Goal: Task Accomplishment & Management: Manage account settings

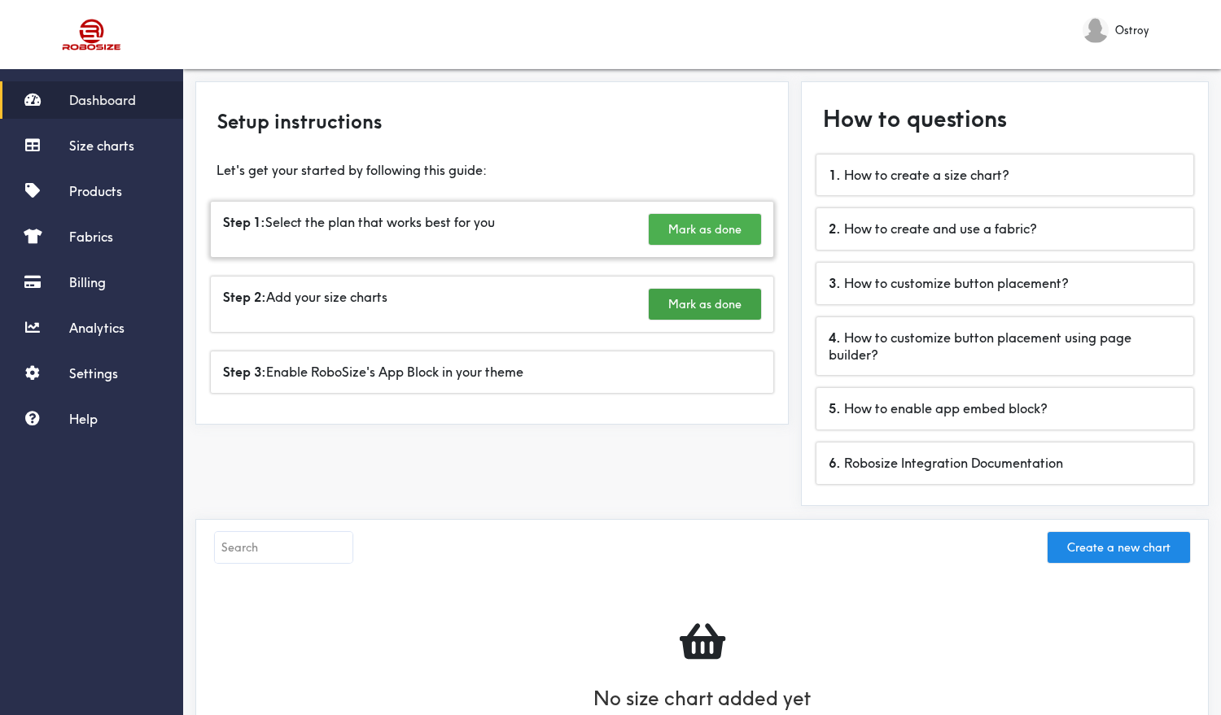
click at [697, 230] on button "Mark as done" at bounding box center [705, 229] width 112 height 31
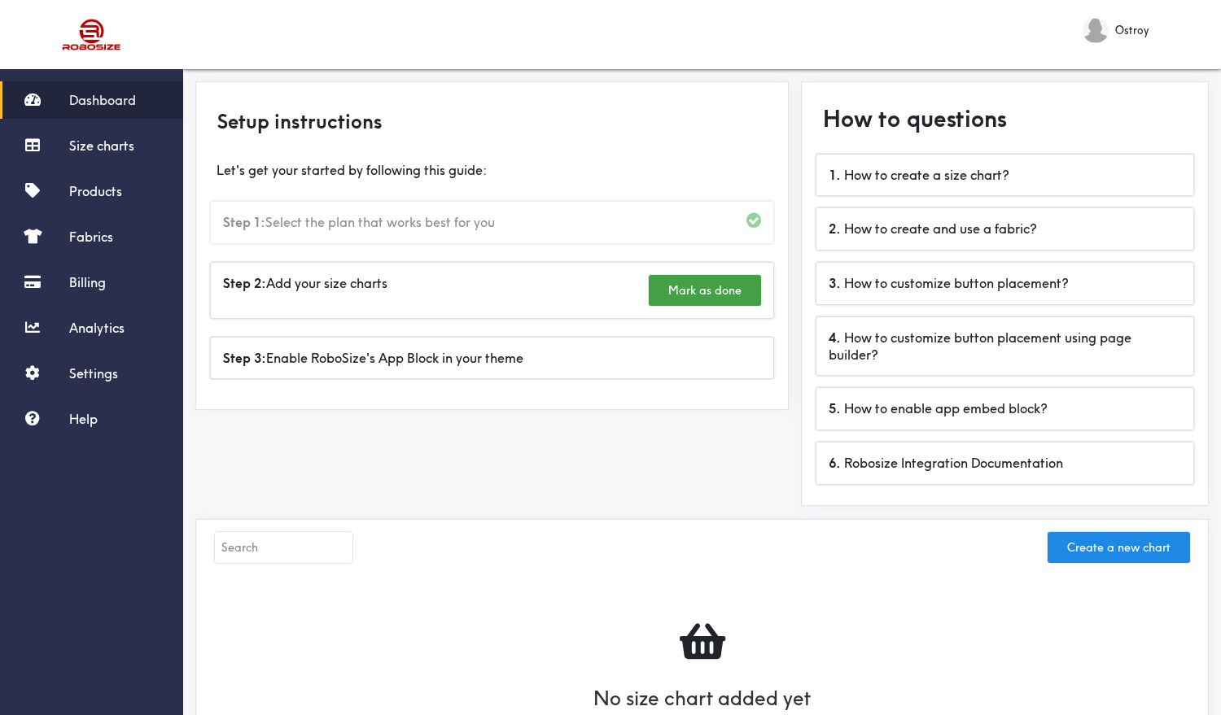
click at [91, 98] on span "Dashboard" at bounding box center [102, 100] width 67 height 16
click at [88, 143] on span "Size charts" at bounding box center [101, 146] width 65 height 16
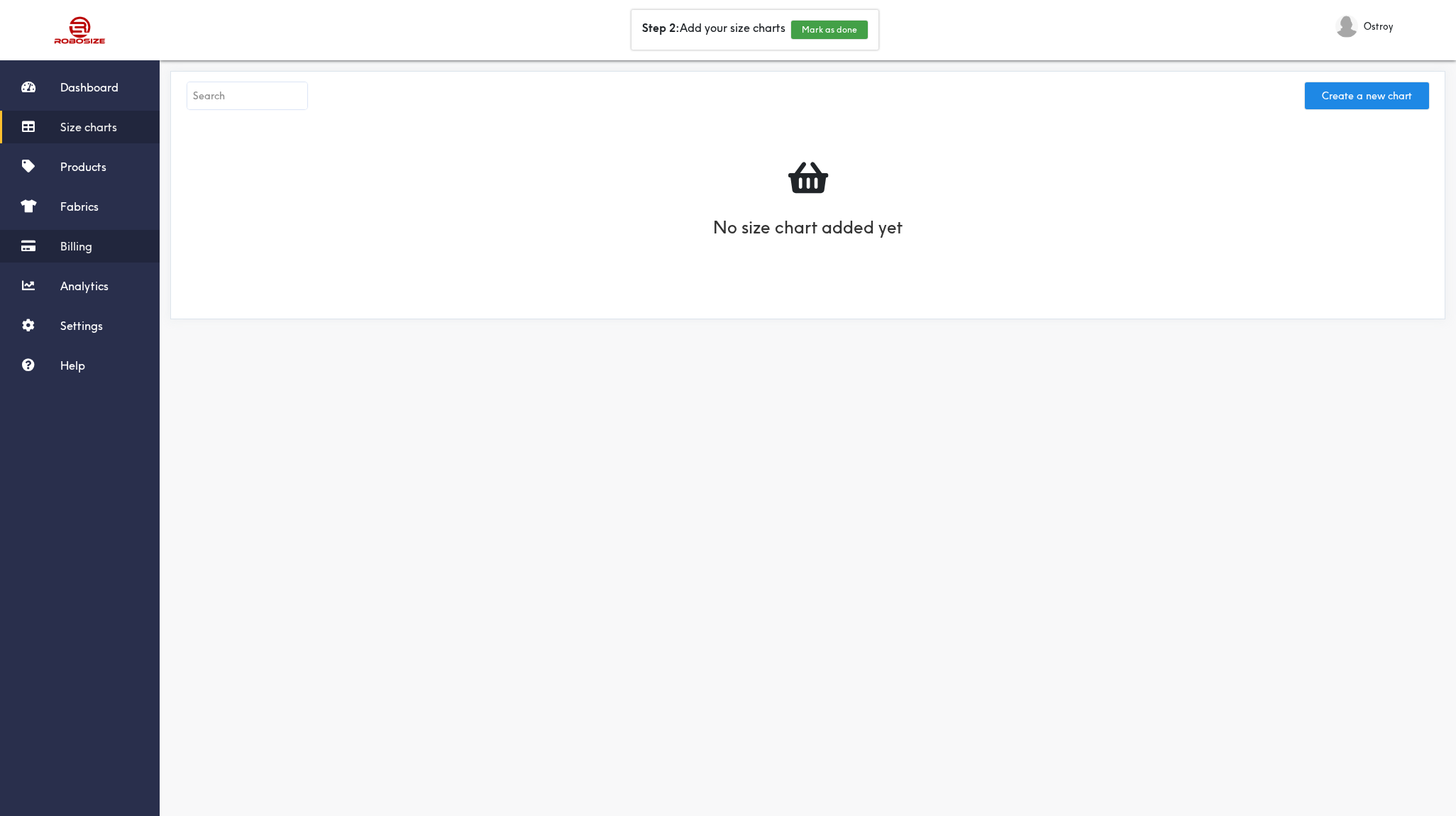
click at [76, 254] on link "Billing" at bounding box center [79, 246] width 160 height 32
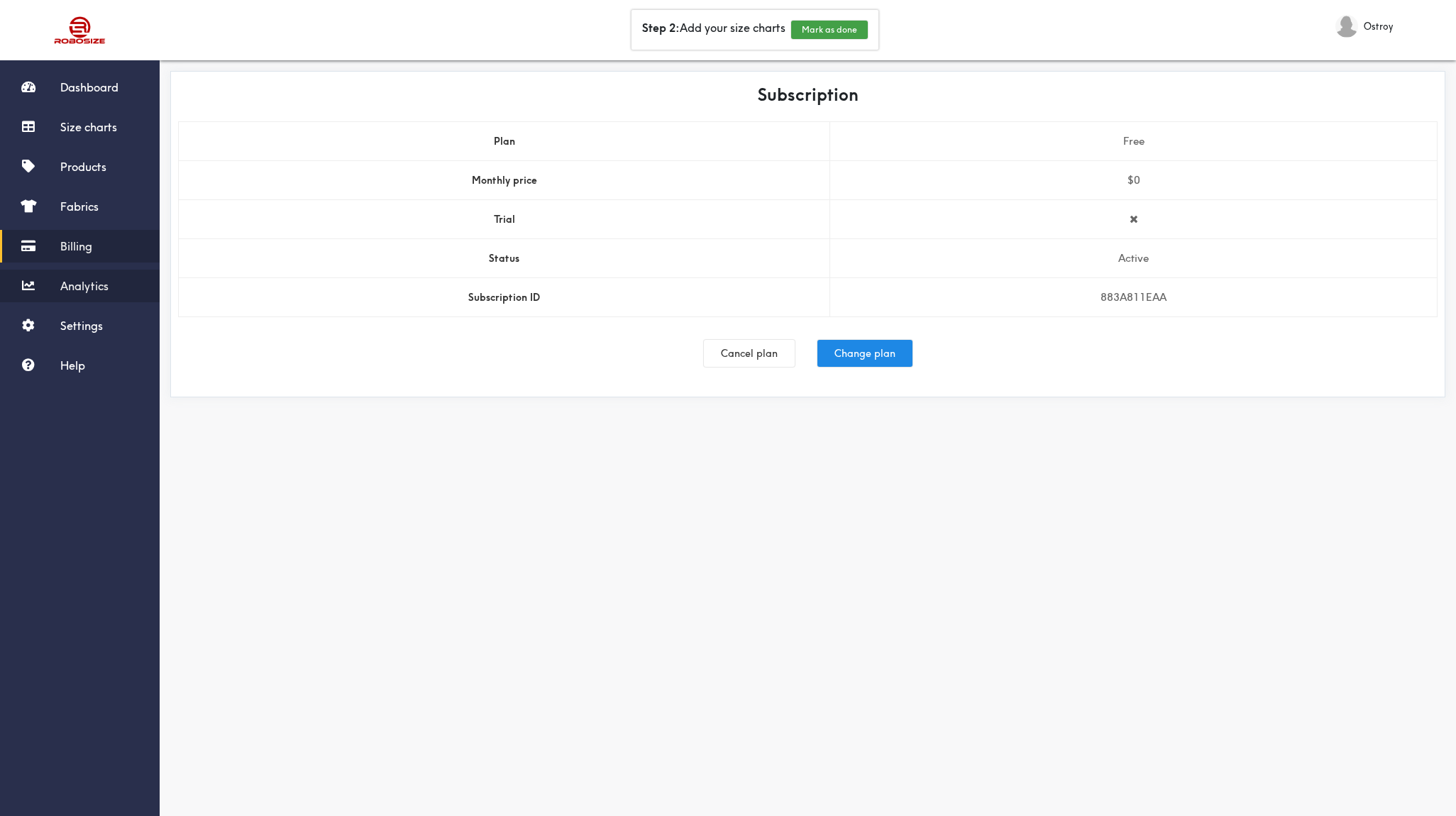
click at [79, 296] on link "Analytics" at bounding box center [79, 285] width 160 height 32
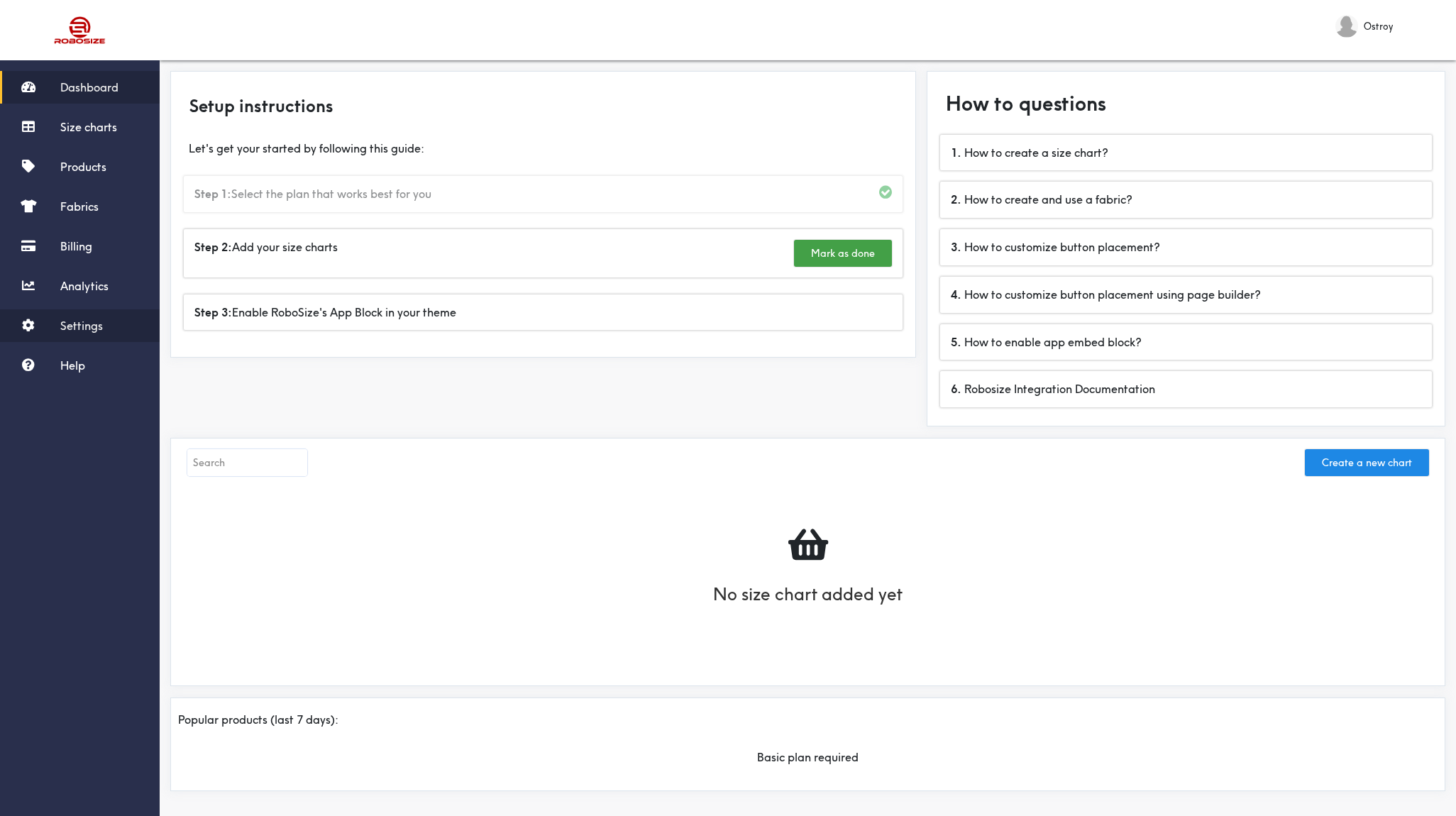
click at [78, 333] on link "Settings" at bounding box center [79, 325] width 160 height 32
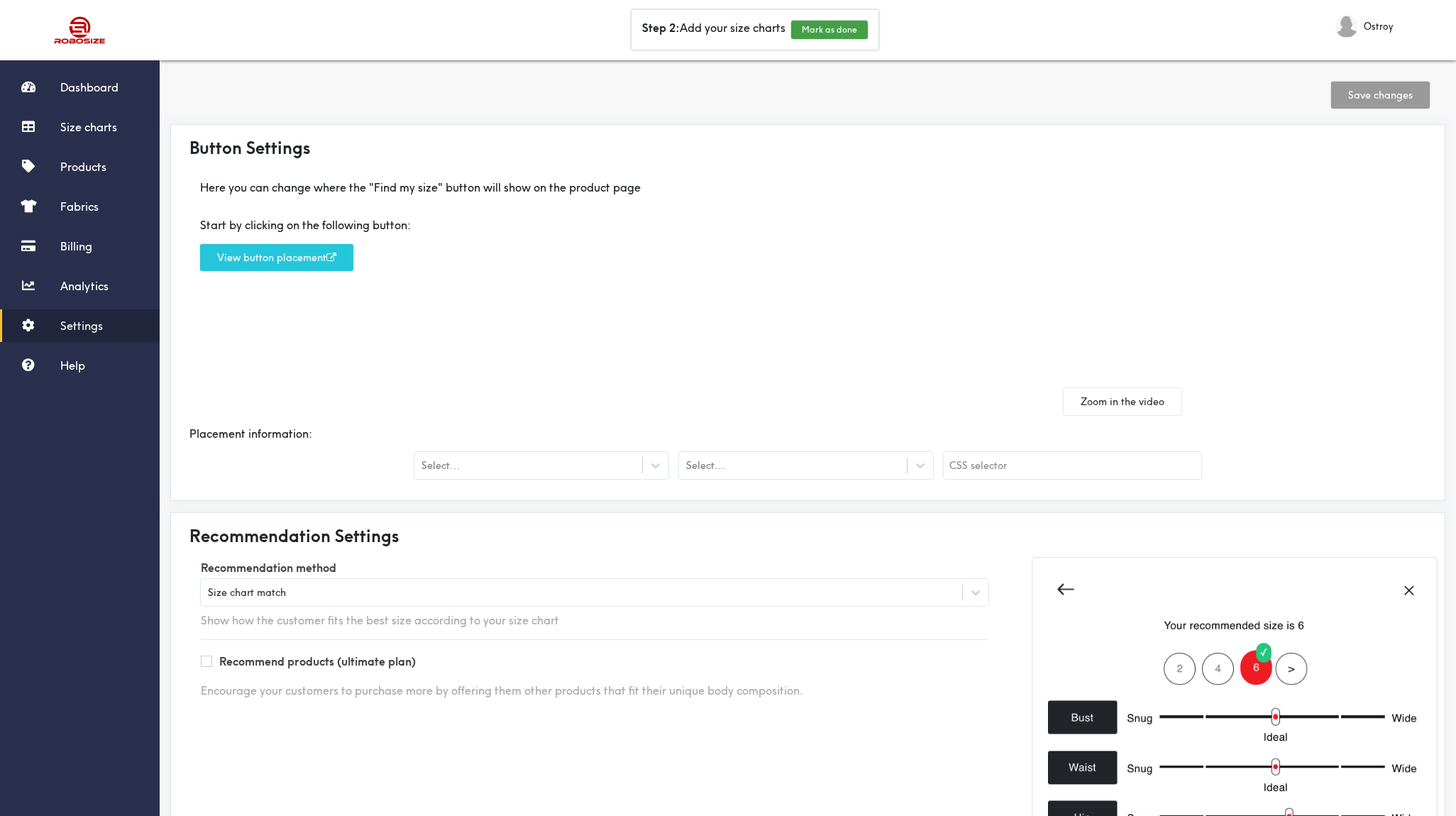
click at [483, 459] on div "Select..." at bounding box center [527, 466] width 228 height 14
click at [566, 144] on div "Button Settings" at bounding box center [807, 147] width 1260 height 31
click at [101, 136] on link "Size charts" at bounding box center [79, 126] width 160 height 32
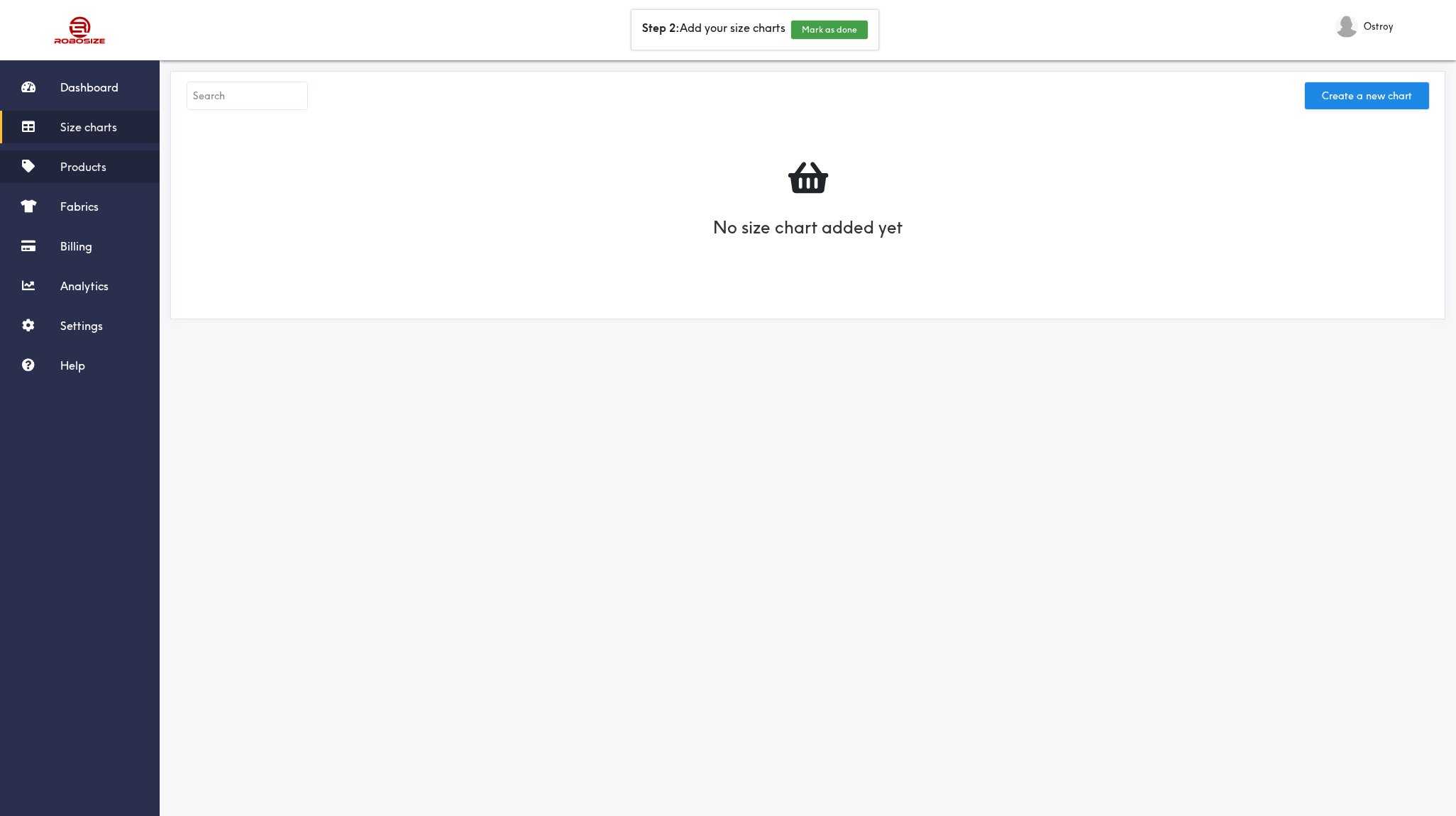
click at [86, 173] on span "Products" at bounding box center [83, 167] width 46 height 14
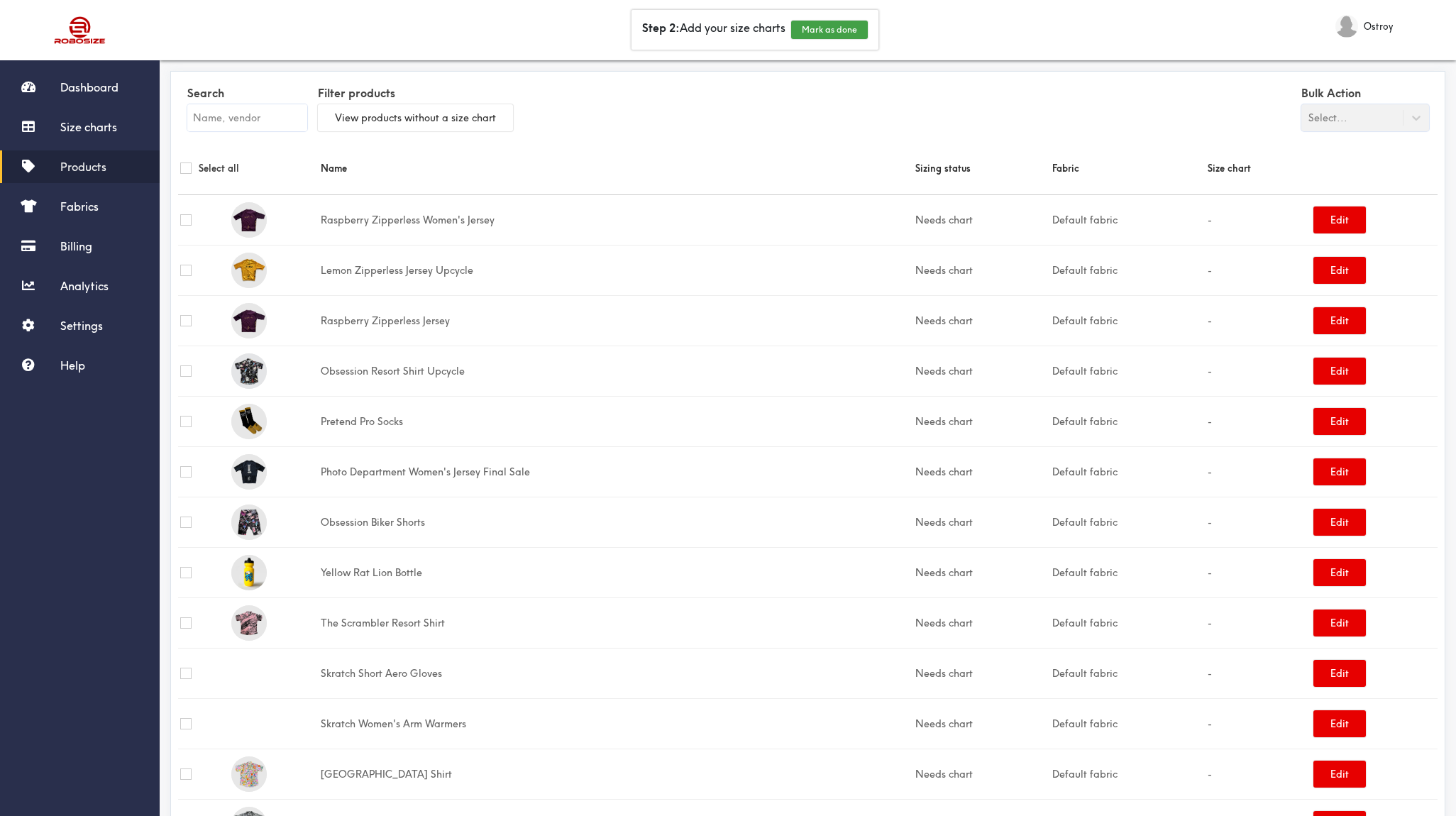
click at [1348, 112] on div "Bulk Action Select..." at bounding box center [1365, 106] width 128 height 49
click at [93, 121] on span "Size charts" at bounding box center [88, 127] width 57 height 14
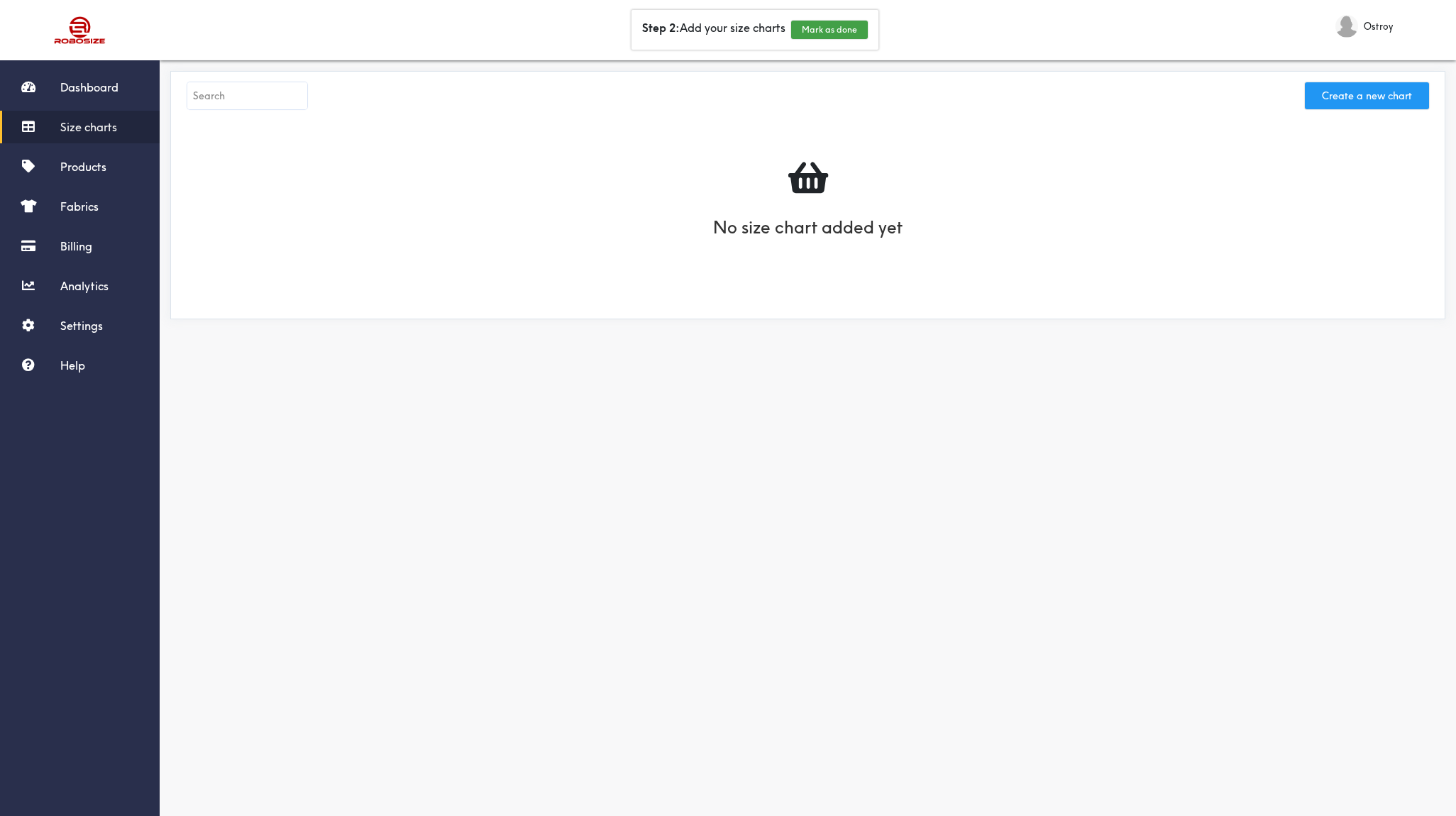
click at [1348, 105] on button "Create a new chart" at bounding box center [1367, 95] width 124 height 27
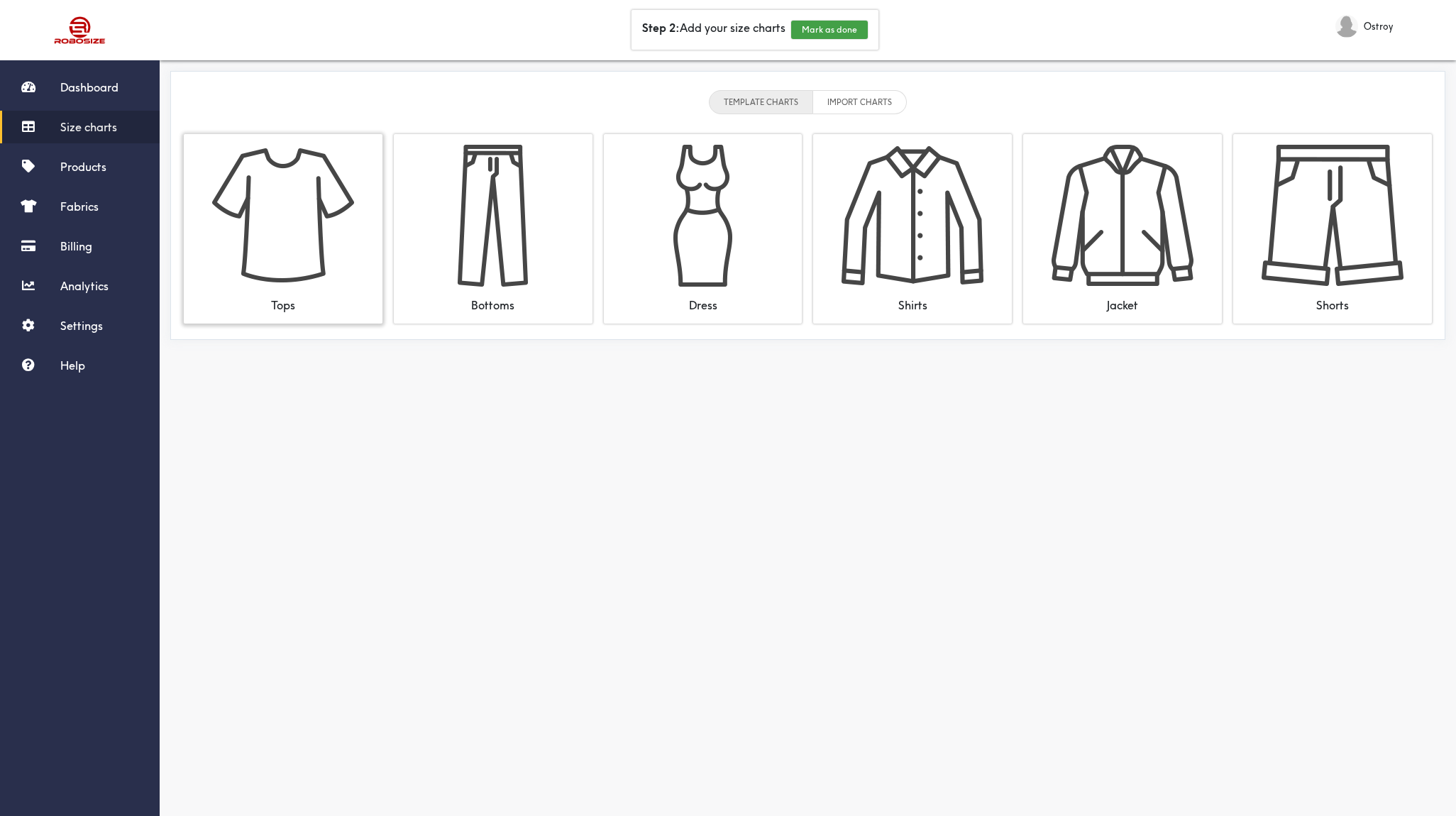
click at [310, 241] on img at bounding box center [282, 215] width 142 height 142
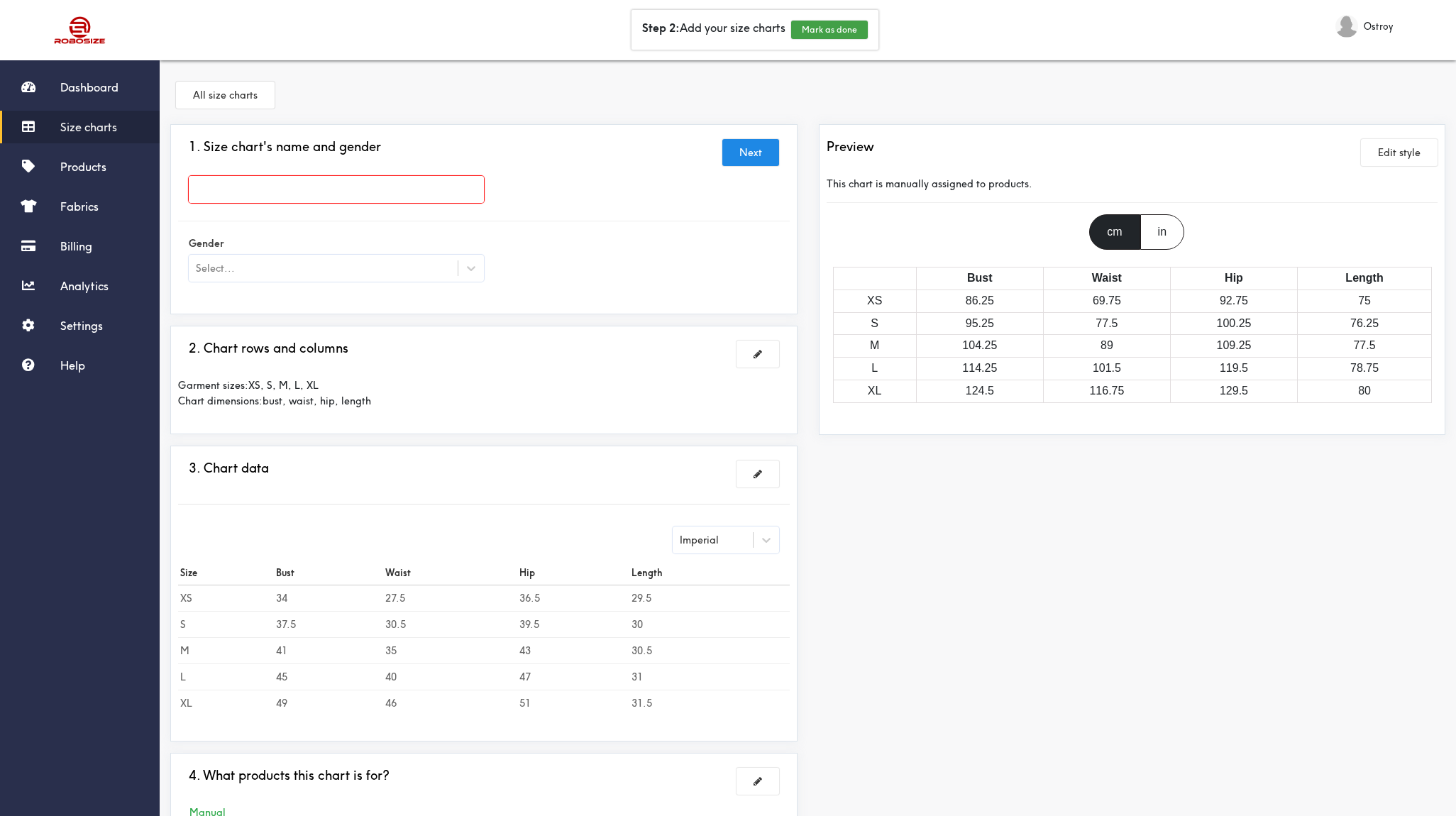
click at [301, 187] on input "text" at bounding box center [337, 189] width 296 height 27
type input "Mens Jersey"
drag, startPoint x: 255, startPoint y: 235, endPoint x: 254, endPoint y: 249, distance: 14.0
click at [255, 235] on div at bounding box center [728, 408] width 1456 height 816
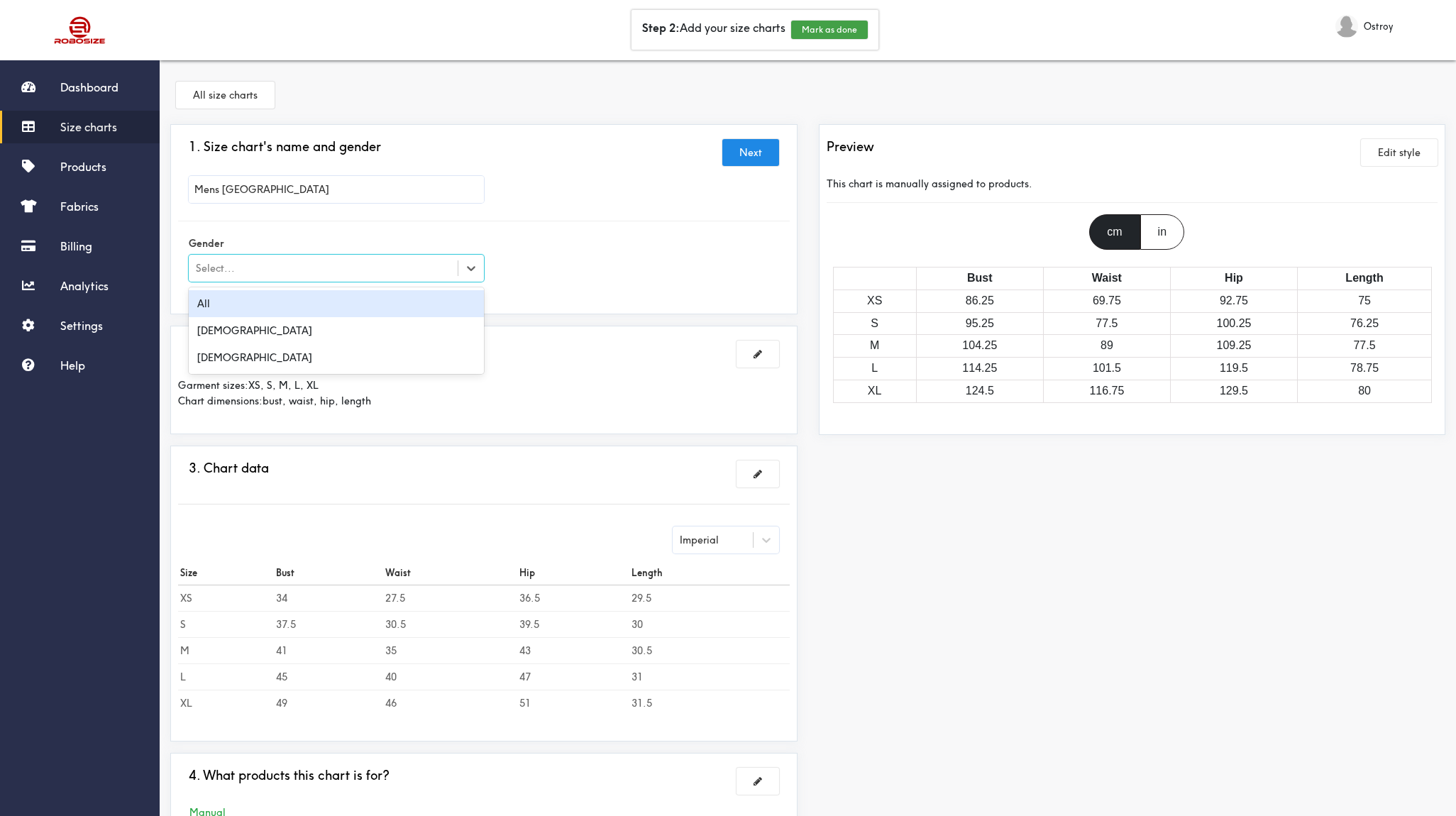
click at [254, 259] on div "Select..." at bounding box center [337, 268] width 296 height 27
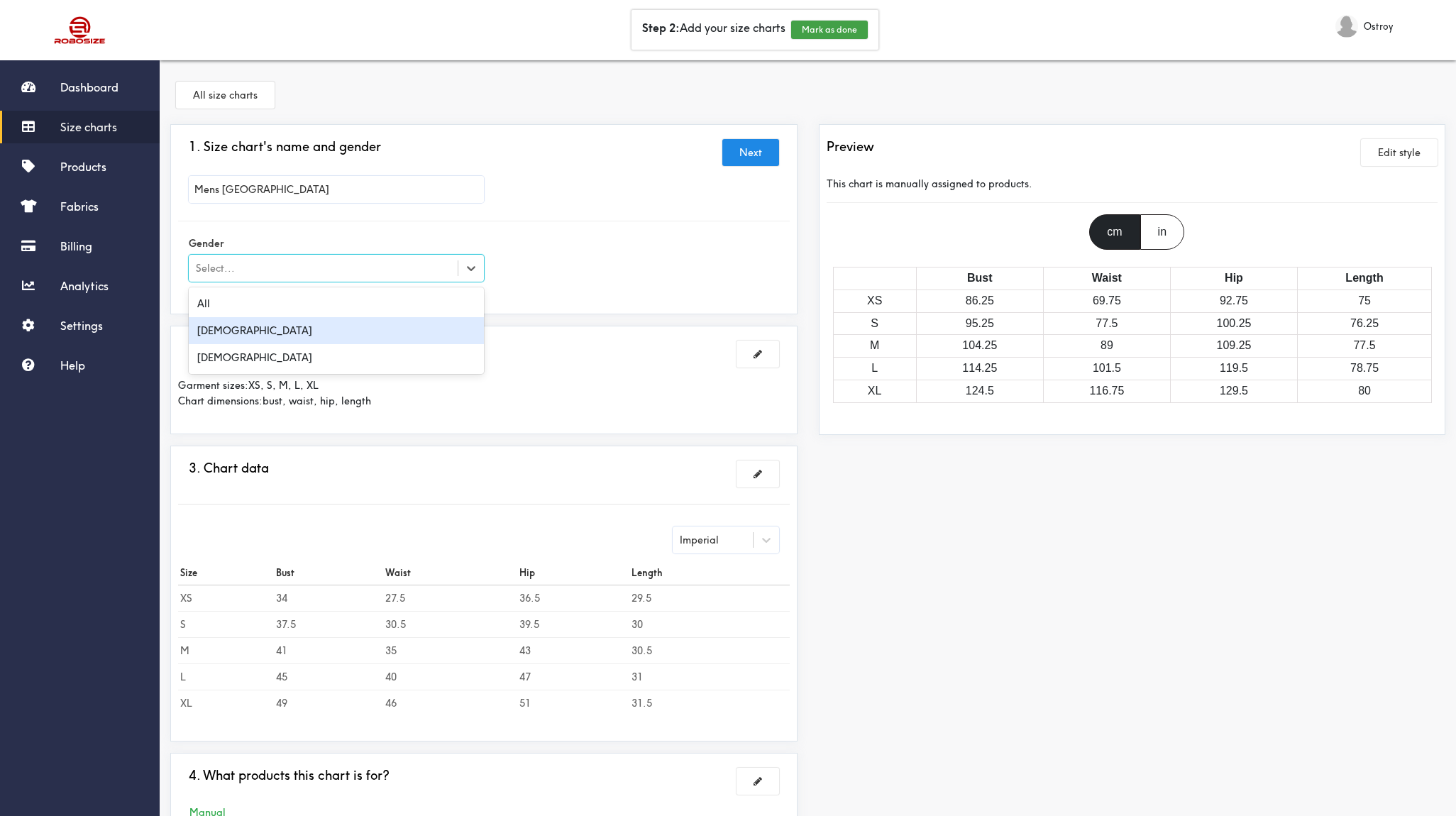
click at [240, 330] on div "Male" at bounding box center [337, 330] width 296 height 27
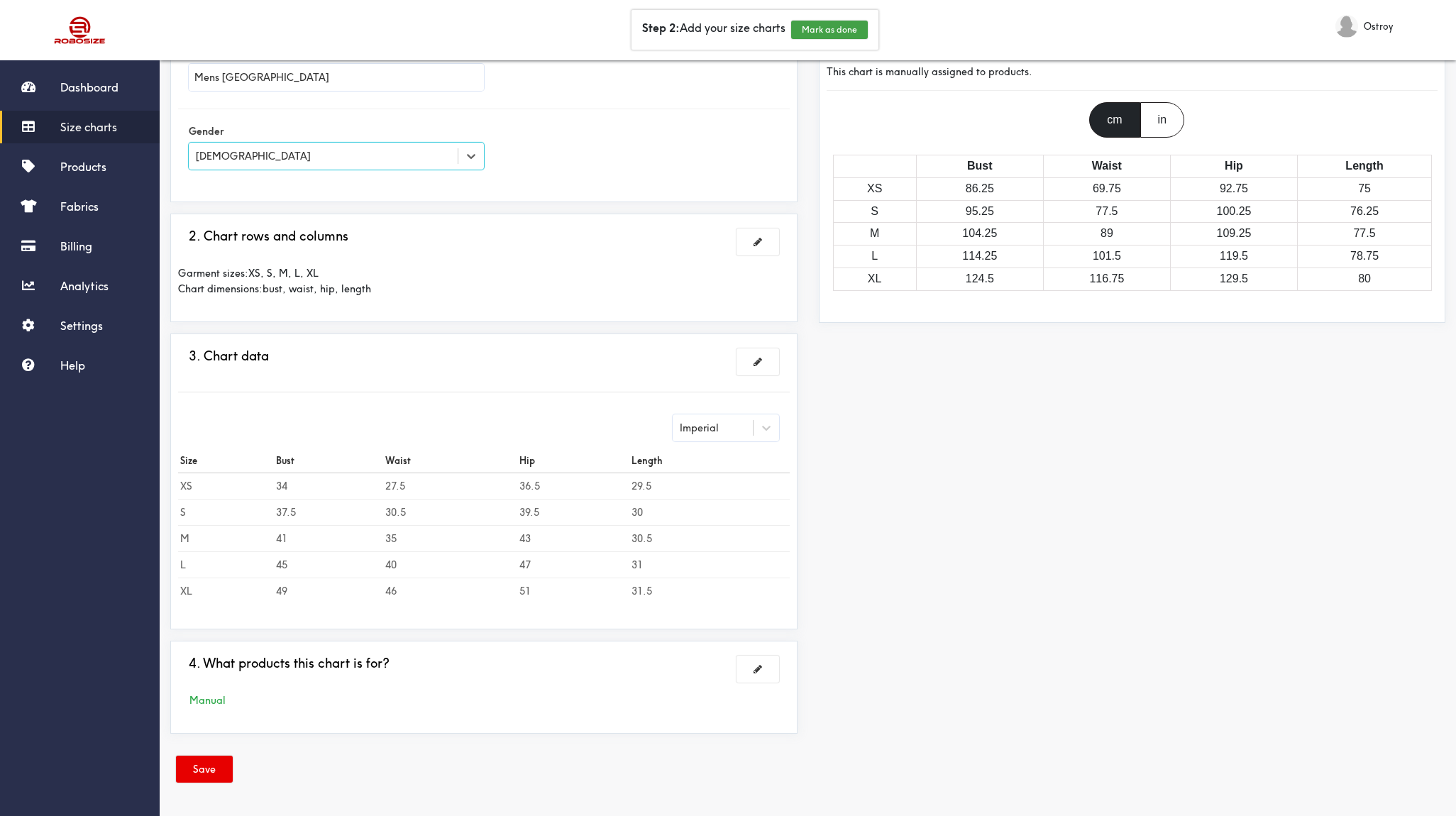
scroll to position [112, 0]
click at [765, 363] on button at bounding box center [758, 362] width 43 height 27
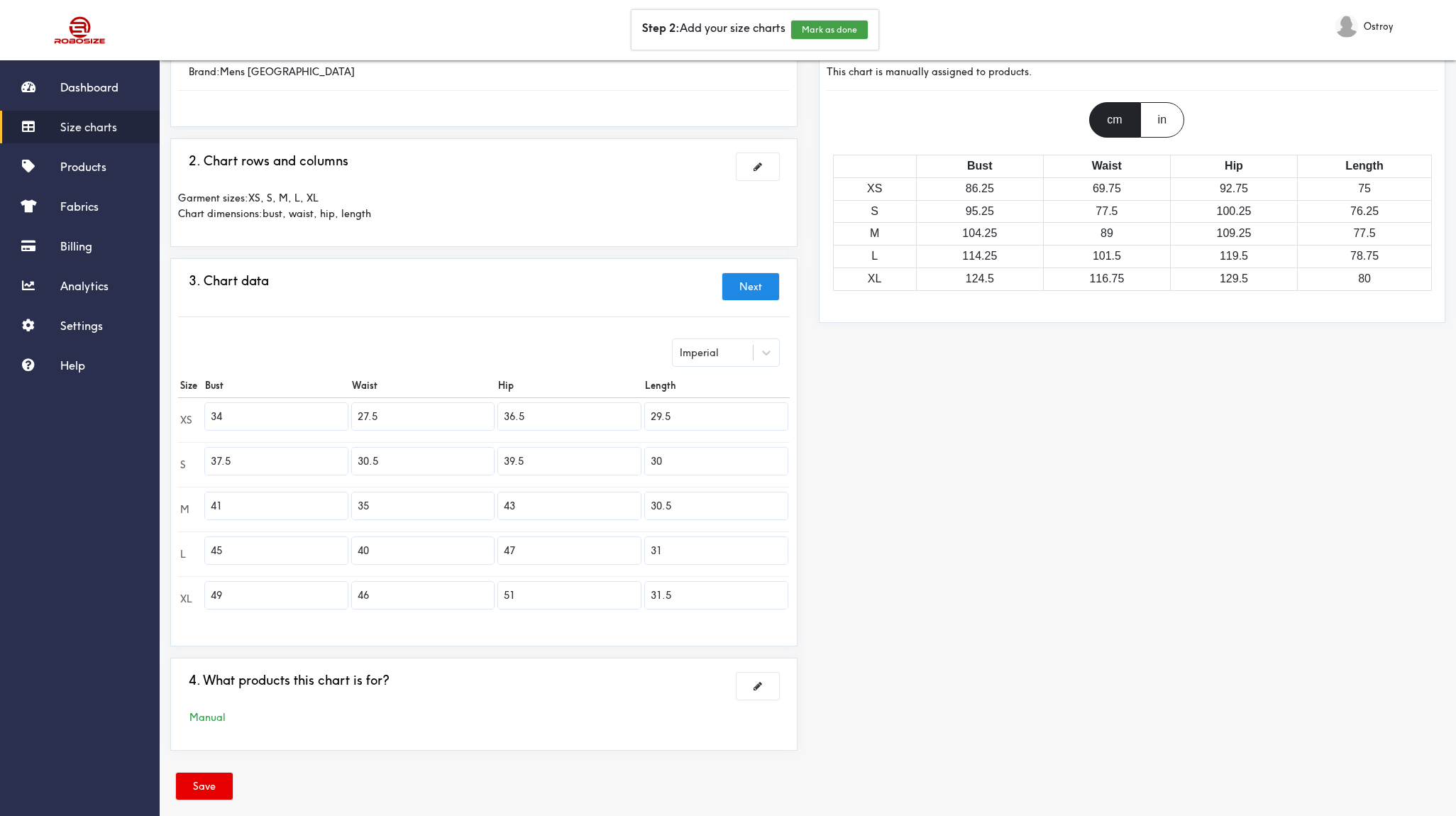
click at [265, 415] on input "34" at bounding box center [276, 416] width 143 height 27
click at [550, 415] on input "36.5" at bounding box center [569, 416] width 143 height 27
click at [288, 508] on input "41" at bounding box center [276, 506] width 143 height 27
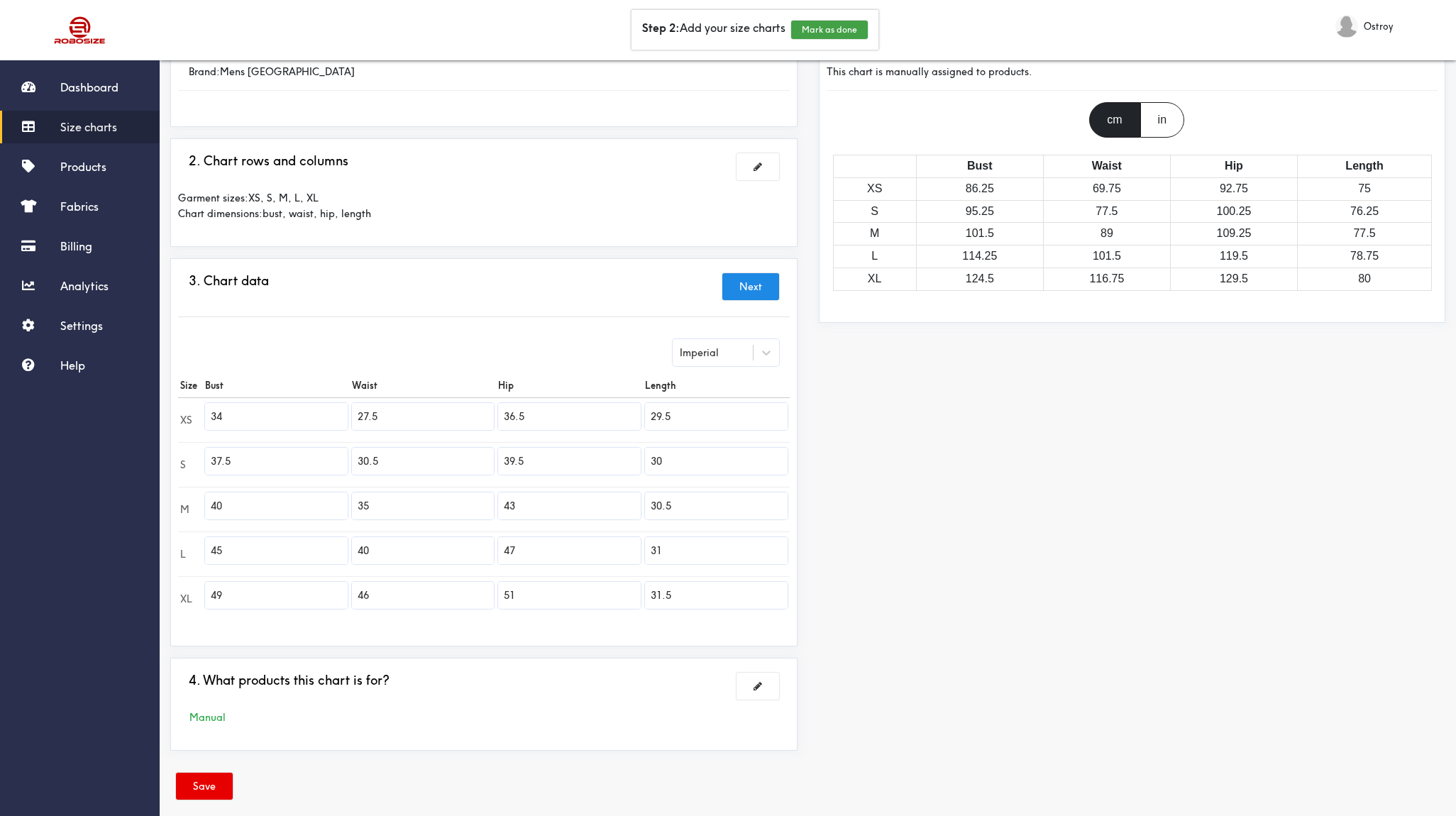
type input "40"
type input "34"
type input "42"
click at [235, 554] on input "45" at bounding box center [276, 550] width 143 height 27
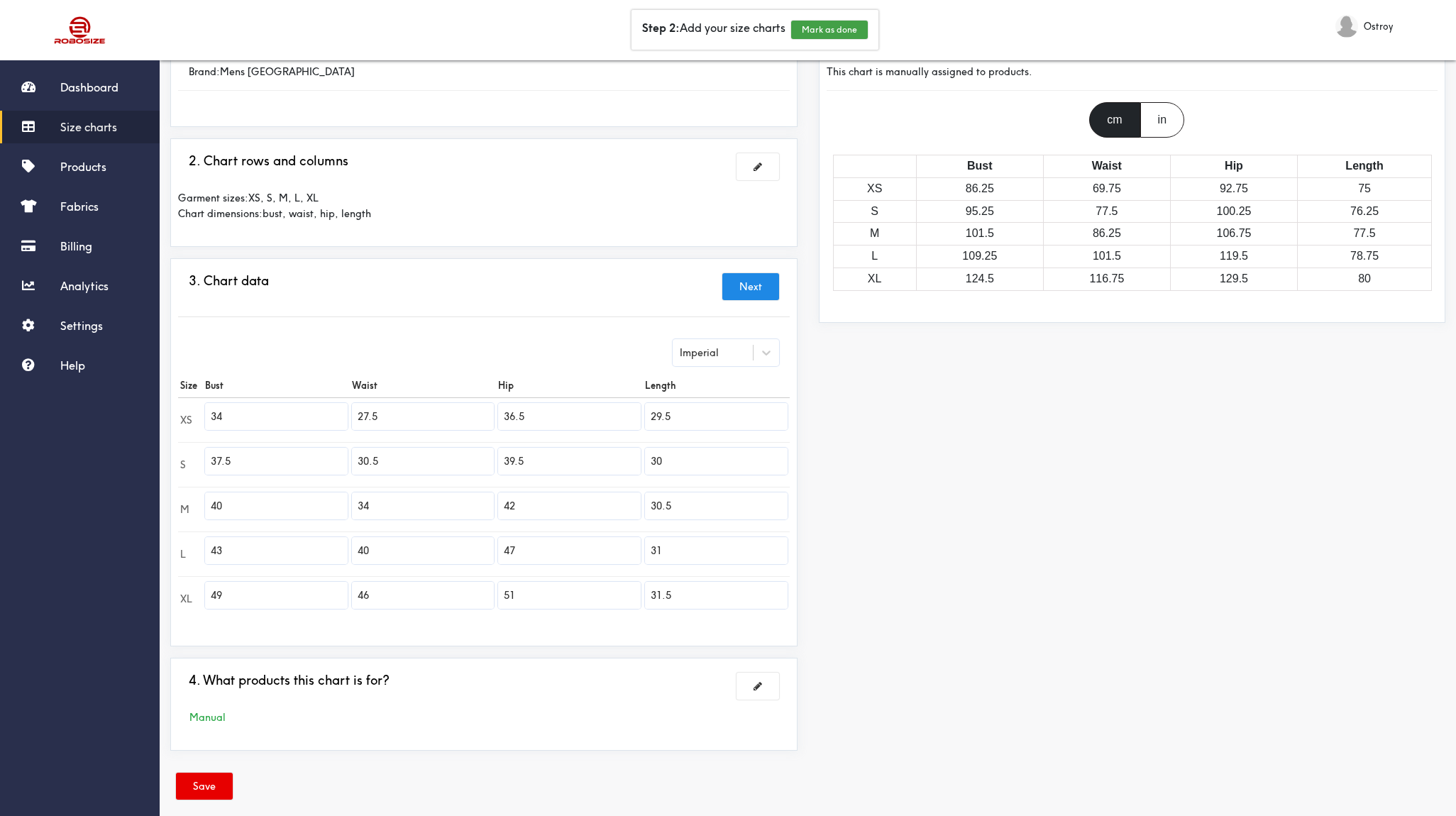
type input "43"
click at [388, 557] on input "40" at bounding box center [424, 550] width 143 height 27
type input "37"
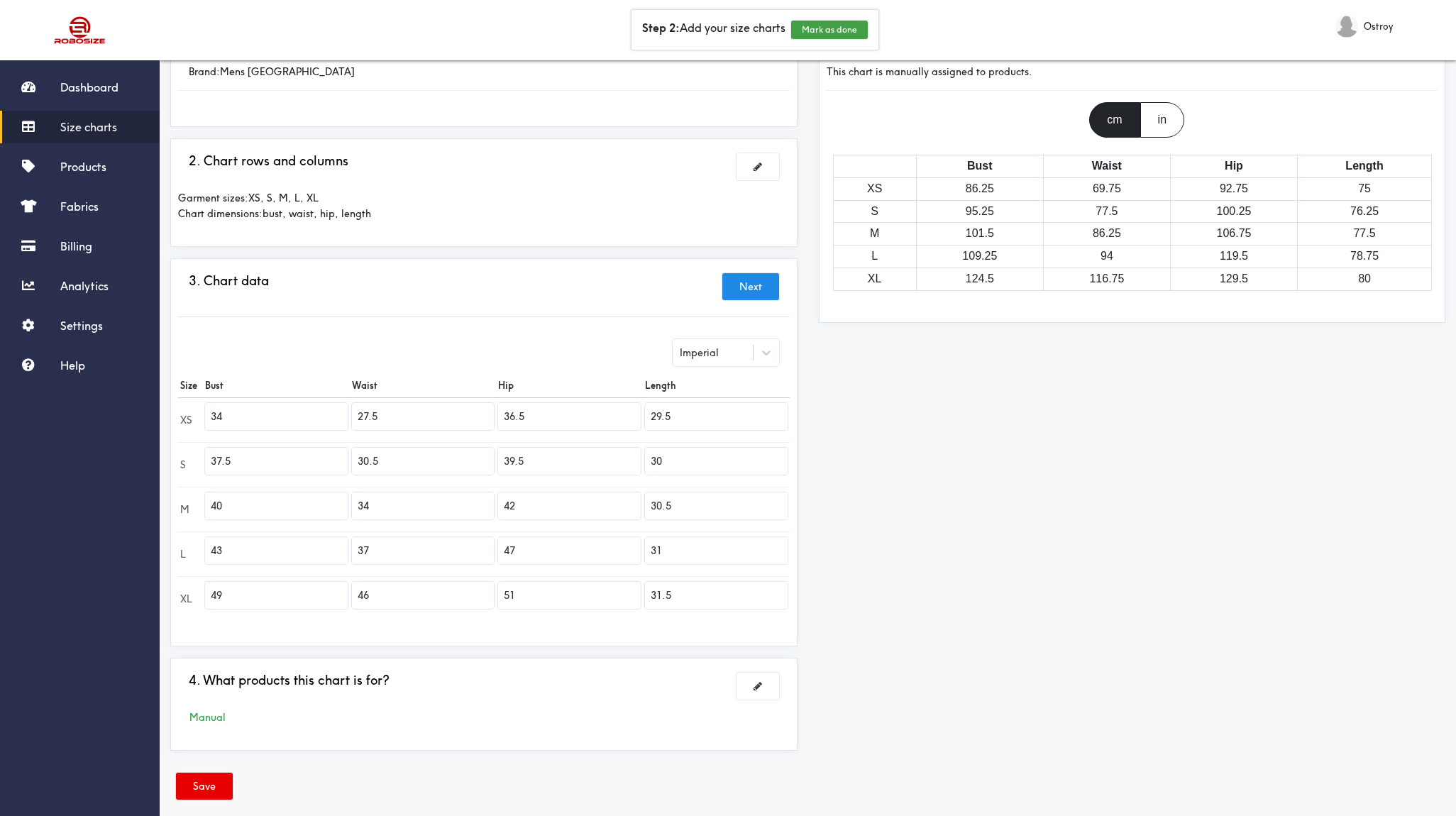
click at [250, 600] on input "49" at bounding box center [276, 595] width 143 height 27
type input "46"
click at [421, 589] on input "46" at bounding box center [424, 595] width 143 height 27
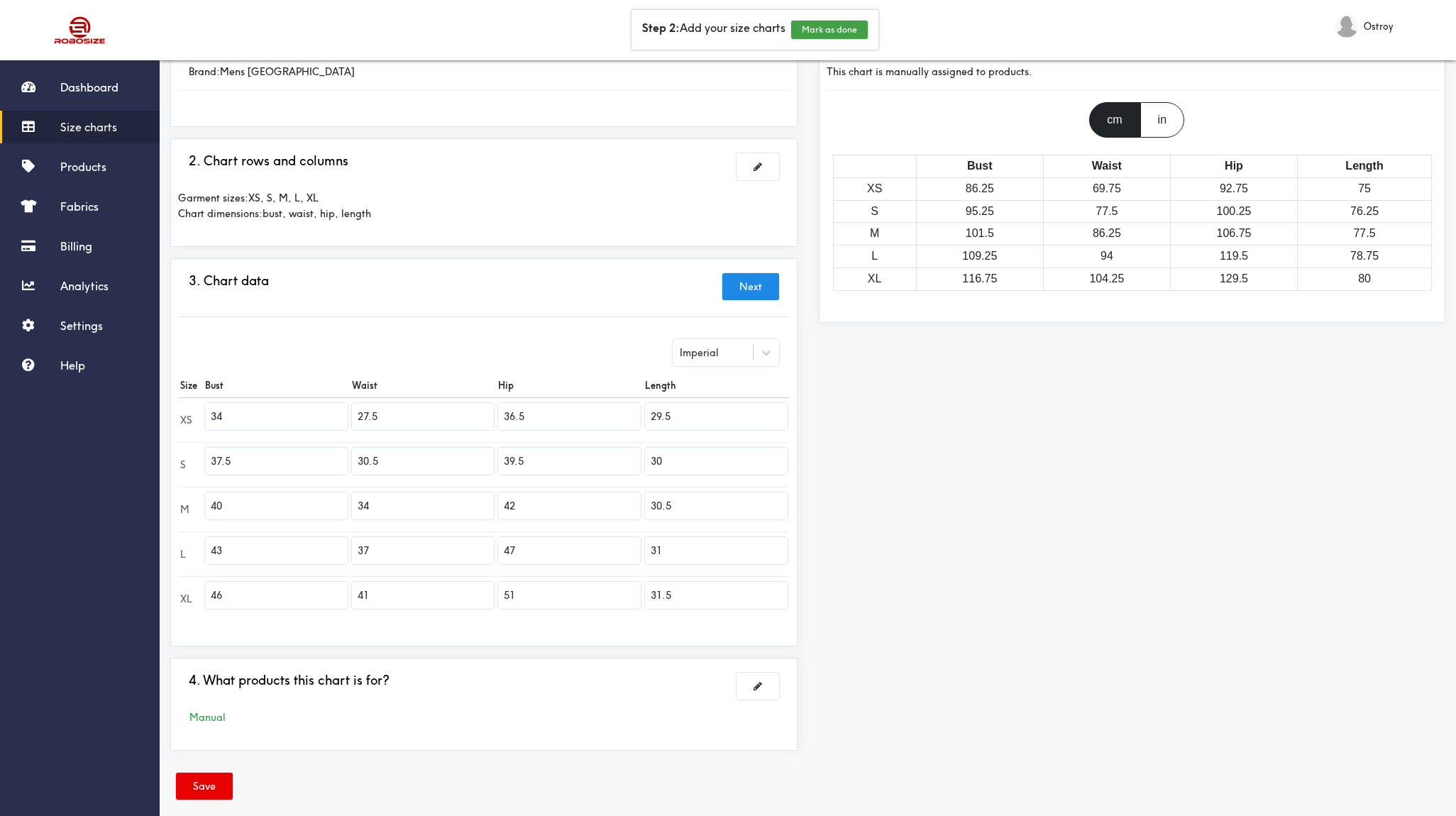
type input "41"
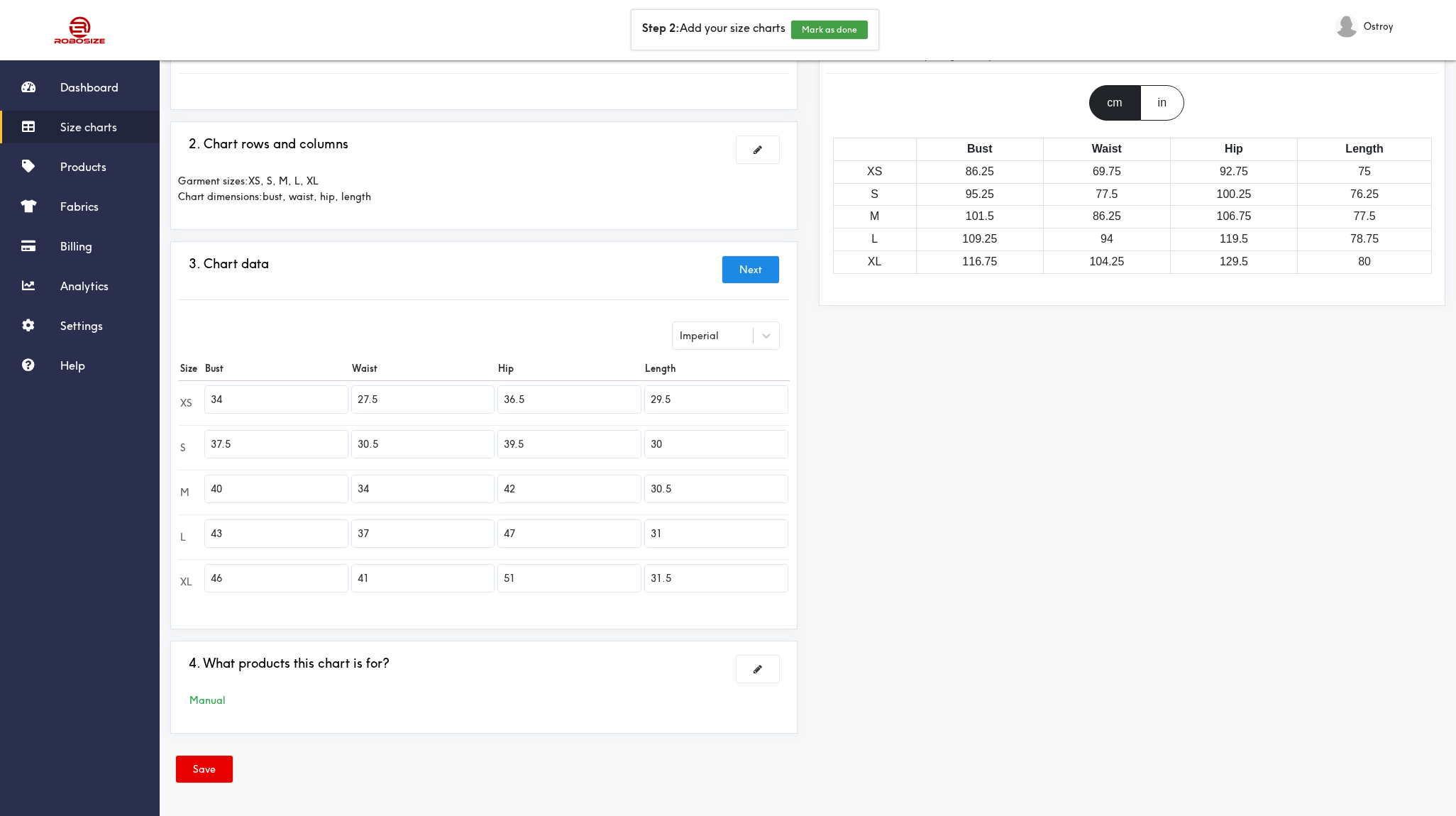
scroll to position [129, 0]
click at [203, 777] on button "Save" at bounding box center [204, 769] width 57 height 27
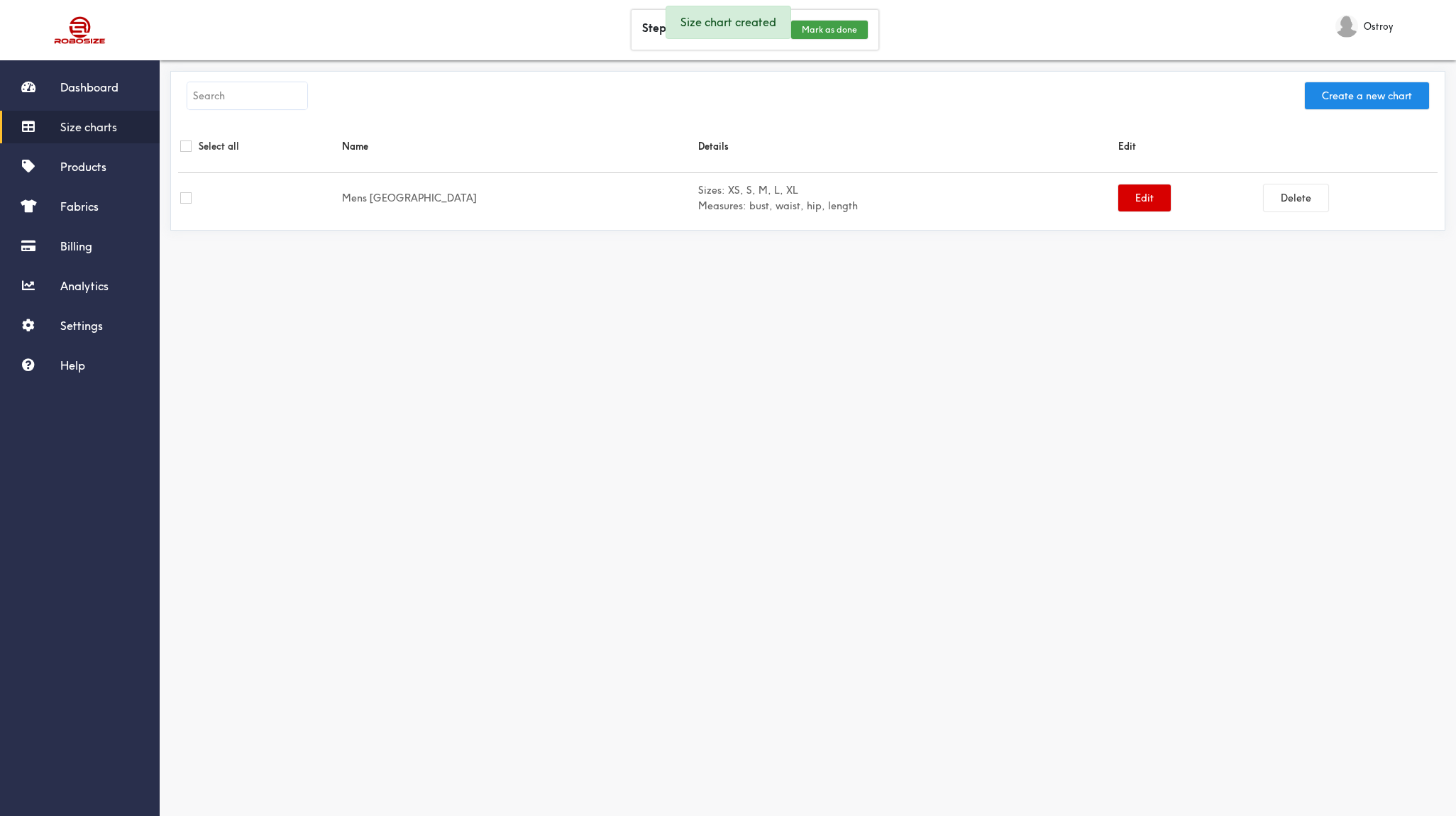
click at [1119, 196] on button "Edit" at bounding box center [1145, 198] width 52 height 27
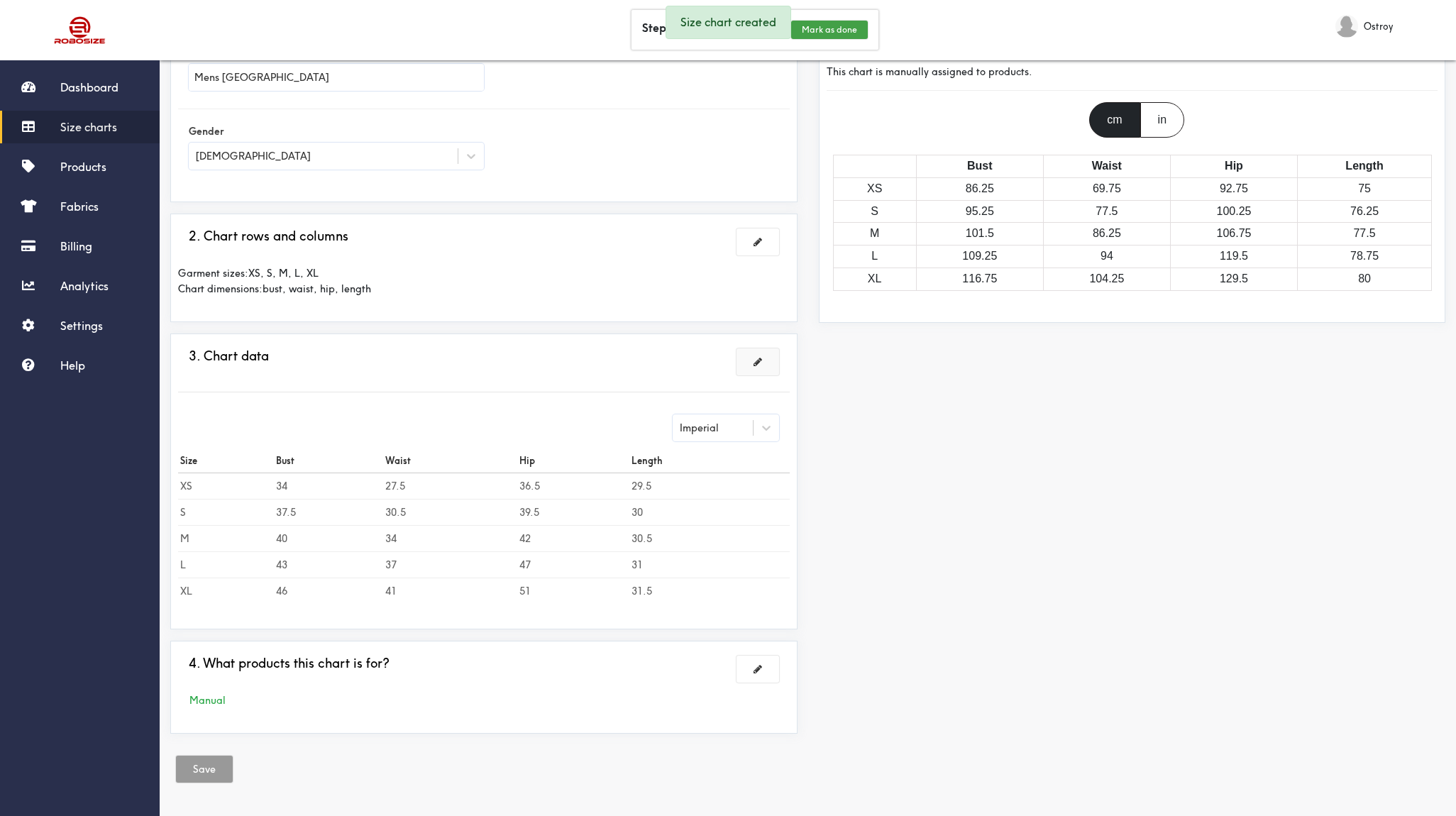
scroll to position [112, 0]
click at [766, 371] on button at bounding box center [758, 362] width 43 height 27
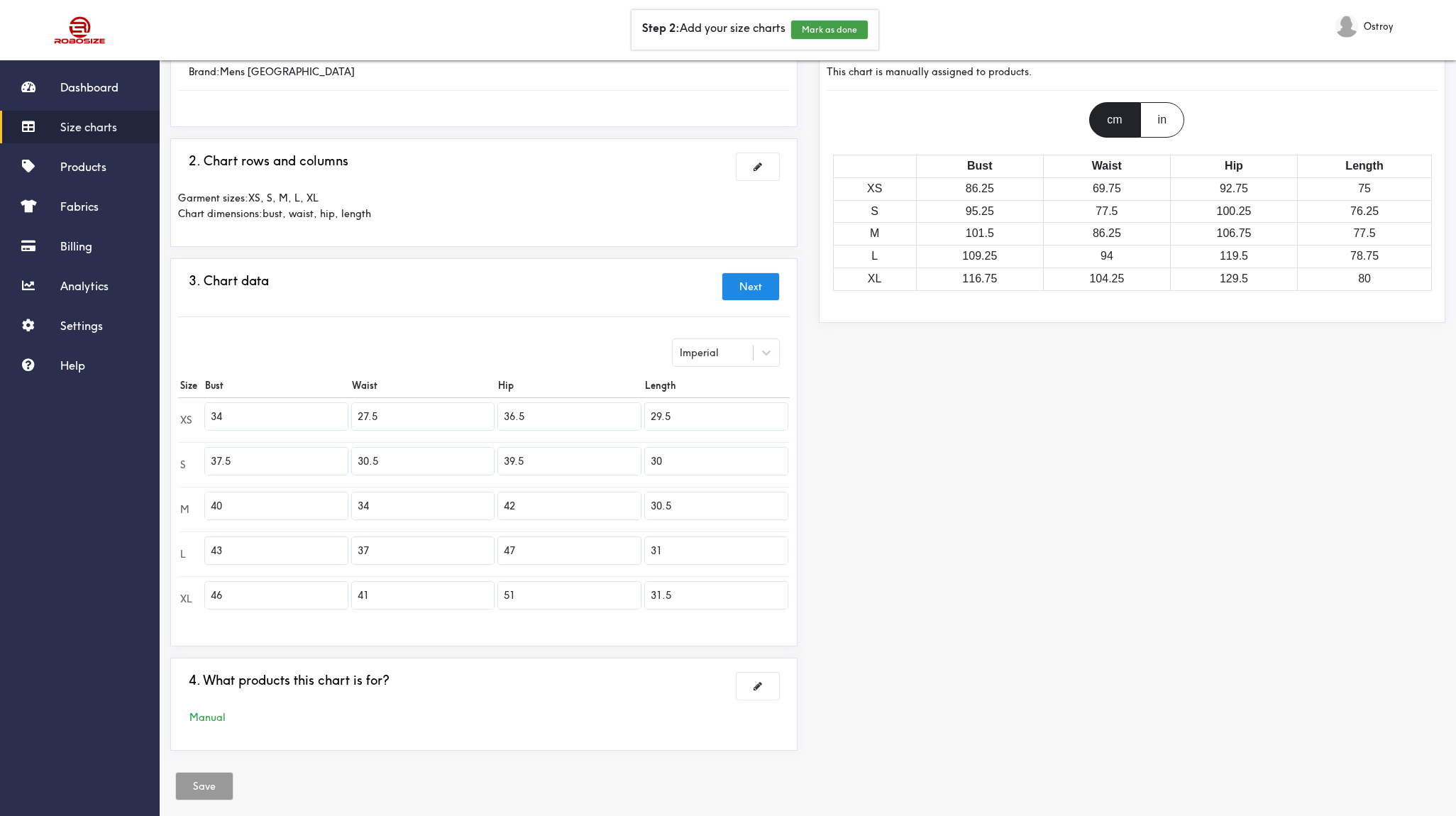
drag, startPoint x: 343, startPoint y: 662, endPoint x: 337, endPoint y: 646, distance: 17.1
click at [343, 659] on div "4. What products this chart is for? Manual" at bounding box center [483, 704] width 627 height 93
click at [347, 621] on div "Imperial Size Bust Waist Hip Length XS 34 27.5 36.5 29.5 S 37.5 30.5 39.5 30 M …" at bounding box center [484, 480] width 612 height 303
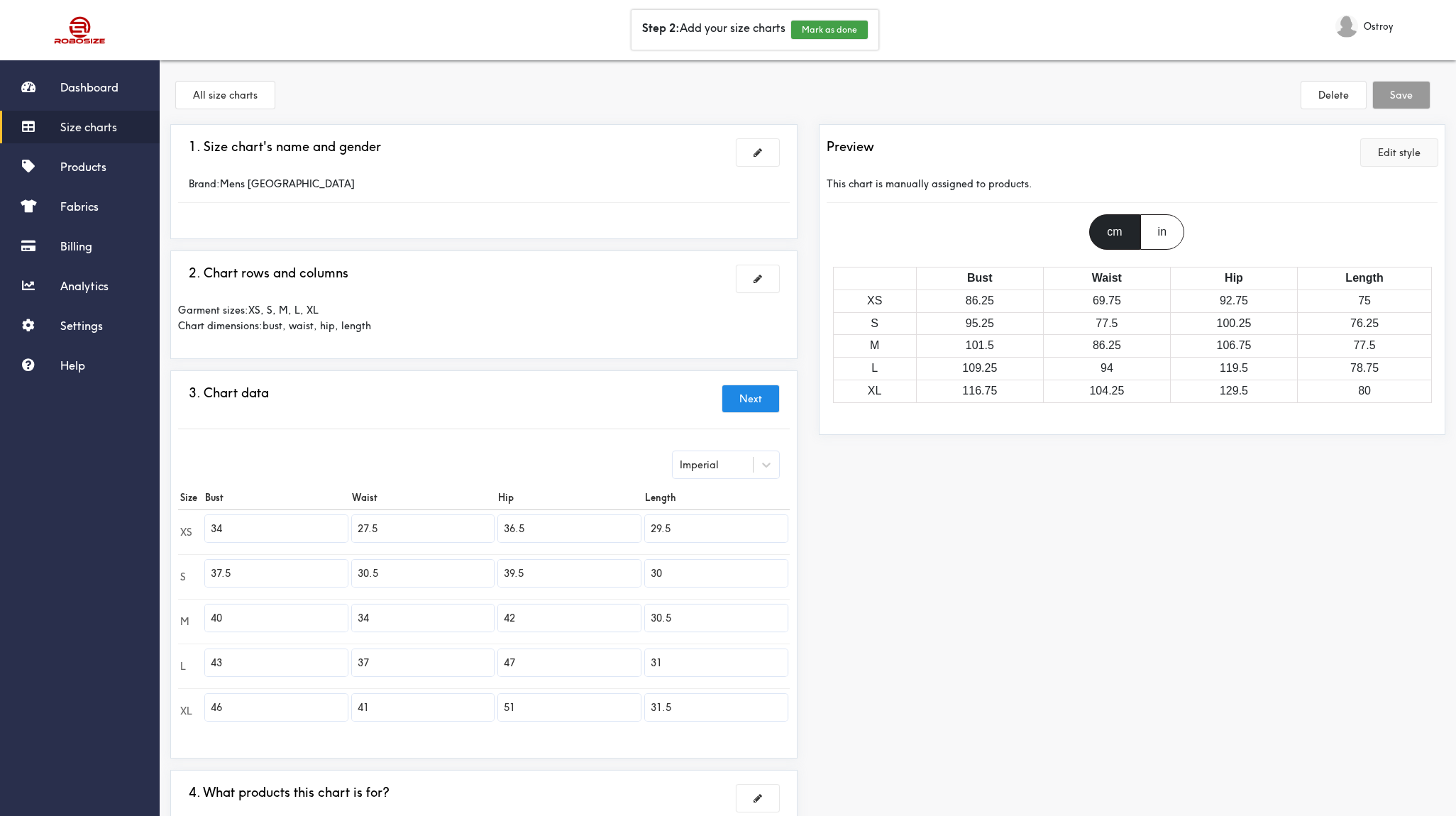
scroll to position [0, 0]
click at [1161, 238] on div "in" at bounding box center [1162, 232] width 44 height 36
click at [1125, 238] on div "cm" at bounding box center [1114, 232] width 51 height 36
click at [753, 281] on span at bounding box center [758, 278] width 9 height 10
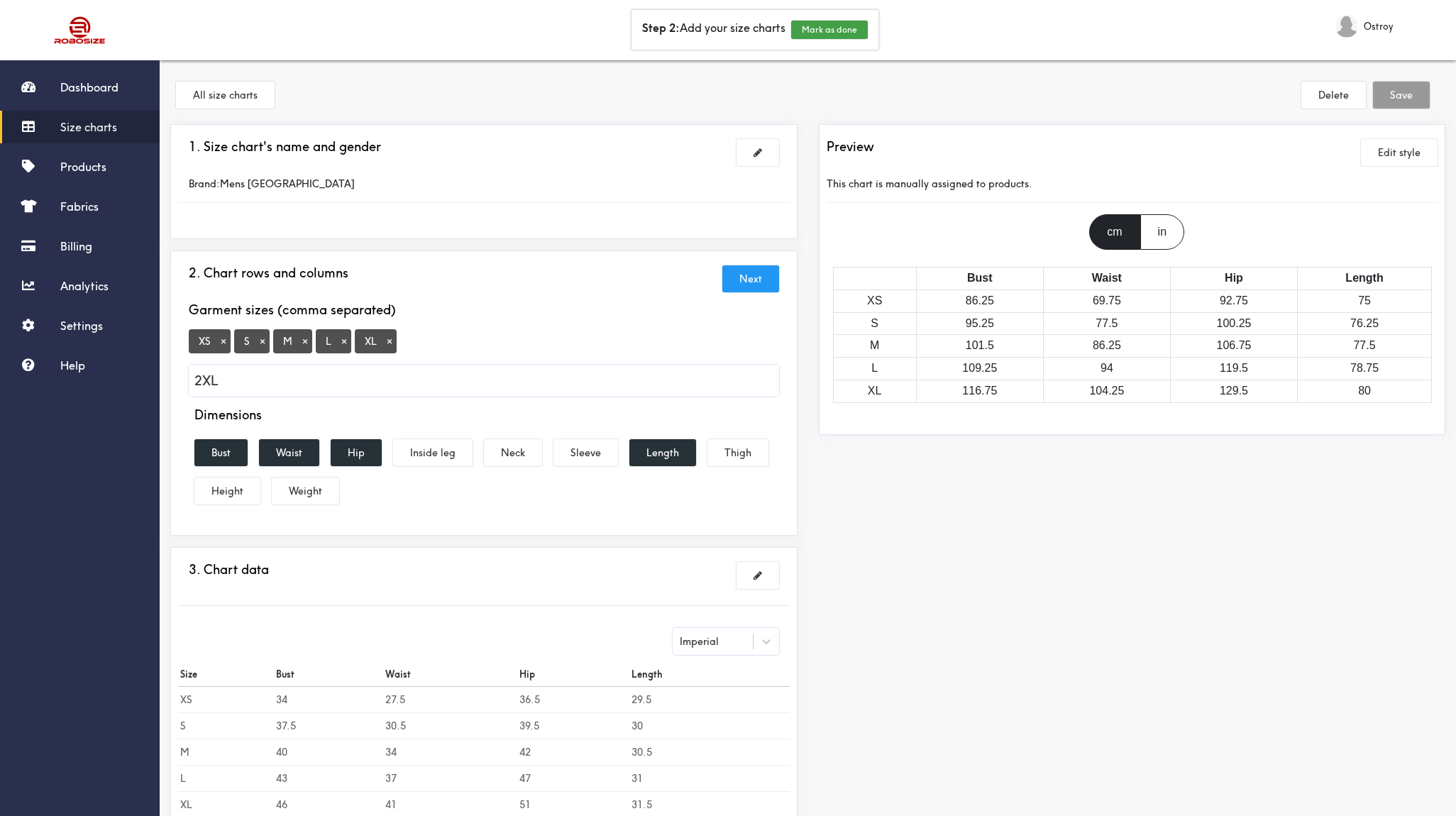
type input "2XL"
click at [753, 285] on button "Next" at bounding box center [751, 278] width 57 height 27
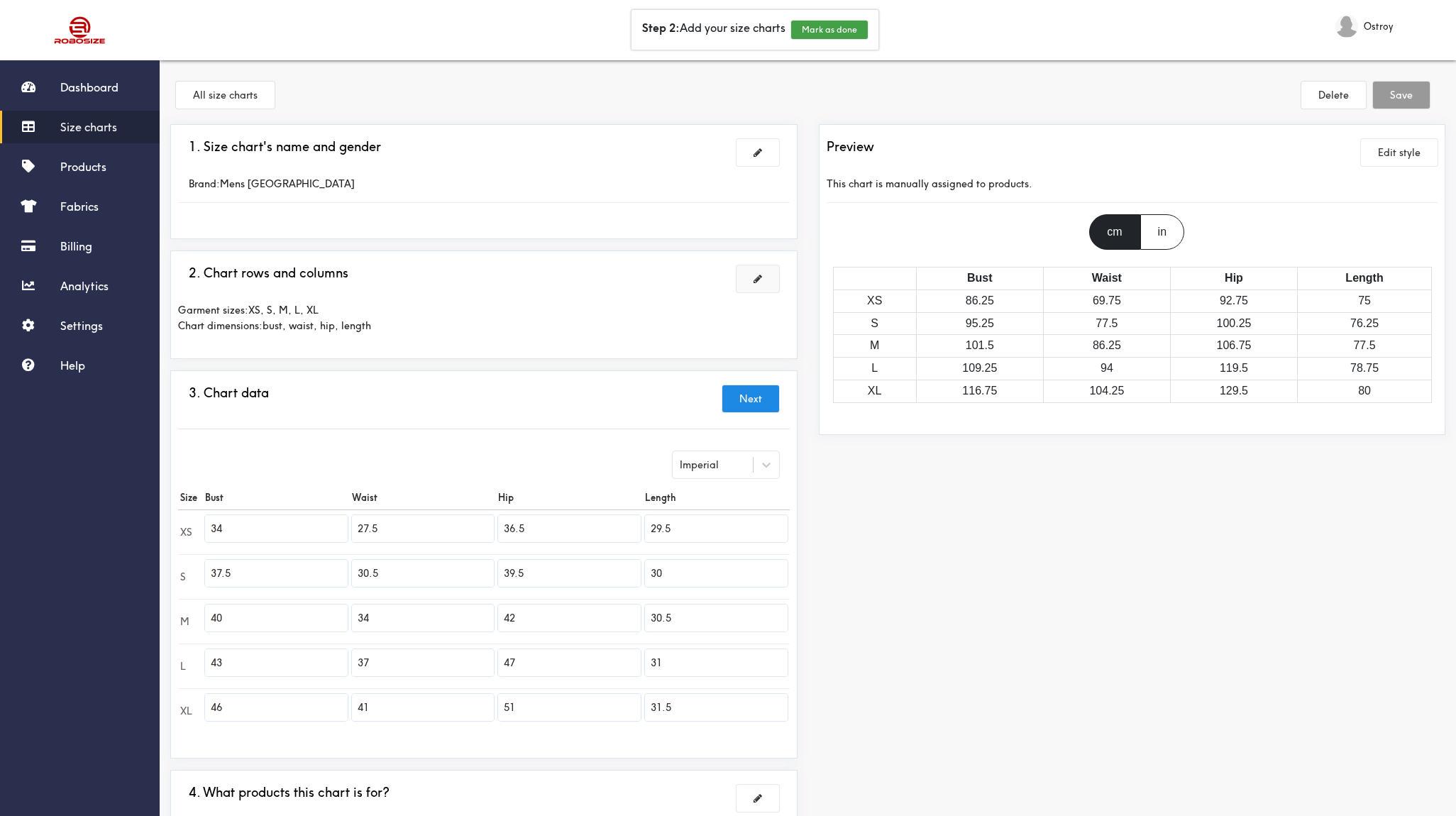
click at [761, 275] on span at bounding box center [758, 278] width 9 height 10
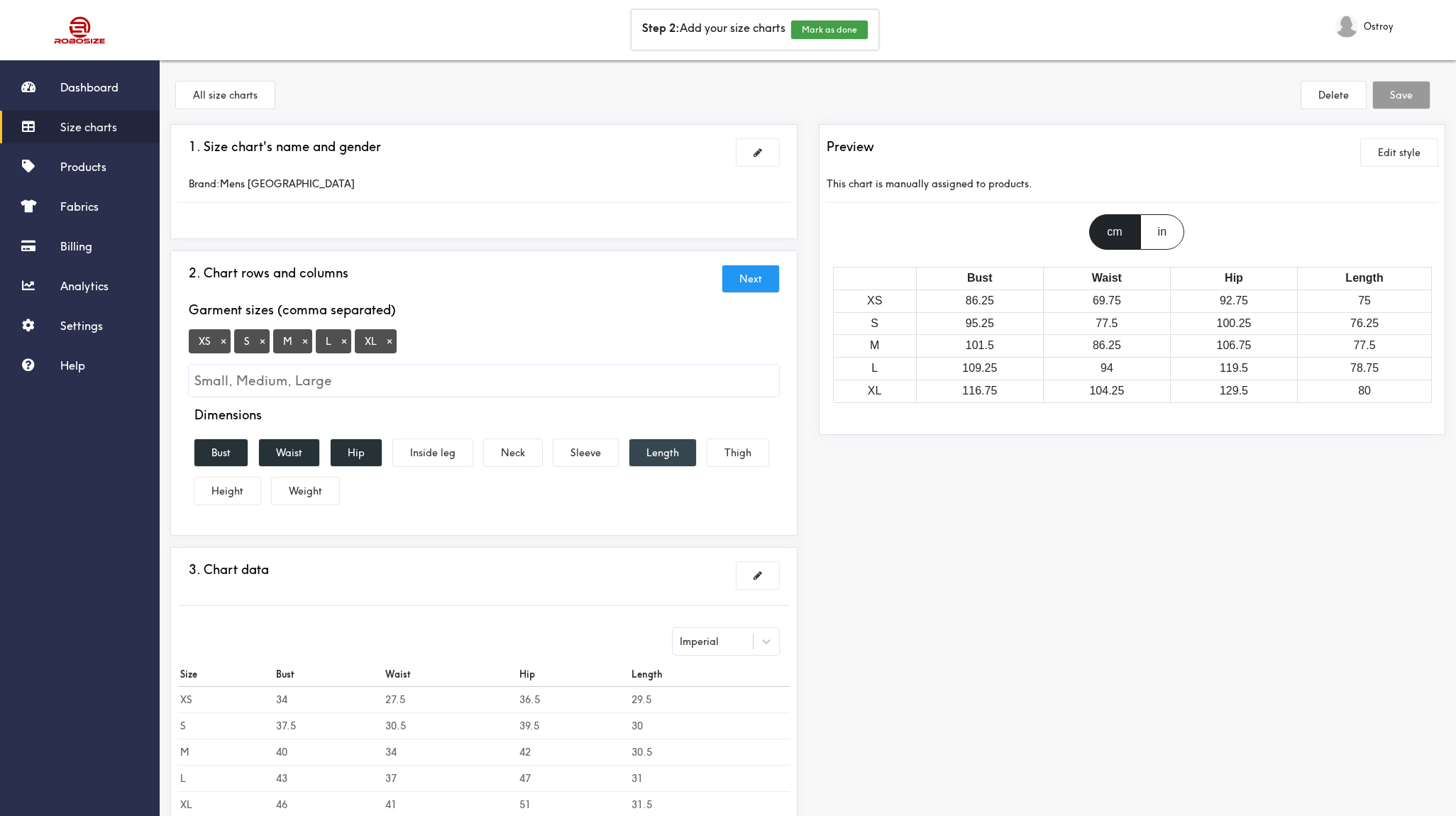
click at [675, 450] on button "Length" at bounding box center [663, 452] width 67 height 27
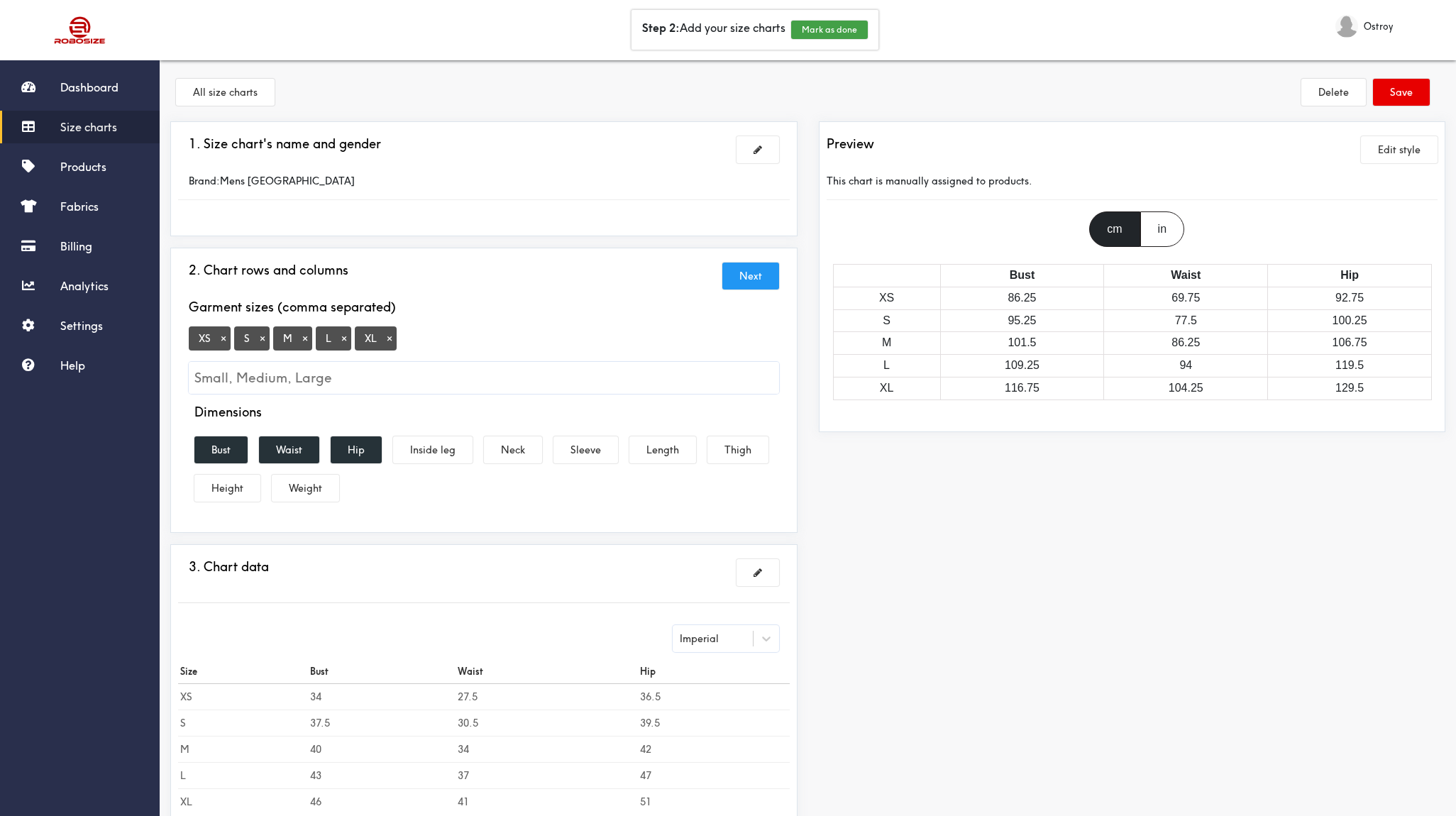
scroll to position [4, 0]
click at [761, 279] on button "Next" at bounding box center [751, 275] width 57 height 27
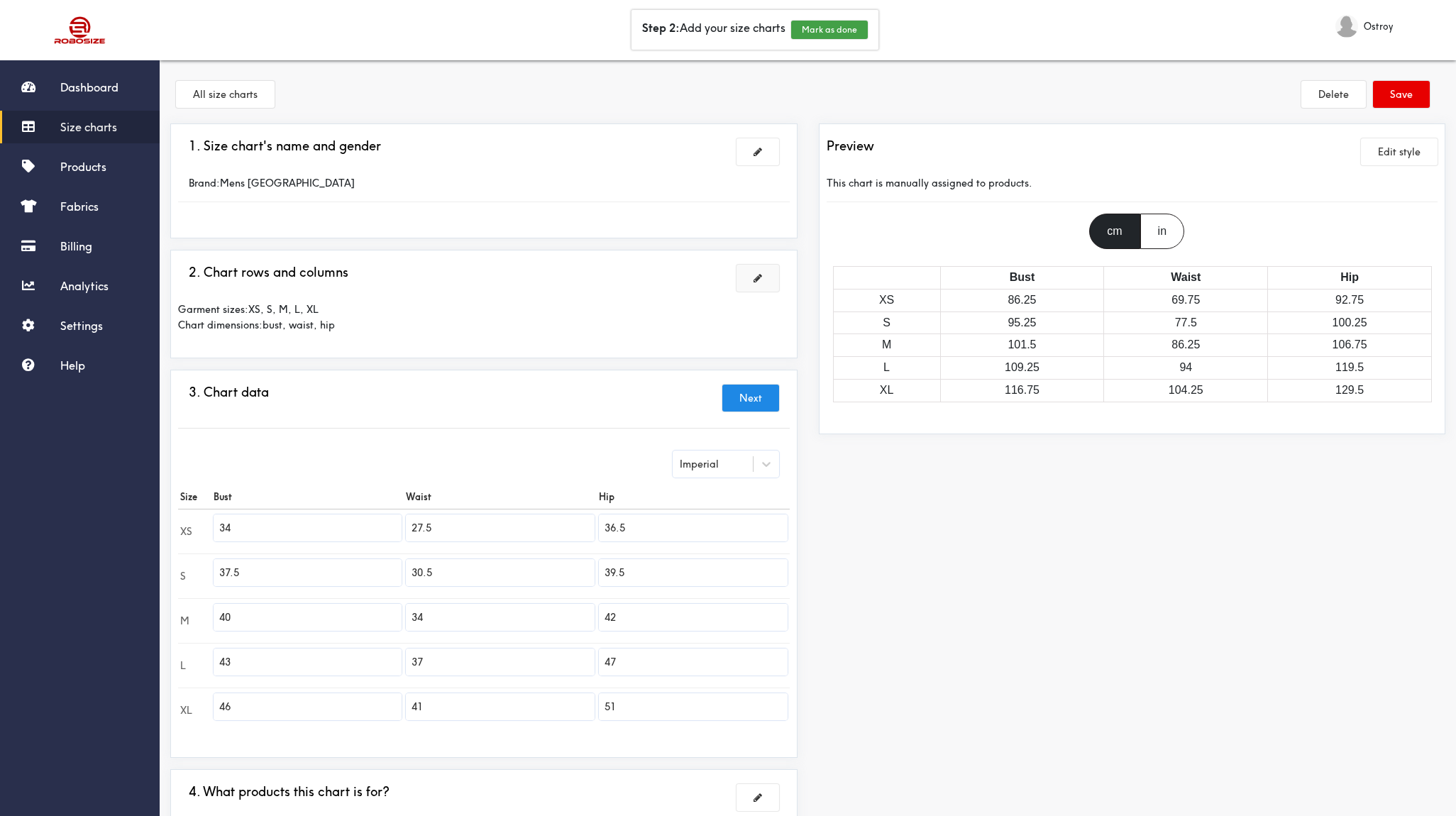
scroll to position [0, 0]
click at [752, 282] on button at bounding box center [758, 278] width 43 height 27
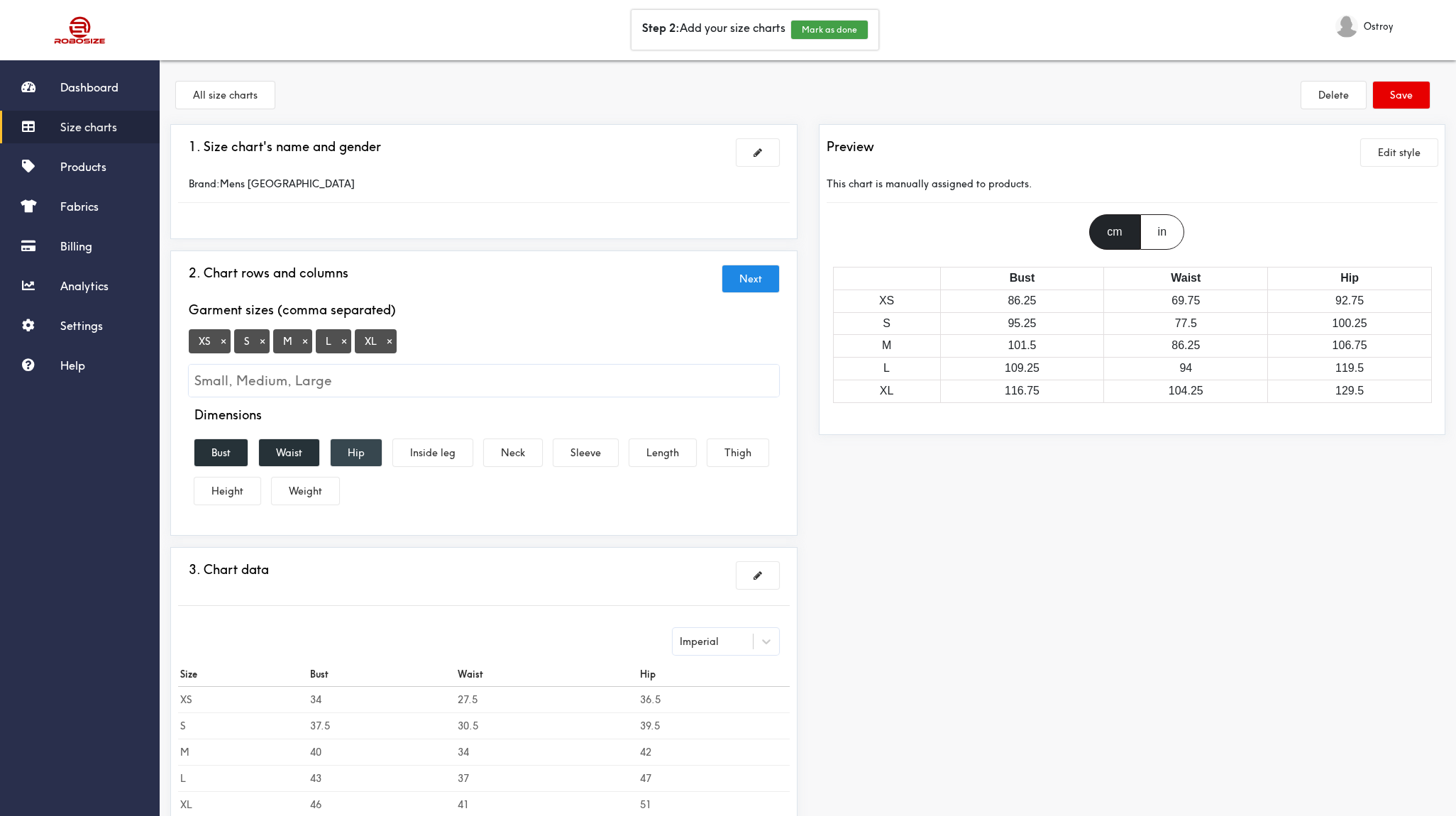
click at [363, 456] on button "Hip" at bounding box center [356, 452] width 51 height 27
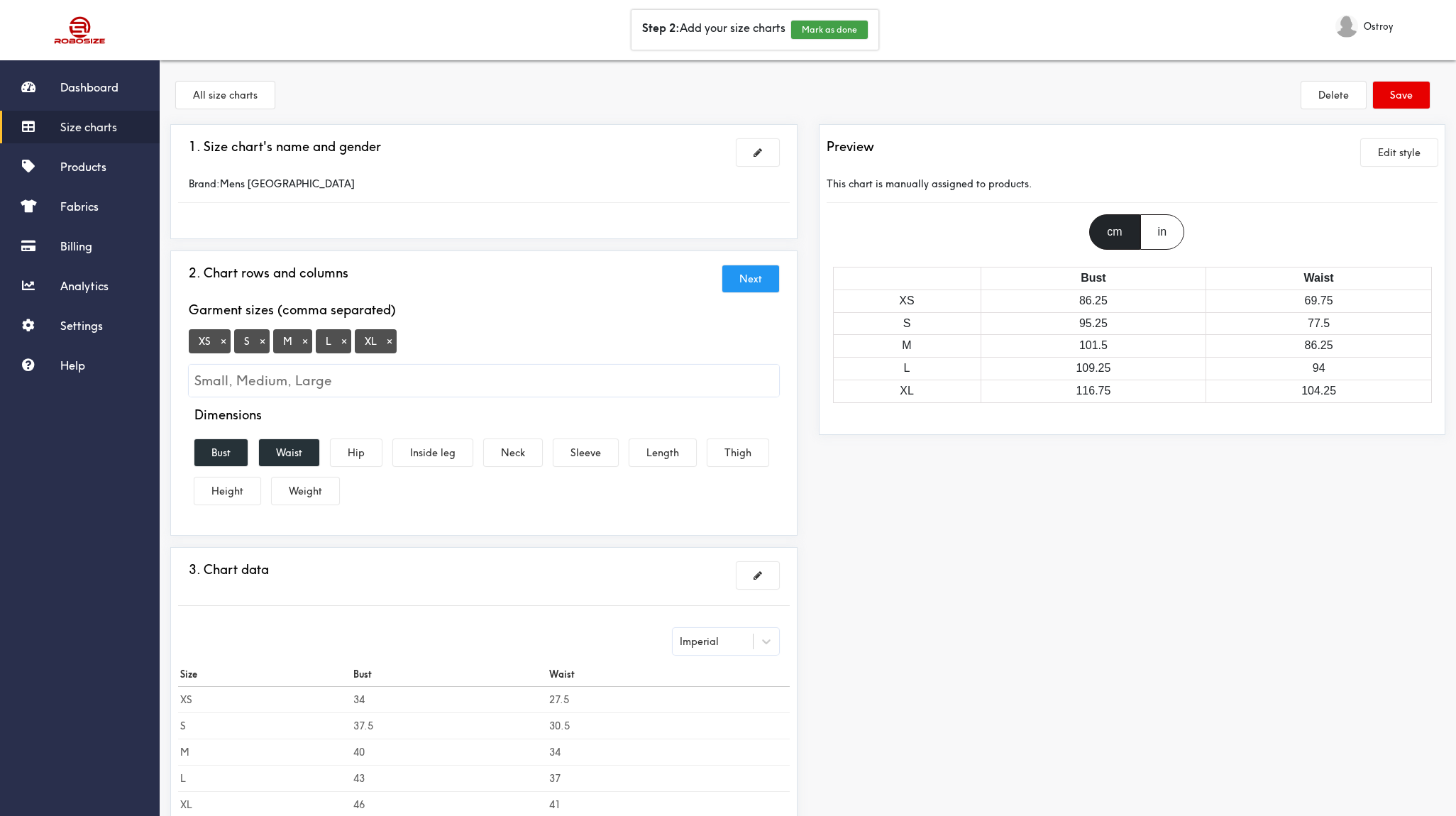
click at [764, 285] on button "Next" at bounding box center [751, 278] width 57 height 27
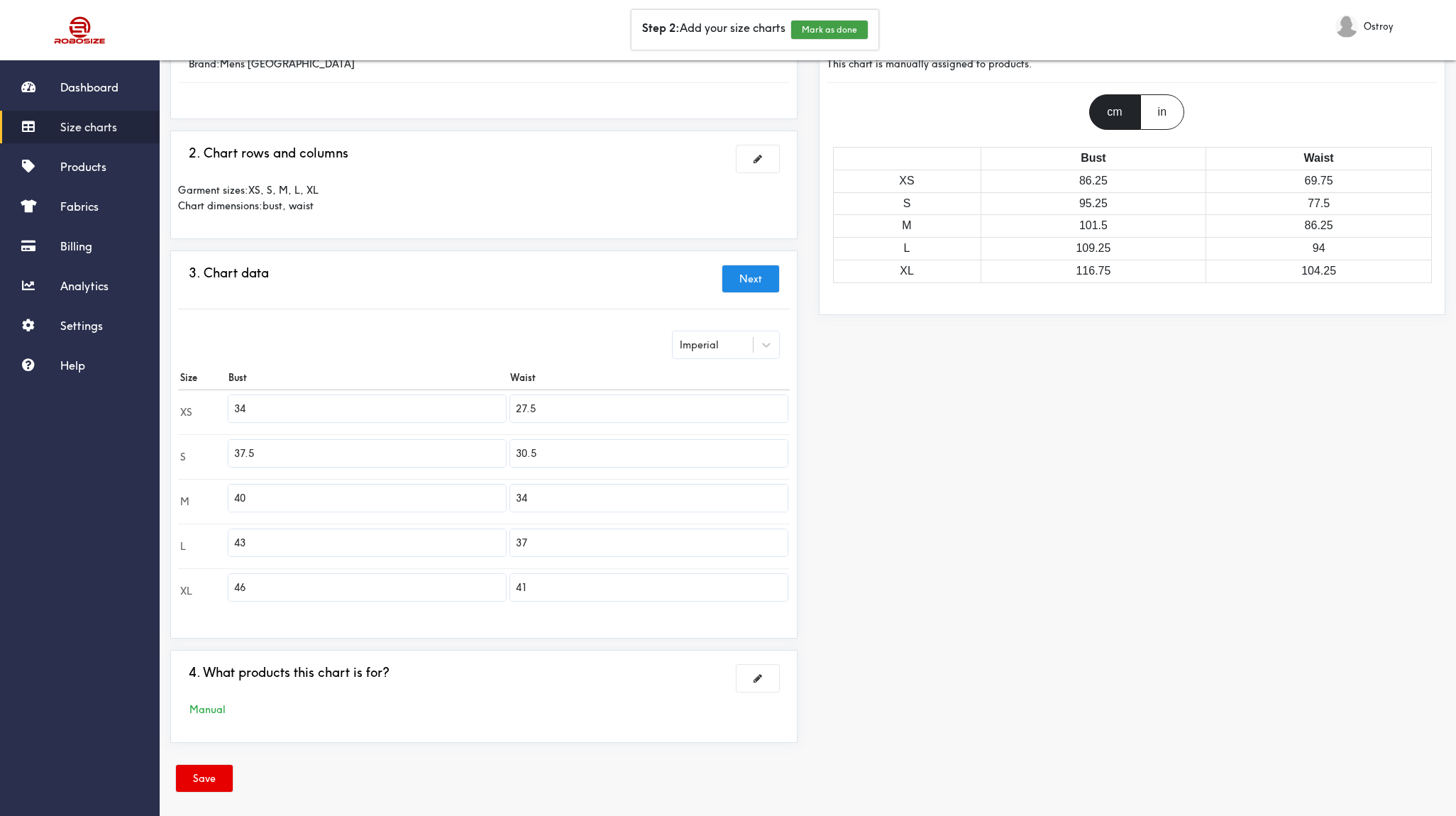
scroll to position [62, 0]
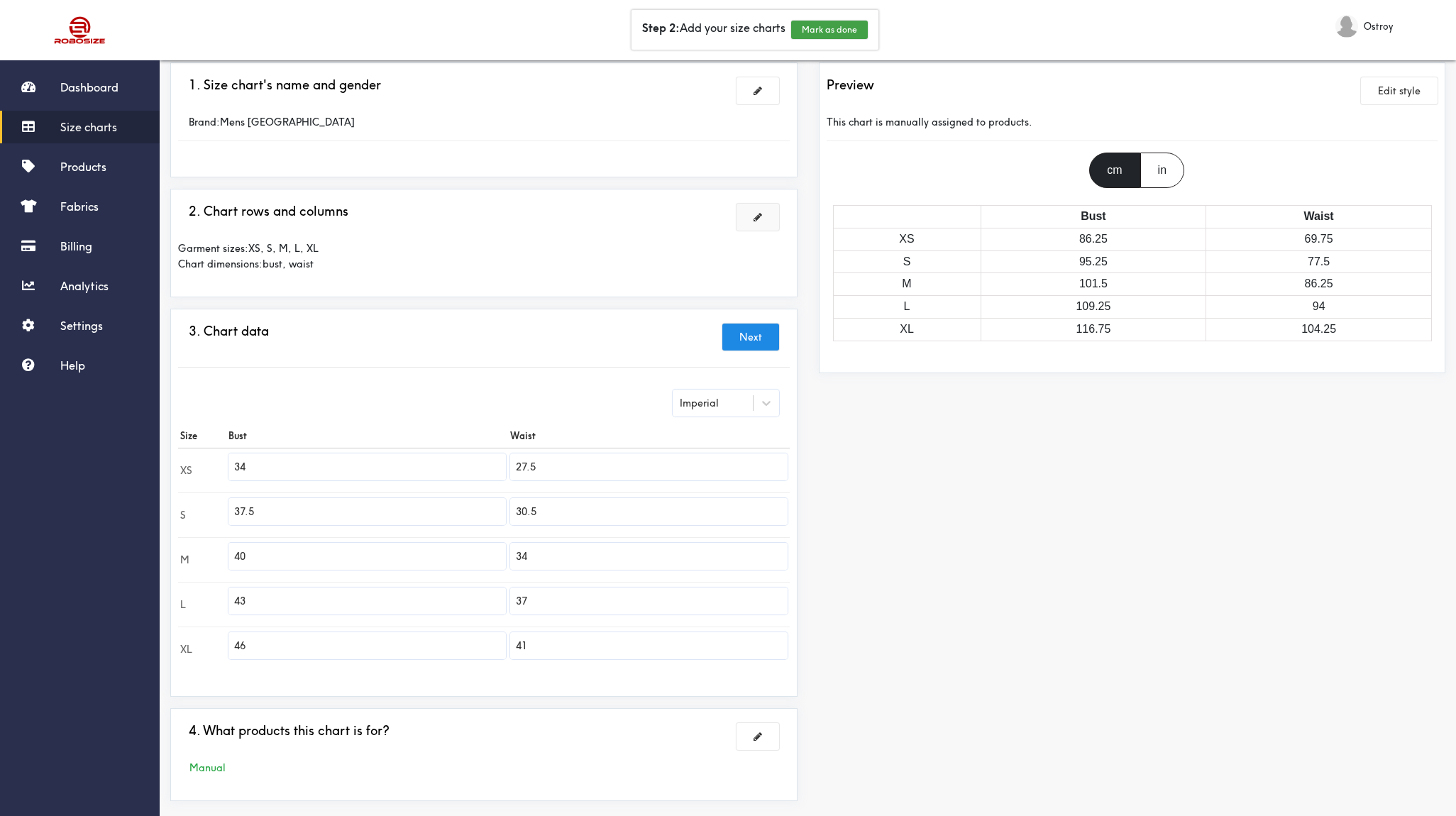
click at [751, 210] on button at bounding box center [758, 217] width 43 height 27
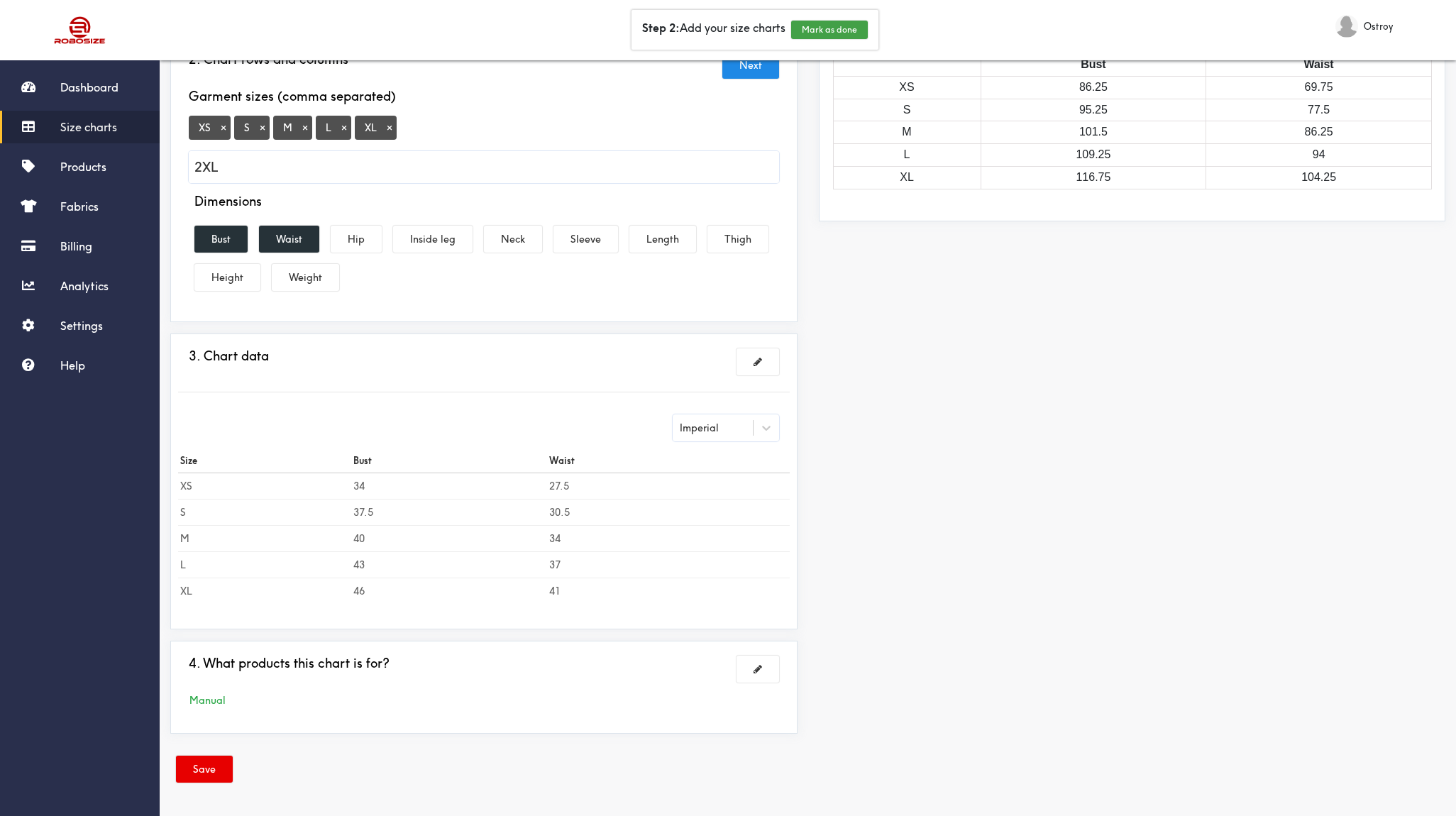
scroll to position [214, 0]
type input "2XL"
click at [198, 778] on button "Save" at bounding box center [204, 769] width 57 height 27
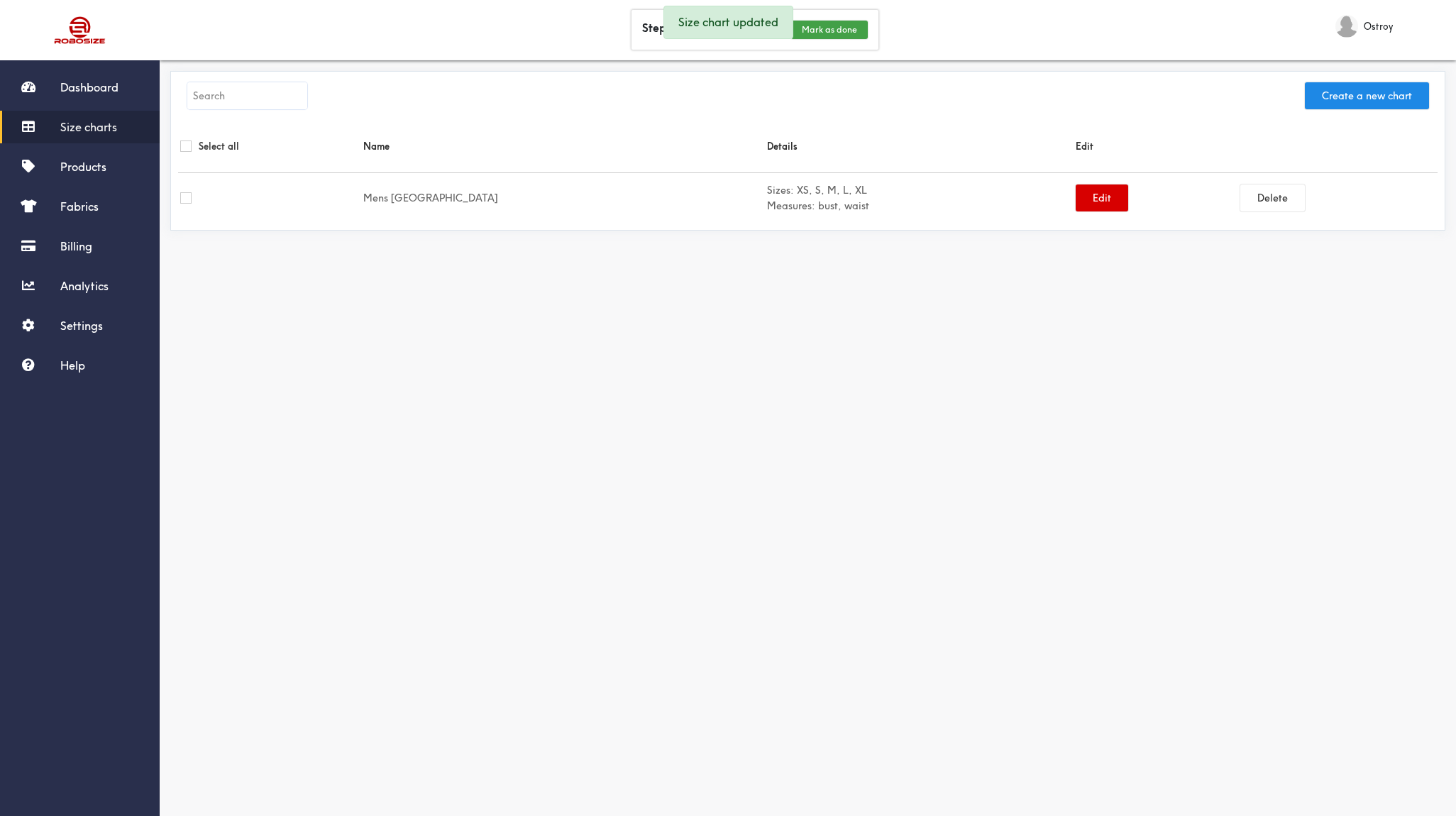
click at [1076, 200] on button "Edit" at bounding box center [1102, 198] width 52 height 27
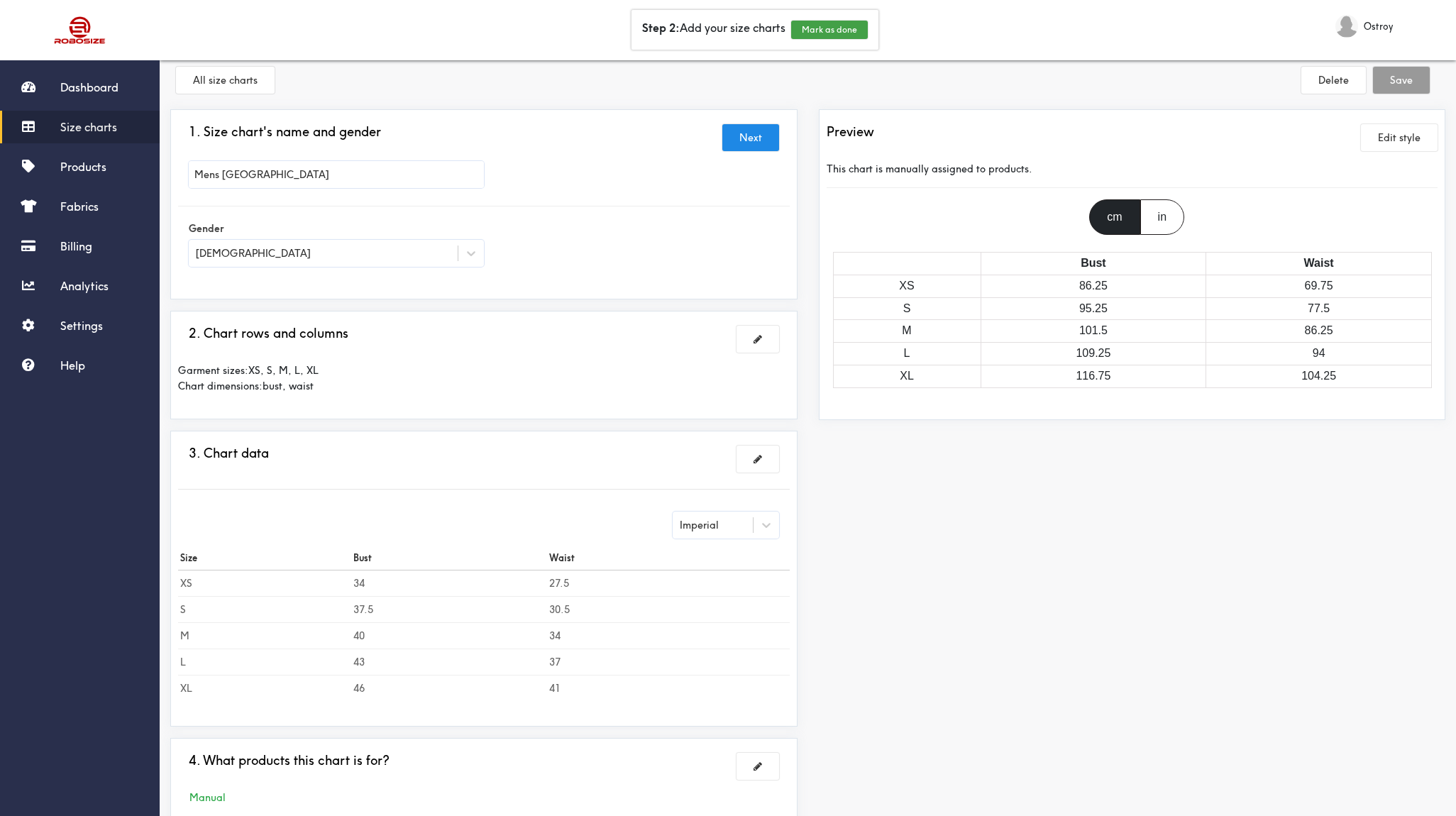
scroll to position [15, 0]
click at [766, 337] on button at bounding box center [758, 339] width 43 height 27
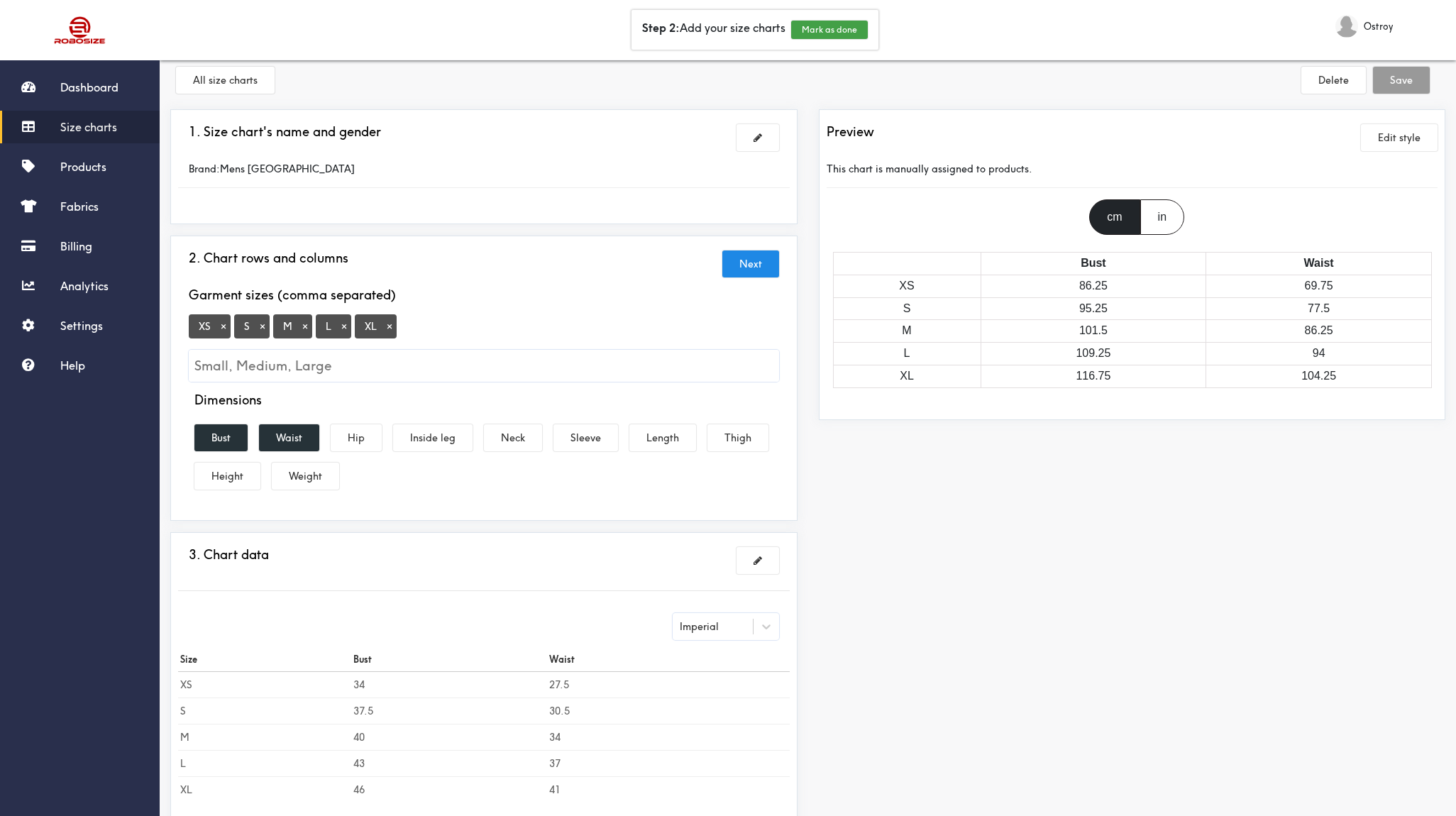
click at [412, 324] on div "XS × S × M × L × XL ×" at bounding box center [484, 348] width 590 height 68
click at [241, 368] on input "Small, Medium, Large" at bounding box center [484, 365] width 590 height 32
type input "X"
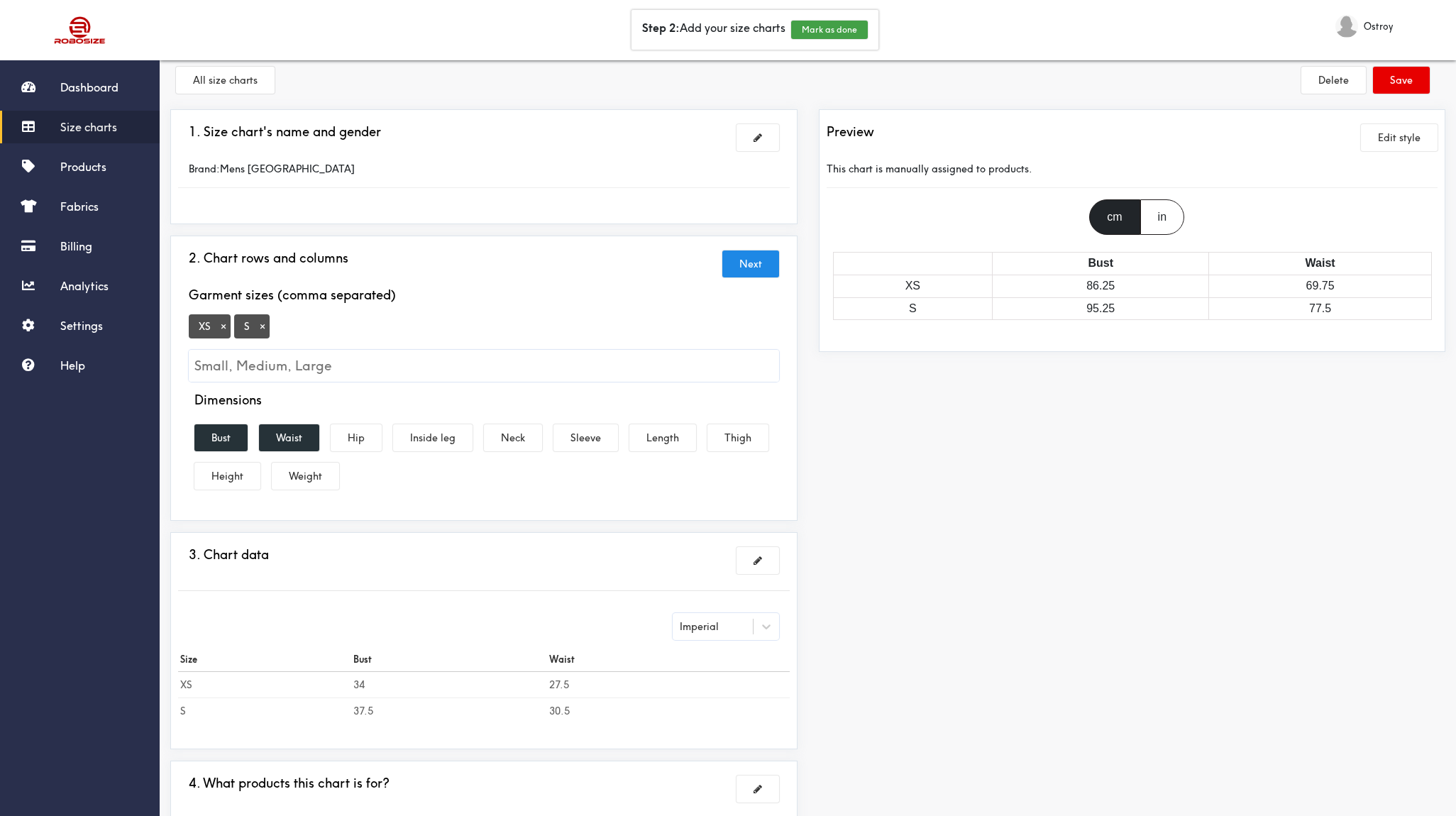
click at [282, 367] on input "Small, Medium, Large" at bounding box center [484, 365] width 590 height 32
click at [1344, 86] on button "Delete" at bounding box center [1334, 80] width 65 height 27
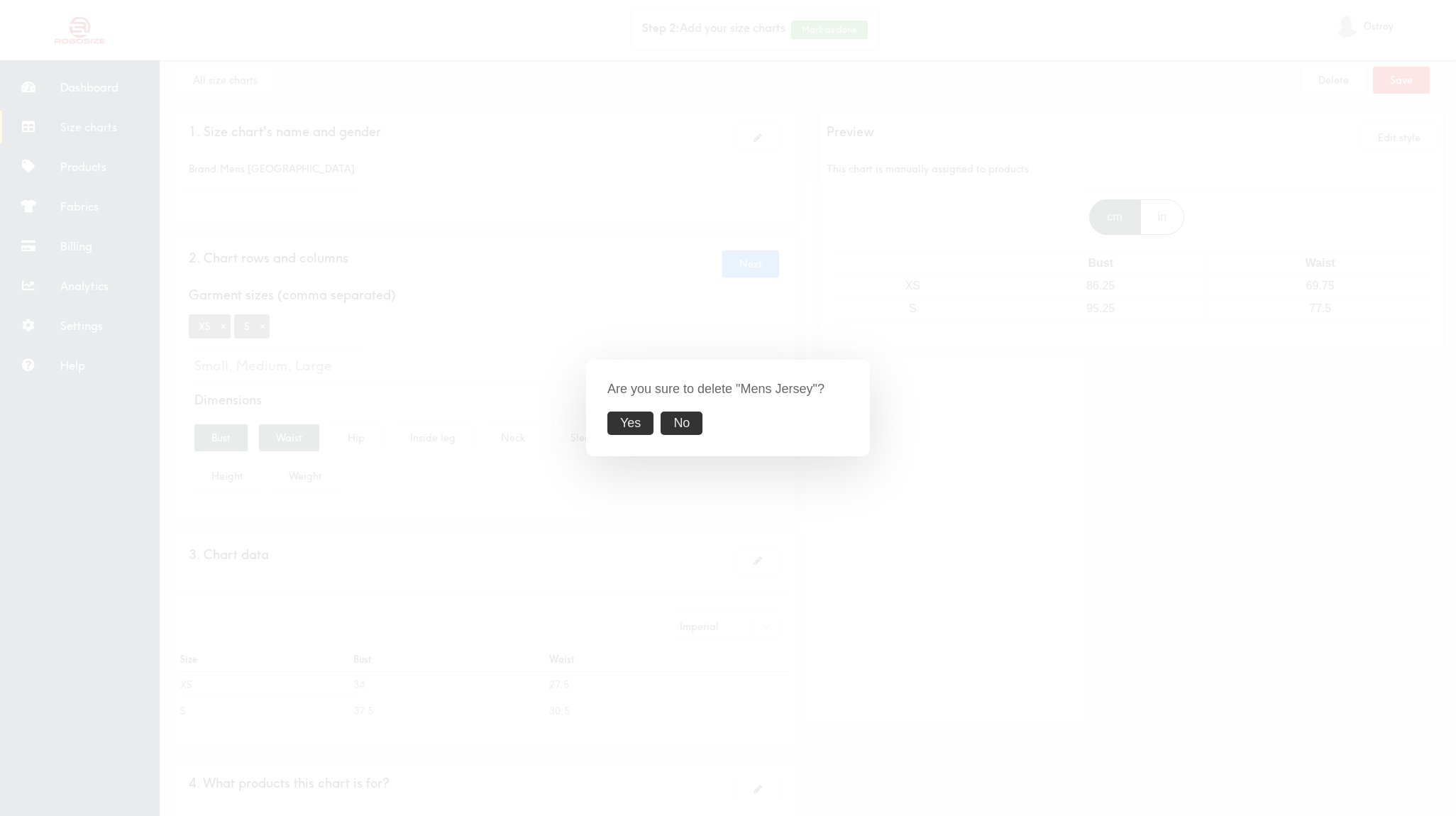
click at [697, 424] on button "No" at bounding box center [682, 423] width 42 height 24
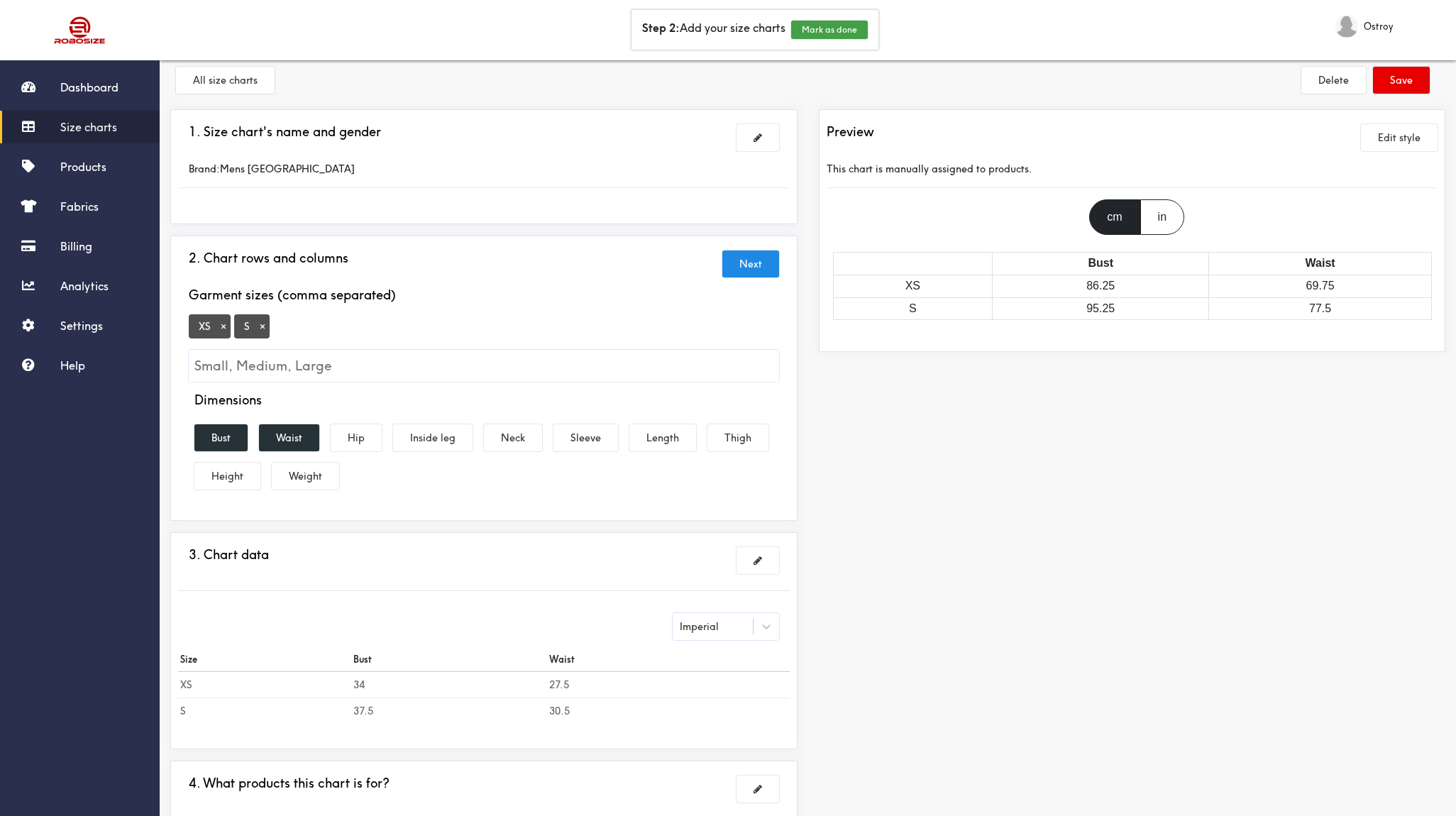
click at [80, 133] on span "Size charts" at bounding box center [88, 127] width 57 height 14
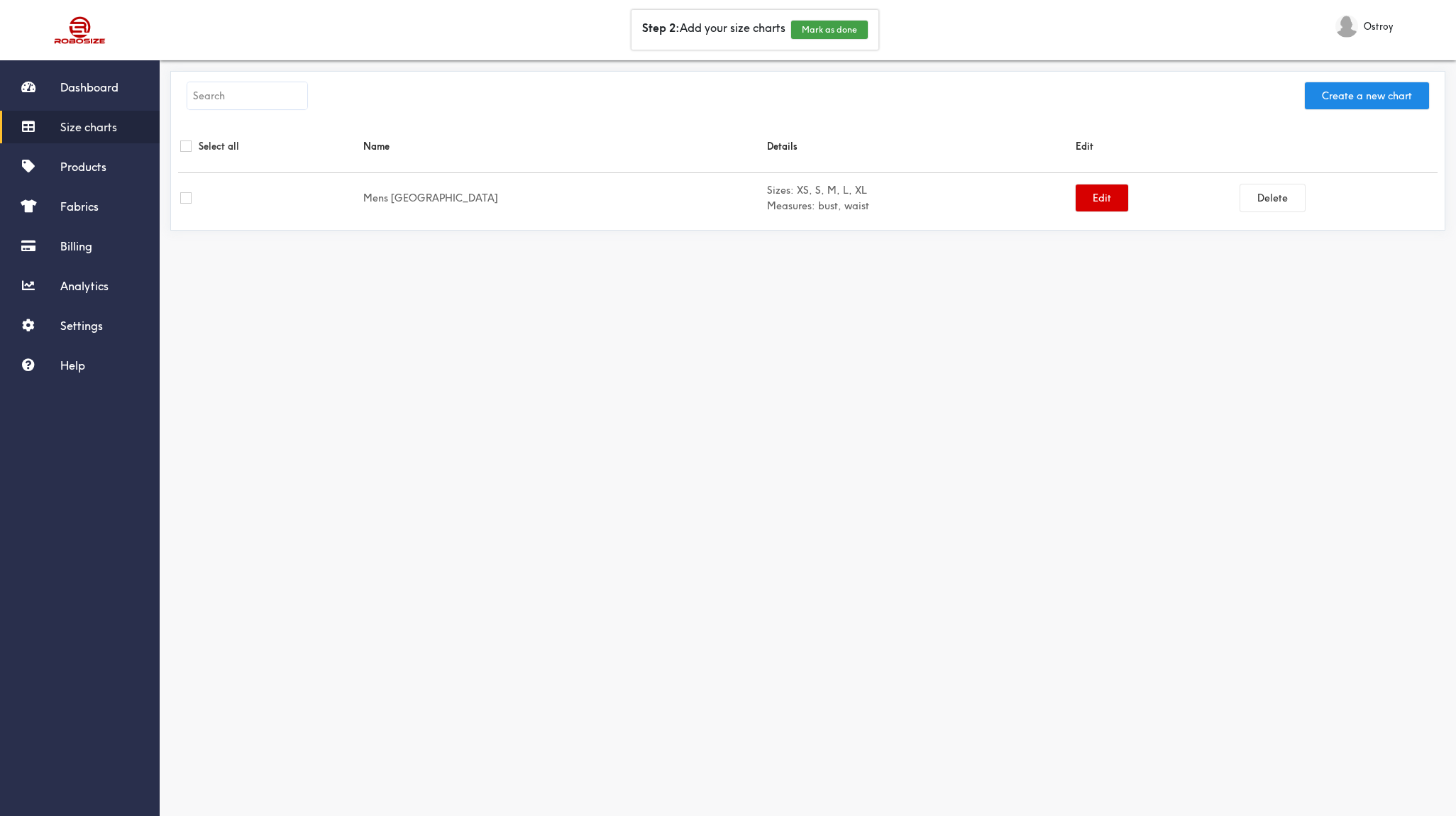
click at [1076, 198] on button "Edit" at bounding box center [1102, 198] width 52 height 27
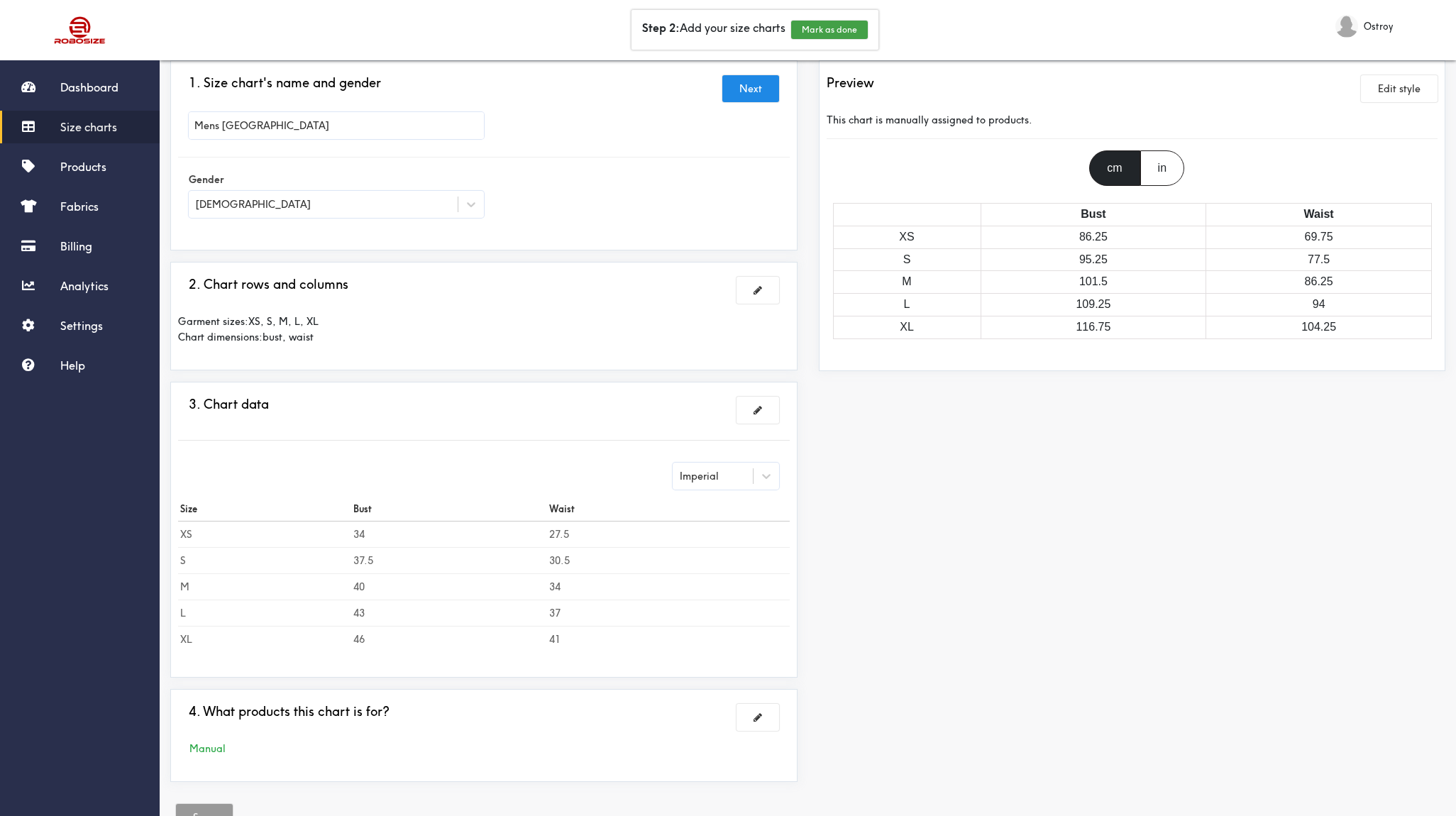
scroll to position [64, 0]
click at [768, 294] on button at bounding box center [758, 289] width 43 height 27
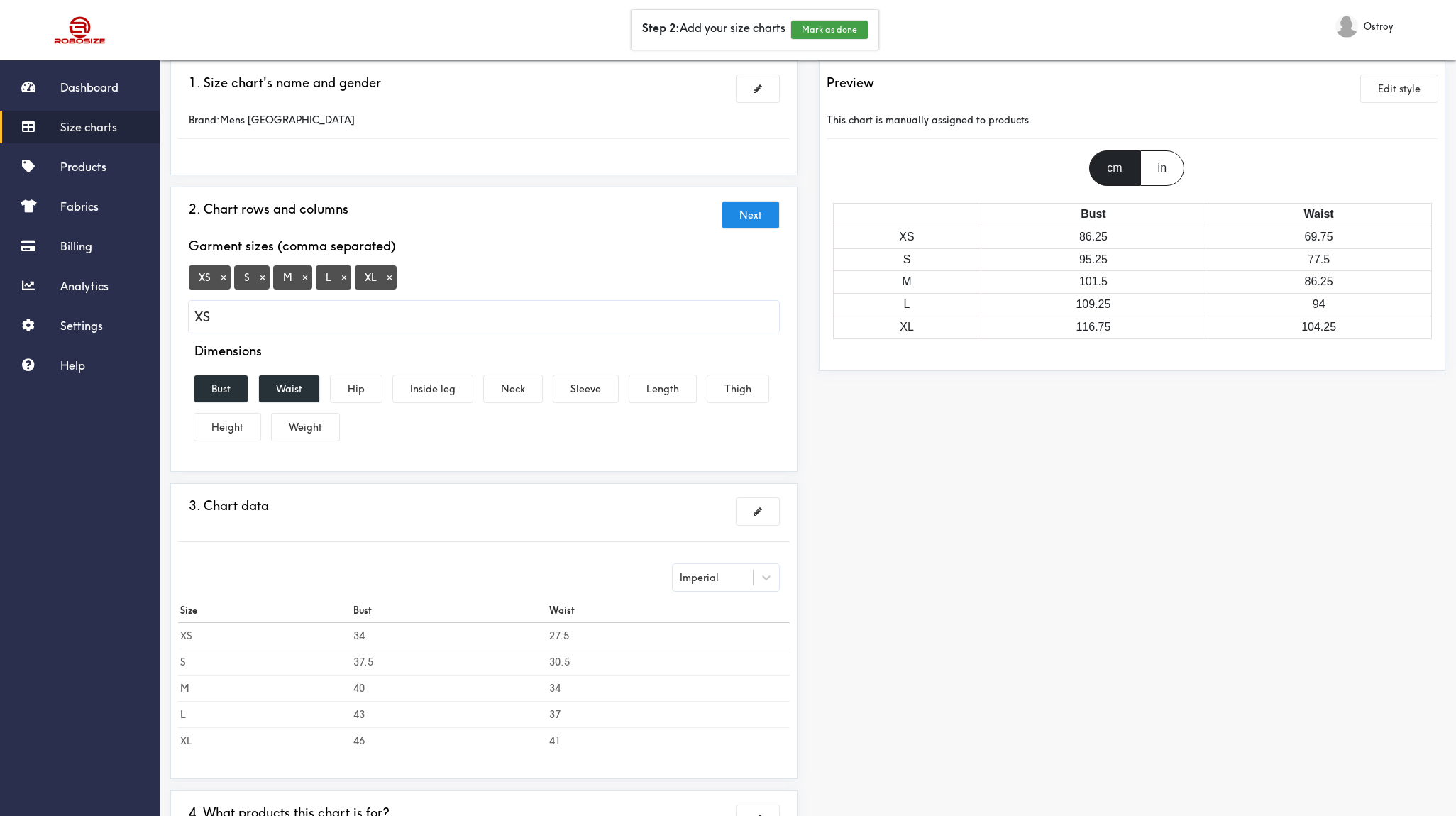
type input "X"
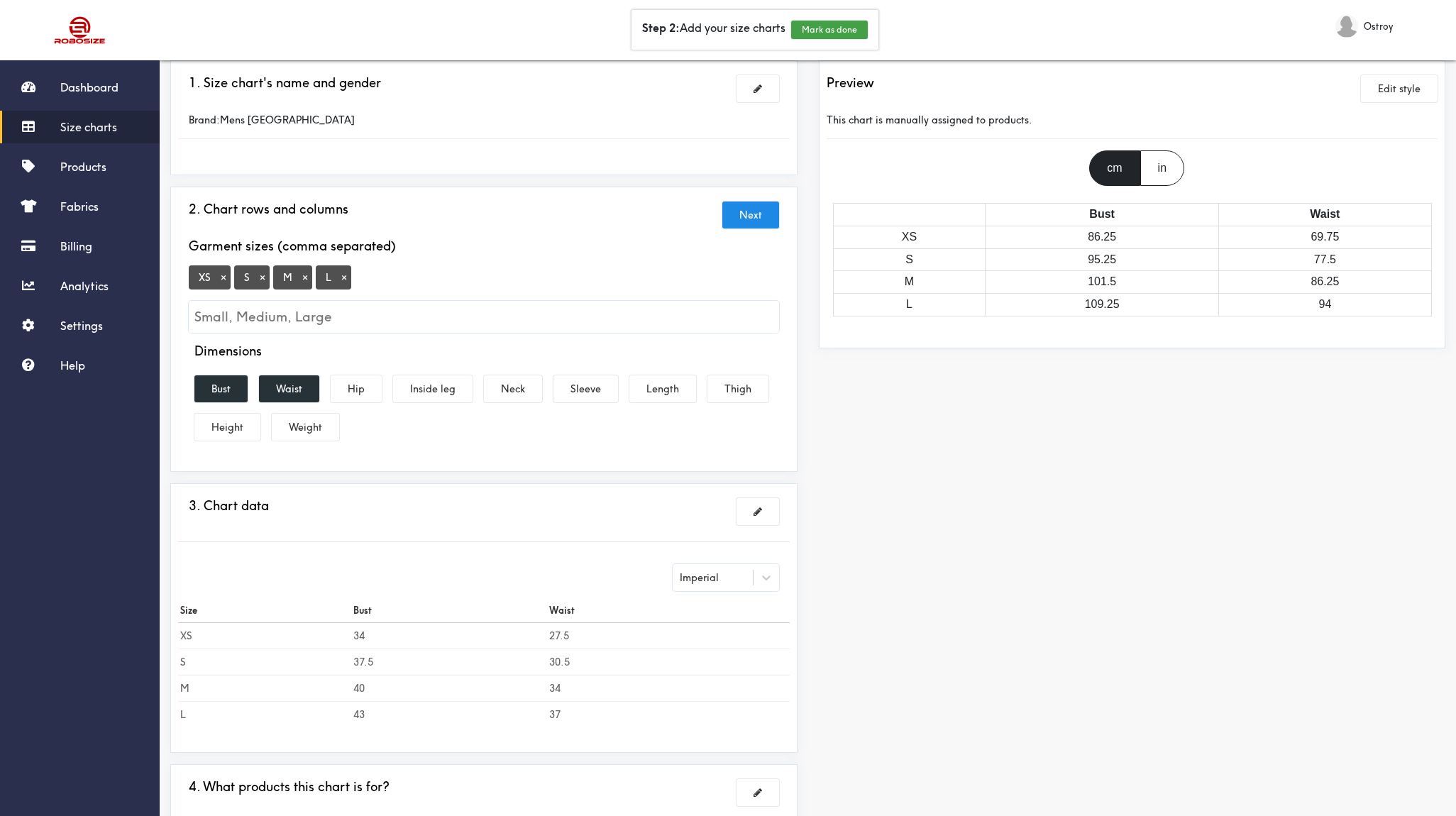
scroll to position [65, 0]
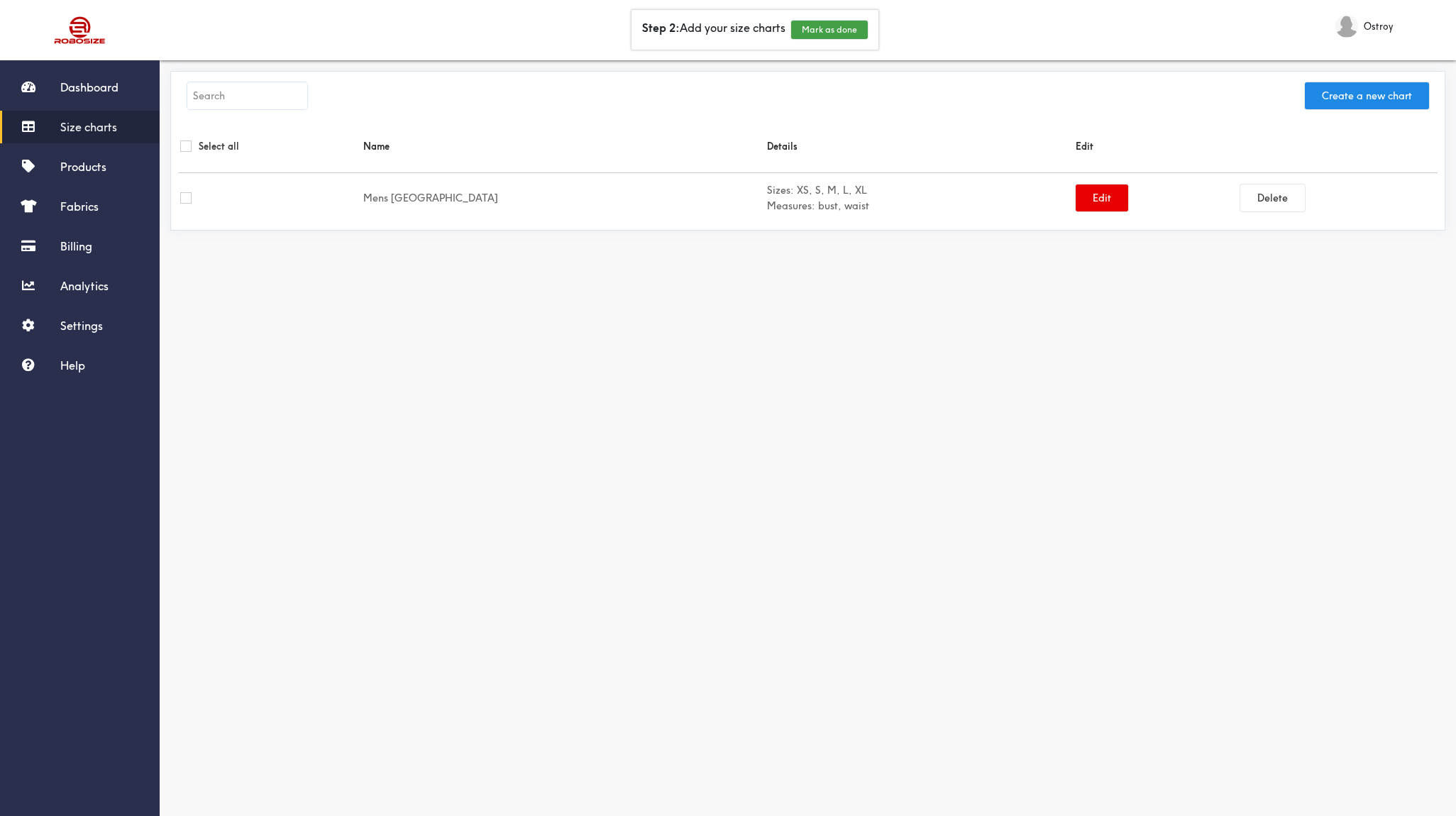
click at [83, 125] on span "Size charts" at bounding box center [88, 127] width 57 height 14
click at [1076, 204] on button "Edit" at bounding box center [1102, 198] width 52 height 27
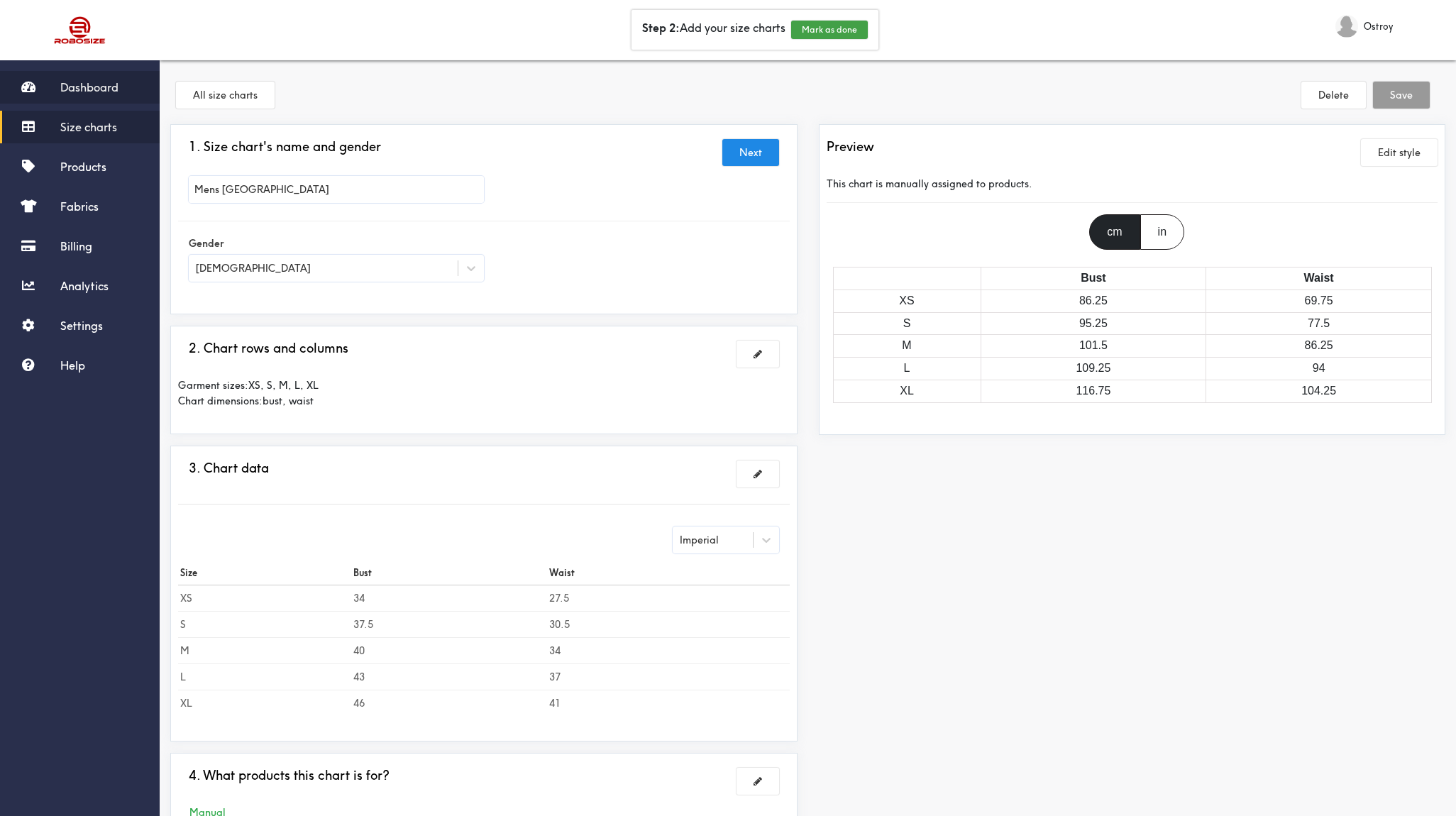
click at [92, 94] on link "Dashboard" at bounding box center [79, 86] width 160 height 32
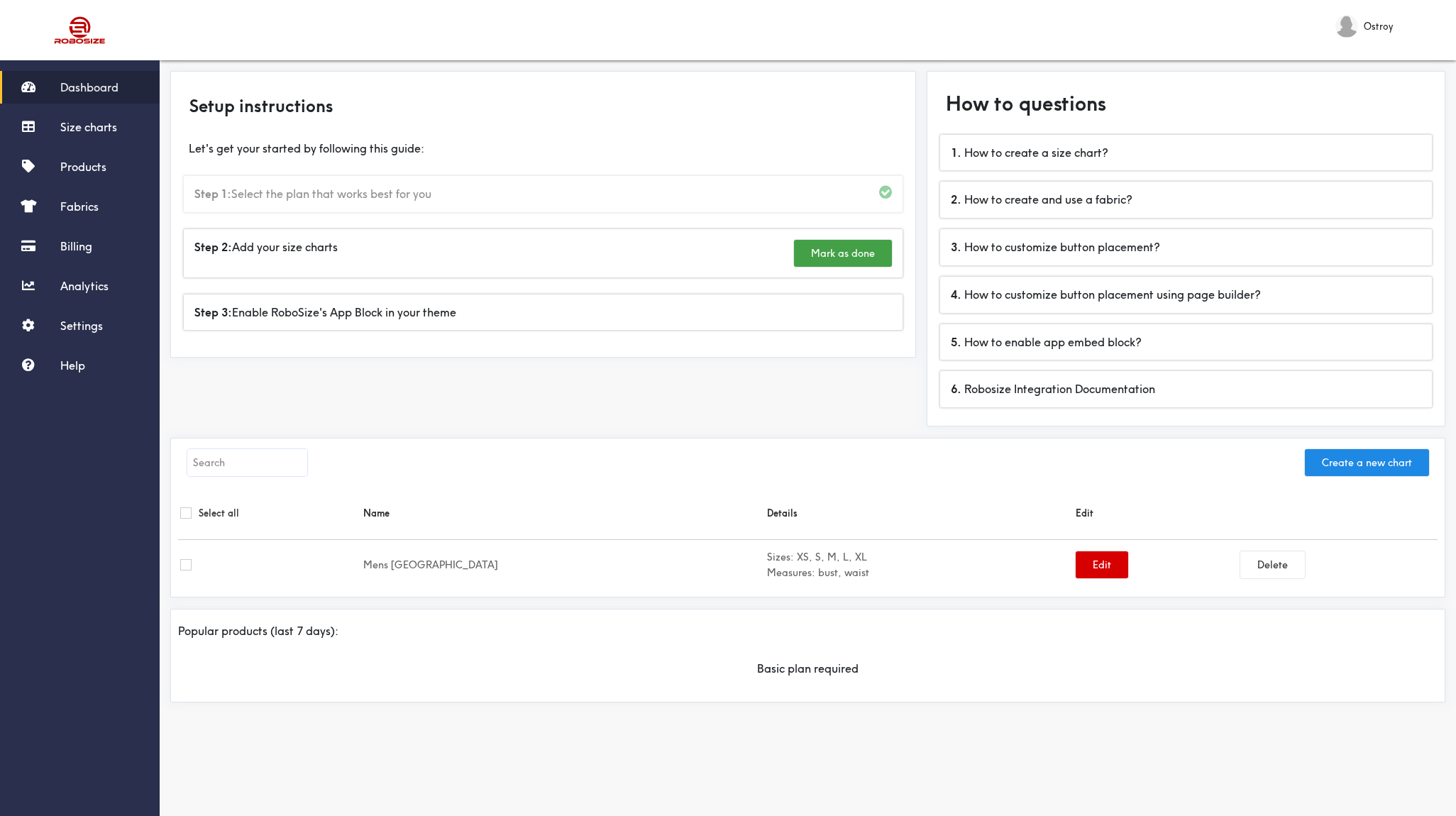
click at [1076, 561] on button "Edit" at bounding box center [1102, 564] width 52 height 27
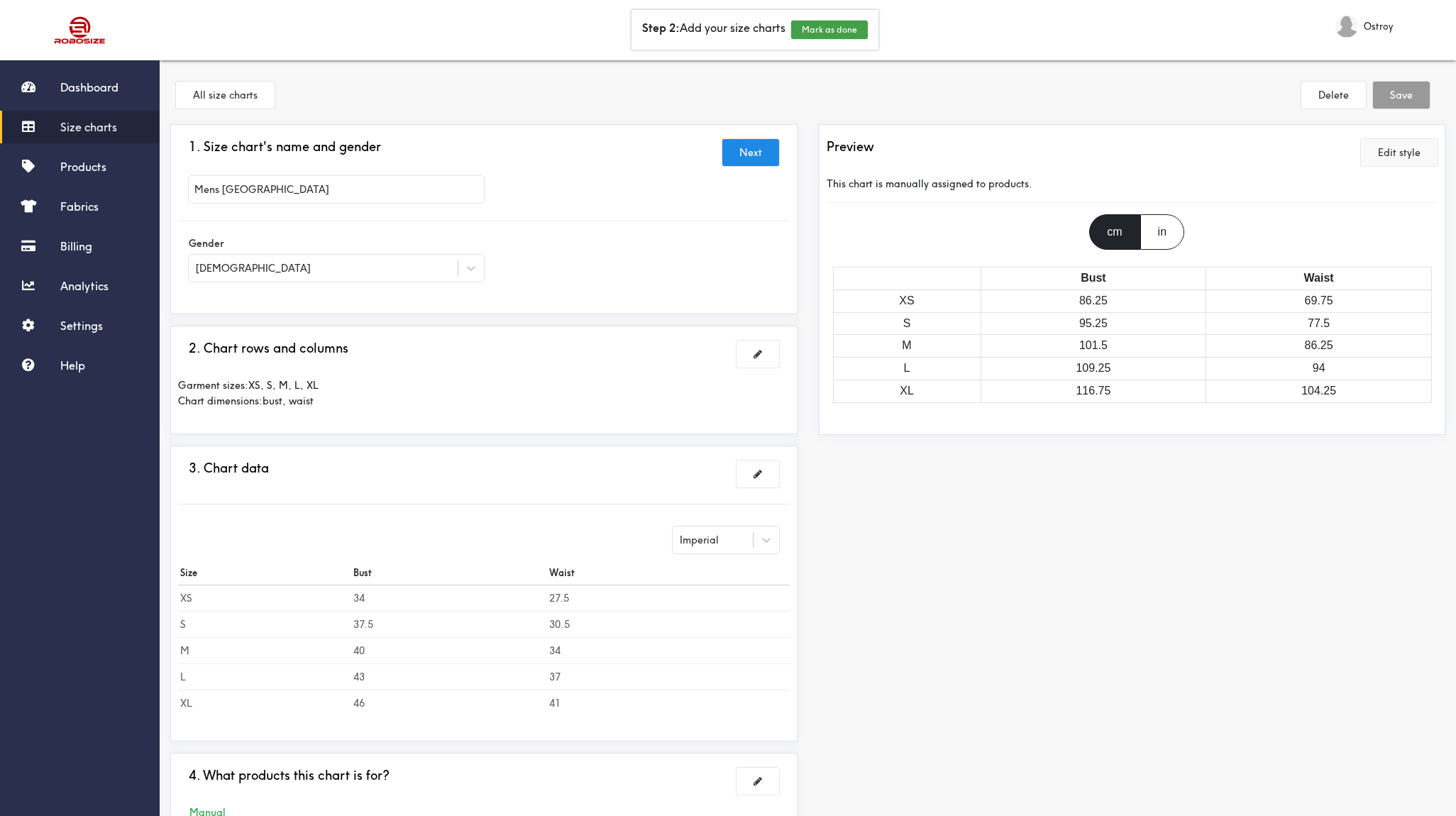
click at [1402, 150] on button "Edit style" at bounding box center [1399, 153] width 77 height 27
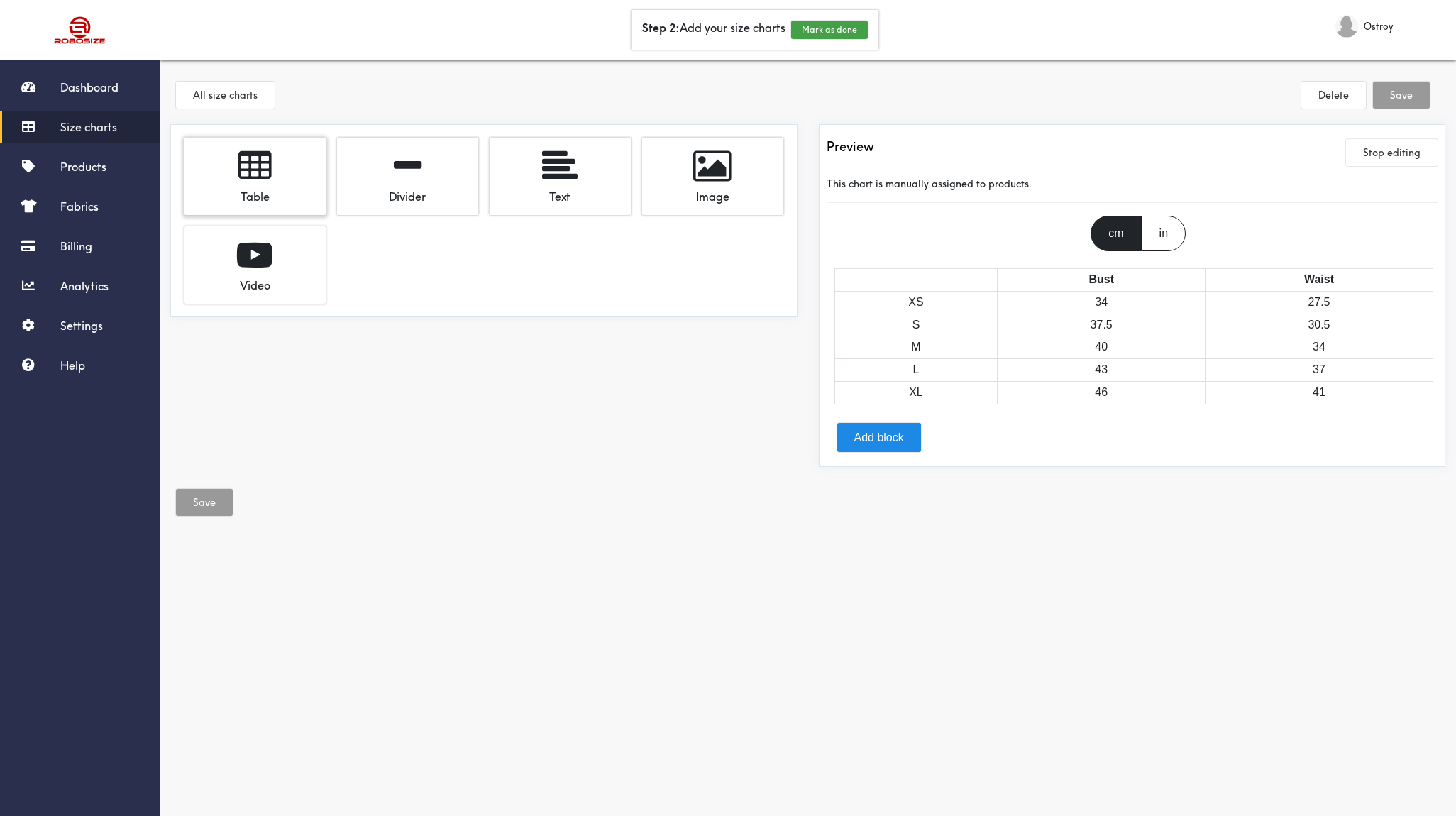
click at [249, 178] on span at bounding box center [254, 166] width 32 height 36
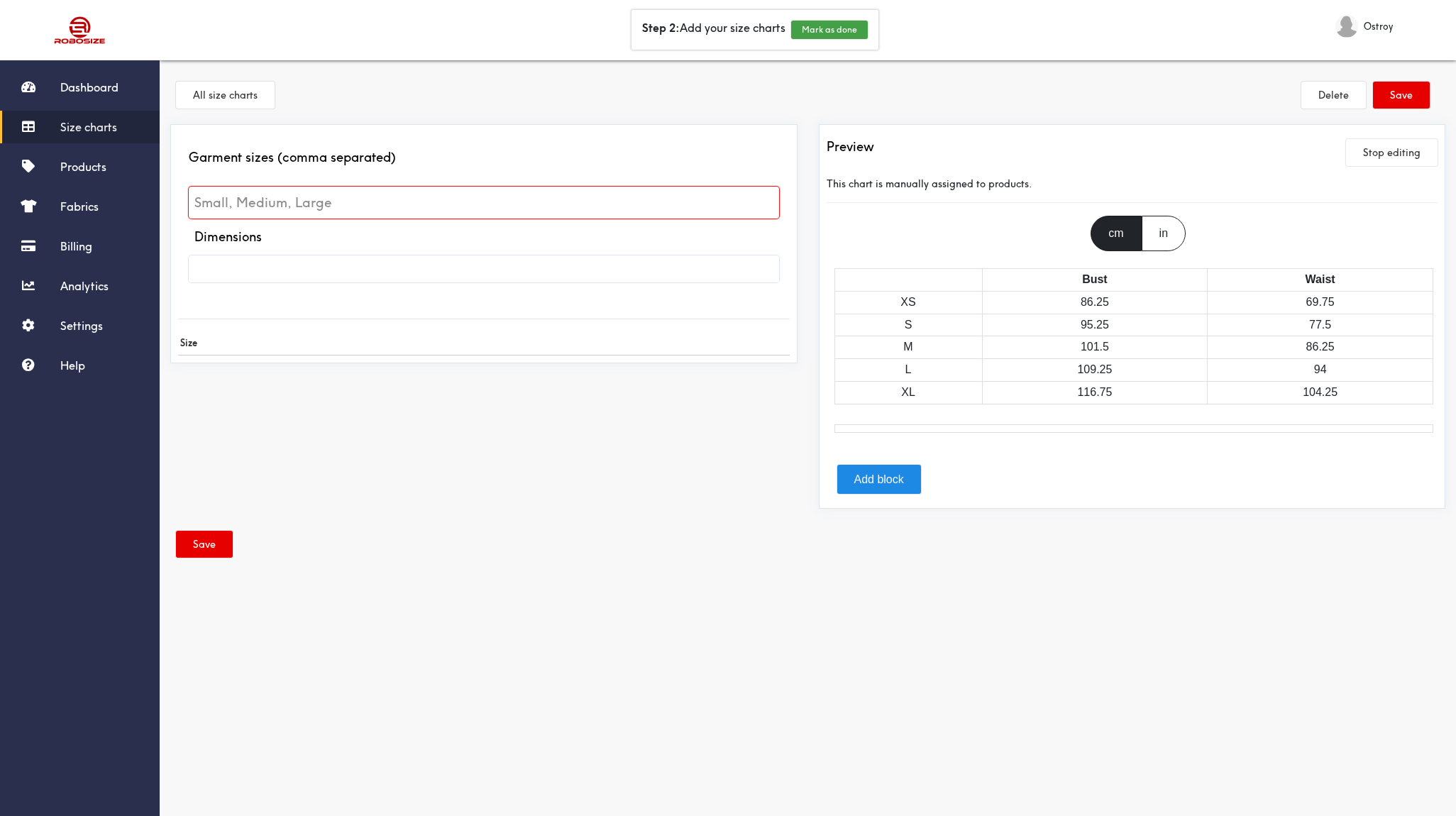
click at [83, 126] on span "Size charts" at bounding box center [88, 127] width 57 height 14
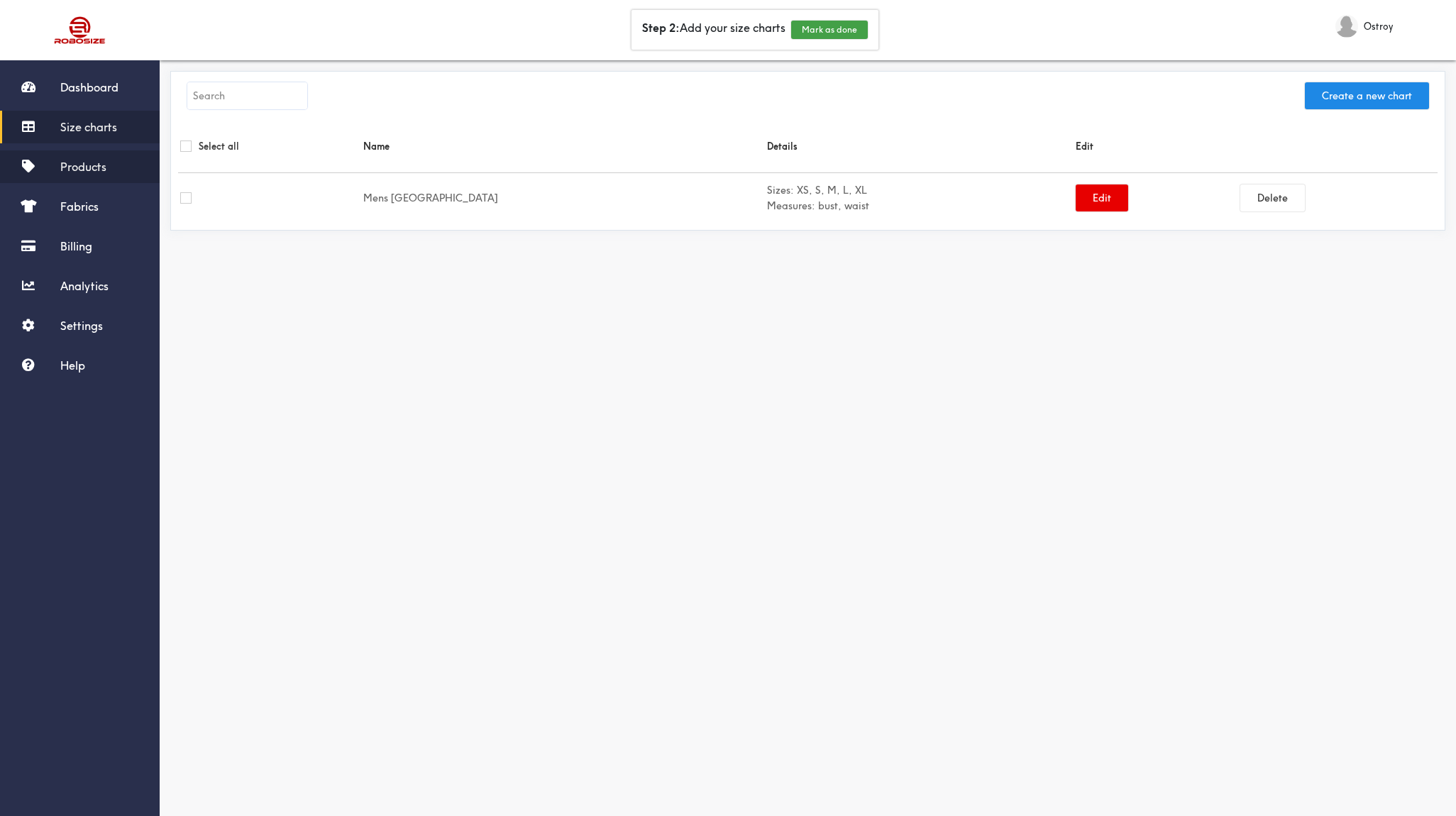
click at [81, 169] on span "Products" at bounding box center [83, 167] width 46 height 14
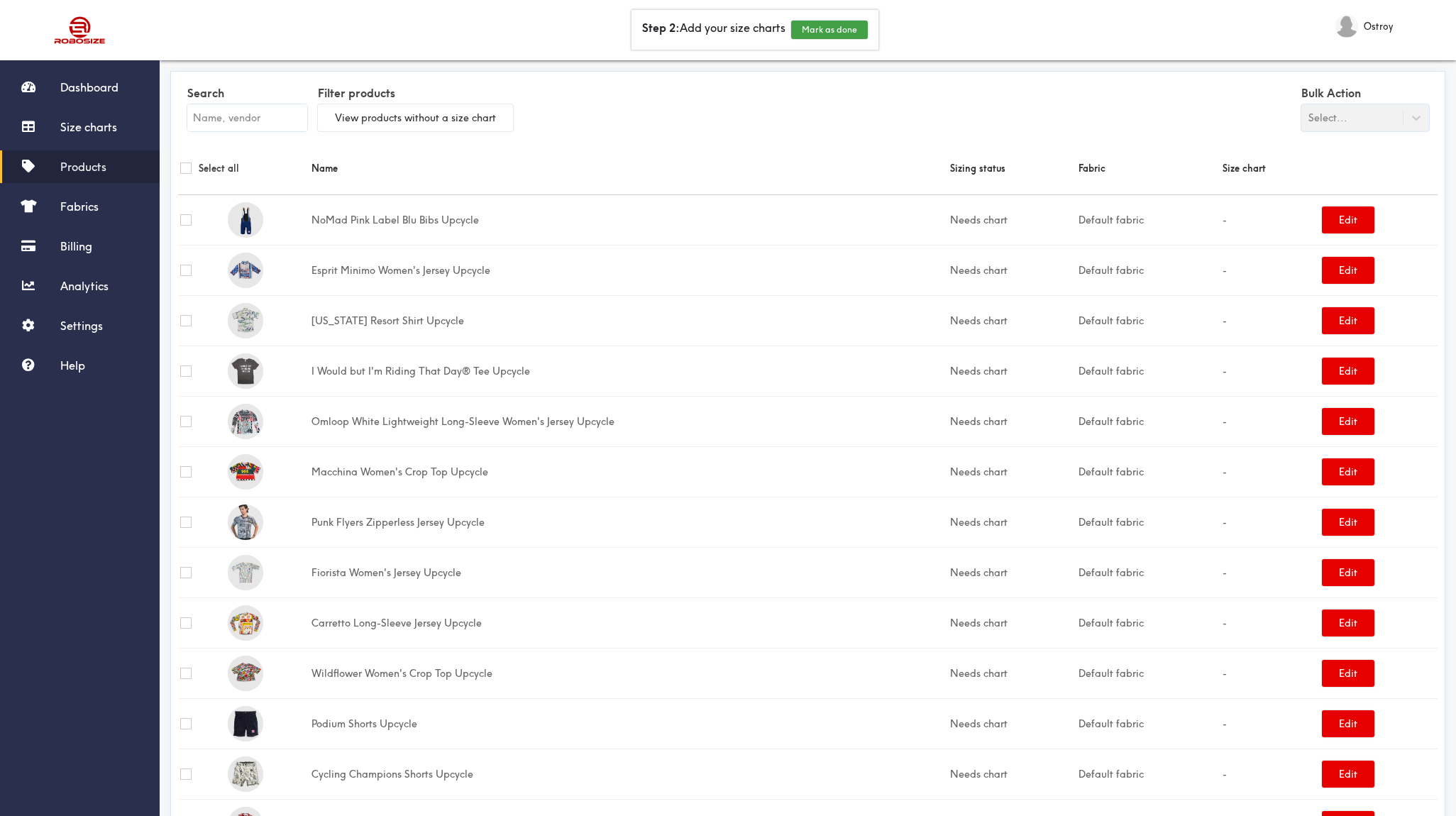
click at [242, 119] on input "text" at bounding box center [248, 118] width 120 height 27
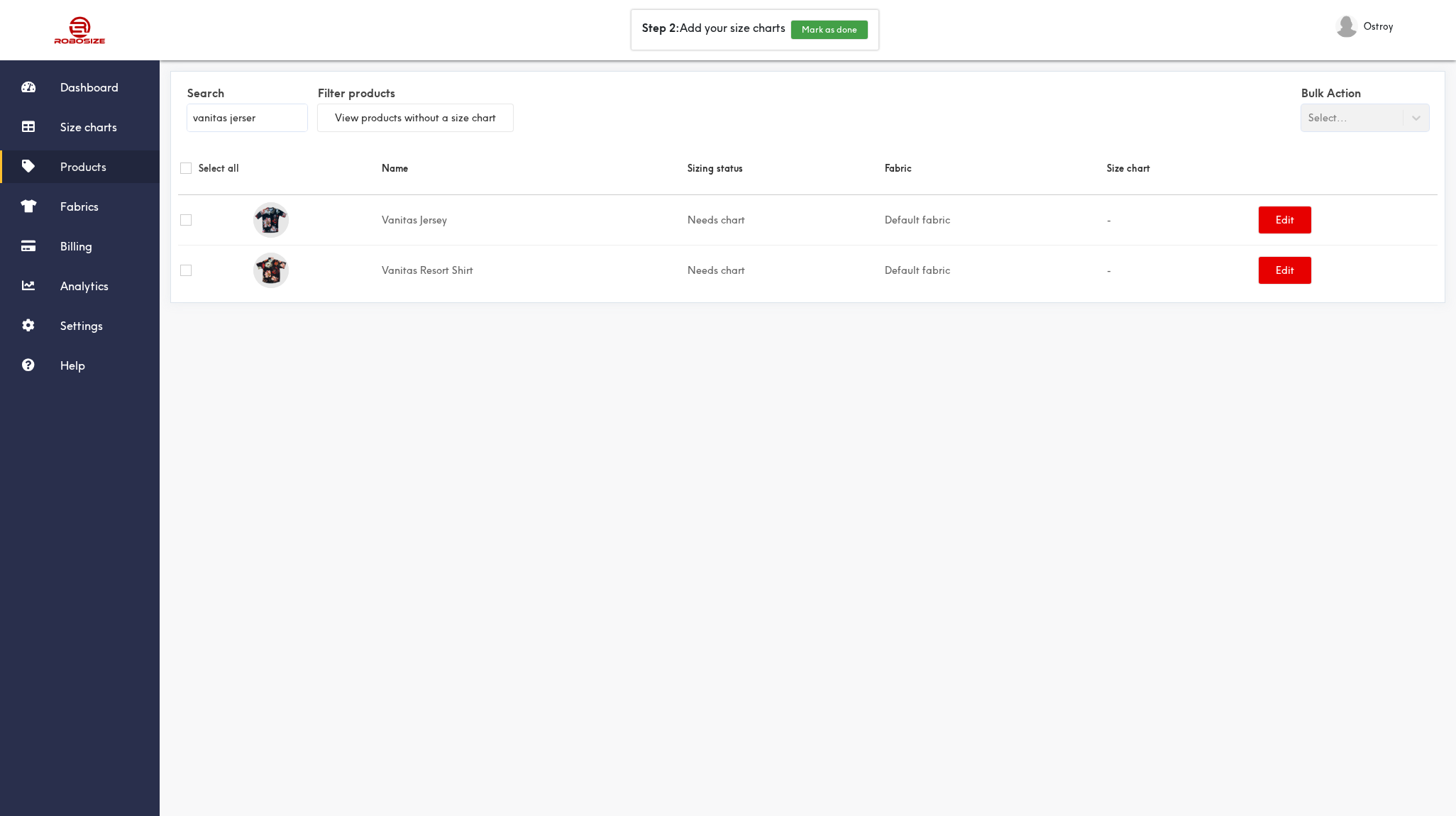
type input "vanitas jersery"
checkbox input "true"
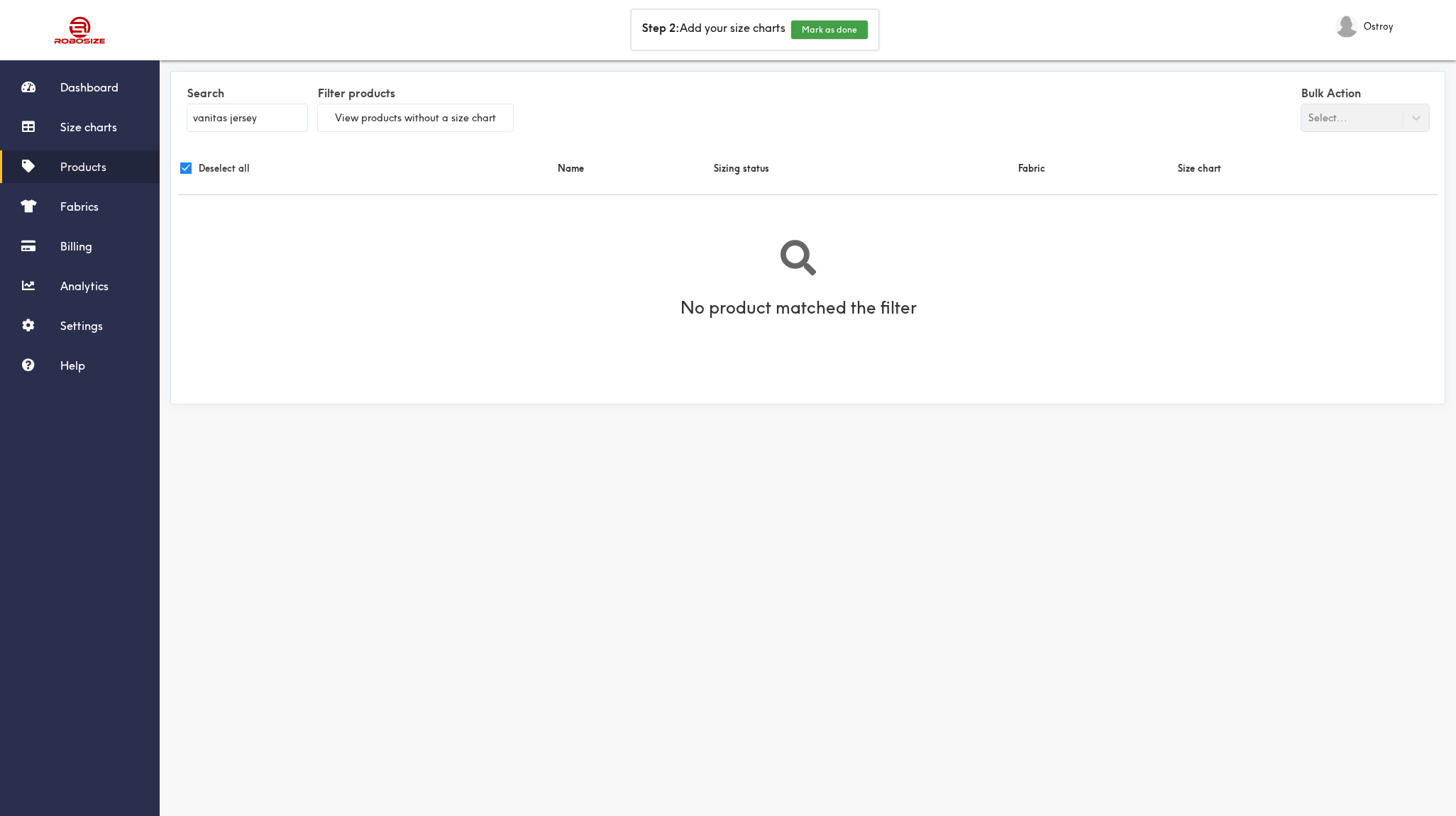
type input "vanitas jerse"
checkbox input "false"
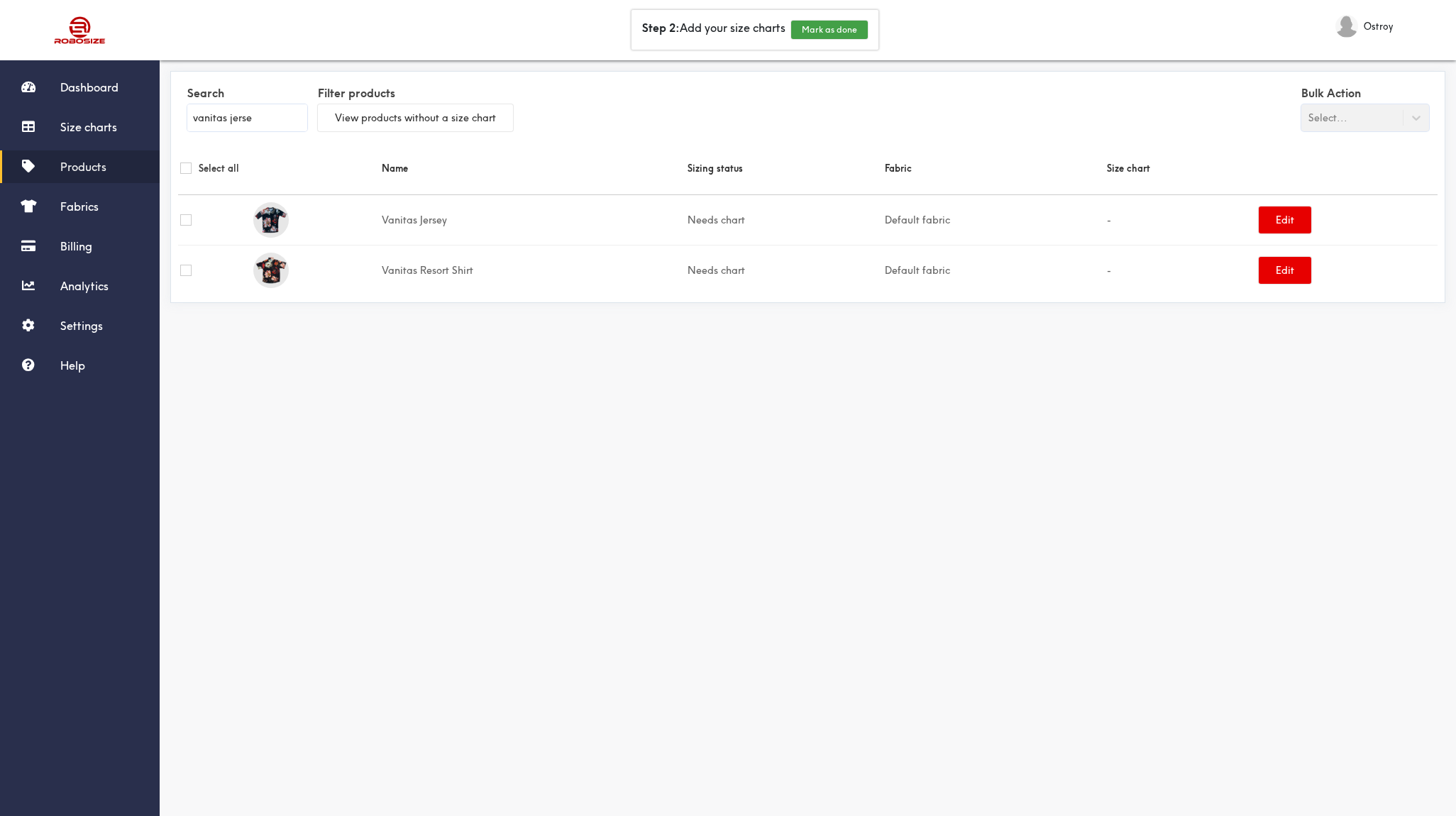
type input "vanitas jerse"
click at [187, 217] on input "checkbox" at bounding box center [186, 220] width 11 height 11
checkbox input "true"
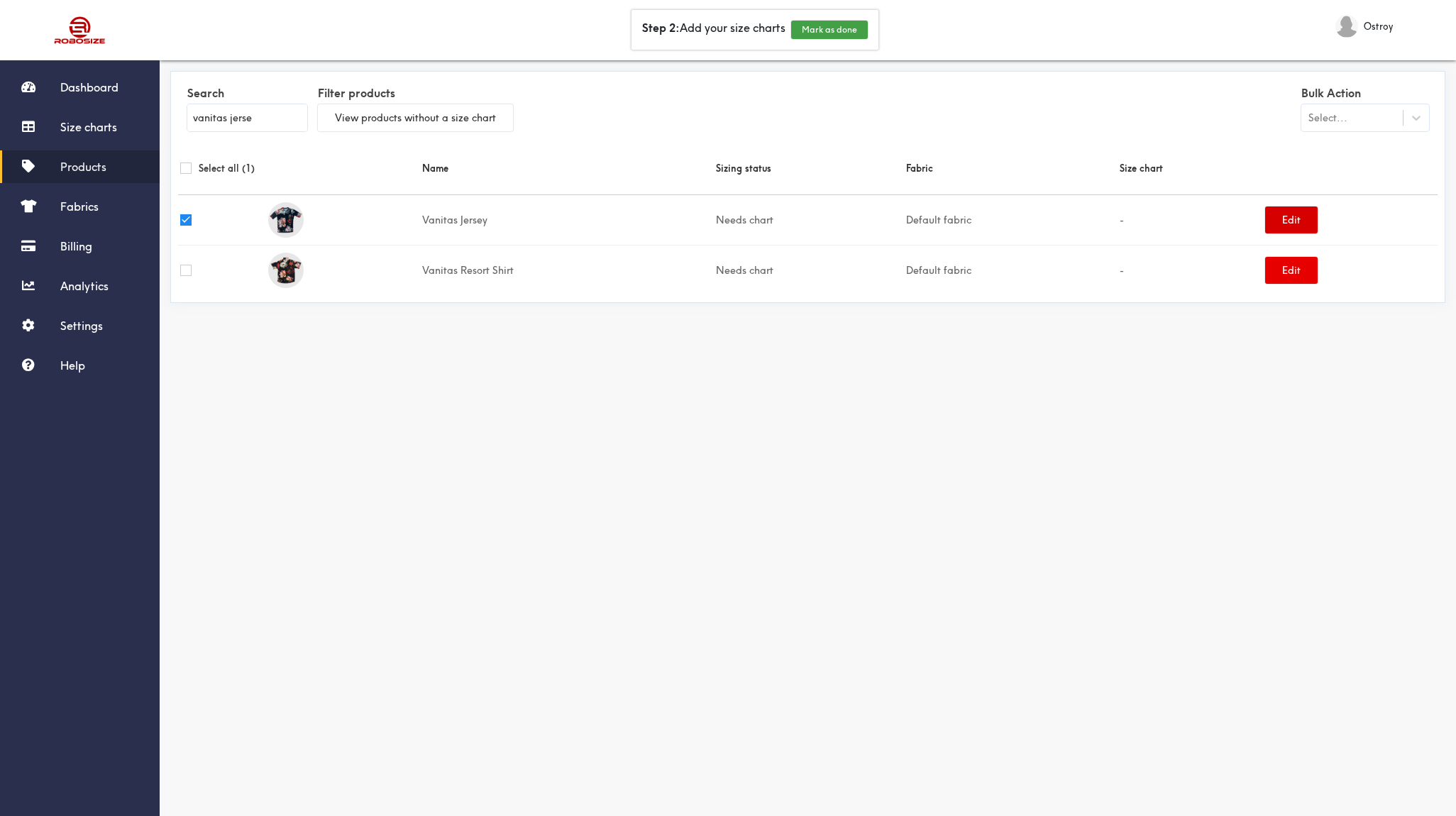
click at [1284, 223] on button "Edit" at bounding box center [1291, 220] width 52 height 27
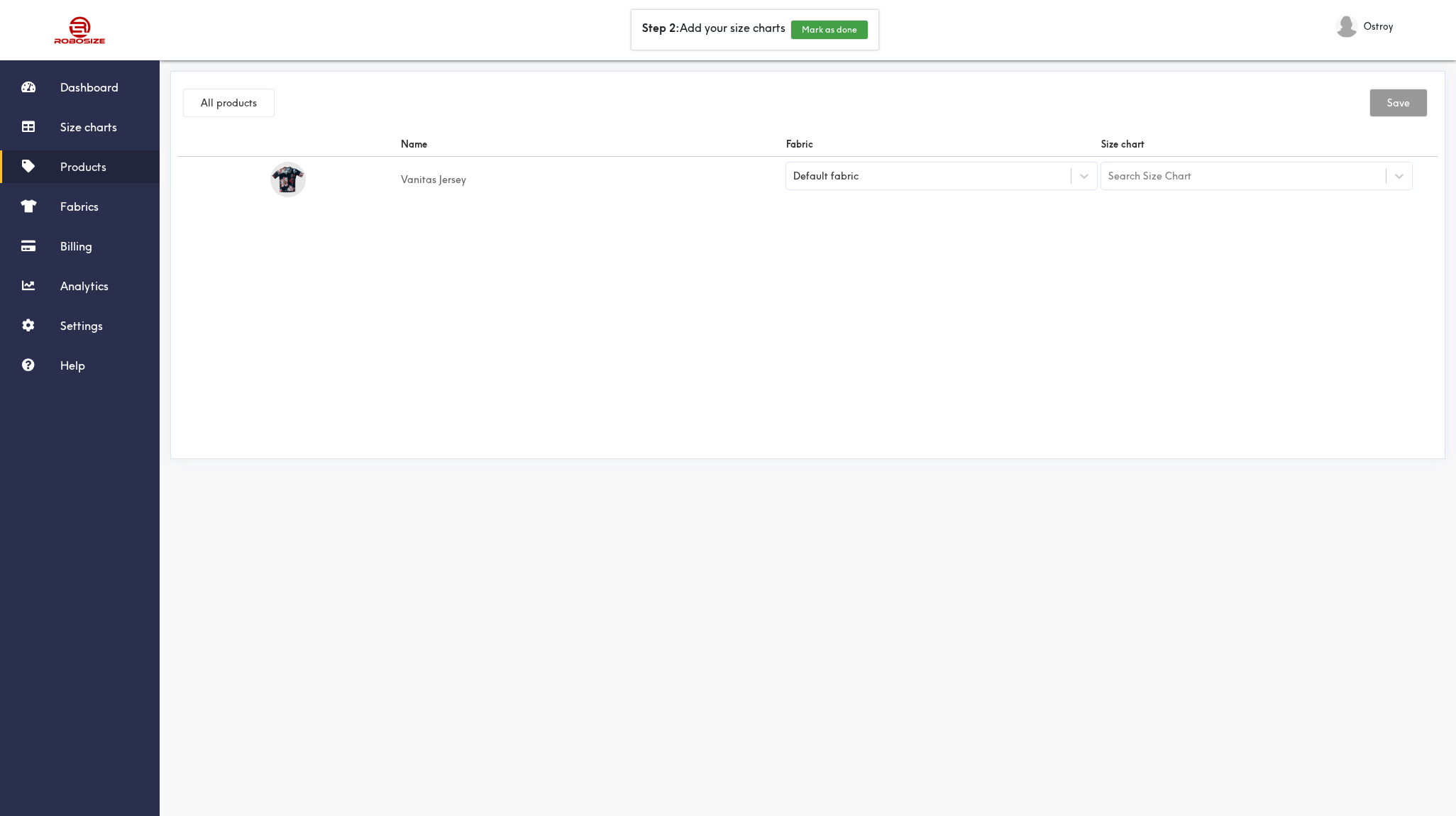
click at [857, 177] on div "Default fabric" at bounding box center [929, 176] width 284 height 14
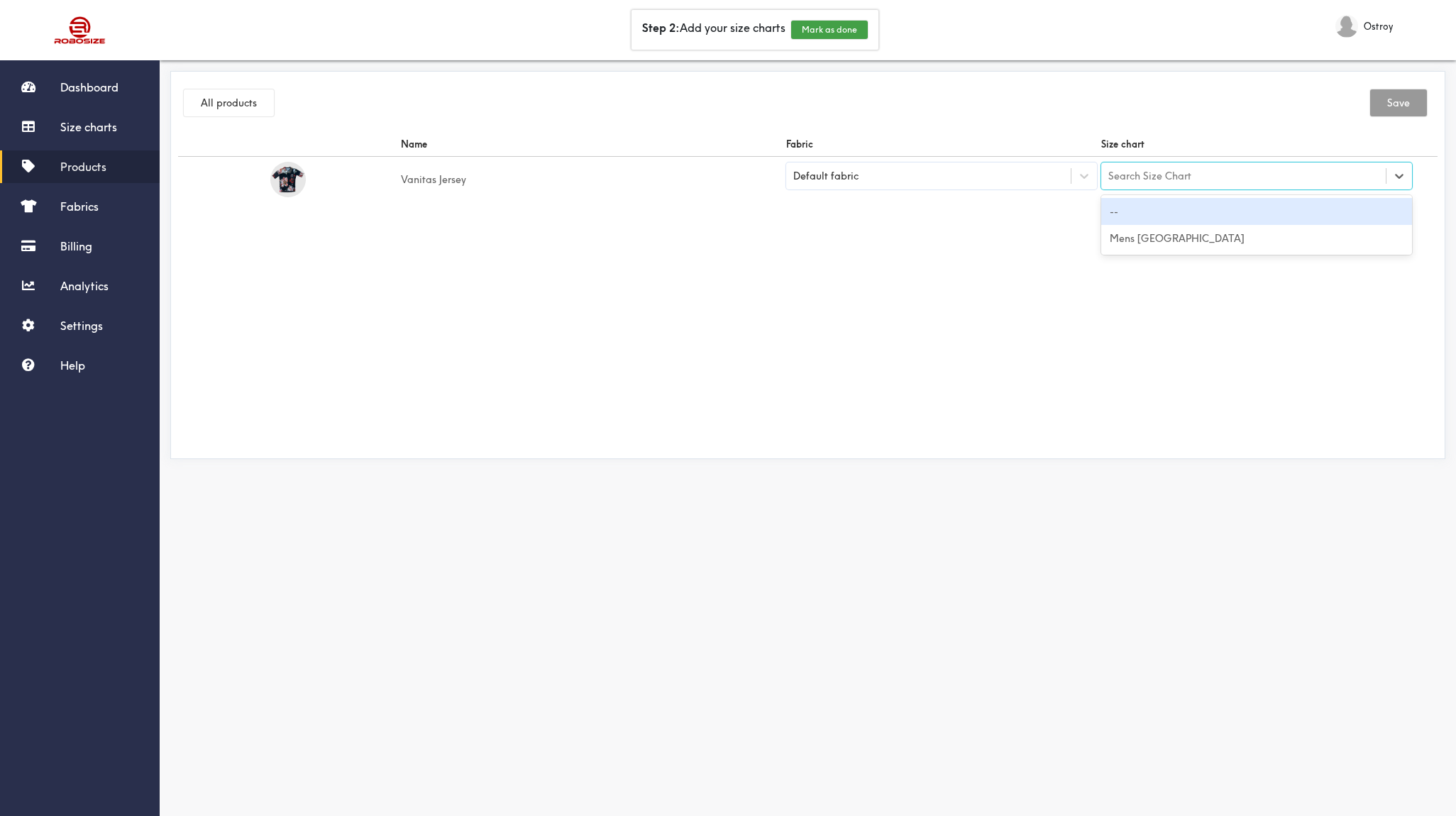
click at [1142, 173] on div "Search Size Chart" at bounding box center [1149, 176] width 83 height 16
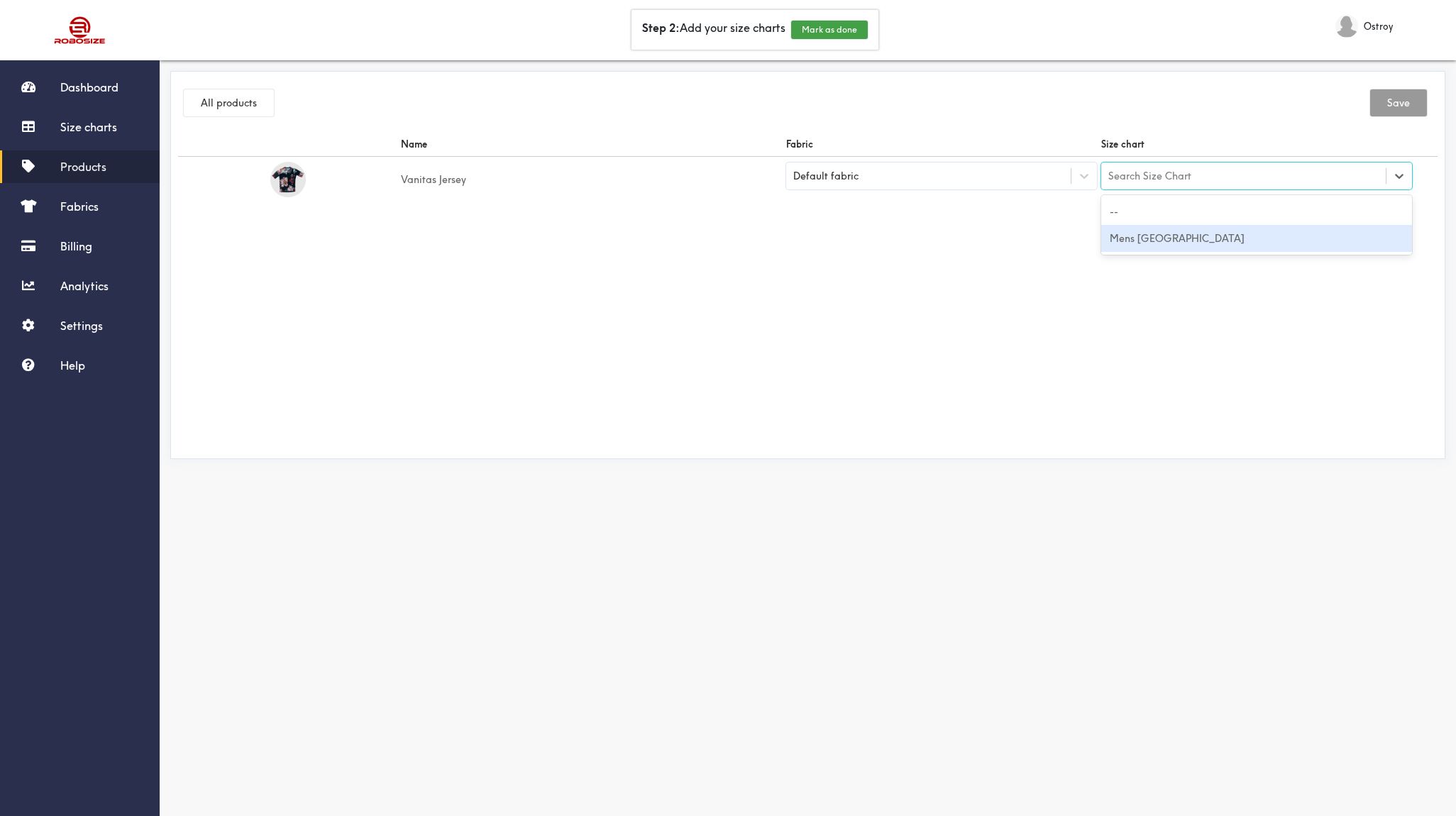
click at [1146, 235] on div "Mens [GEOGRAPHIC_DATA]" at bounding box center [1256, 238] width 310 height 27
click at [1398, 105] on button "Save" at bounding box center [1398, 103] width 57 height 27
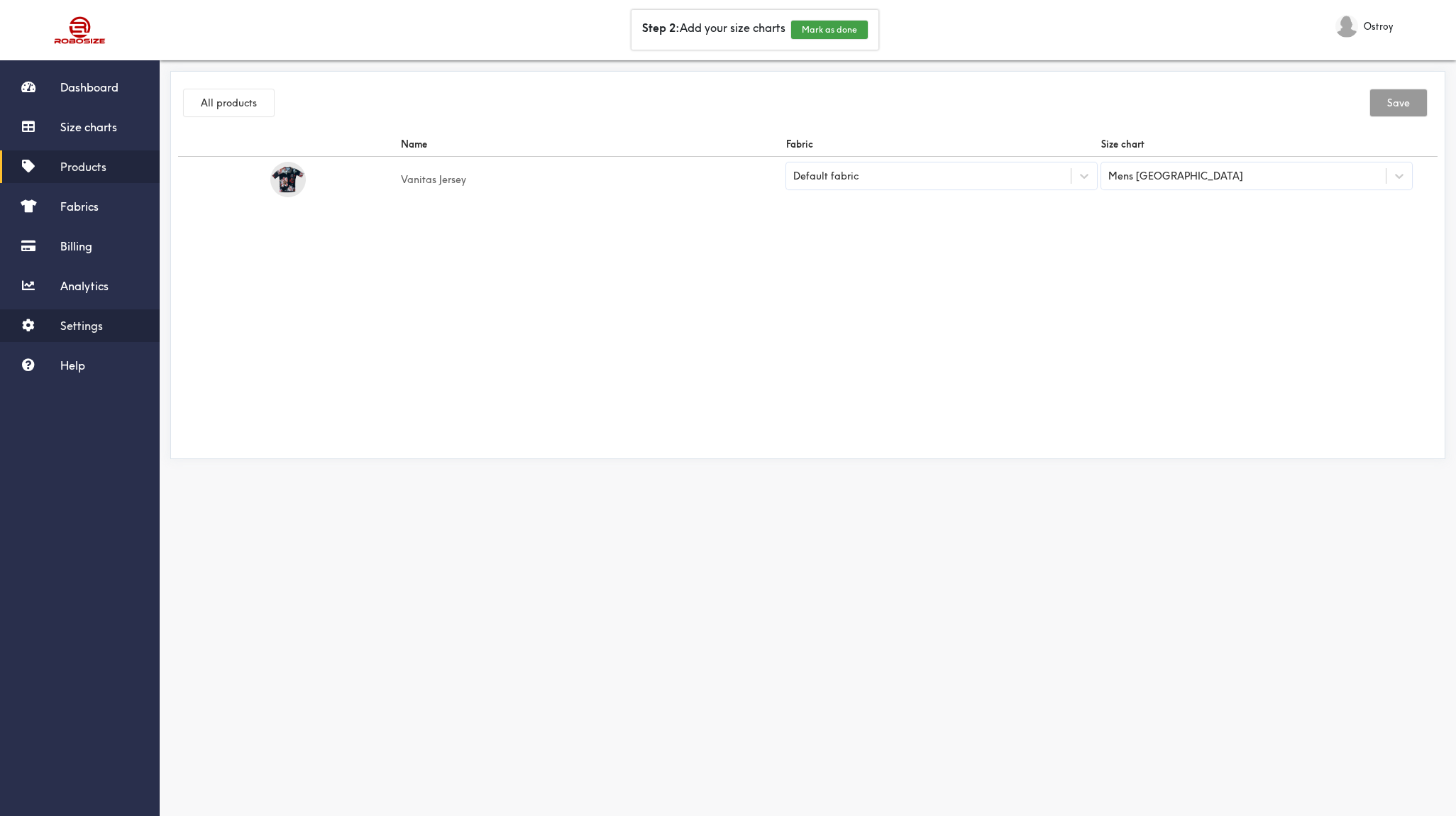
click at [101, 330] on span "Settings" at bounding box center [81, 325] width 43 height 14
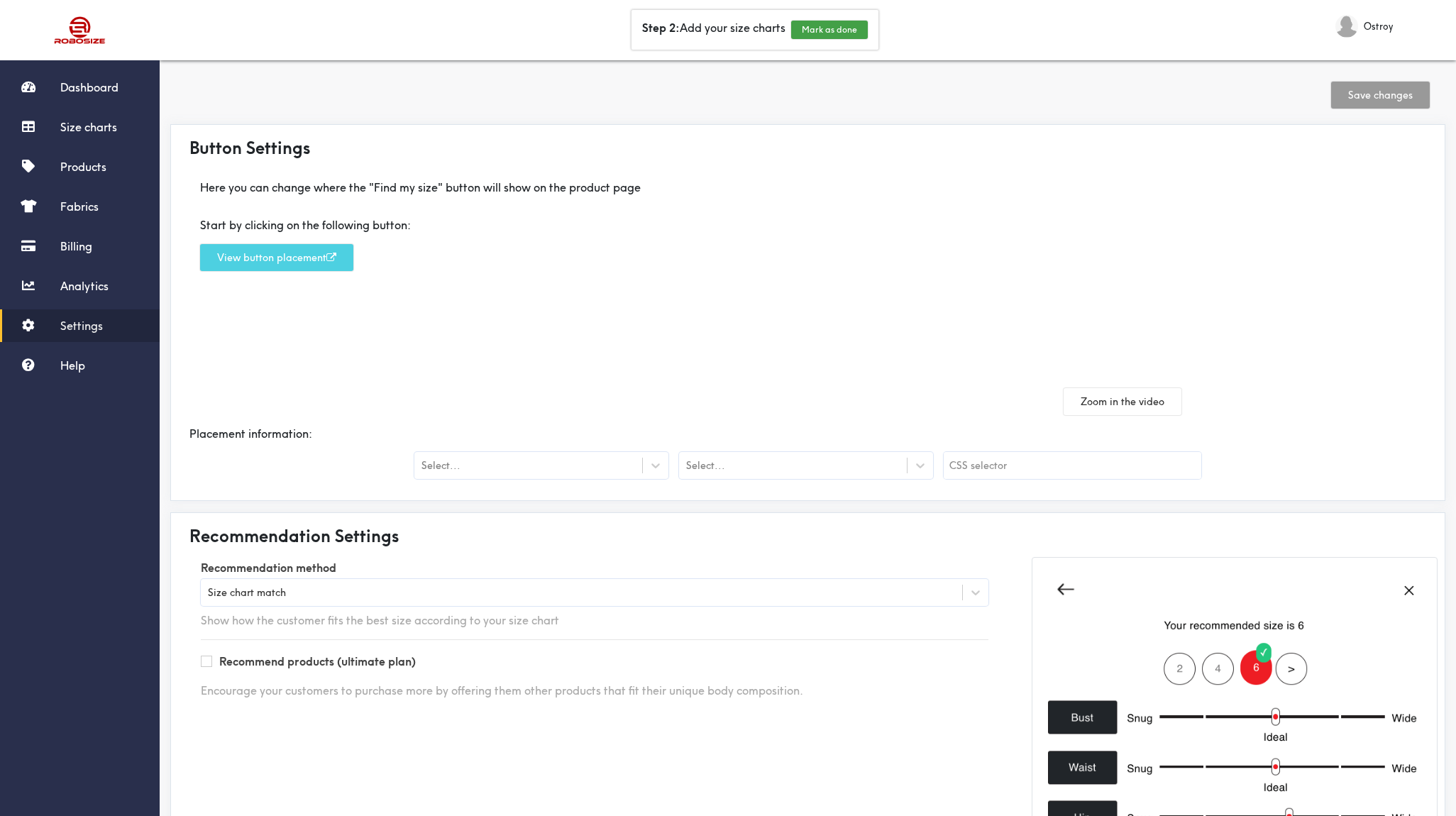
click at [289, 260] on button "View button placement" at bounding box center [277, 257] width 153 height 27
click at [99, 86] on span "Dashboard" at bounding box center [89, 87] width 58 height 14
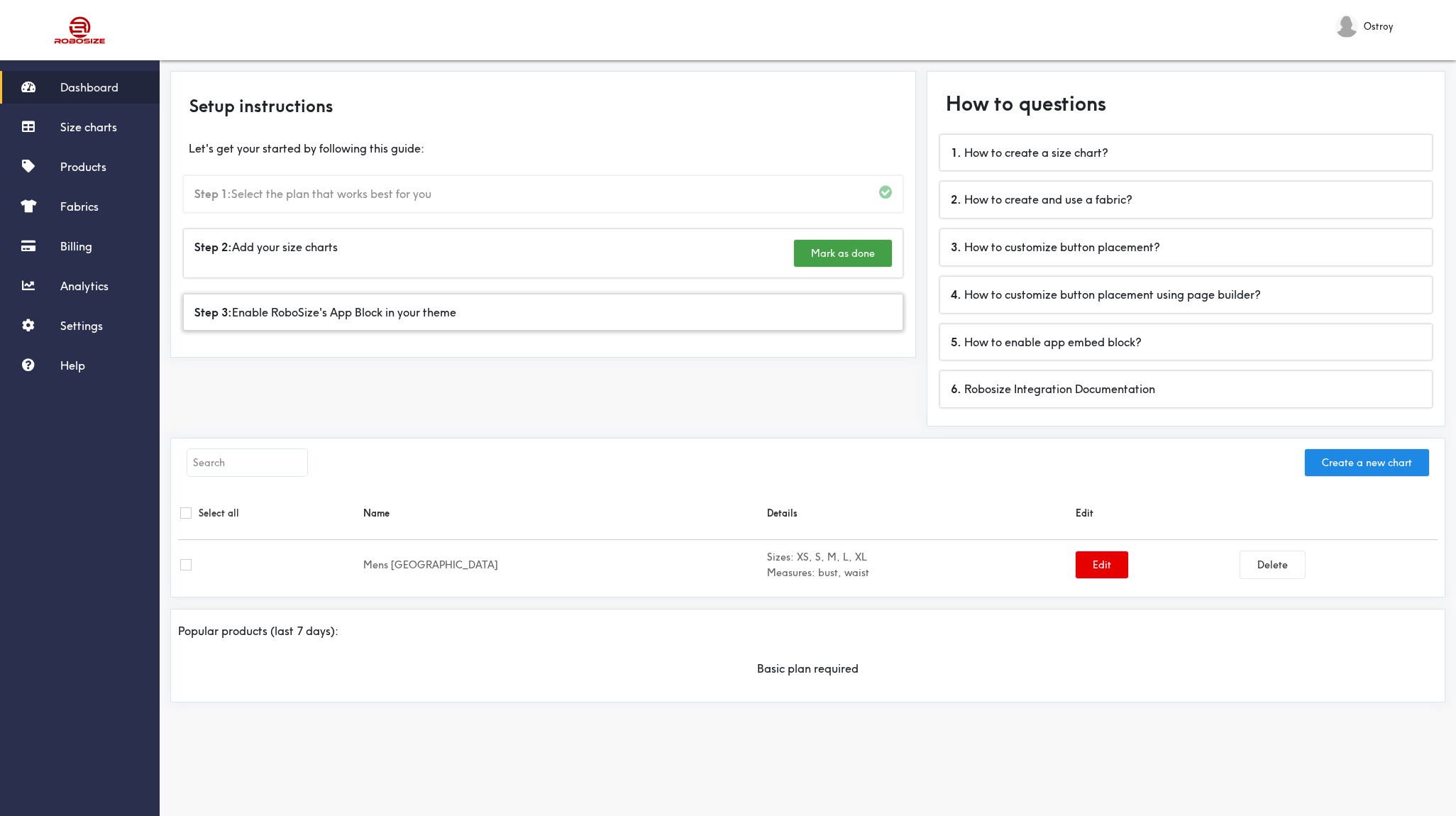
click at [380, 314] on div "Step 3: Enable RoboSize's App Block in your theme" at bounding box center [543, 313] width 718 height 37
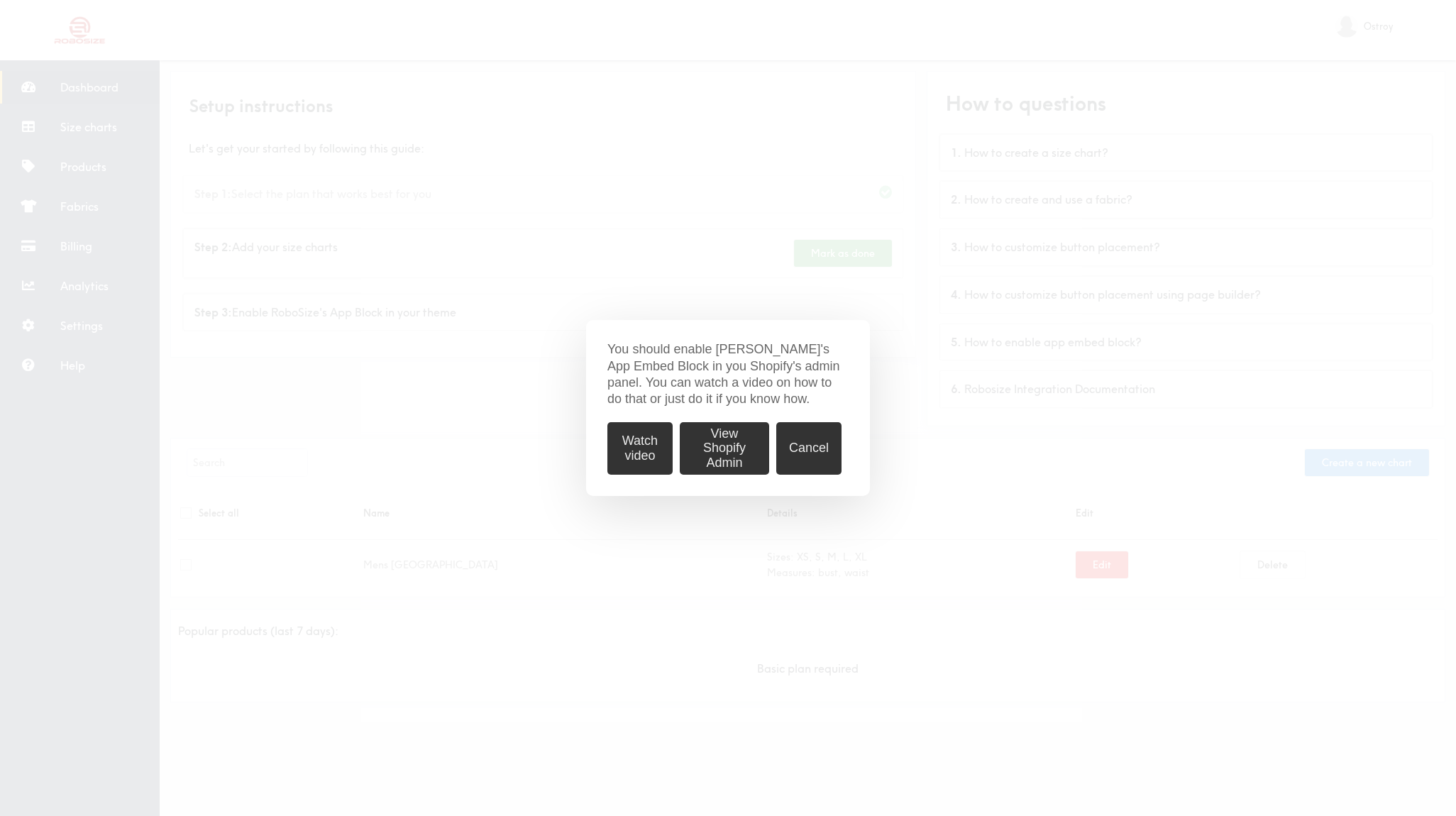
click at [745, 458] on button "View Shopify Admin" at bounding box center [725, 448] width 90 height 52
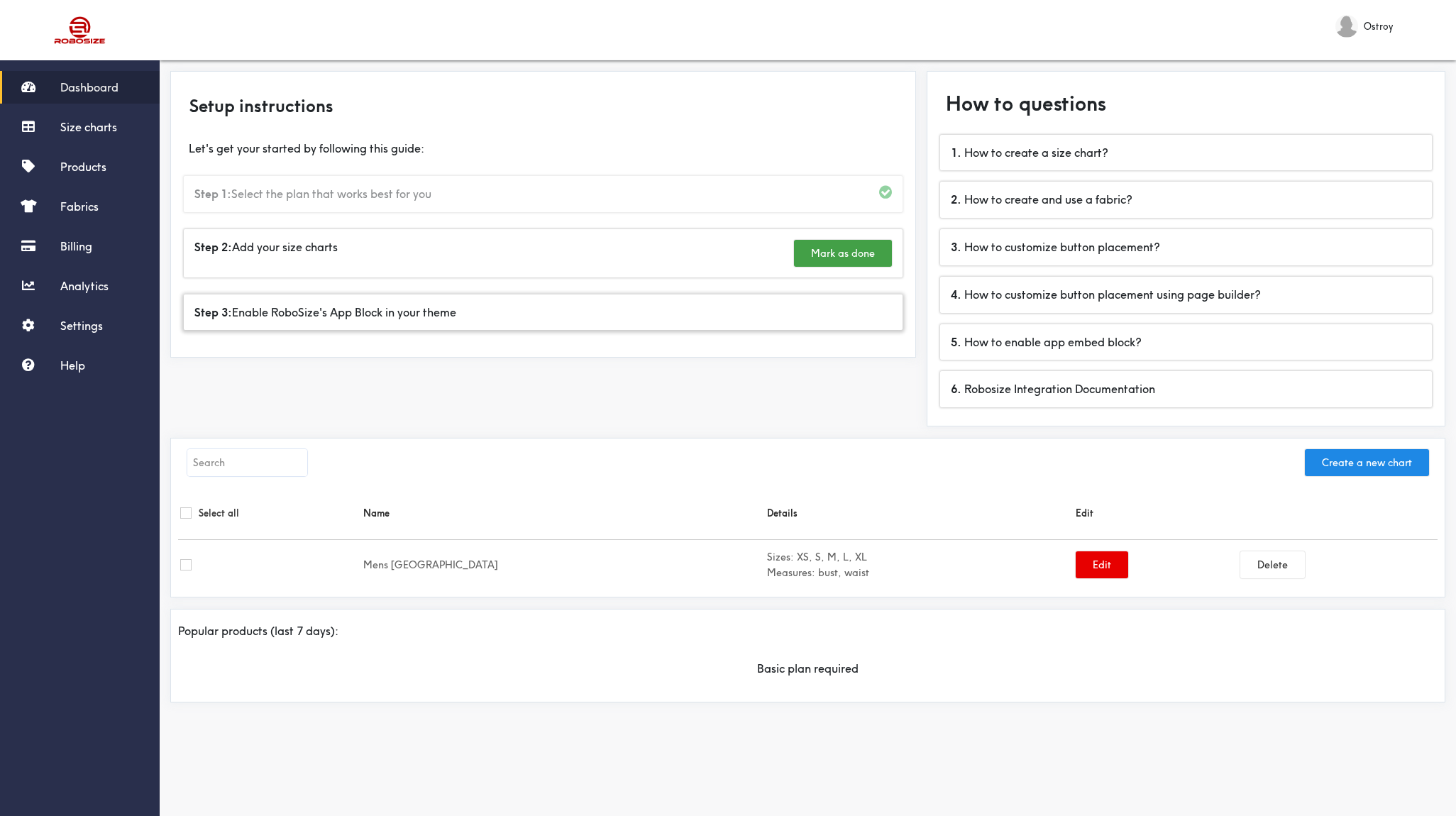
click at [491, 314] on div "Step 3: Enable RoboSize's App Block in your theme" at bounding box center [543, 313] width 718 height 37
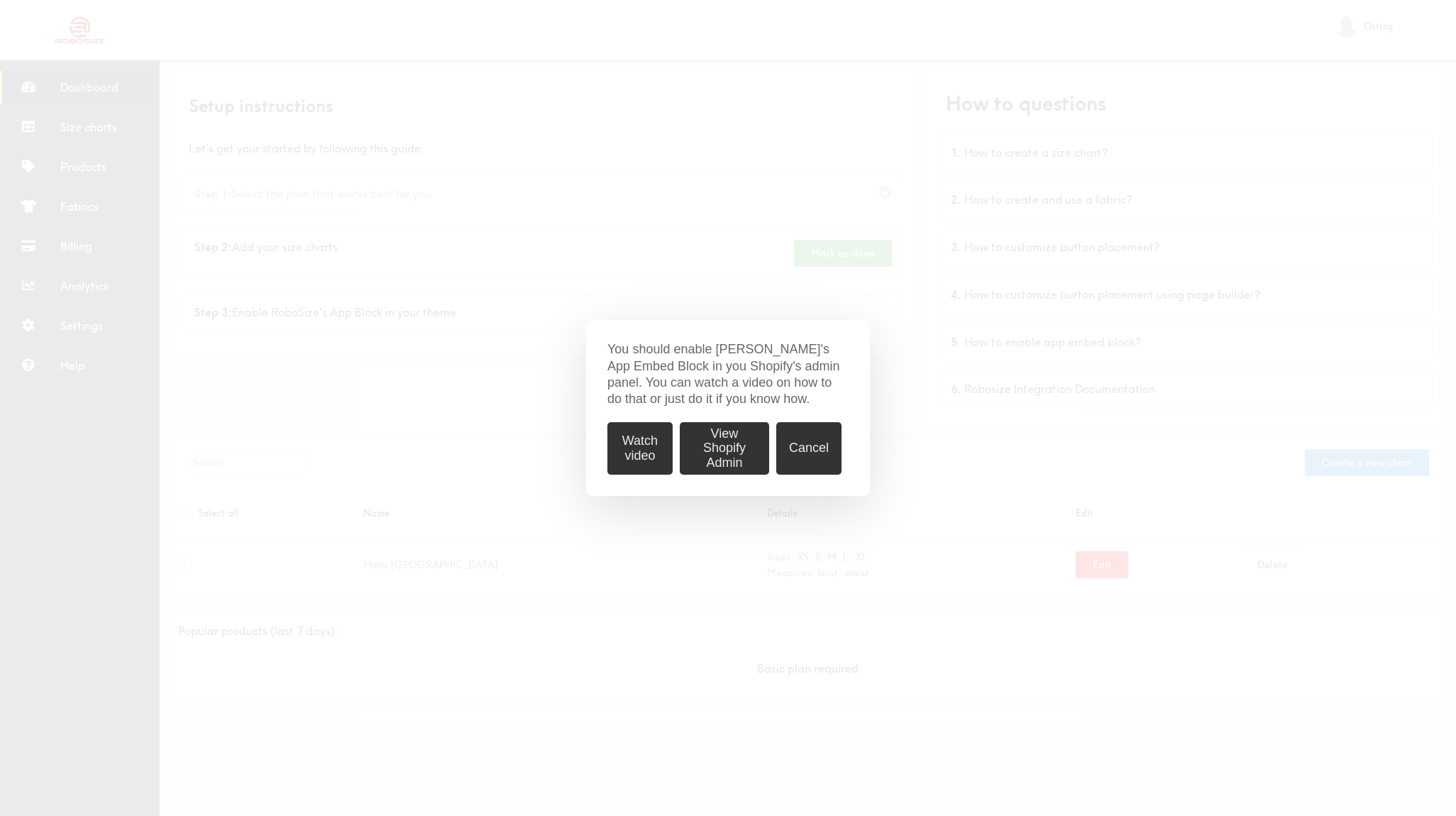
click at [635, 452] on button "Watch video" at bounding box center [640, 448] width 65 height 52
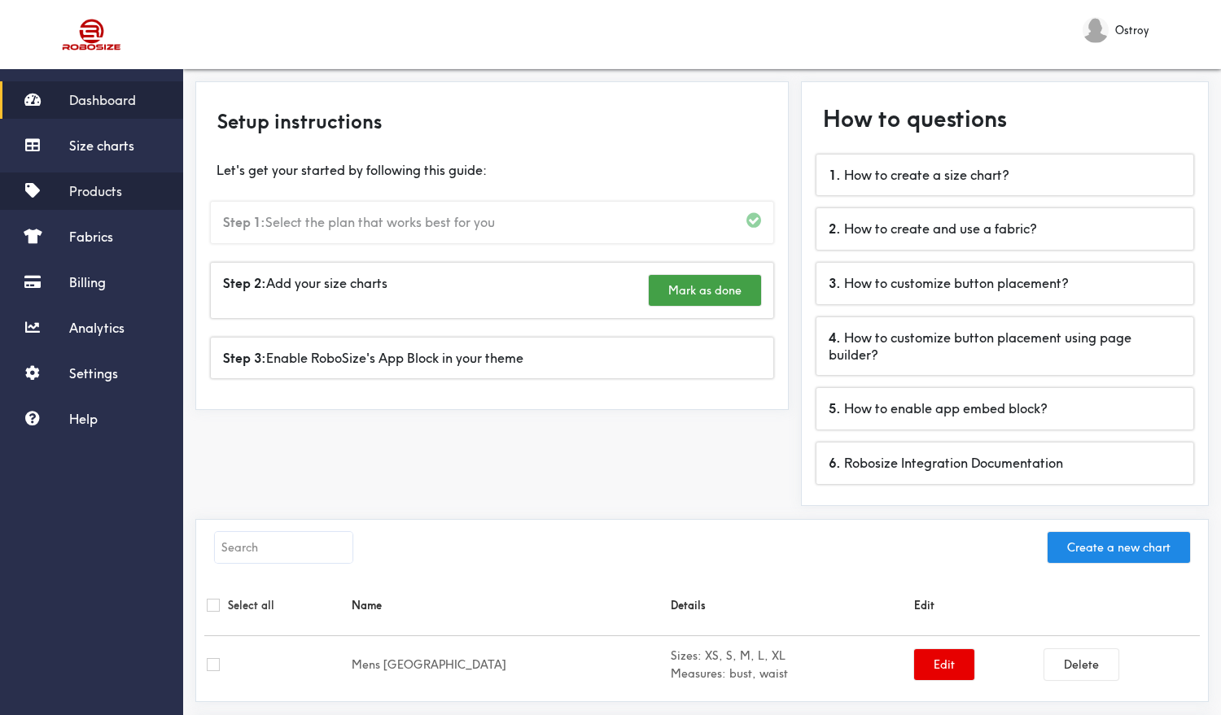
click at [88, 186] on span "Products" at bounding box center [95, 191] width 53 height 16
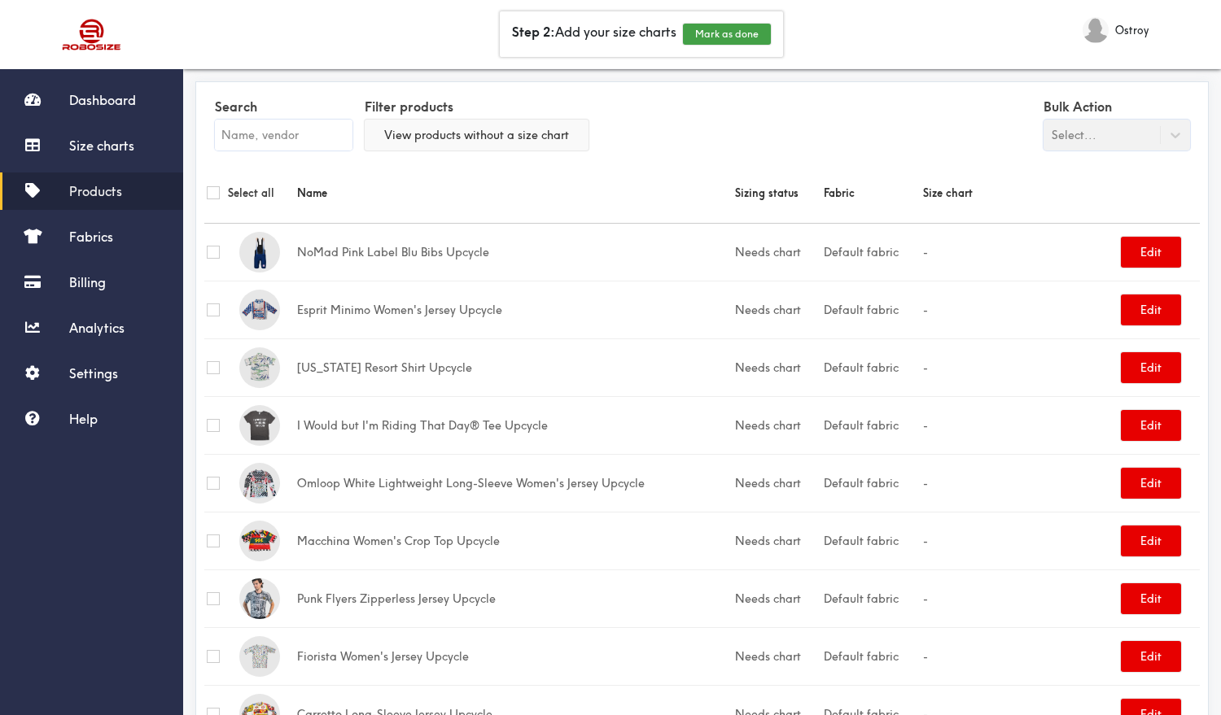
click at [421, 134] on button "View products without a size chart" at bounding box center [477, 135] width 224 height 31
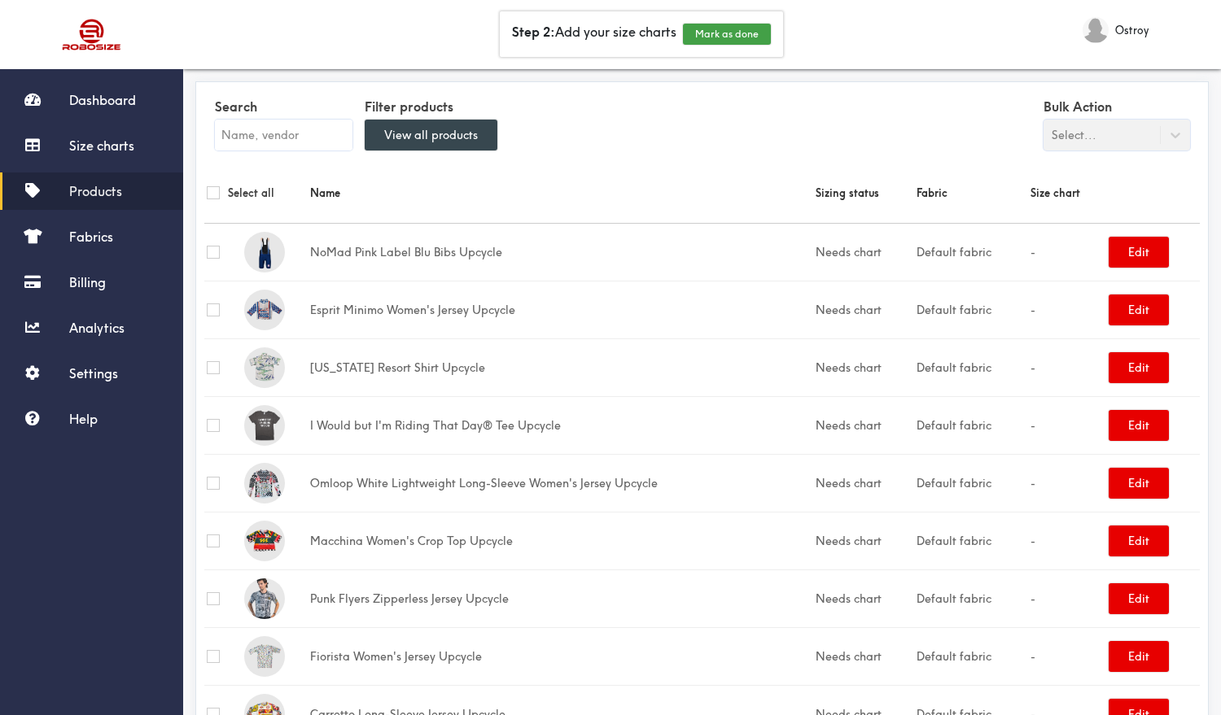
click at [405, 132] on button "View all products" at bounding box center [431, 135] width 133 height 31
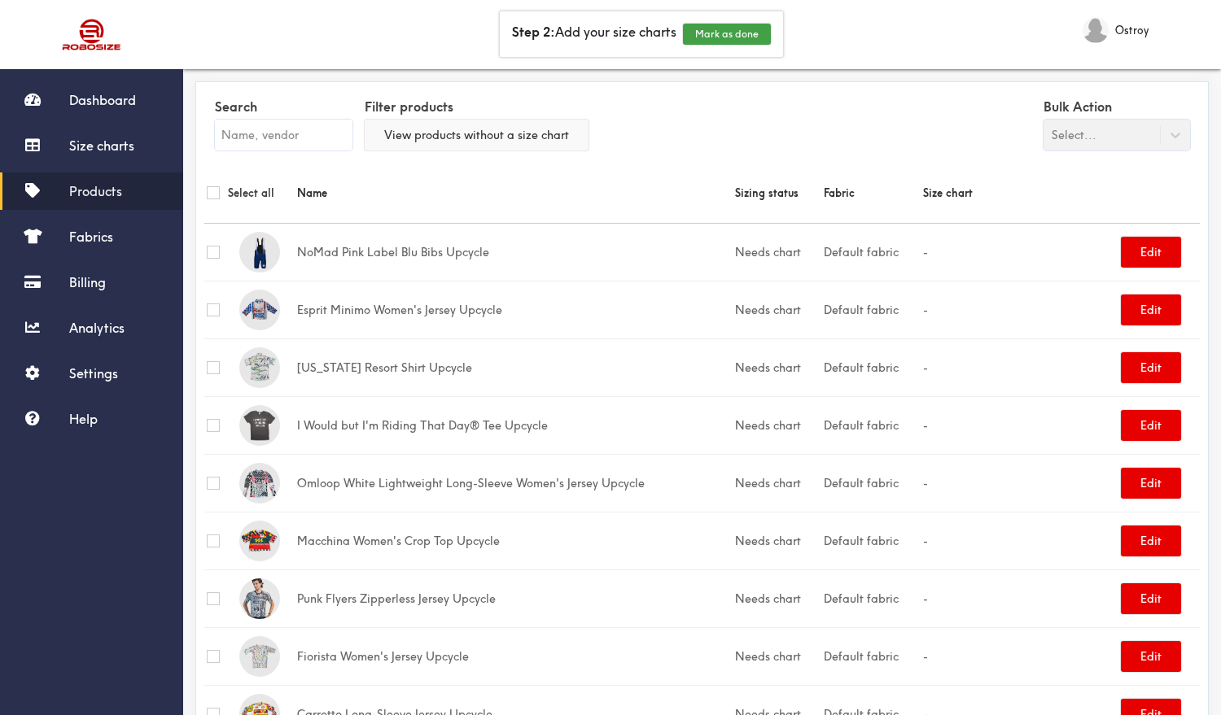
click at [405, 132] on button "View products without a size chart" at bounding box center [477, 135] width 224 height 31
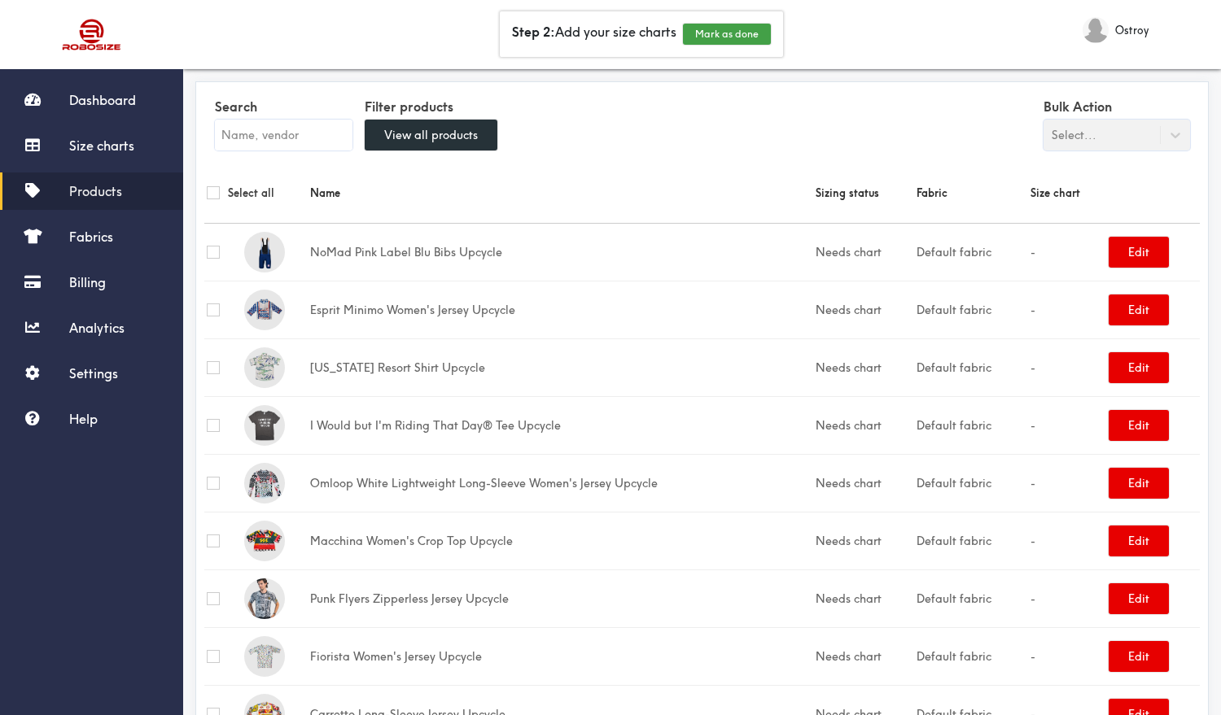
click at [291, 138] on input "text" at bounding box center [284, 135] width 138 height 31
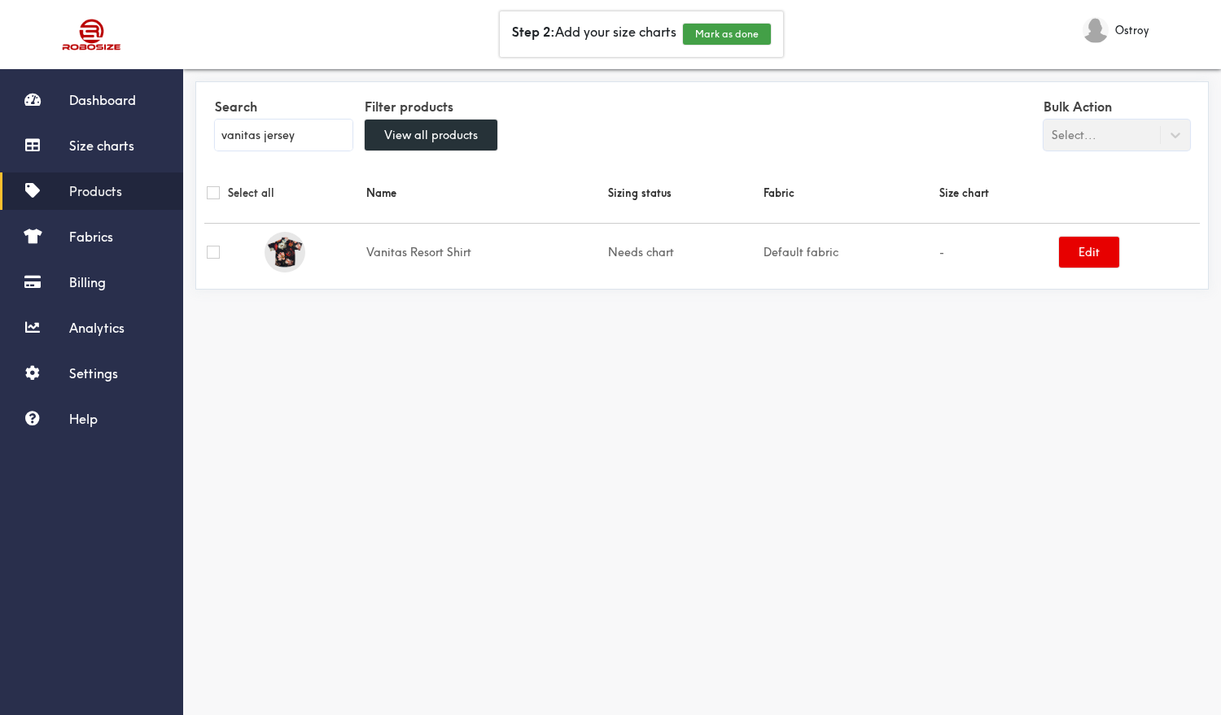
type input "vanitas jersey"
click at [414, 136] on button "View all products" at bounding box center [431, 135] width 133 height 31
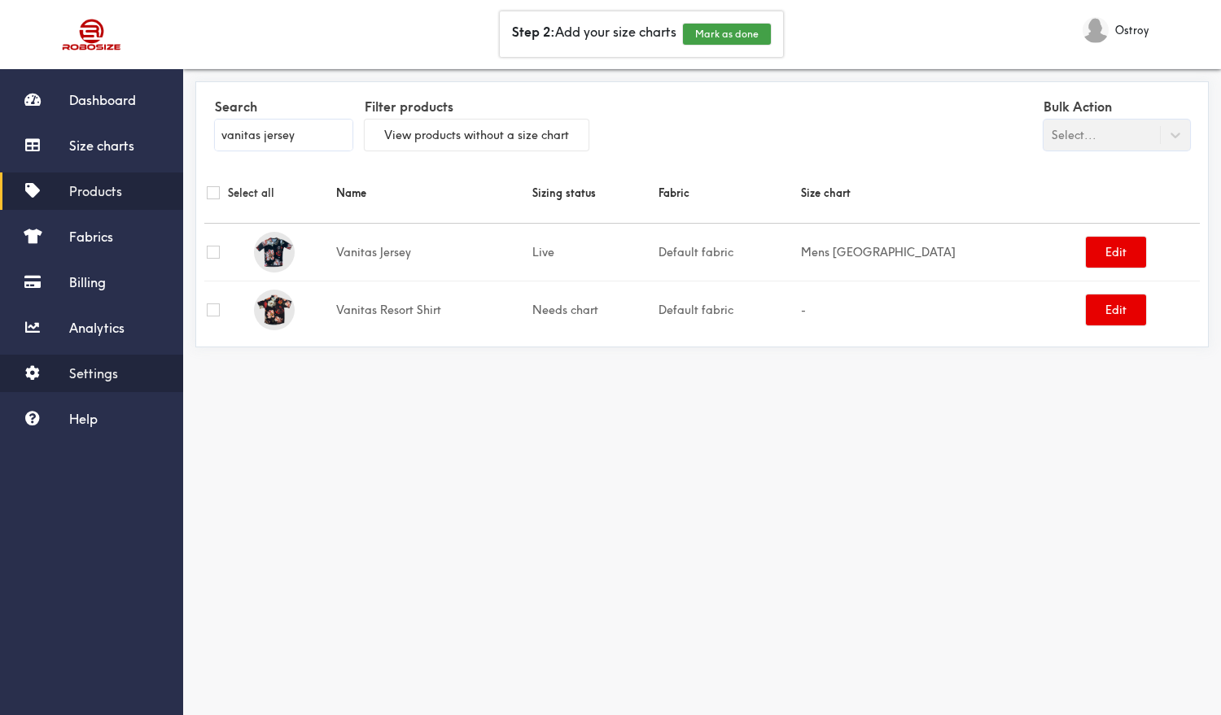
click at [78, 368] on span "Settings" at bounding box center [93, 373] width 49 height 16
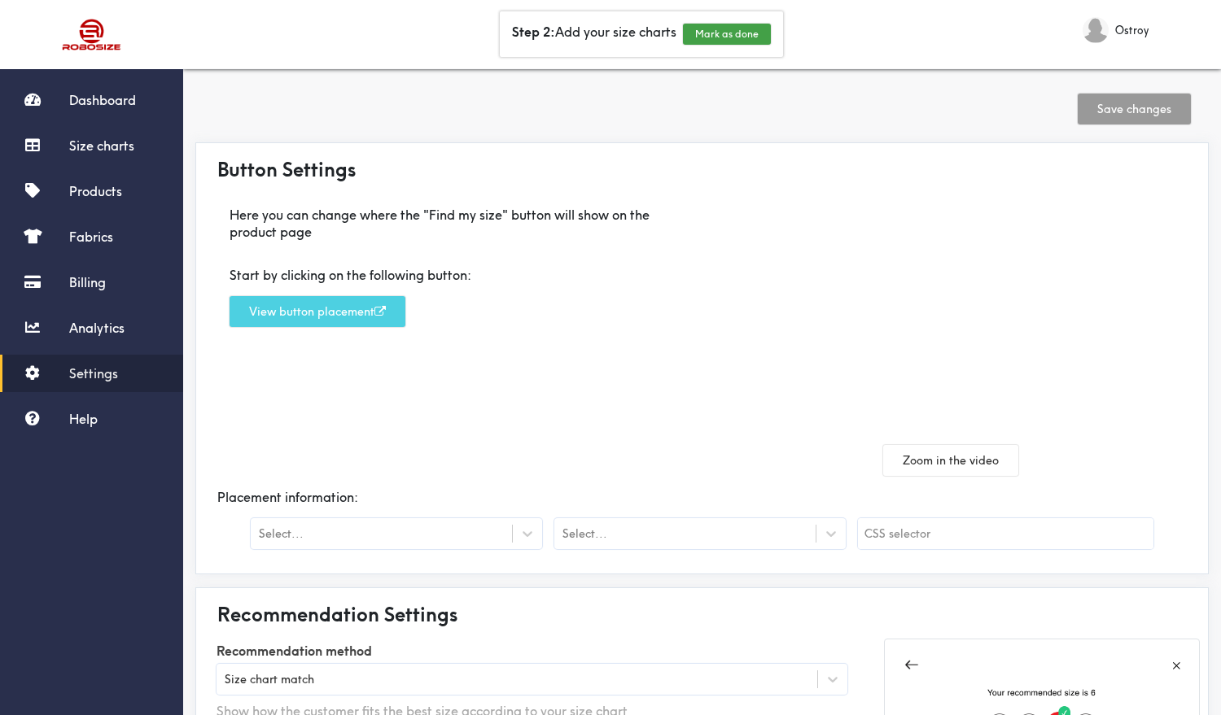
click at [295, 312] on button "View button placement" at bounding box center [318, 311] width 176 height 31
click at [435, 546] on div "Select..." at bounding box center [396, 533] width 291 height 31
click at [458, 456] on div "Here you can change where the "Find my size" button will show on the product pa…" at bounding box center [453, 335] width 498 height 282
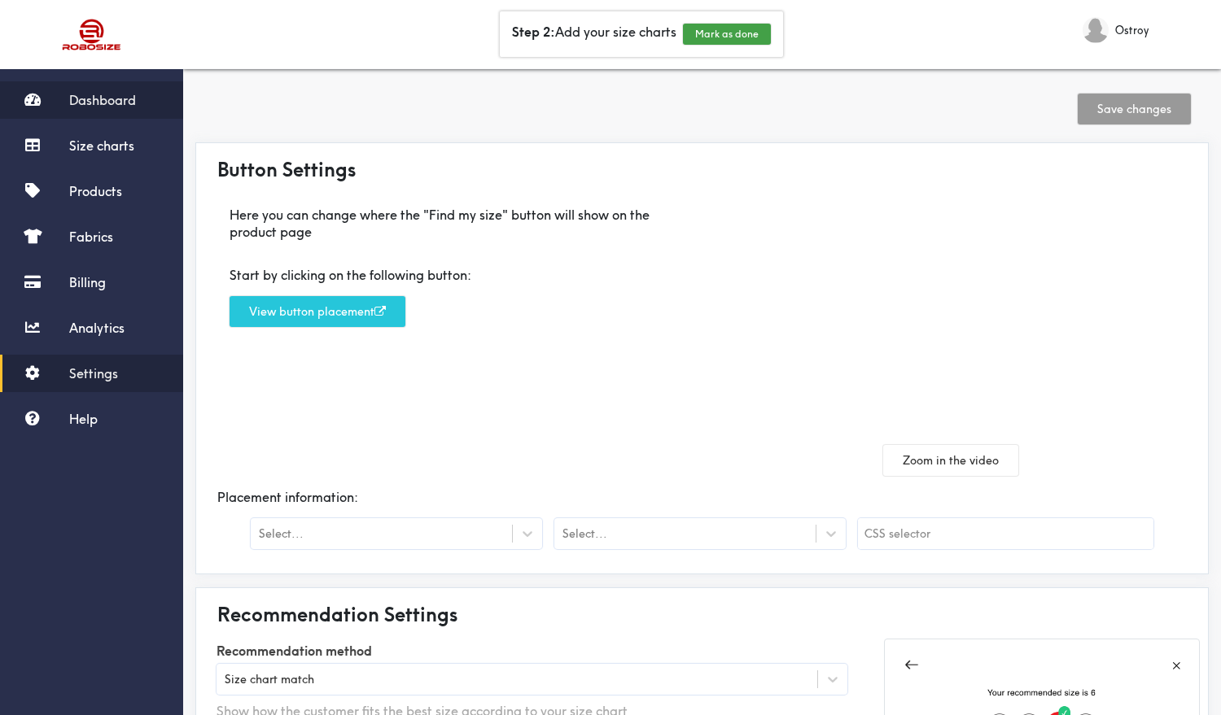
click at [103, 98] on span "Dashboard" at bounding box center [102, 100] width 67 height 16
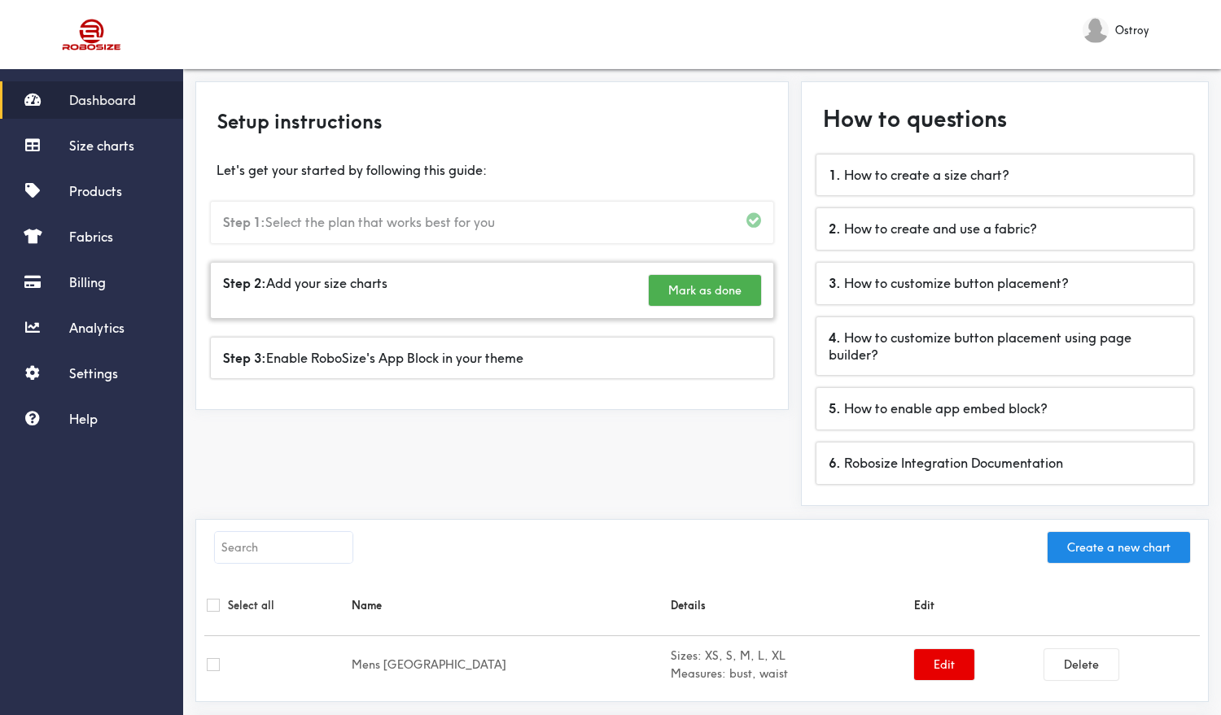
click at [676, 289] on button "Mark as done" at bounding box center [705, 290] width 112 height 31
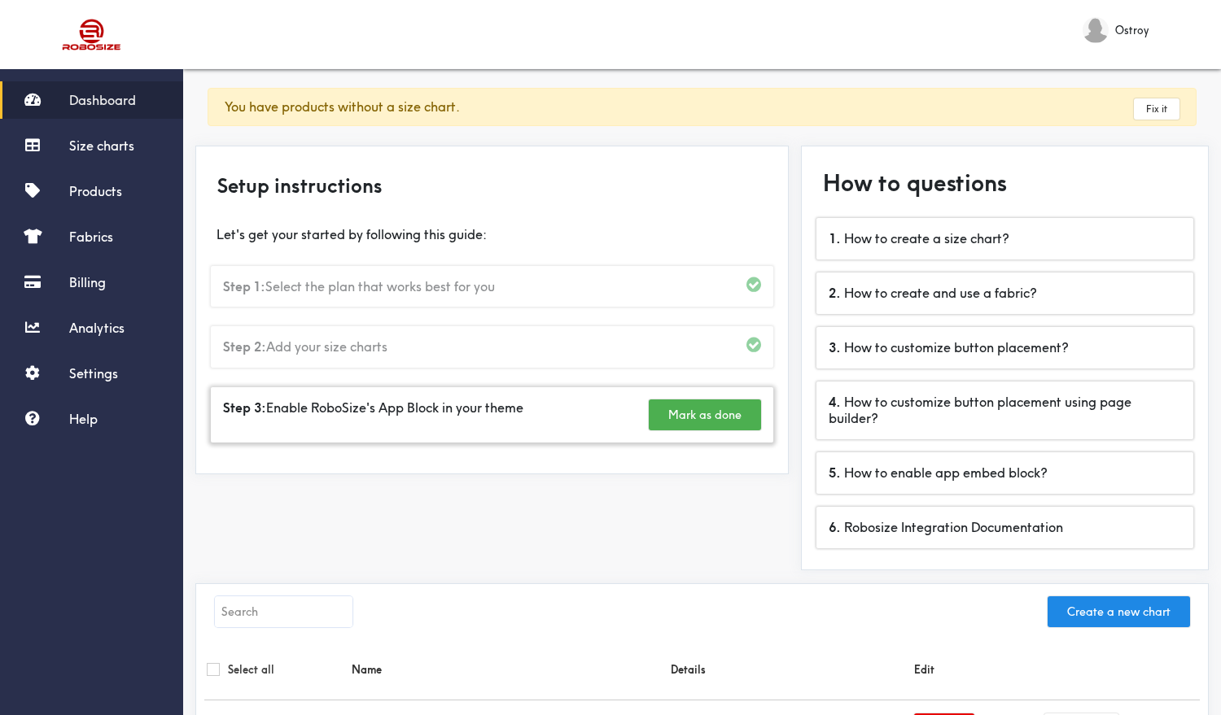
click at [697, 413] on button "Mark as done" at bounding box center [705, 415] width 112 height 31
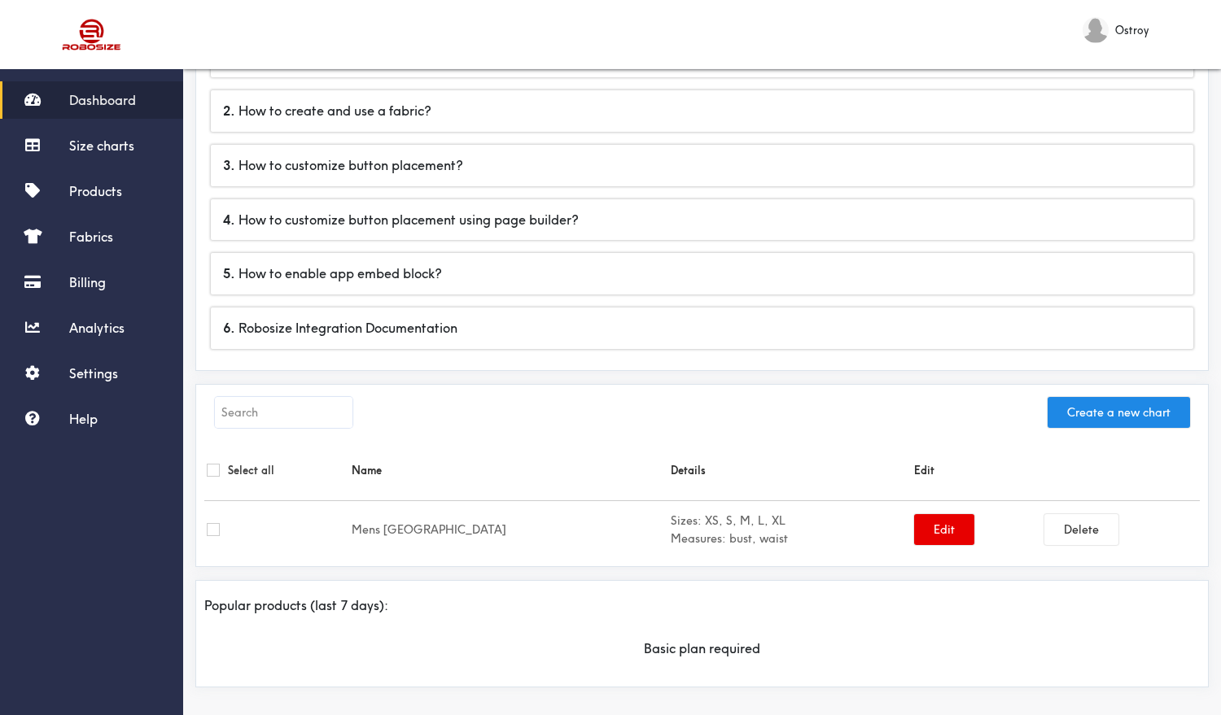
scroll to position [182, 0]
click at [218, 524] on input "checkbox" at bounding box center [213, 530] width 13 height 13
checkbox input "true"
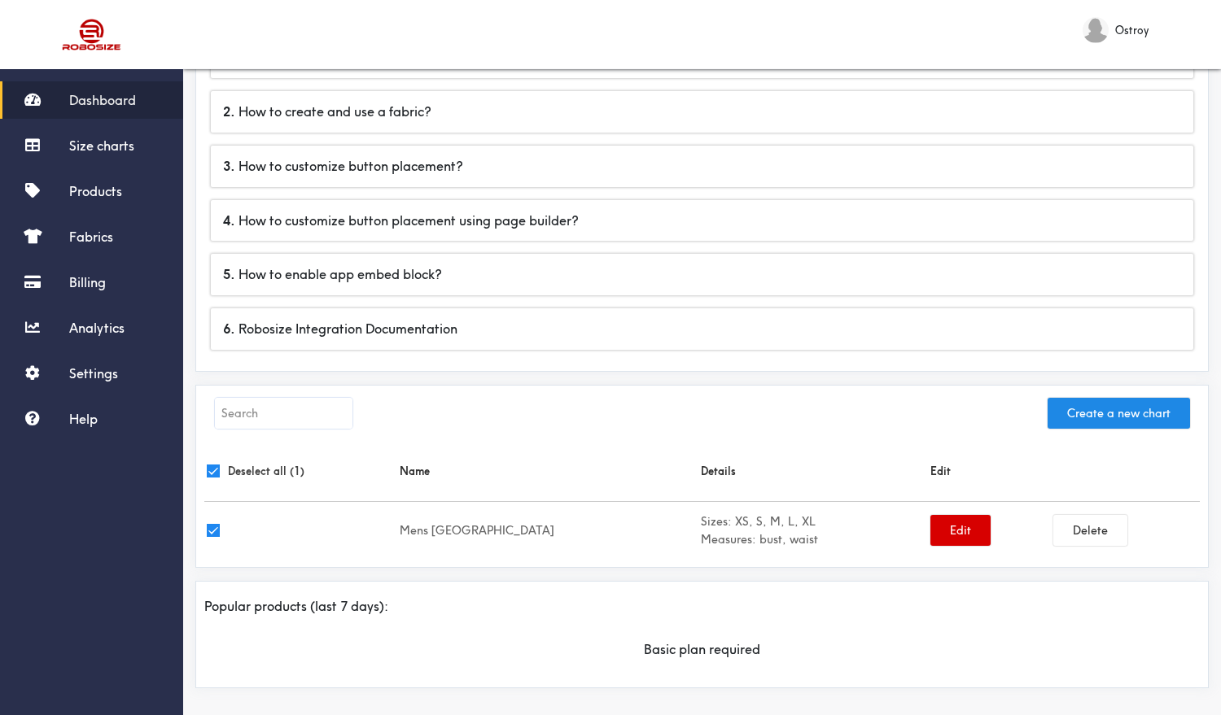
click at [930, 526] on button "Edit" at bounding box center [960, 530] width 60 height 31
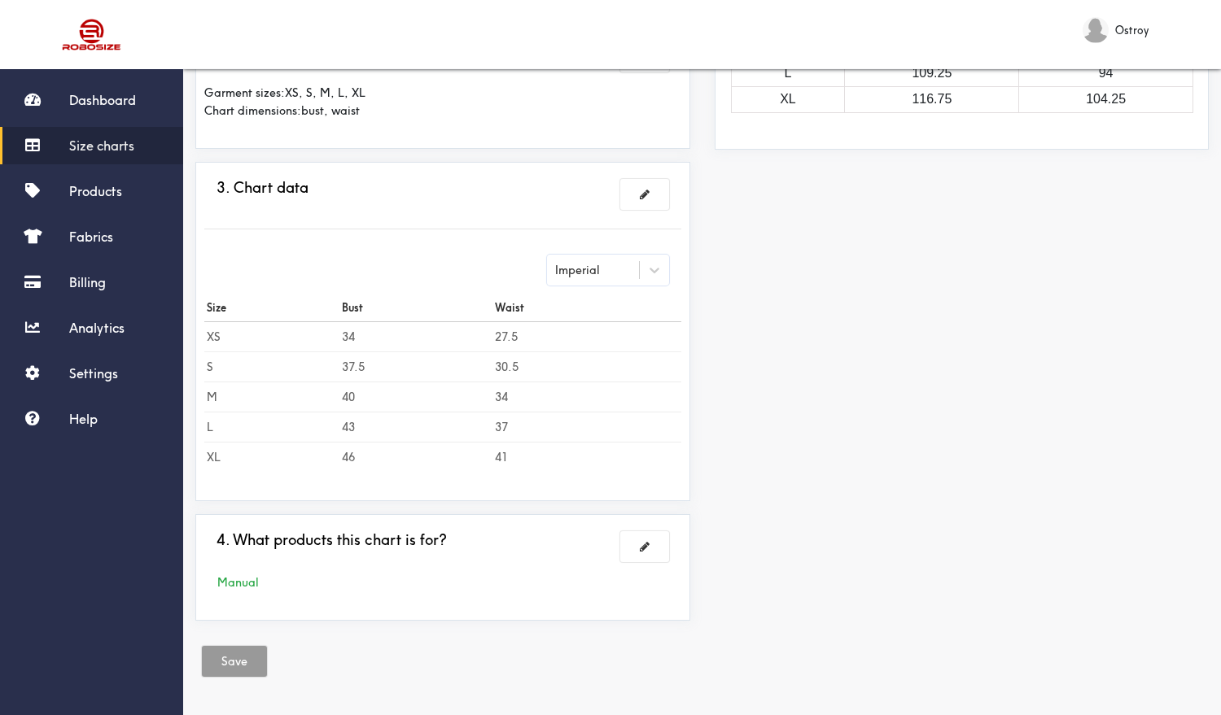
scroll to position [349, 0]
click at [632, 545] on button at bounding box center [644, 546] width 49 height 31
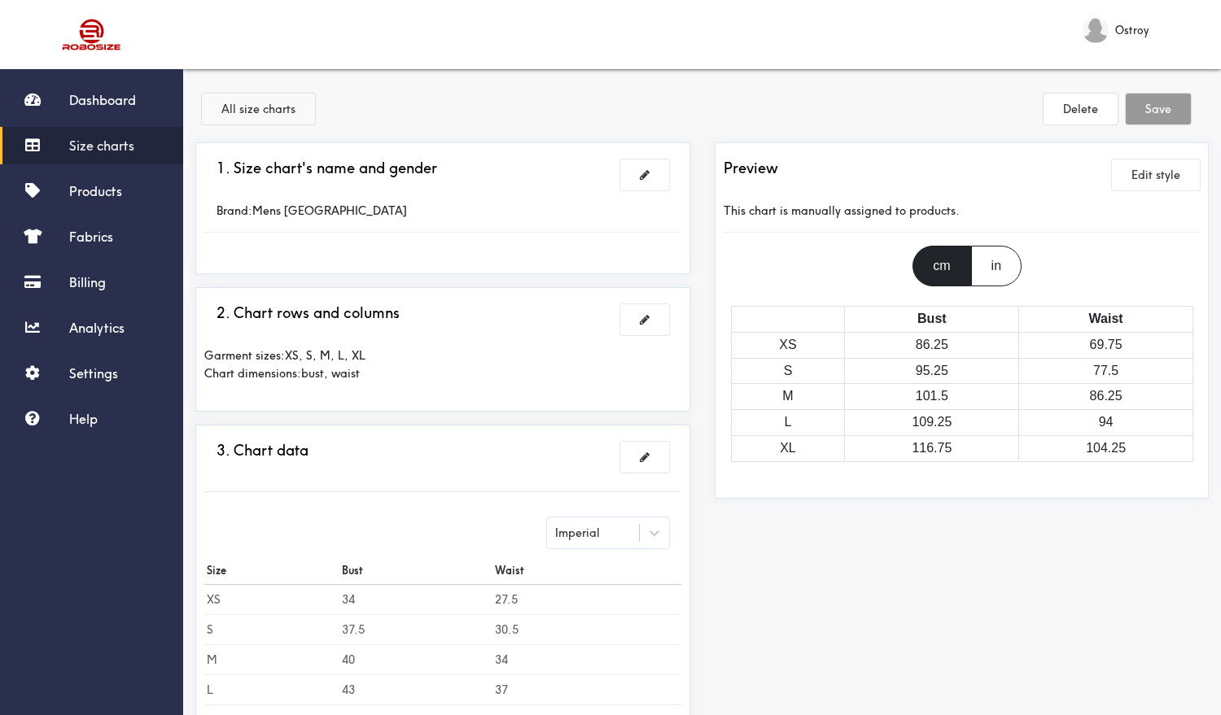
scroll to position [0, 0]
click at [107, 102] on span "Dashboard" at bounding box center [102, 100] width 67 height 16
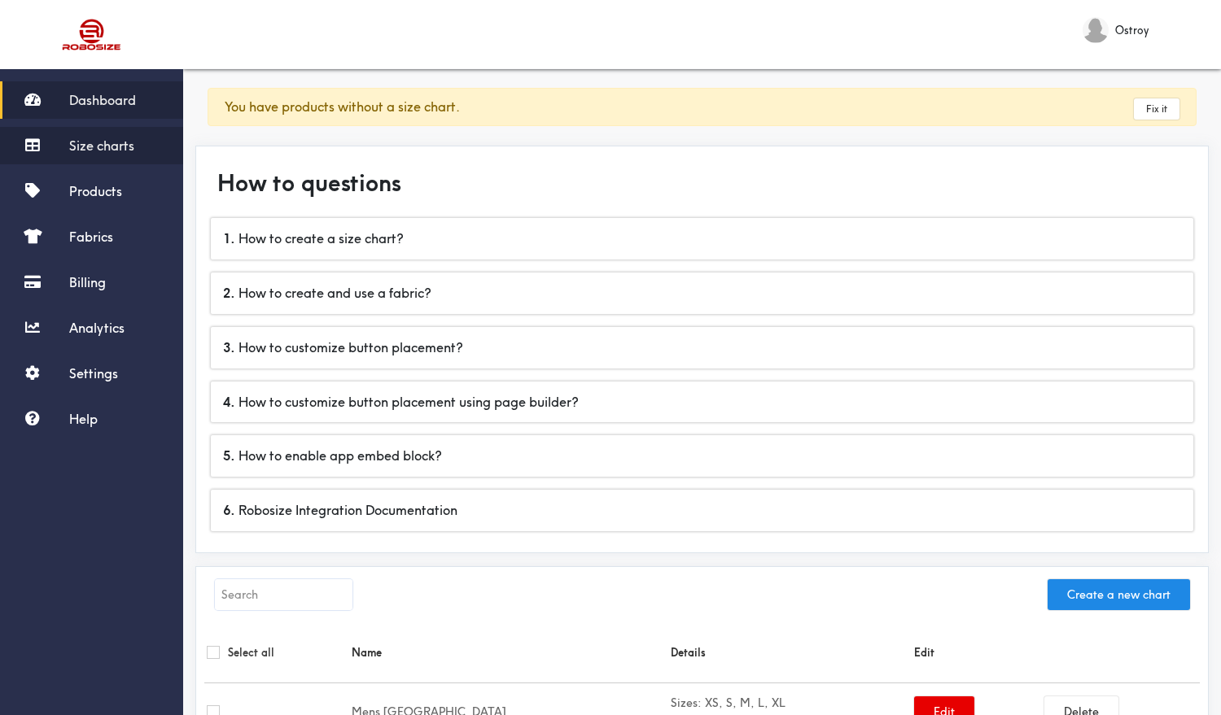
click at [103, 148] on span "Size charts" at bounding box center [101, 146] width 65 height 16
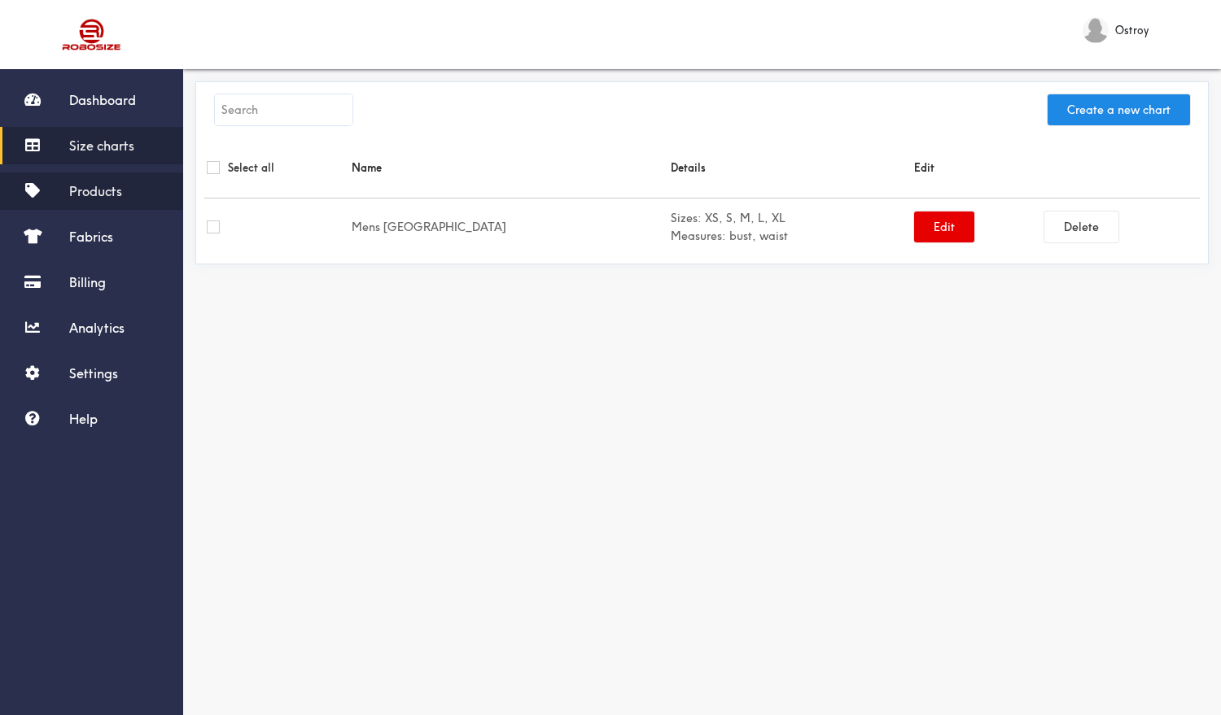
click at [96, 182] on link "Products" at bounding box center [91, 191] width 183 height 37
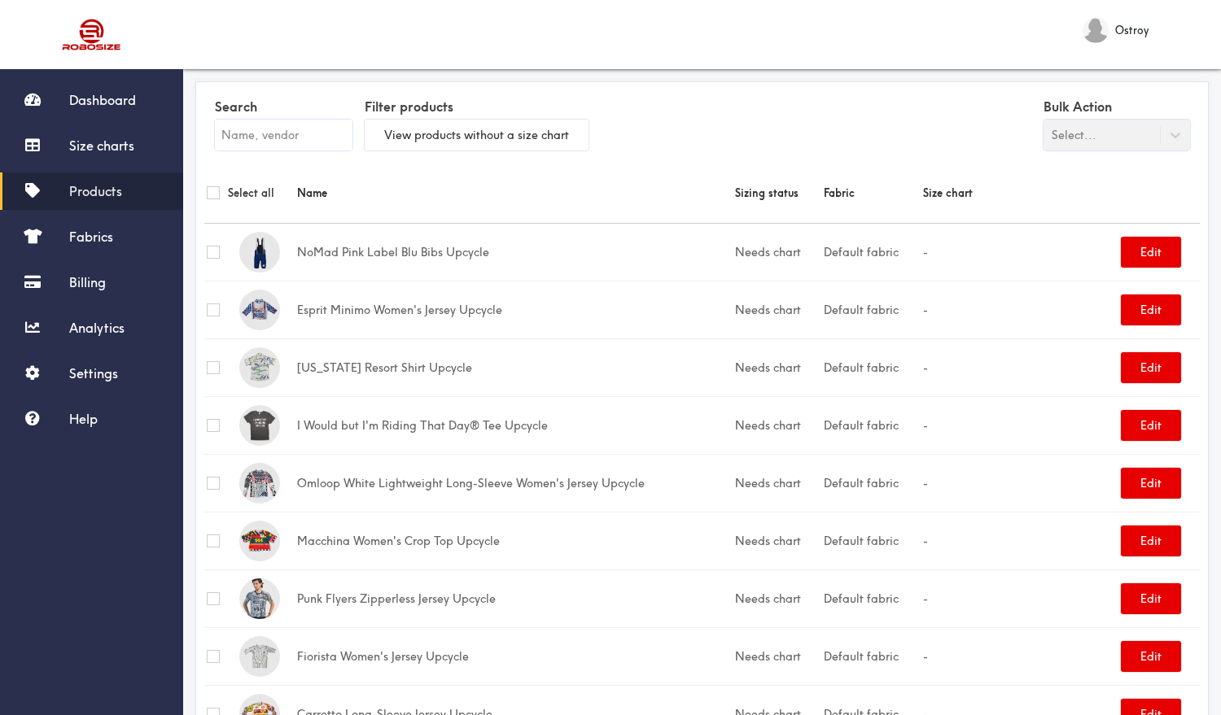
click at [318, 142] on input "text" at bounding box center [284, 135] width 138 height 31
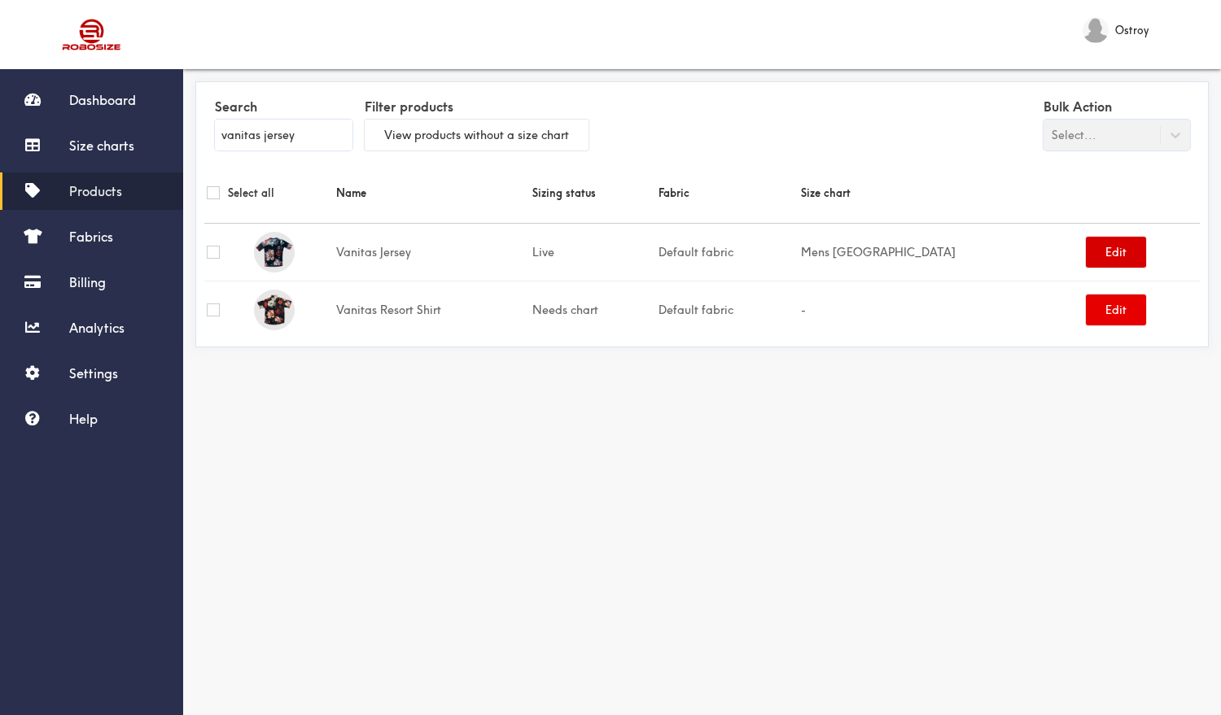
type input "vanitas jersey"
click at [1086, 258] on button "Edit" at bounding box center [1116, 252] width 60 height 31
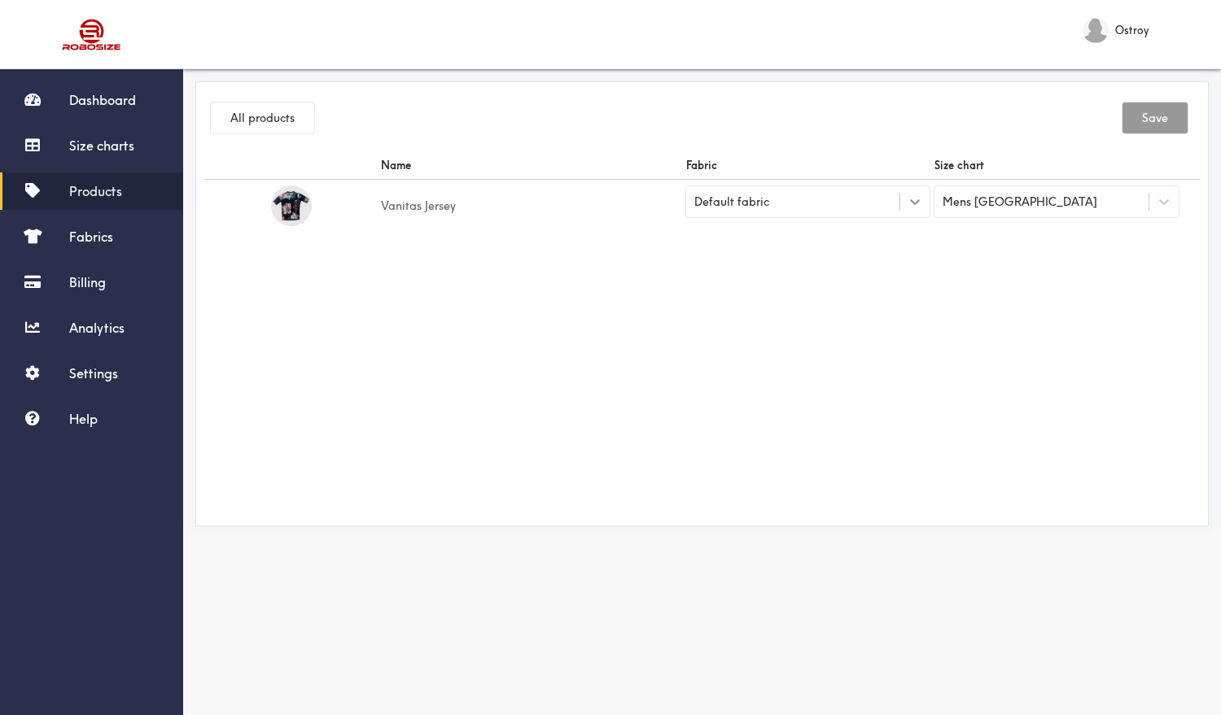
click at [920, 203] on icon at bounding box center [915, 202] width 16 height 16
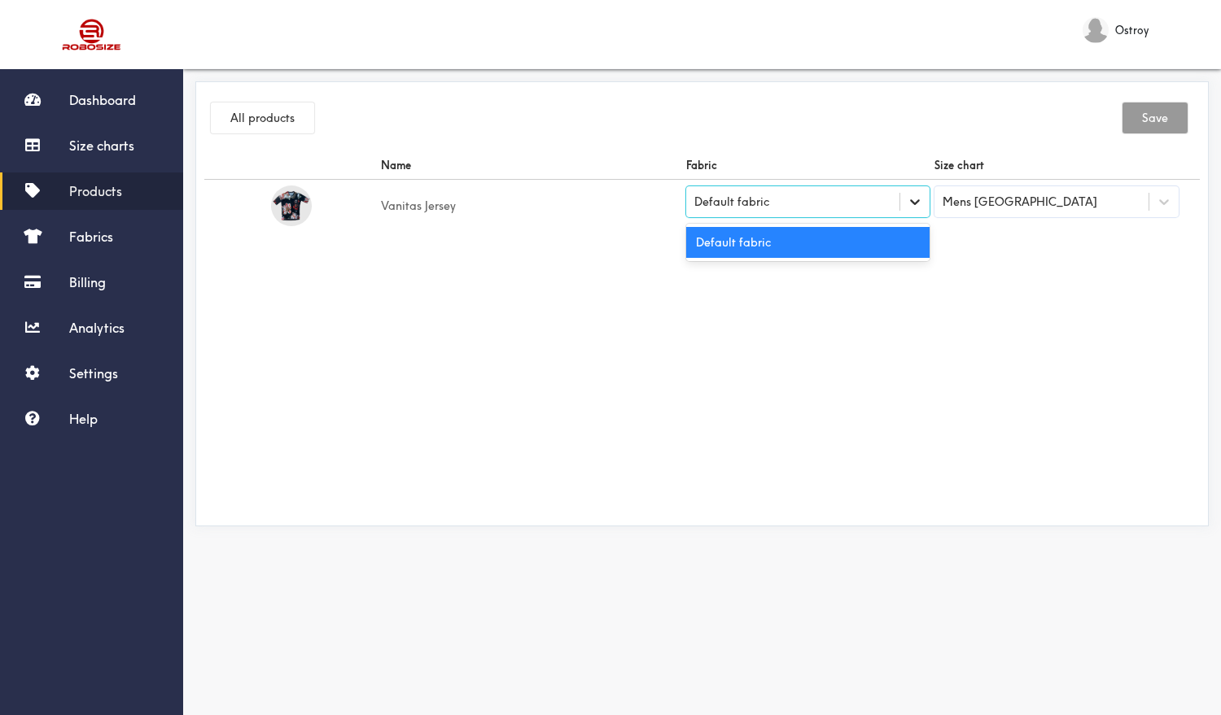
click at [920, 203] on icon at bounding box center [915, 202] width 16 height 16
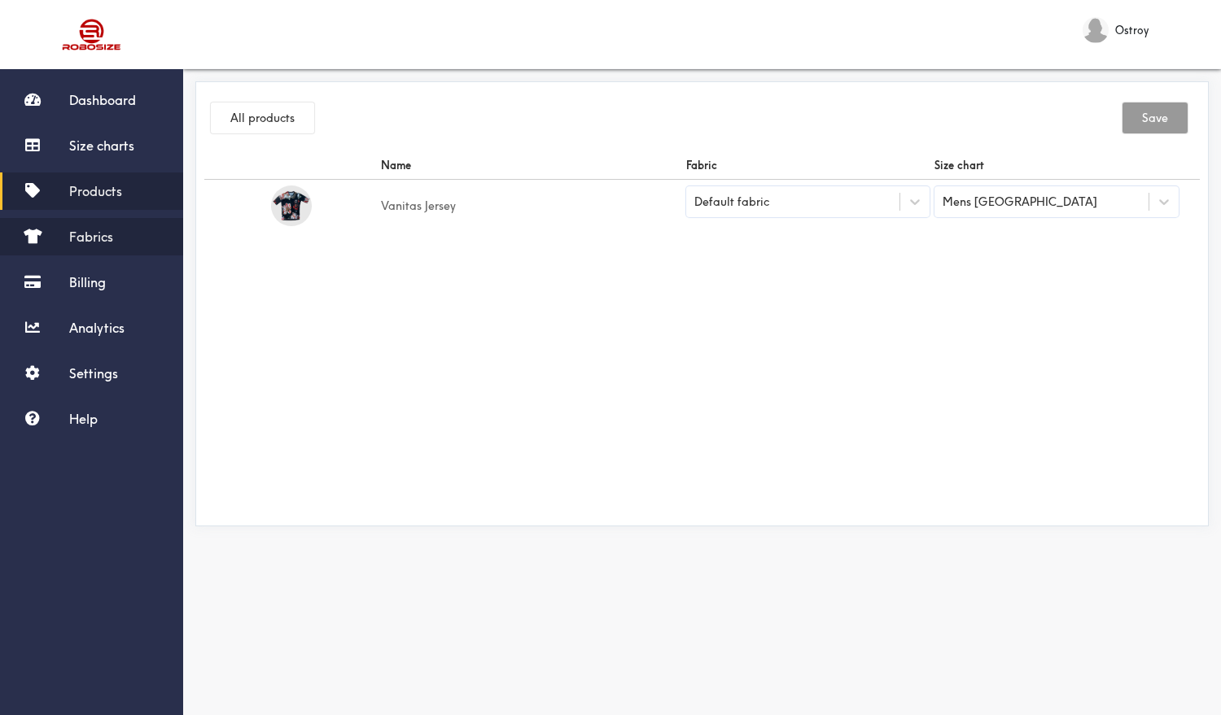
click at [108, 239] on span "Fabrics" at bounding box center [91, 237] width 44 height 16
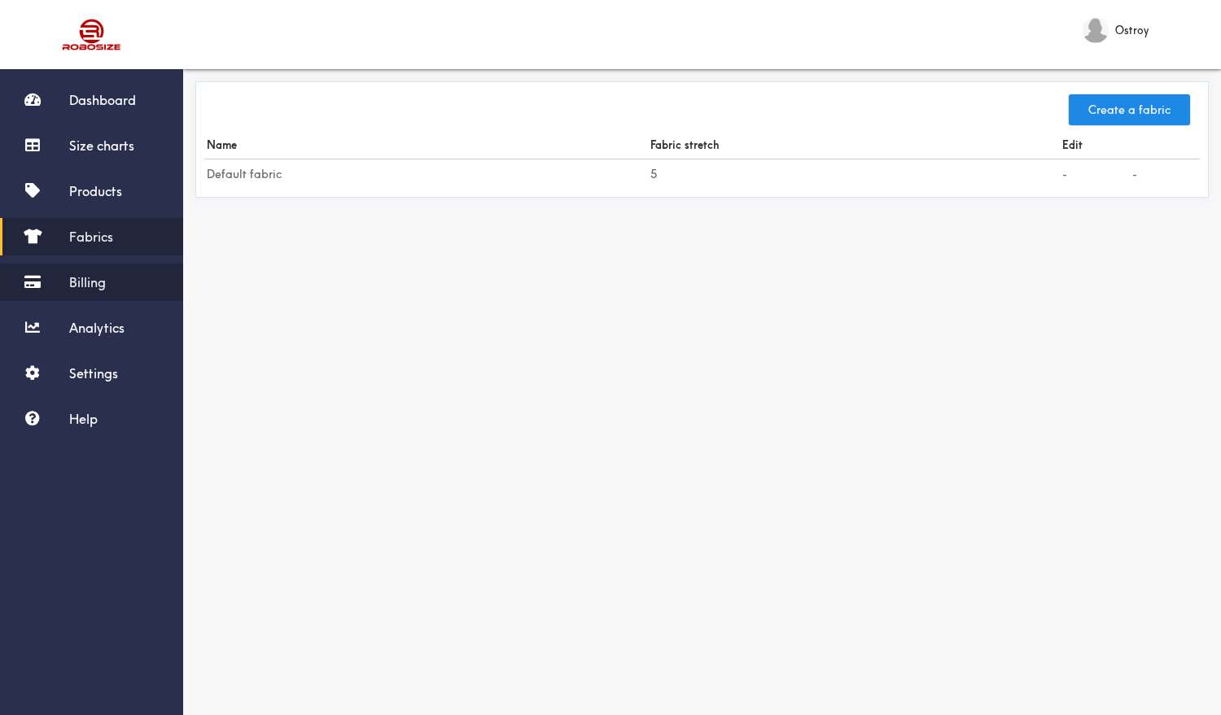
click at [93, 276] on span "Billing" at bounding box center [87, 282] width 37 height 16
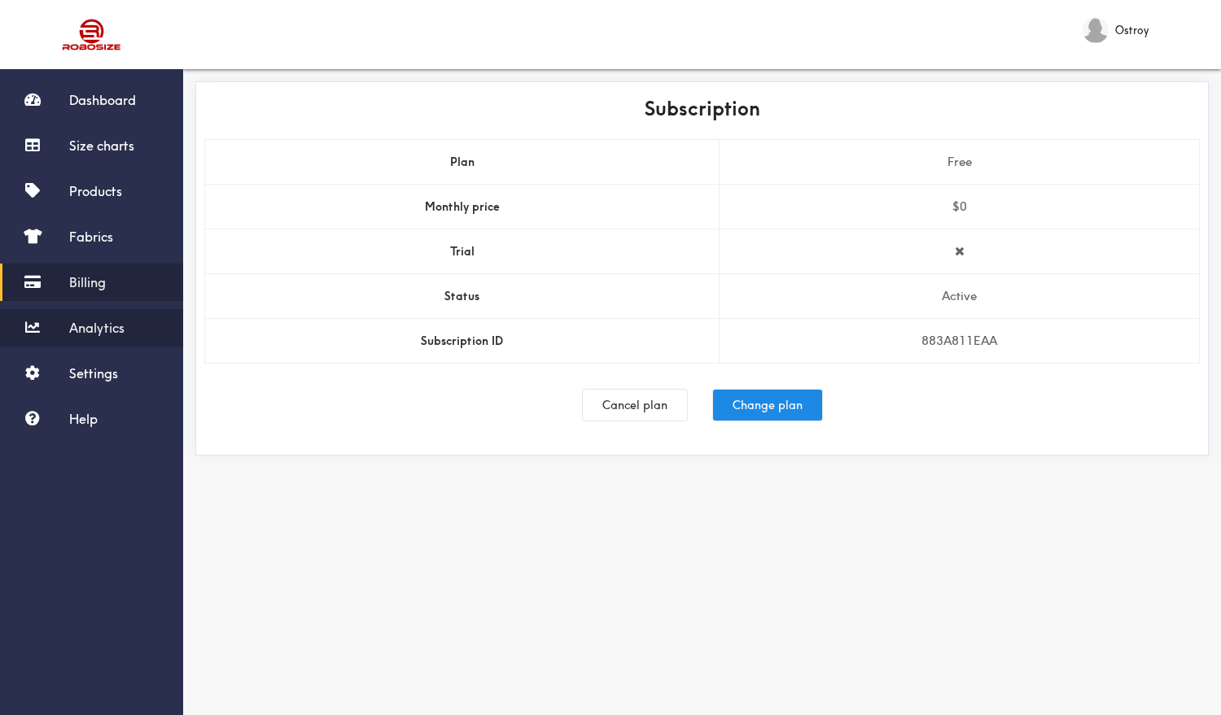
click at [92, 329] on span "Analytics" at bounding box center [96, 328] width 55 height 16
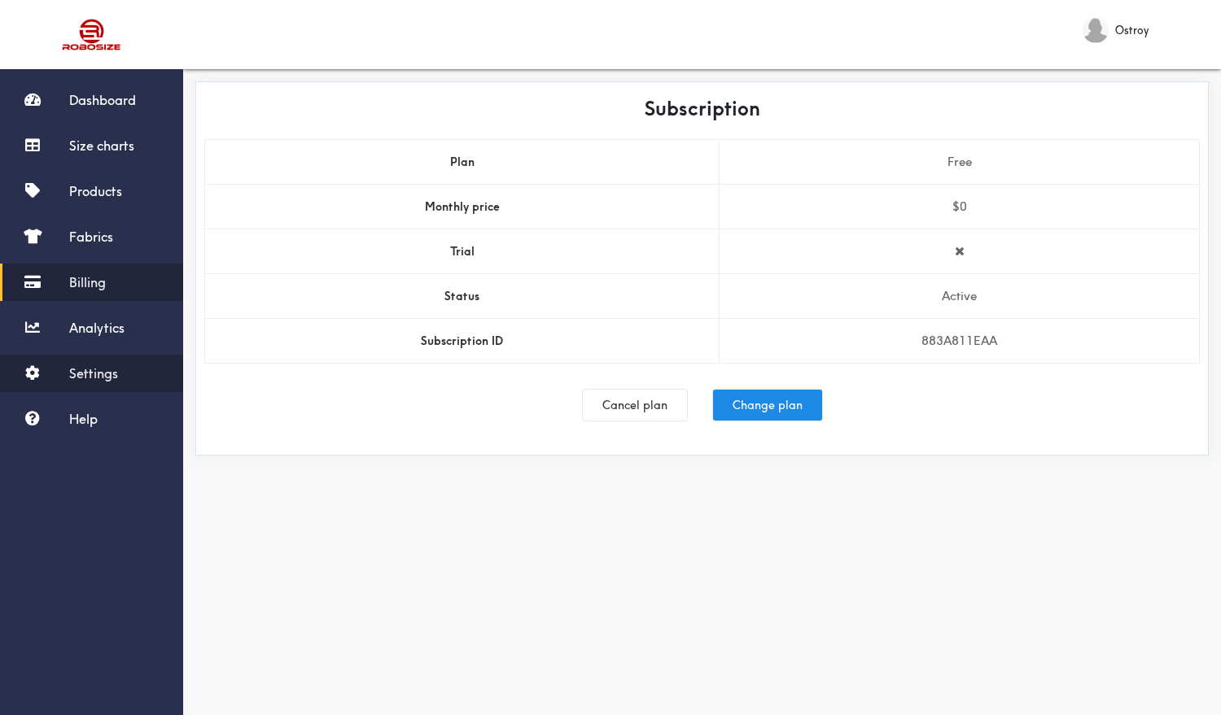
click at [89, 379] on span "Settings" at bounding box center [93, 373] width 49 height 16
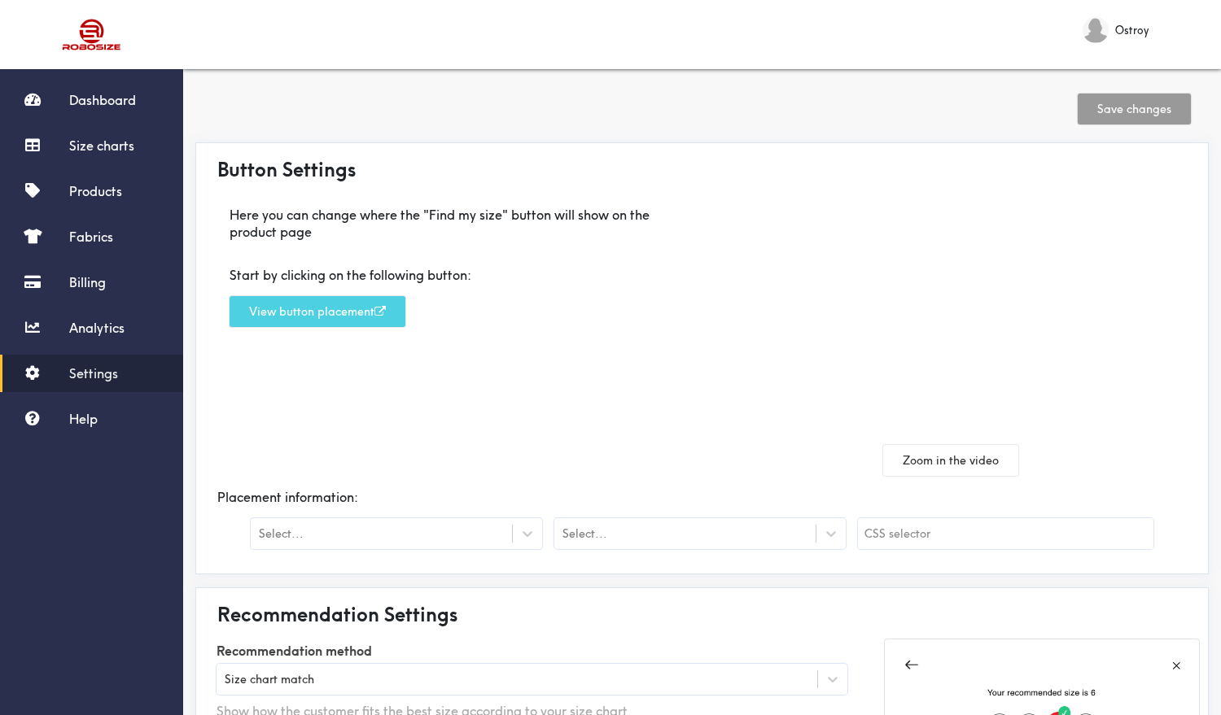
click at [313, 308] on button "View button placement" at bounding box center [318, 311] width 176 height 31
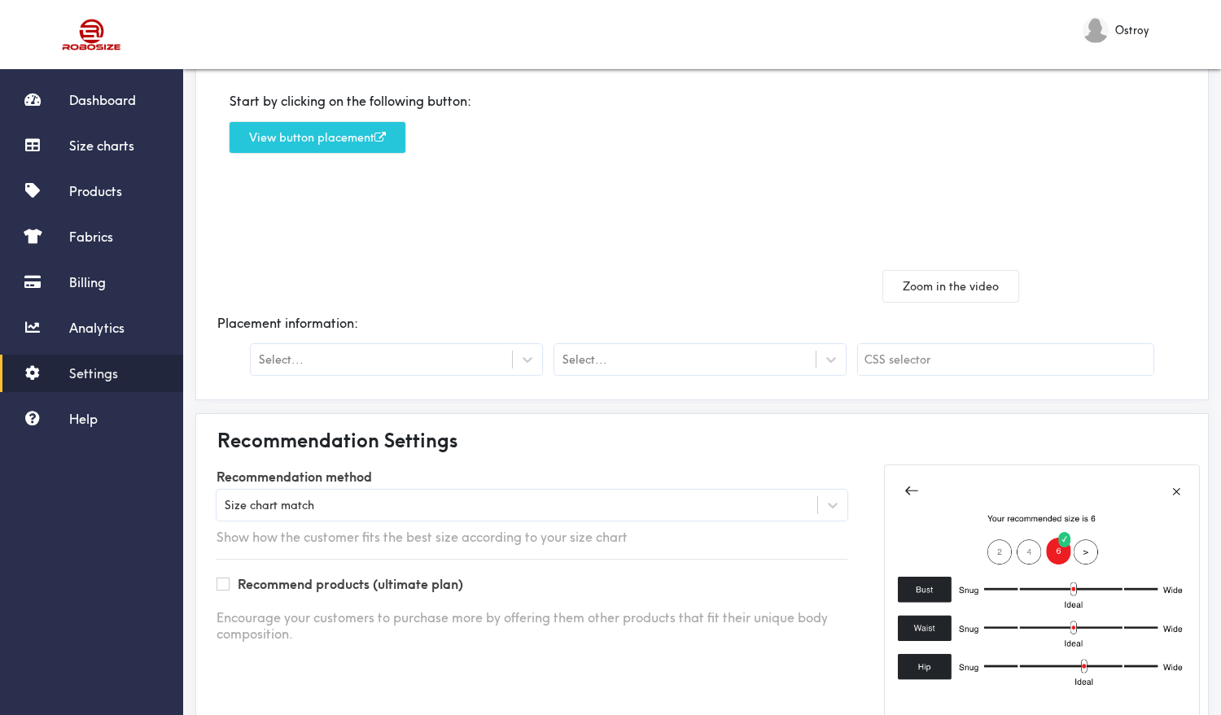
scroll to position [177, 0]
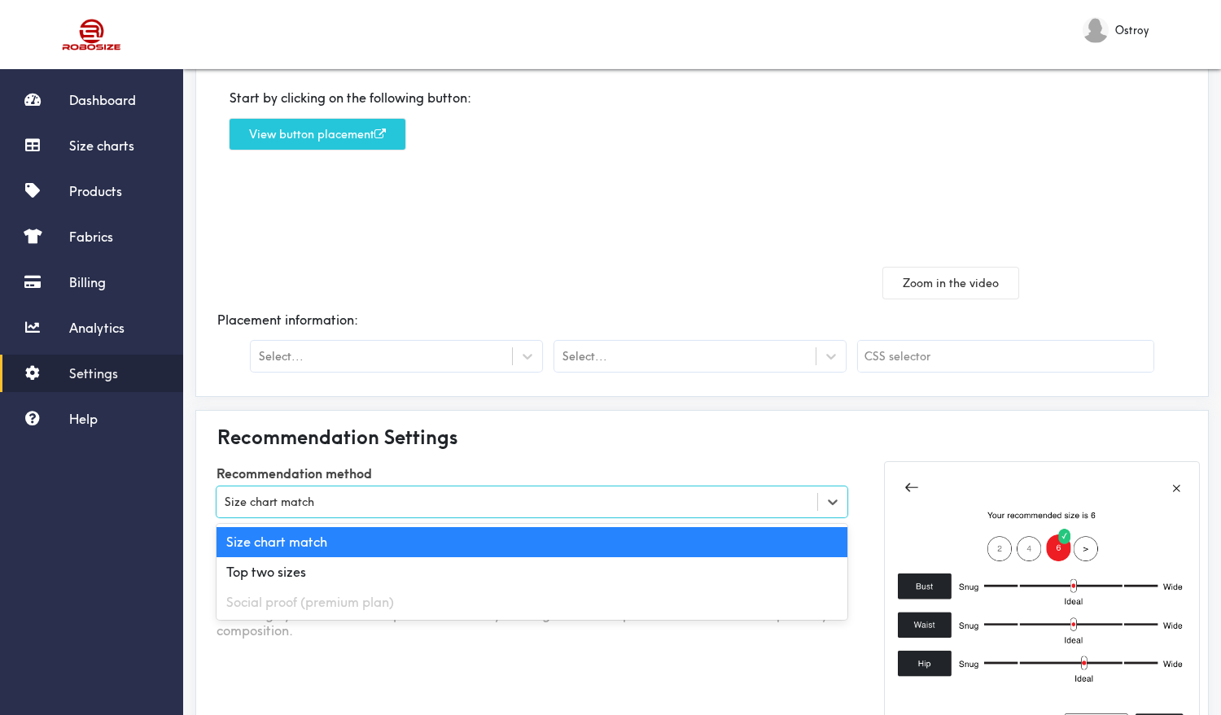
click at [370, 494] on div "Size chart match" at bounding box center [517, 502] width 601 height 16
click at [563, 325] on div "Placement information:" at bounding box center [701, 320] width 995 height 43
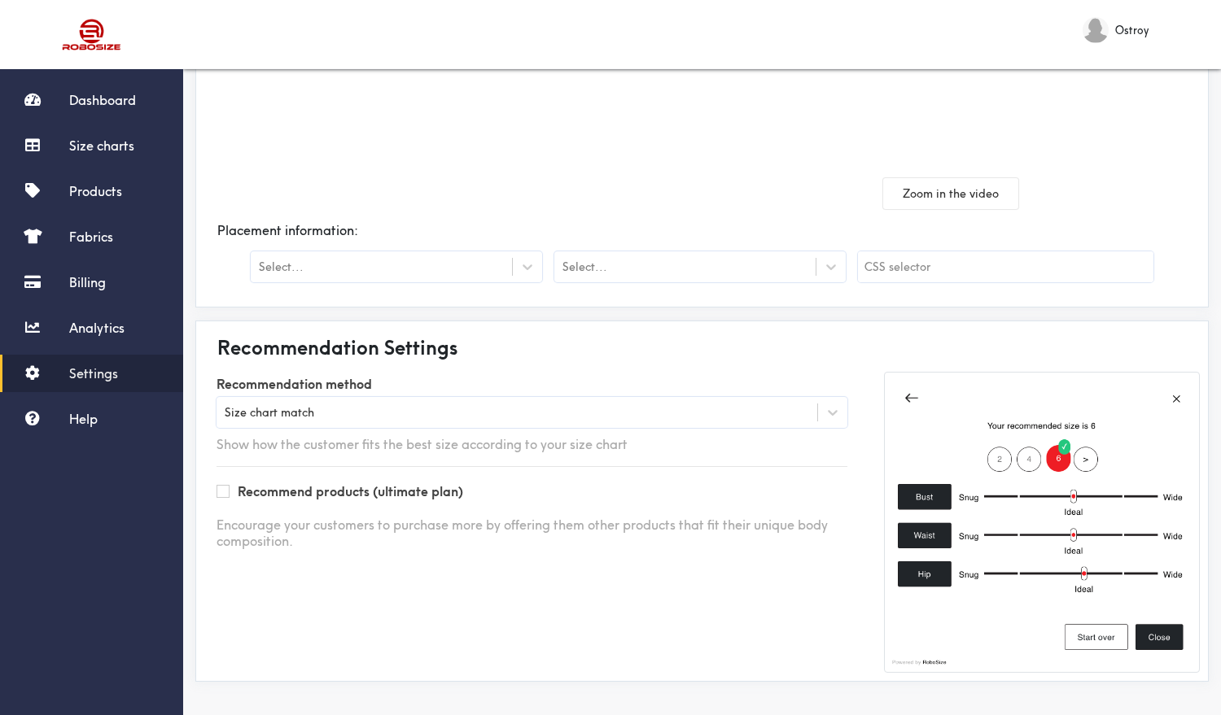
scroll to position [266, 0]
click at [100, 237] on span "Fabrics" at bounding box center [91, 237] width 44 height 16
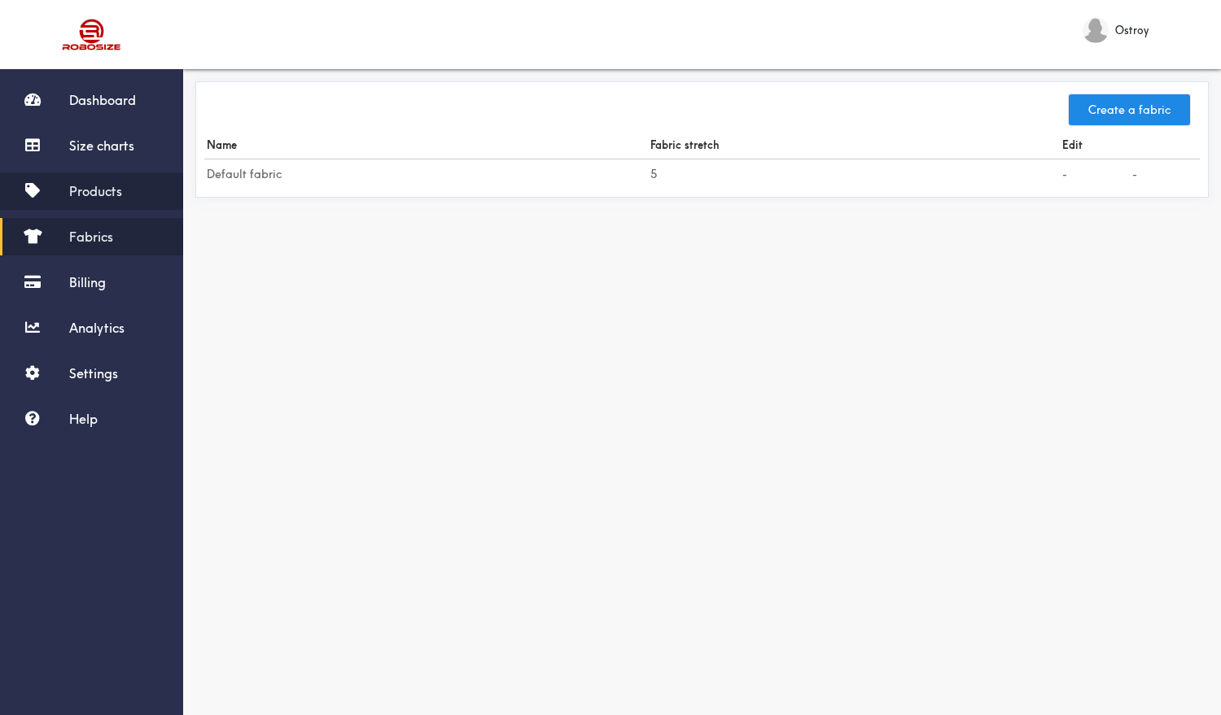
click at [125, 195] on link "Products" at bounding box center [91, 191] width 183 height 37
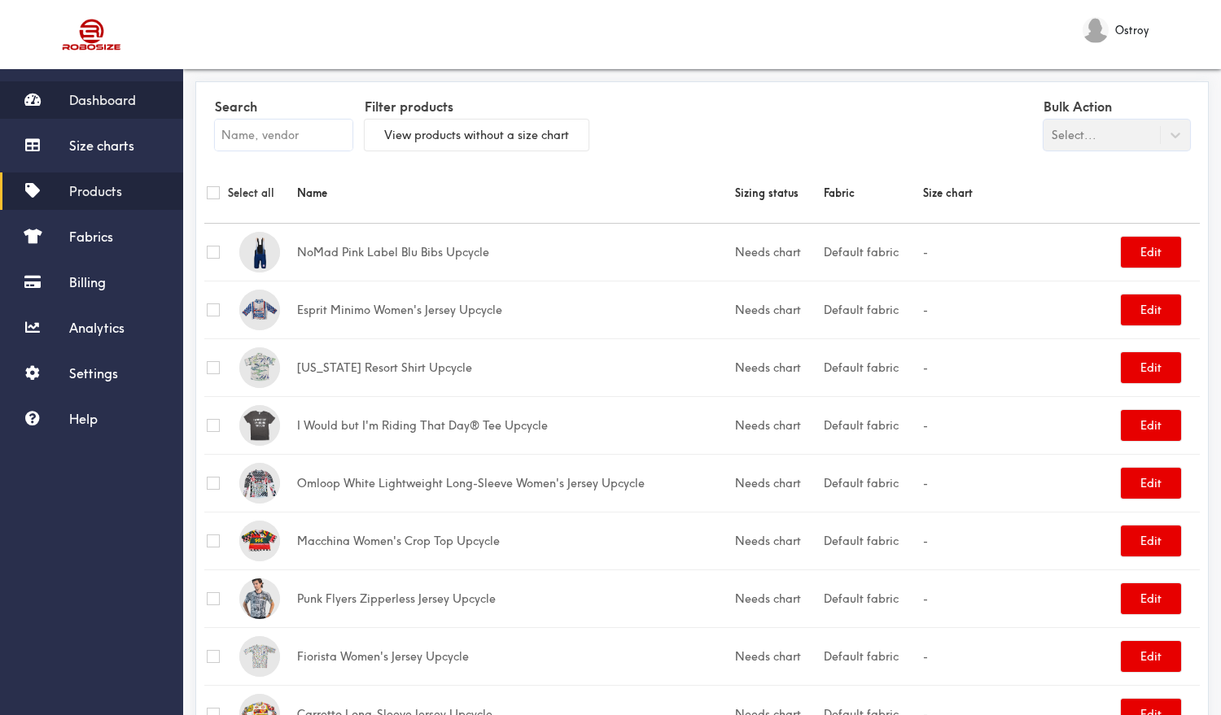
click at [107, 88] on link "Dashboard" at bounding box center [91, 99] width 183 height 37
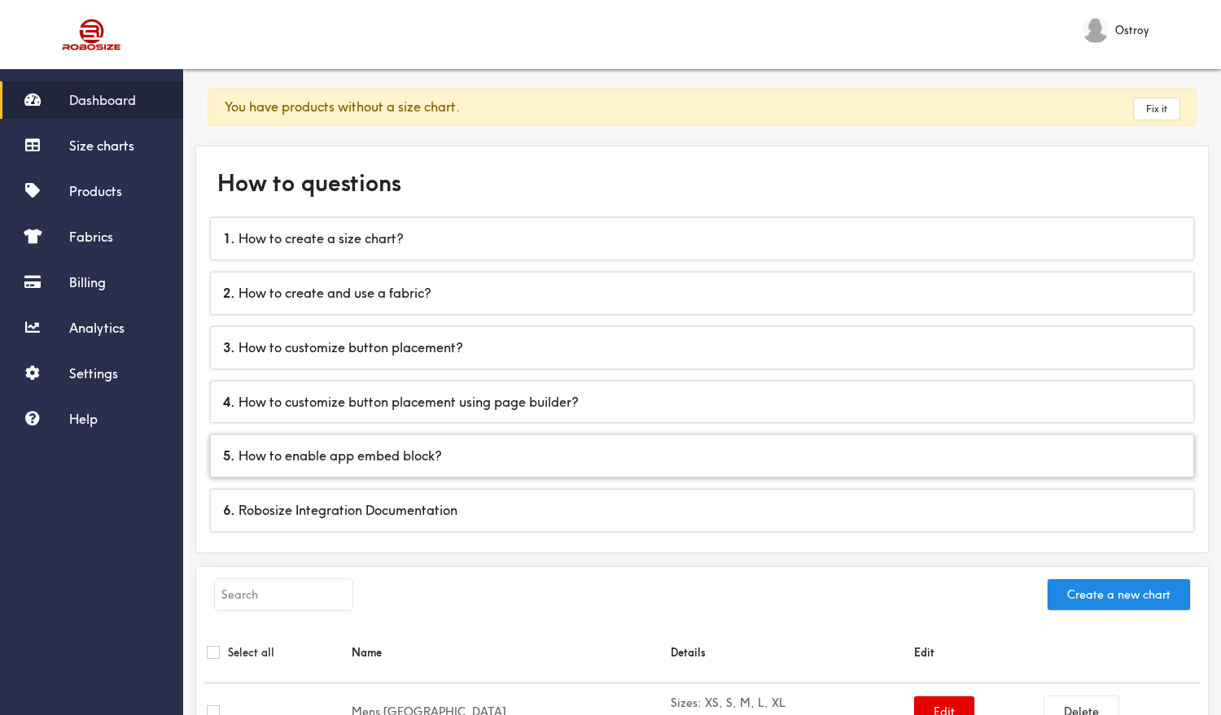
click at [339, 457] on div "5 . How to enable app embed block?" at bounding box center [702, 456] width 982 height 42
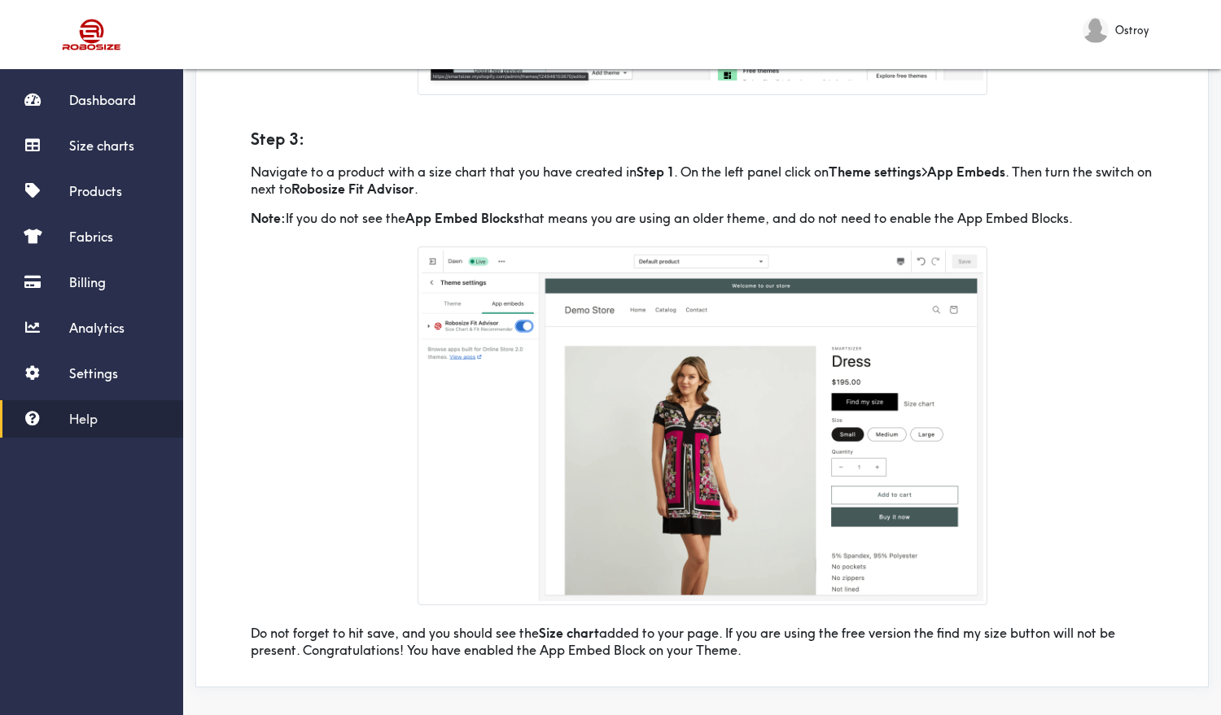
scroll to position [696, 0]
click at [81, 378] on span "Settings" at bounding box center [93, 373] width 49 height 16
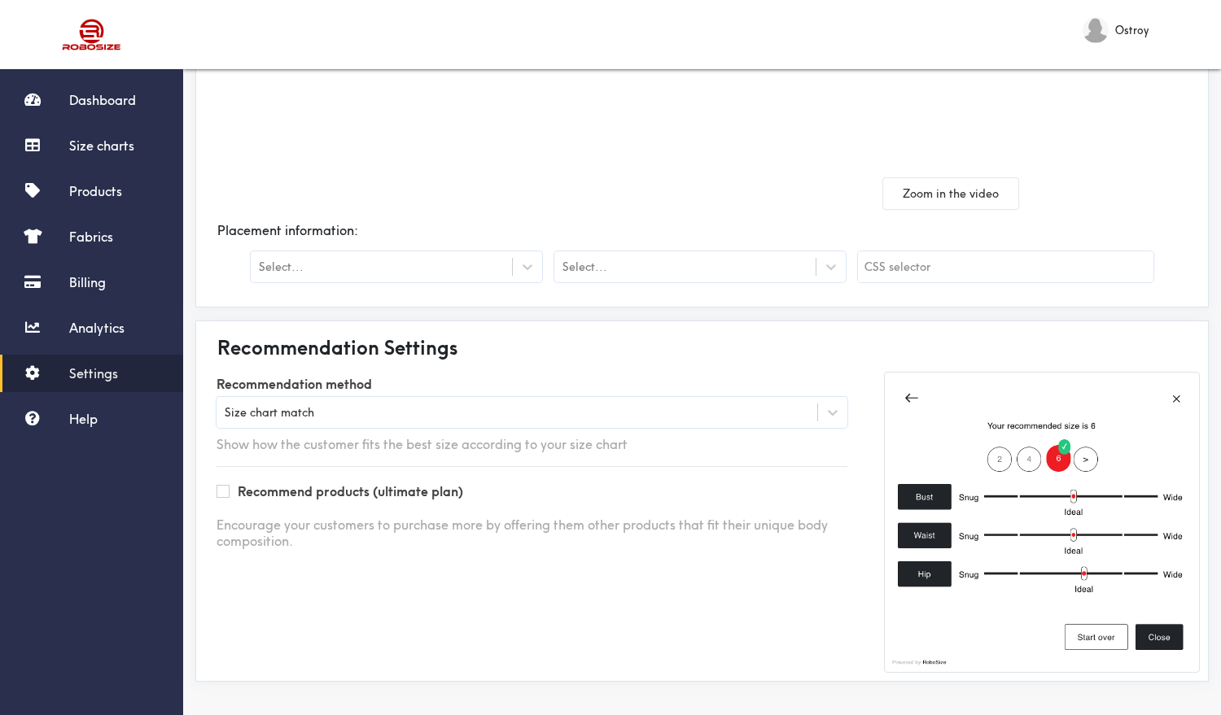
scroll to position [266, 0]
click at [63, 329] on link "Analytics" at bounding box center [91, 327] width 183 height 37
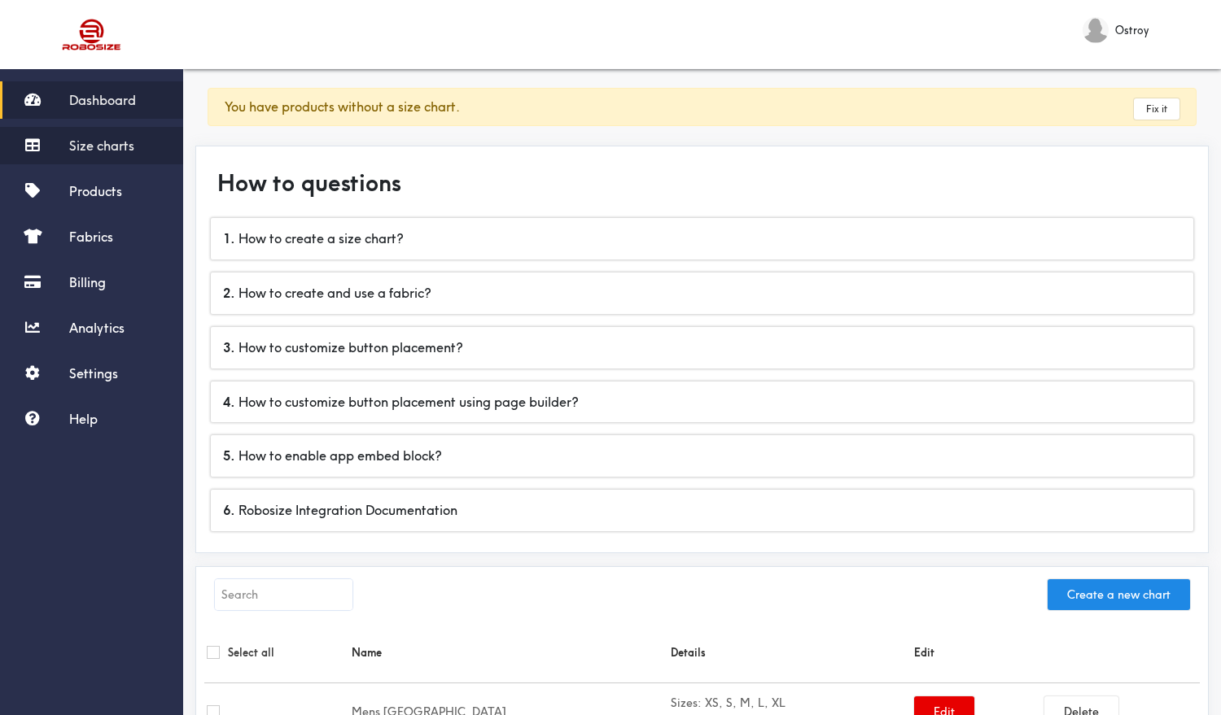
click at [107, 151] on span "Size charts" at bounding box center [101, 146] width 65 height 16
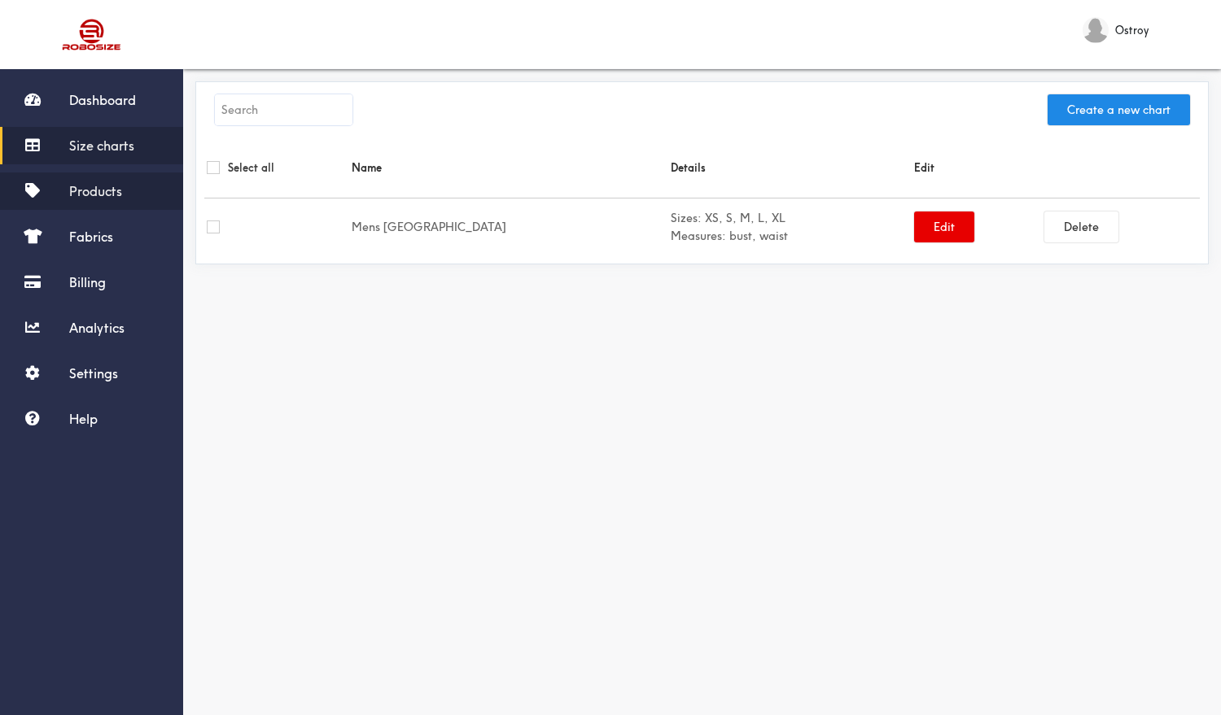
click at [95, 193] on span "Products" at bounding box center [95, 191] width 53 height 16
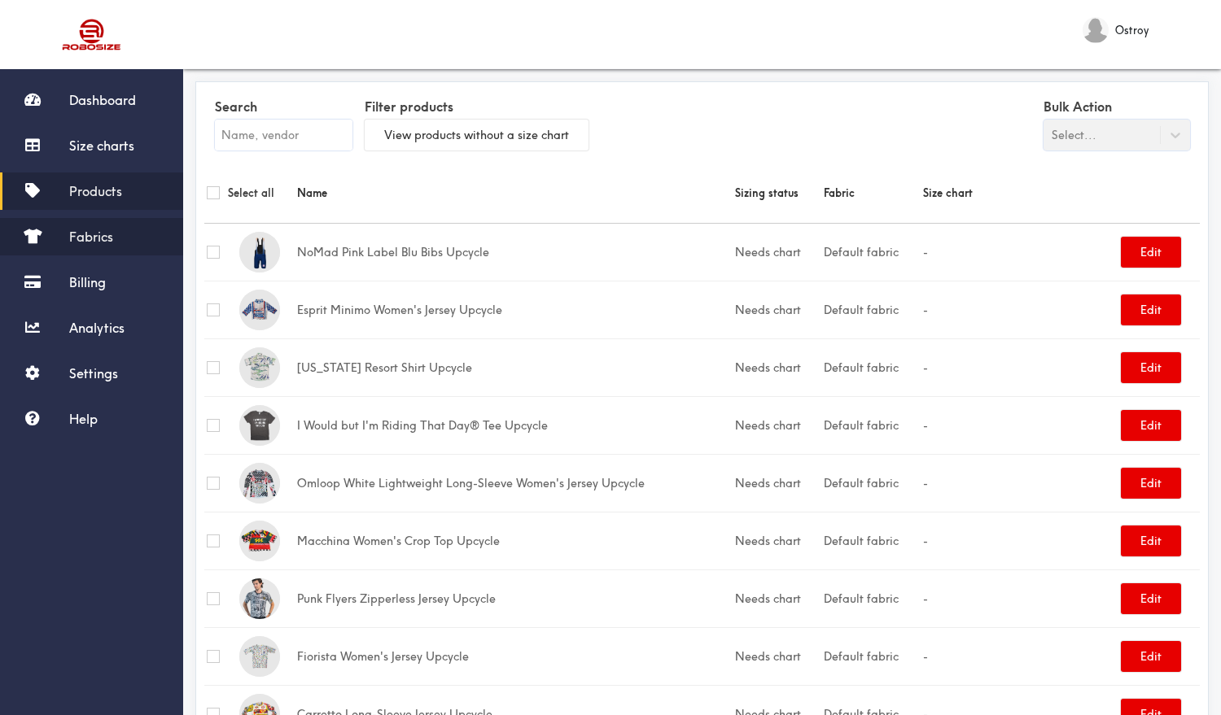
click at [103, 238] on span "Fabrics" at bounding box center [91, 237] width 44 height 16
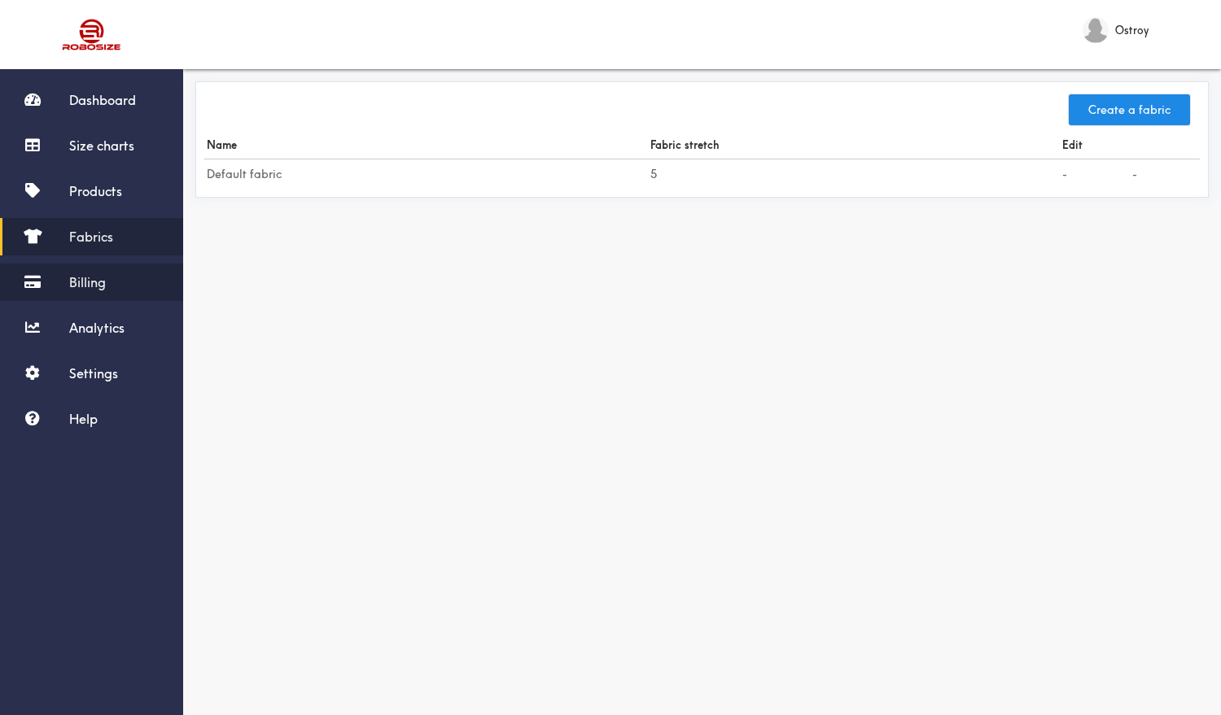
click at [86, 284] on span "Billing" at bounding box center [87, 282] width 37 height 16
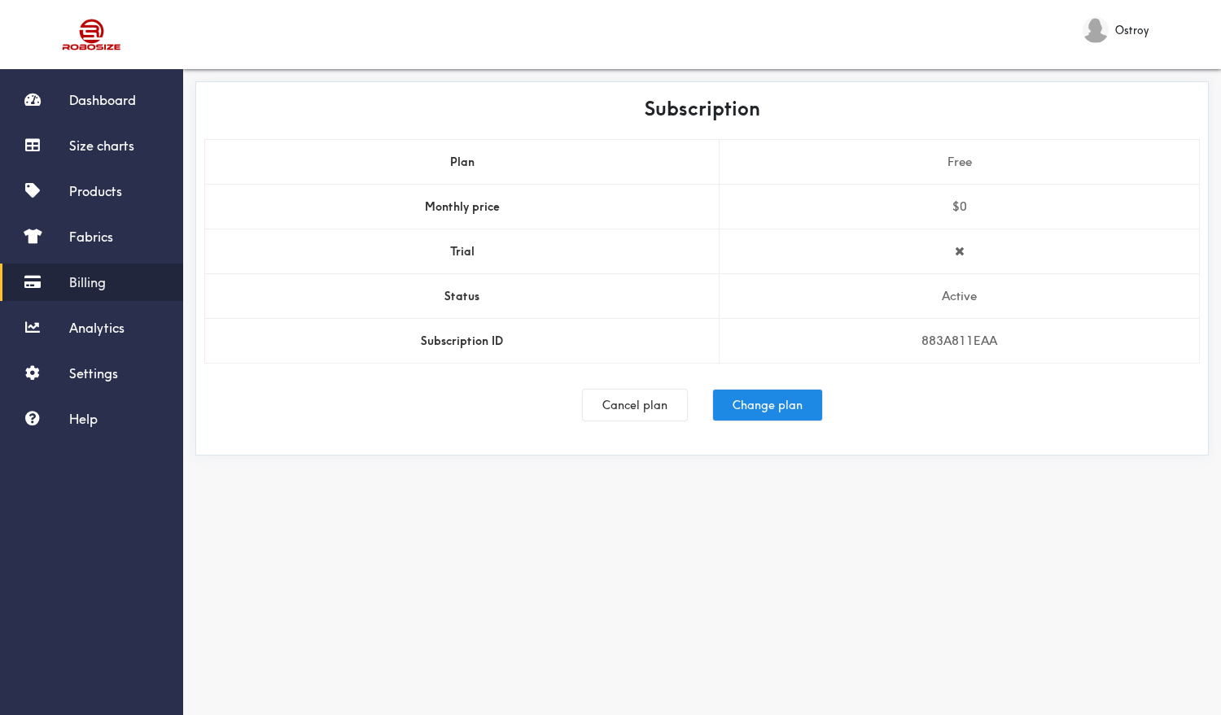
click at [103, 352] on div "Dashboard Size charts Products Fabrics Billing Analytics Settings Help" at bounding box center [91, 259] width 183 height 356
click at [103, 340] on link "Analytics" at bounding box center [91, 327] width 183 height 37
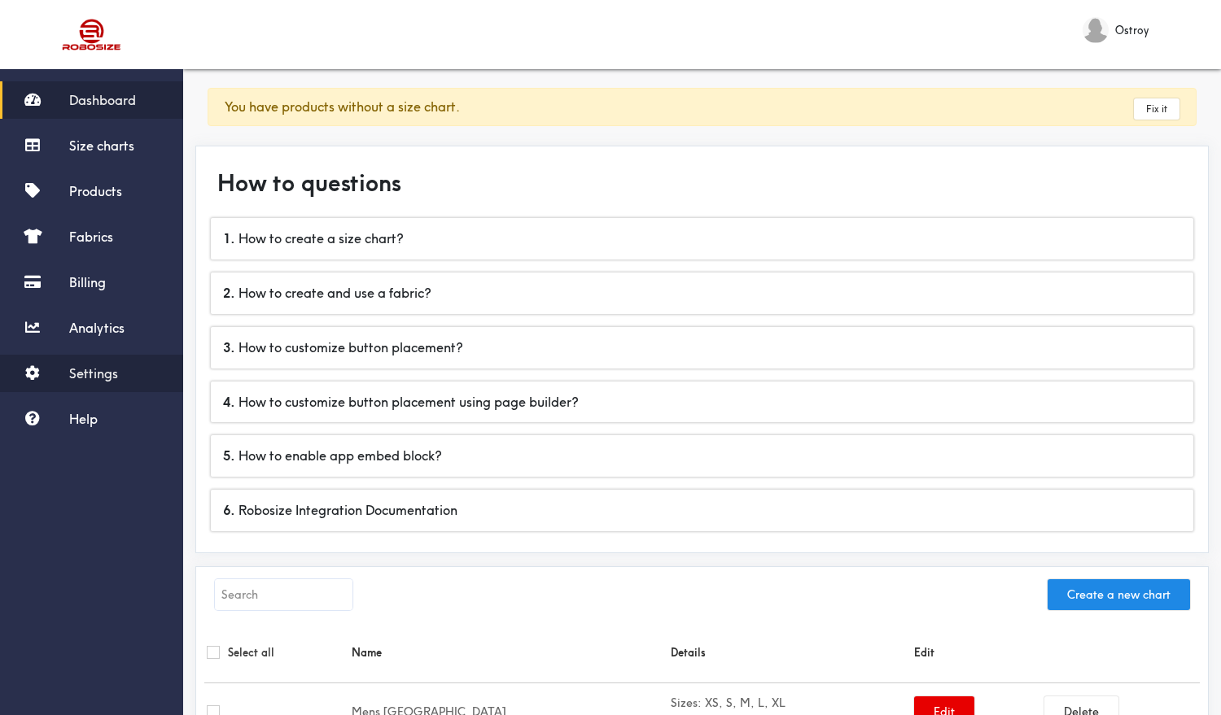
click at [94, 378] on span "Settings" at bounding box center [93, 373] width 49 height 16
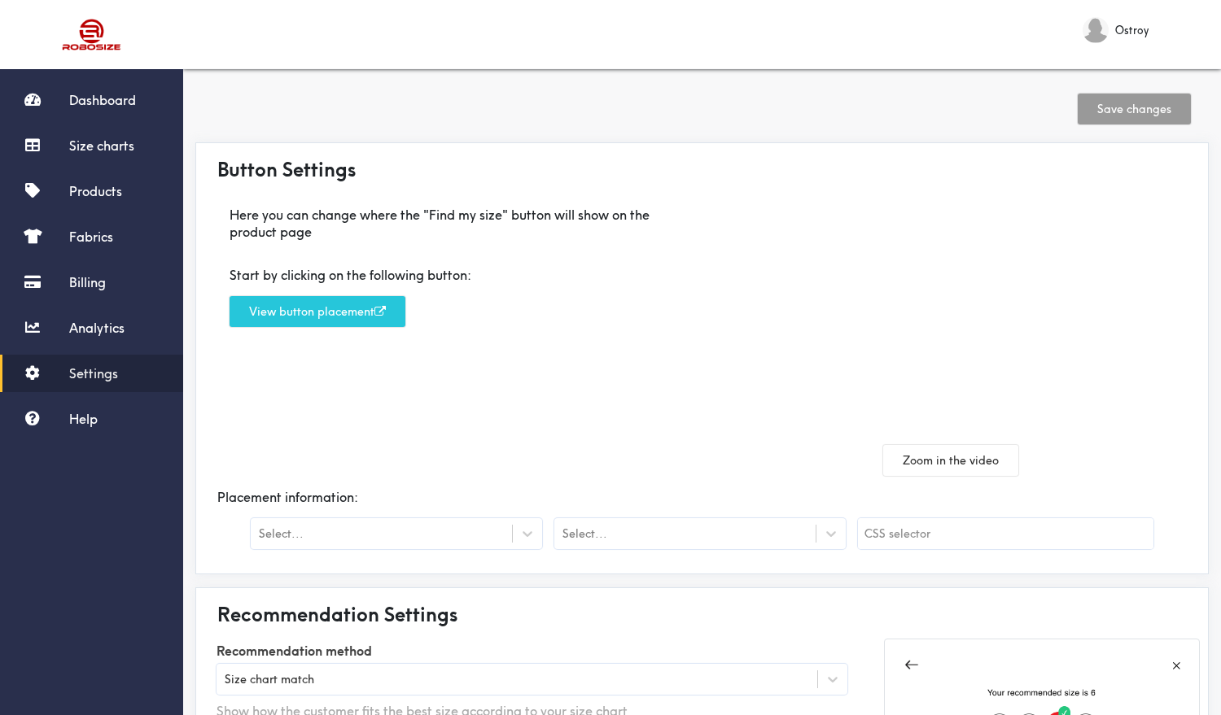
click at [633, 536] on div "Select..." at bounding box center [684, 534] width 261 height 16
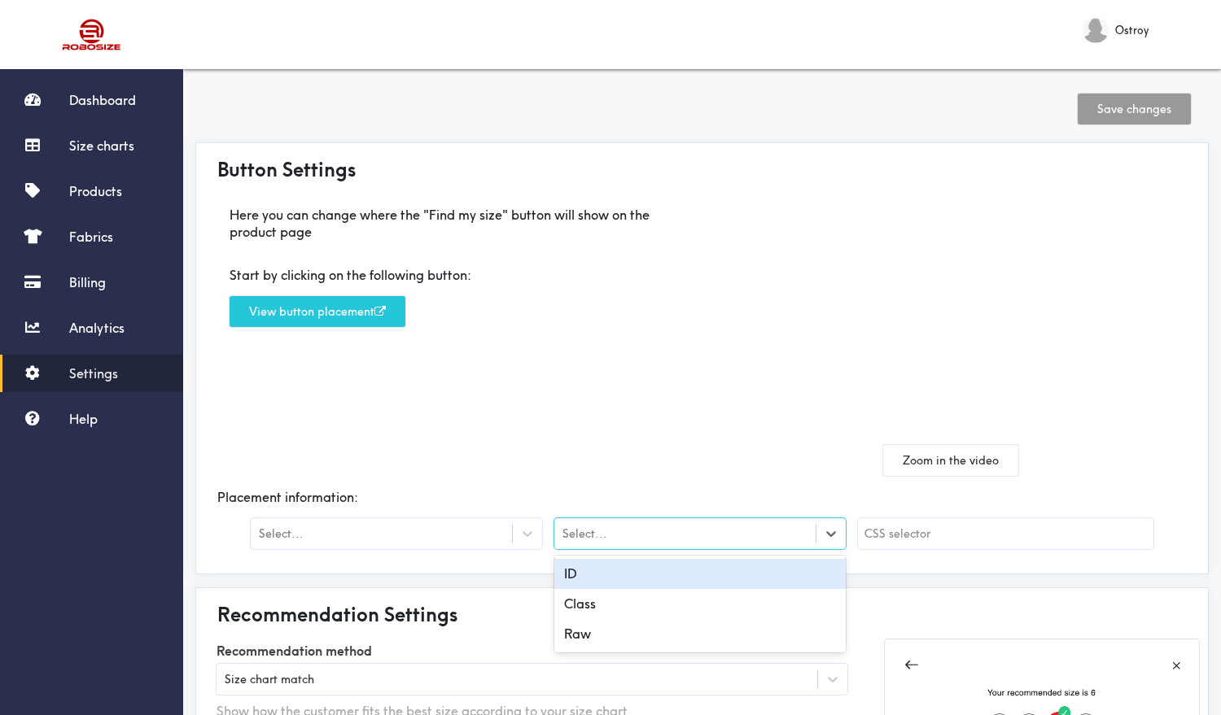
click at [488, 538] on div "Select..." at bounding box center [381, 534] width 261 height 16
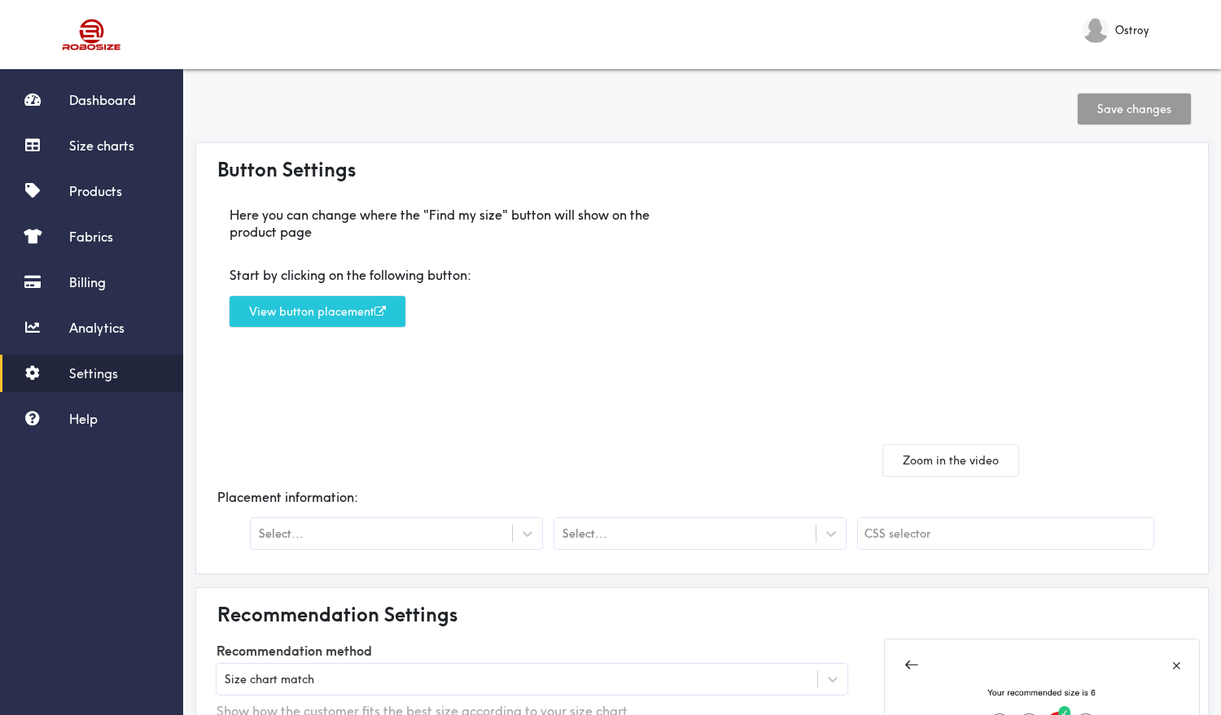
click at [431, 422] on div "Here you can change where the "Find my size" button will show on the product pa…" at bounding box center [453, 335] width 498 height 282
click at [317, 311] on button "View button placement" at bounding box center [318, 311] width 176 height 31
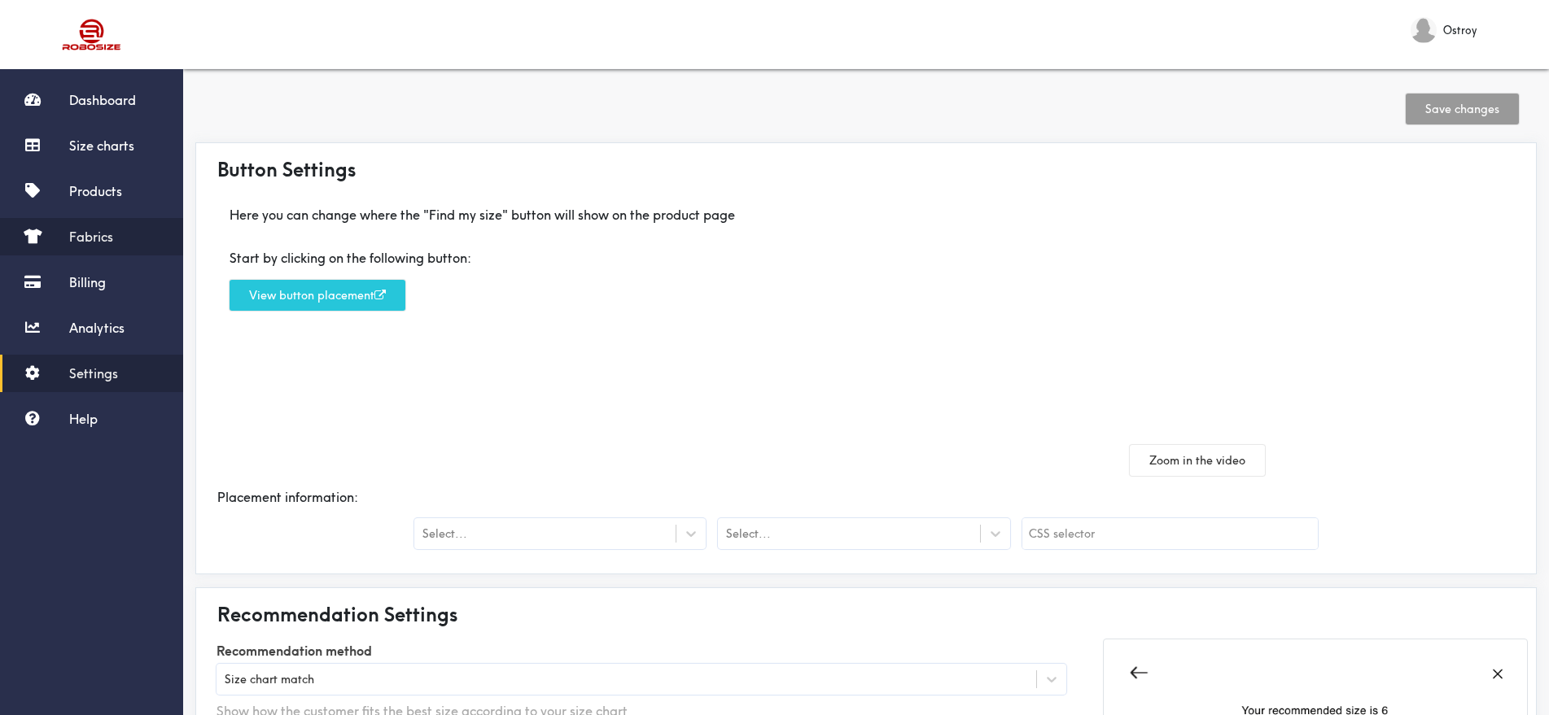
click at [90, 231] on span "Fabrics" at bounding box center [91, 237] width 44 height 16
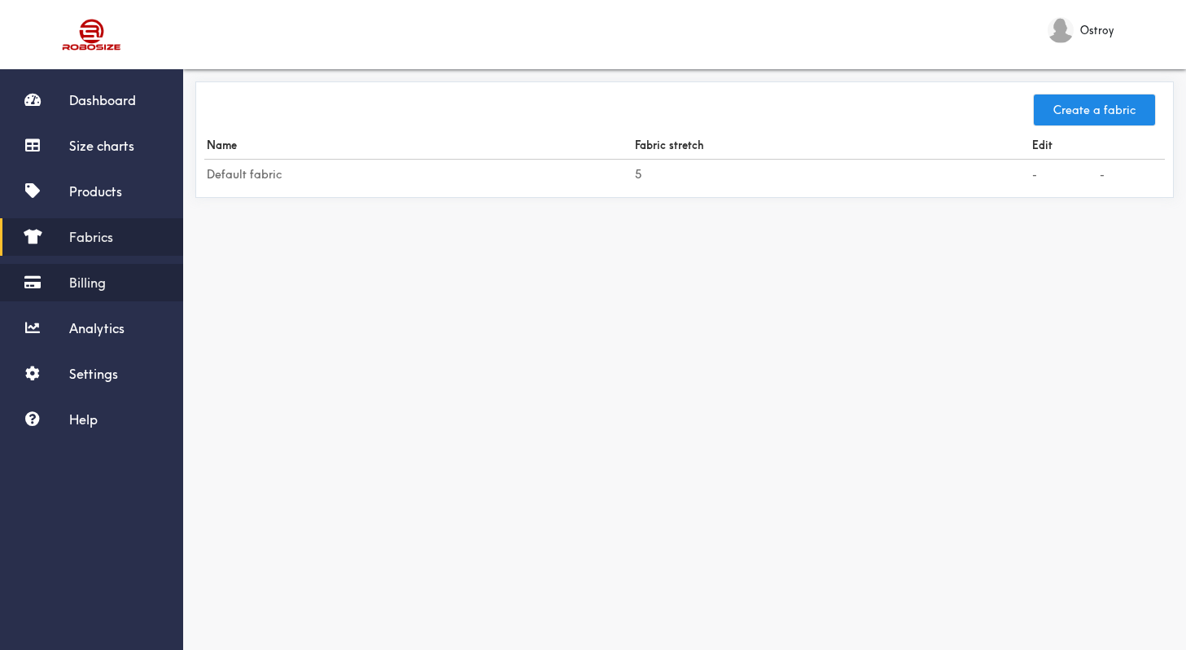
scroll to position [1, 0]
click at [91, 270] on link "Billing" at bounding box center [91, 282] width 183 height 37
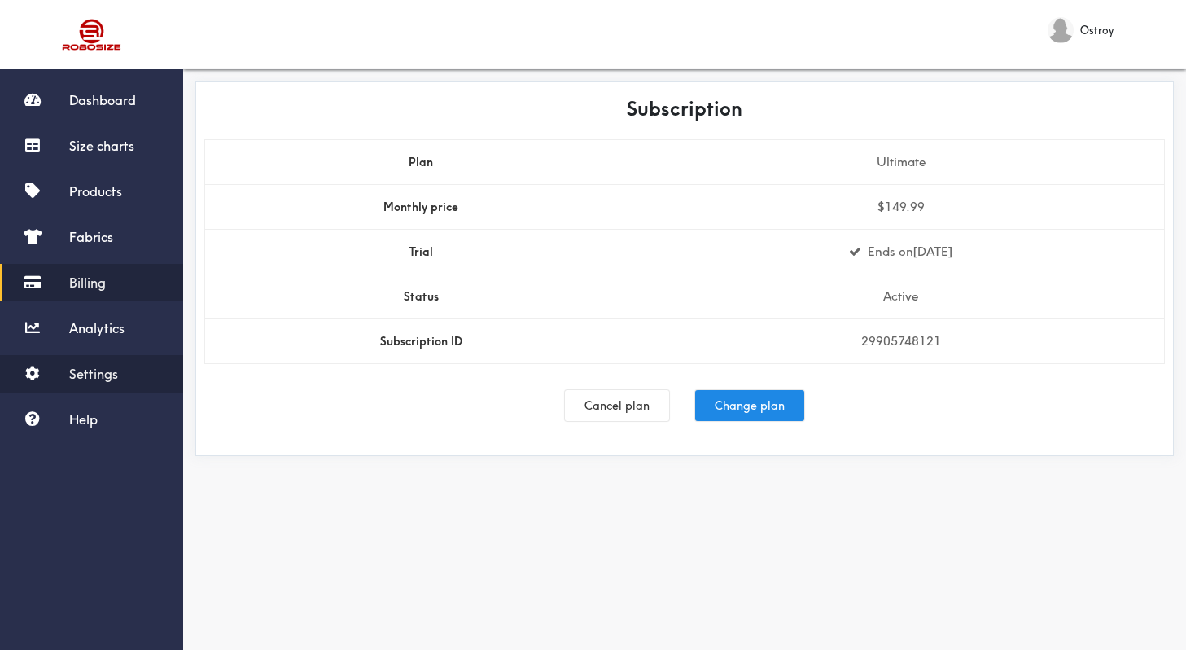
click at [84, 365] on span "Settings" at bounding box center [93, 373] width 49 height 16
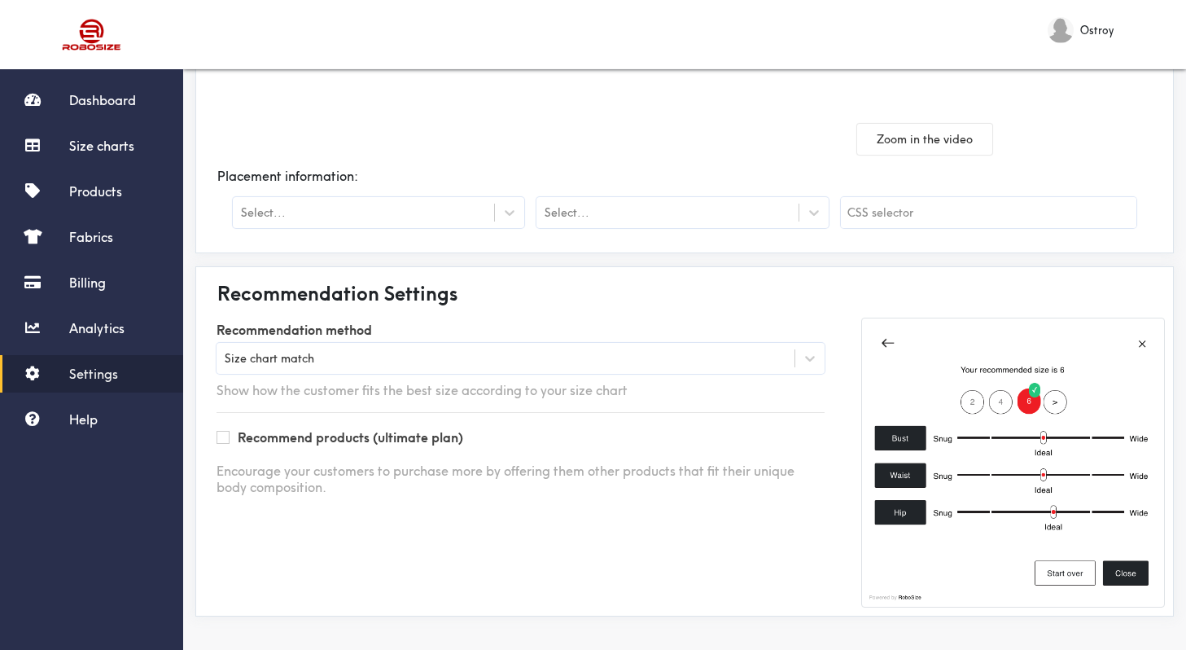
scroll to position [321, 0]
click at [106, 160] on link "Size charts" at bounding box center [91, 145] width 183 height 37
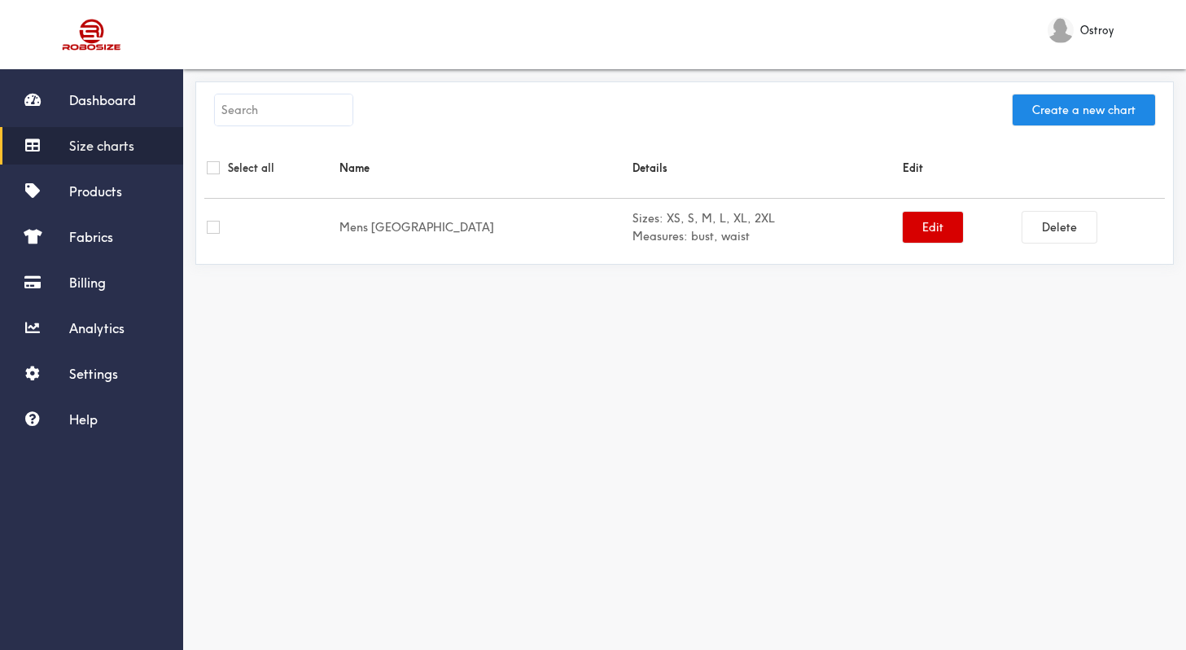
click at [903, 237] on button "Edit" at bounding box center [933, 227] width 60 height 31
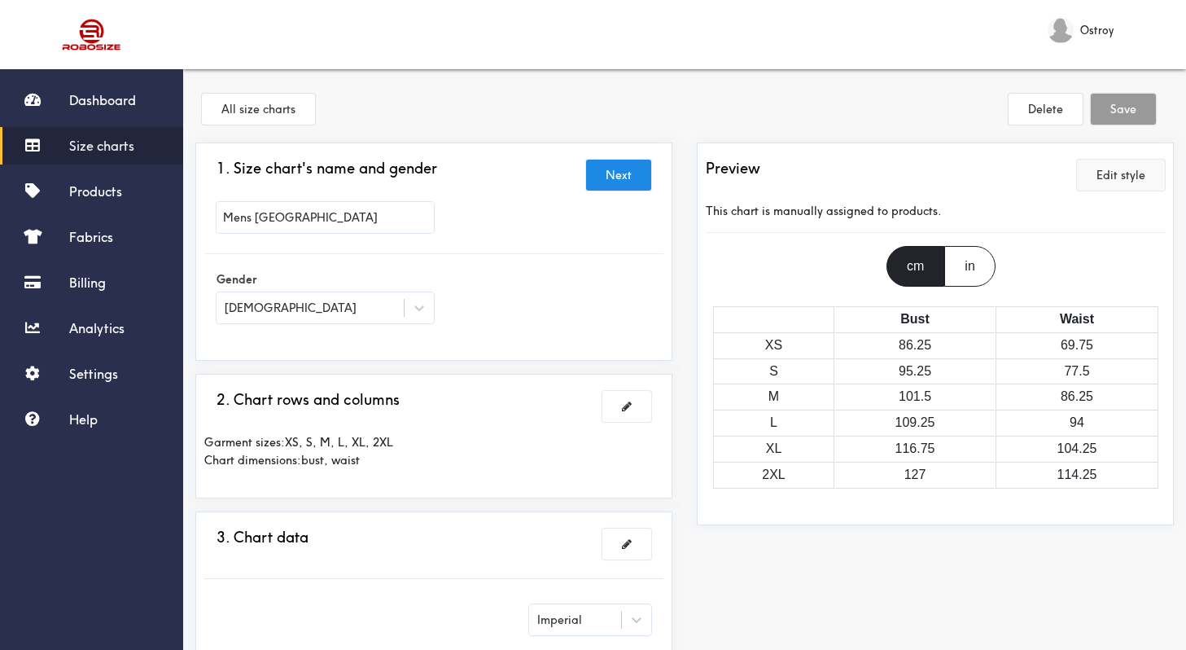
click at [1131, 176] on button "Edit style" at bounding box center [1121, 175] width 88 height 31
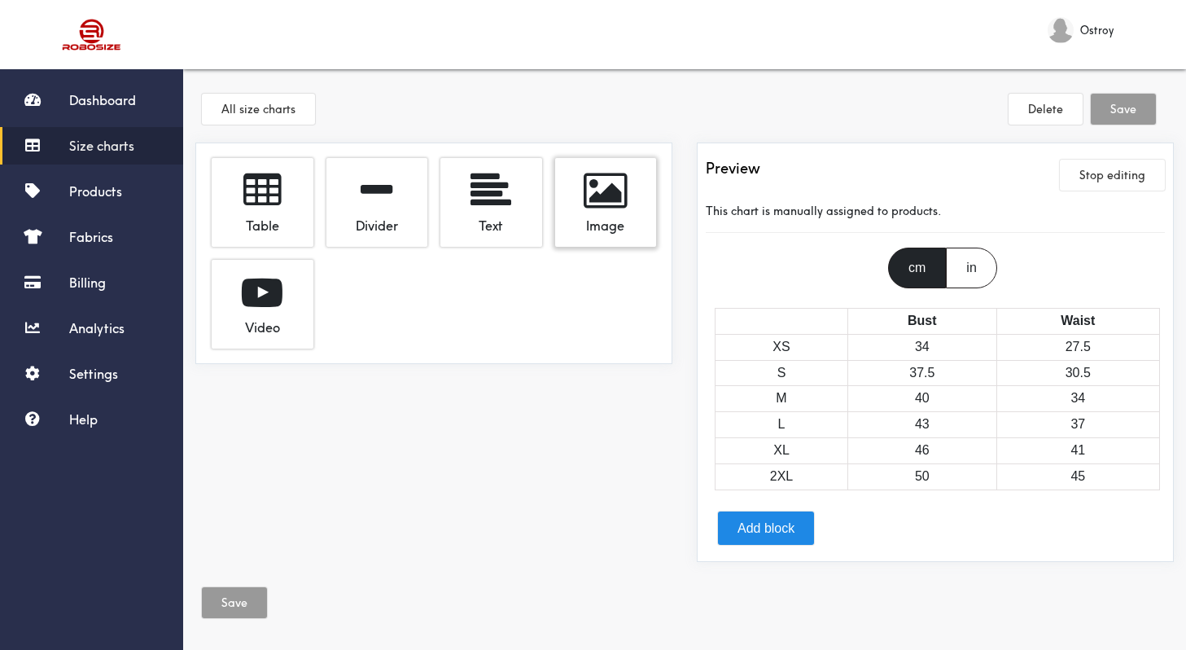
click at [610, 199] on span at bounding box center [606, 190] width 44 height 41
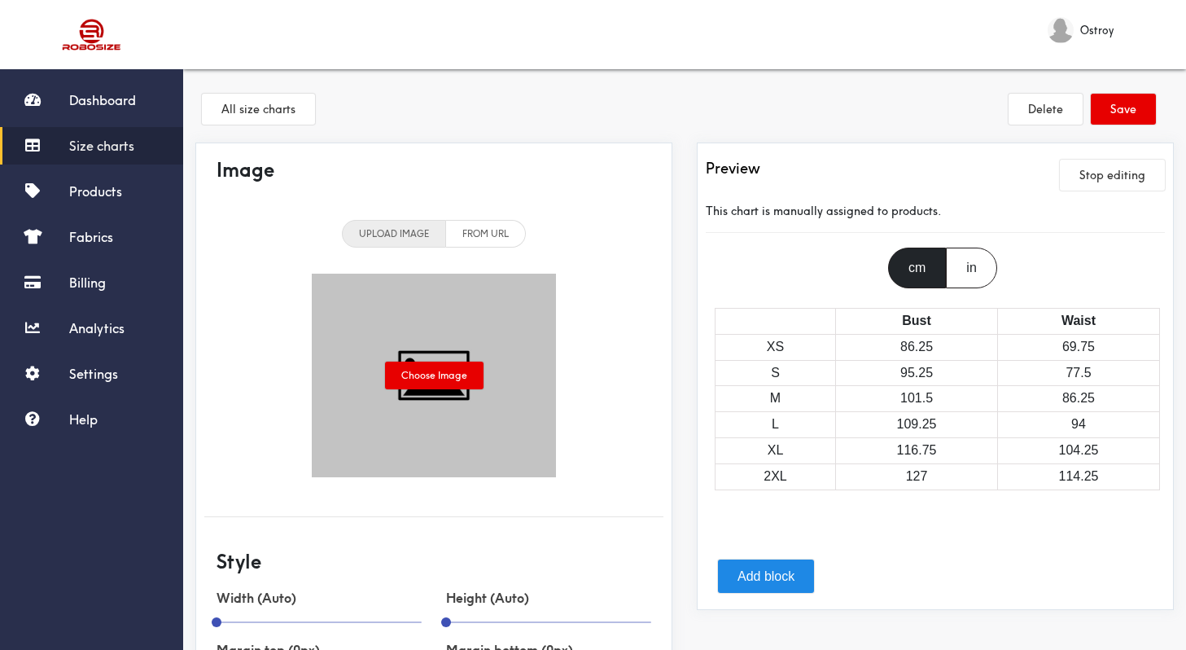
click at [122, 149] on span "Size charts" at bounding box center [101, 146] width 65 height 16
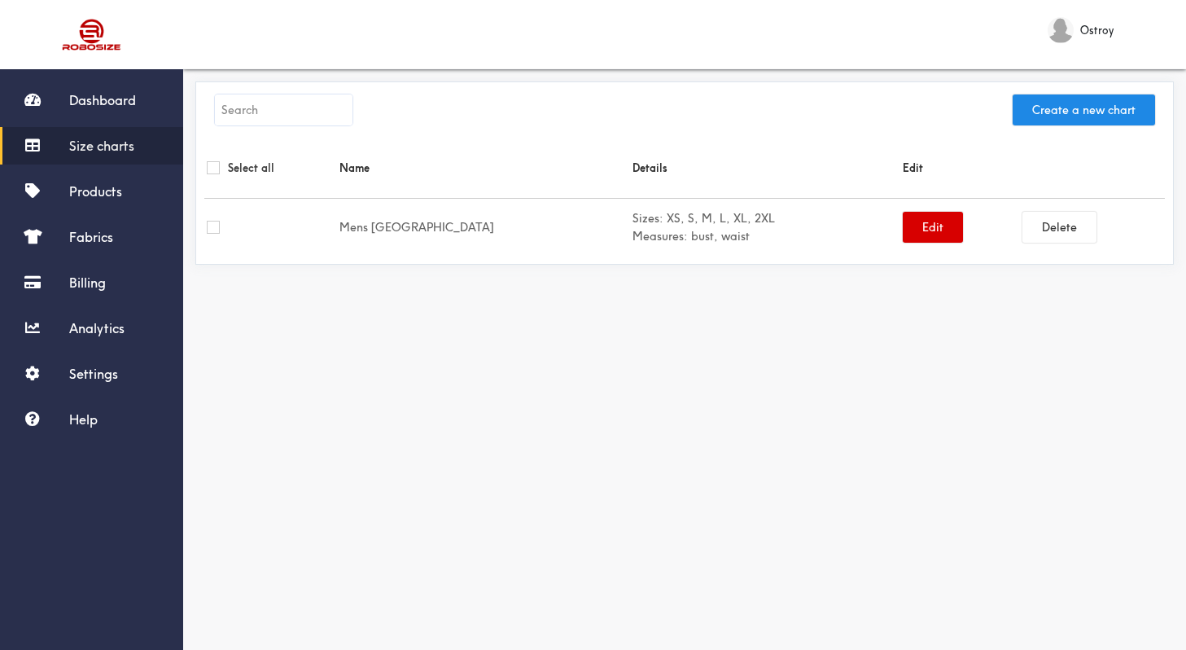
click at [903, 221] on button "Edit" at bounding box center [933, 227] width 60 height 31
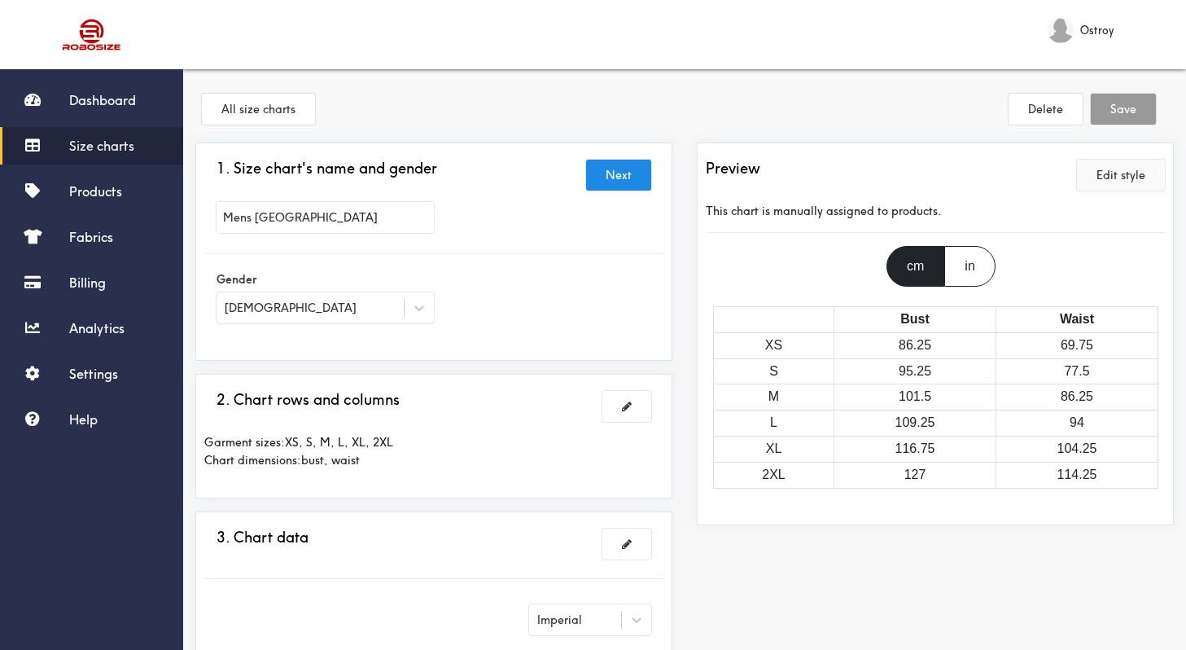
click at [1113, 181] on button "Edit style" at bounding box center [1121, 175] width 88 height 31
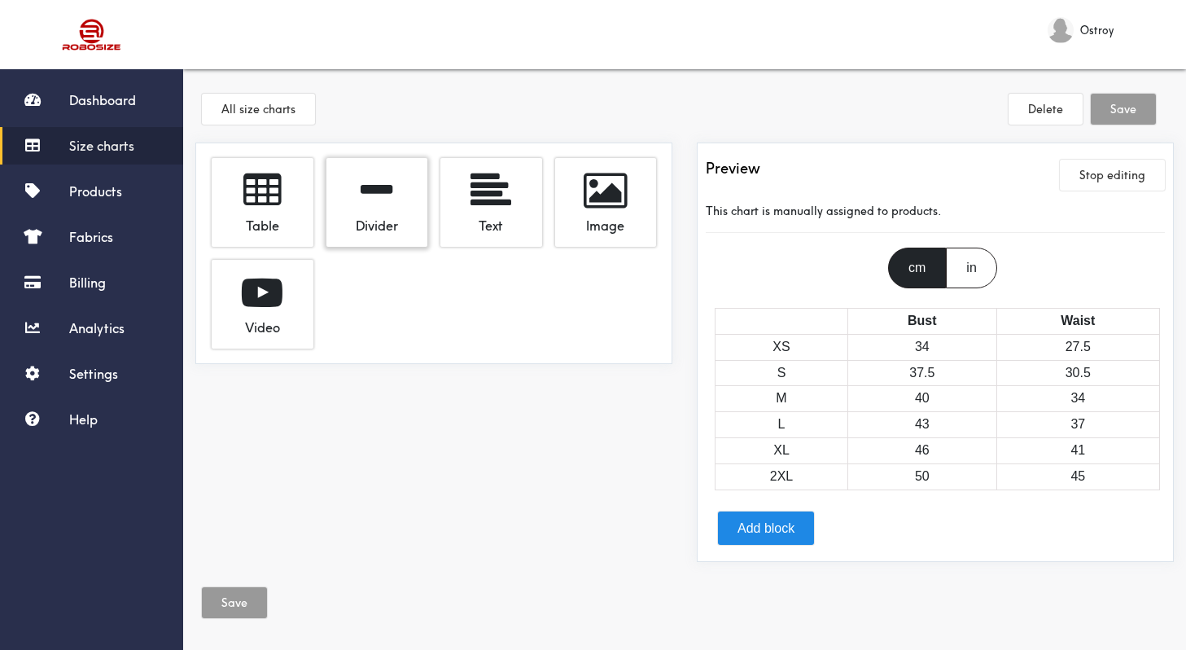
click at [371, 199] on span at bounding box center [377, 190] width 32 height 41
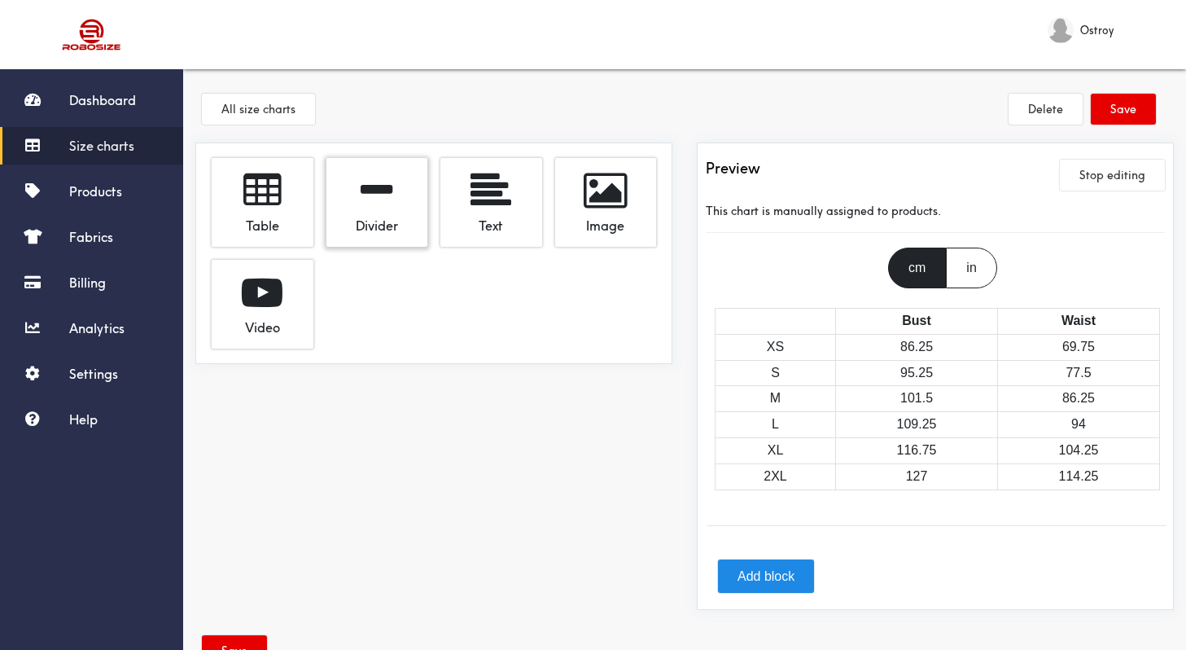
click at [371, 199] on span at bounding box center [377, 190] width 32 height 41
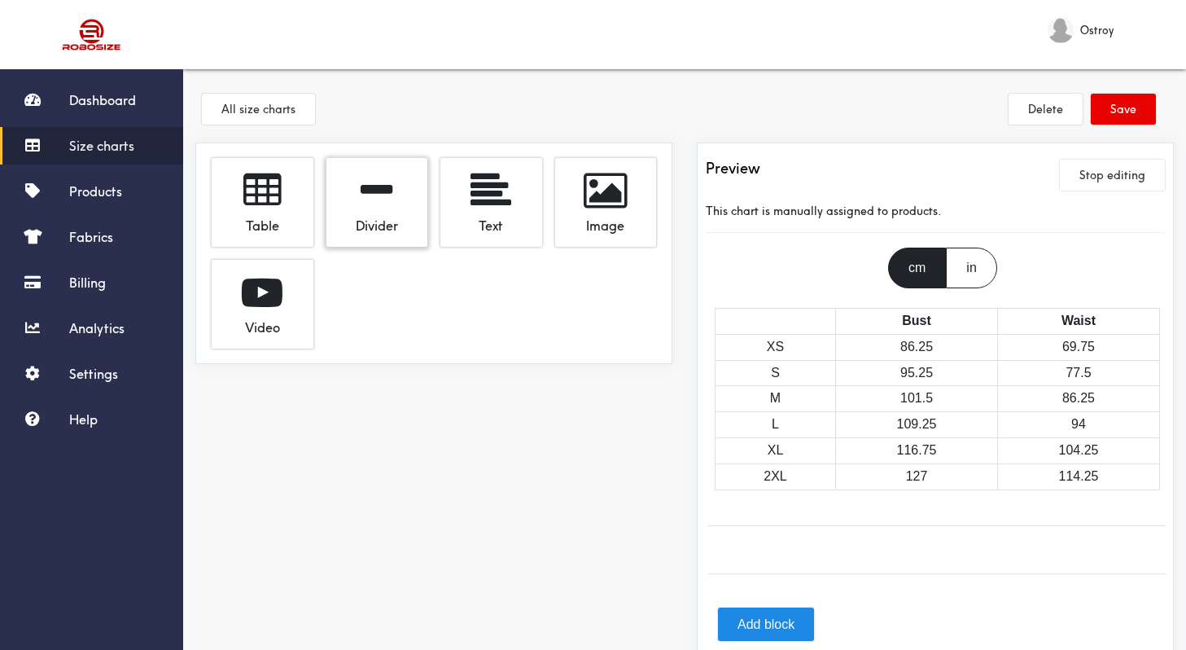
click at [371, 199] on span at bounding box center [377, 190] width 32 height 41
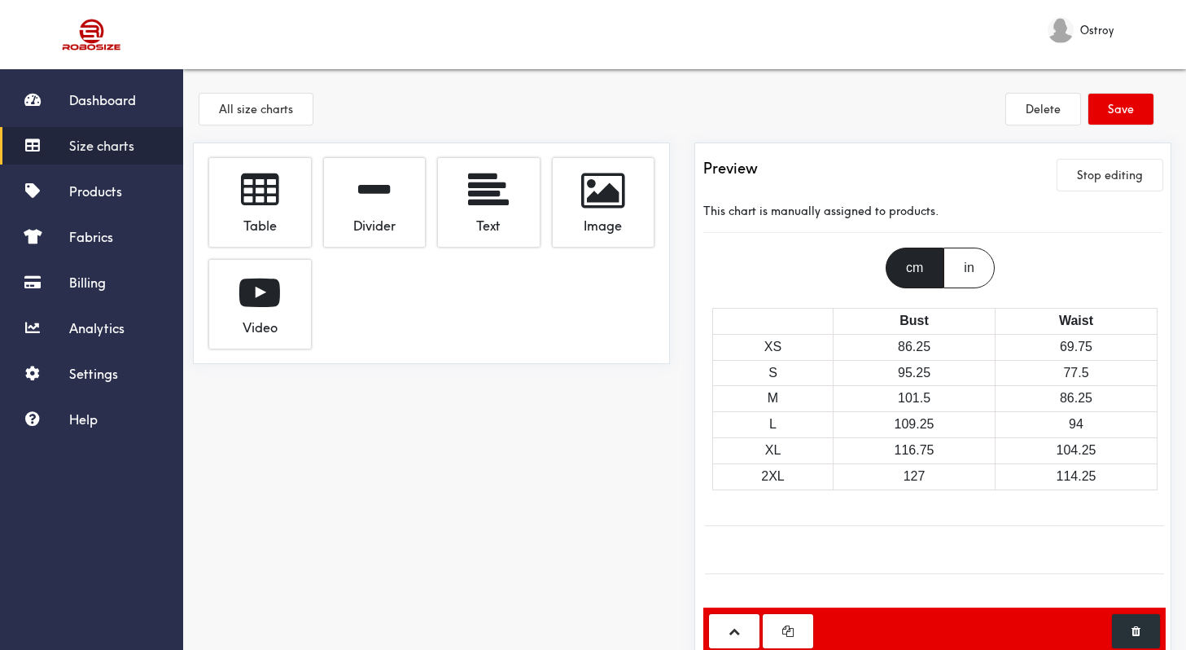
scroll to position [146, 0]
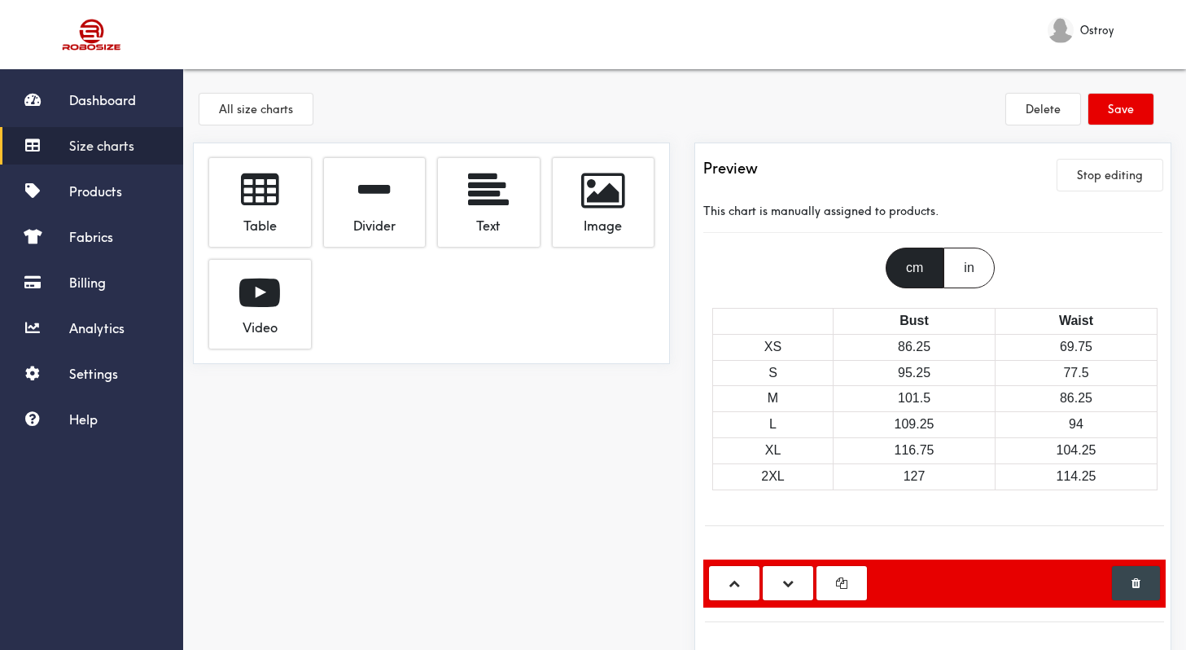
click at [1131, 577] on span at bounding box center [1135, 582] width 9 height 11
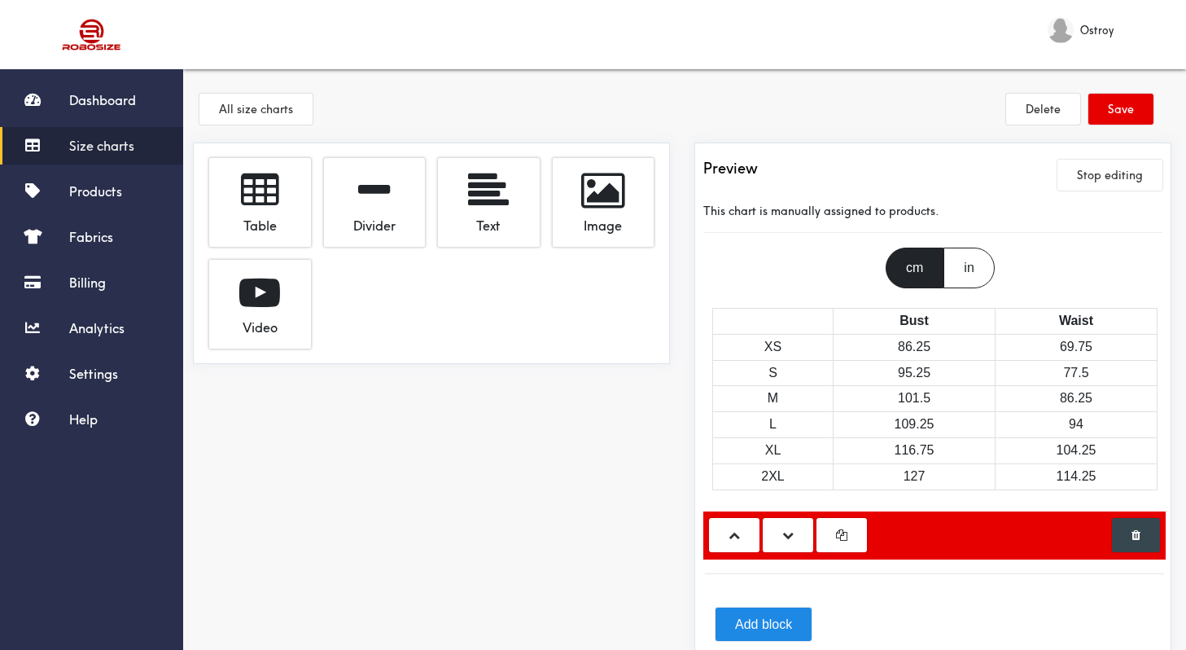
click at [1139, 529] on span at bounding box center [1135, 534] width 9 height 11
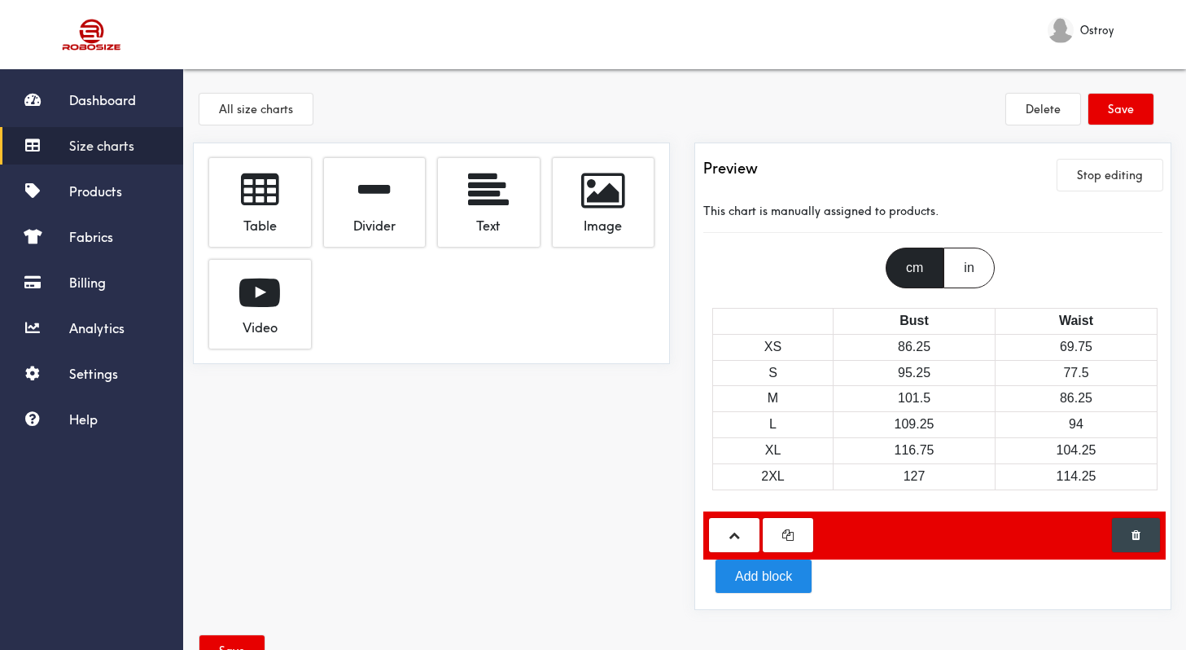
scroll to position [50, 0]
click at [1143, 518] on button at bounding box center [1136, 534] width 48 height 33
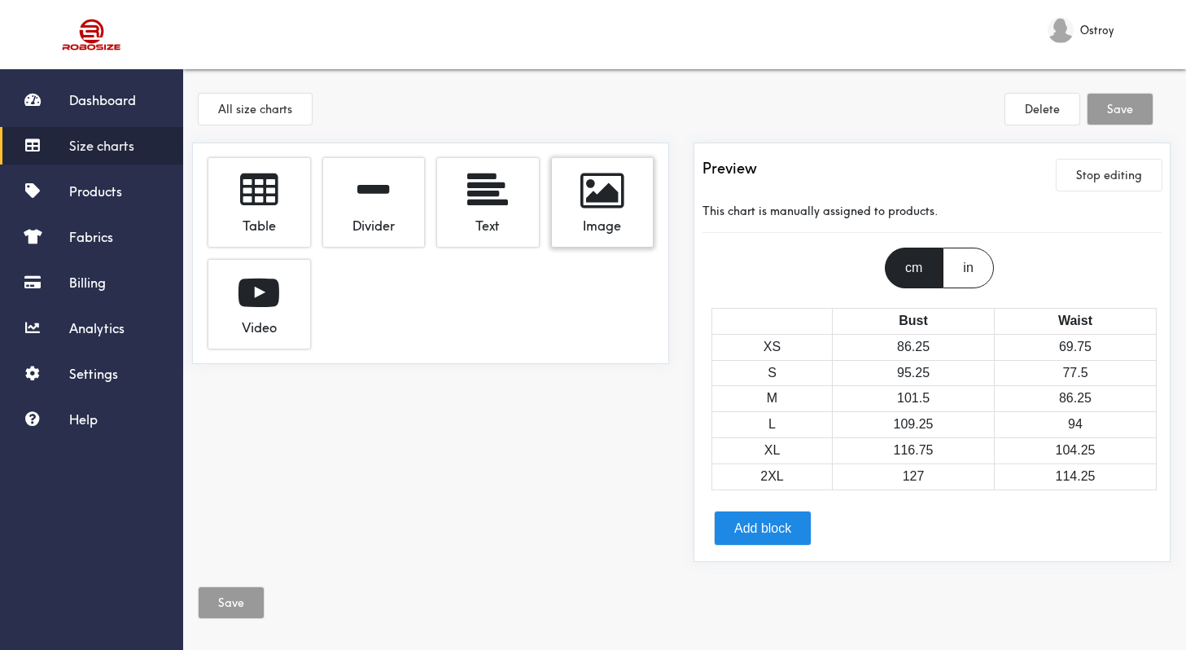
scroll to position [0, 3]
click at [112, 151] on span "Size charts" at bounding box center [101, 146] width 65 height 16
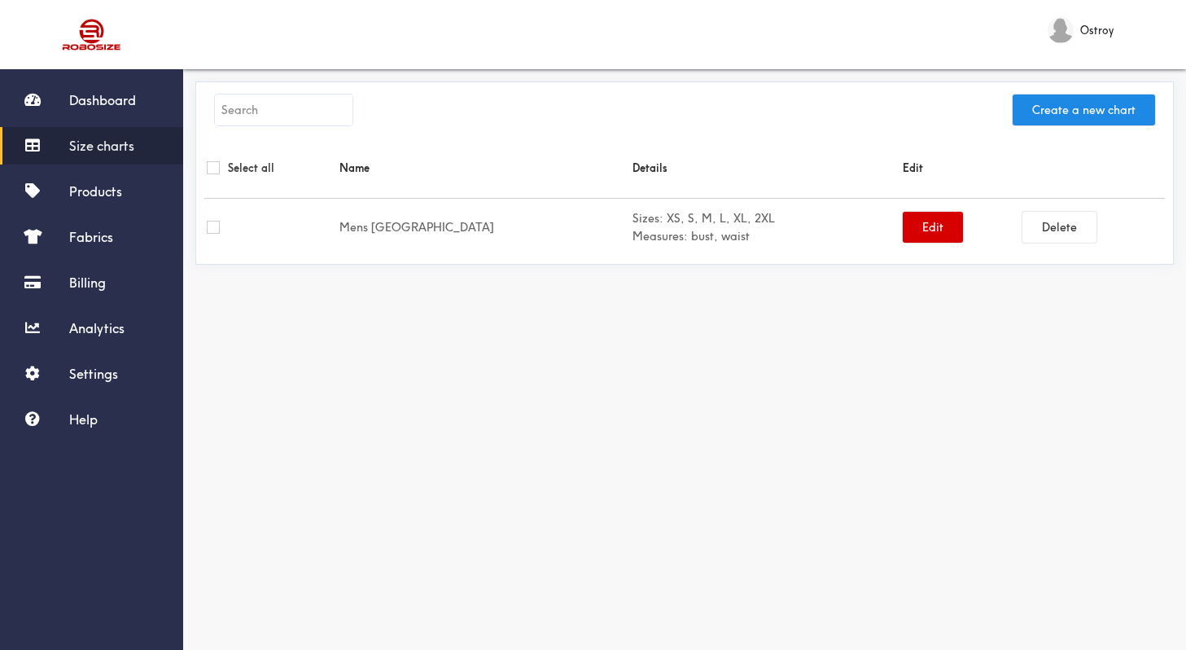
click at [903, 229] on button "Edit" at bounding box center [933, 227] width 60 height 31
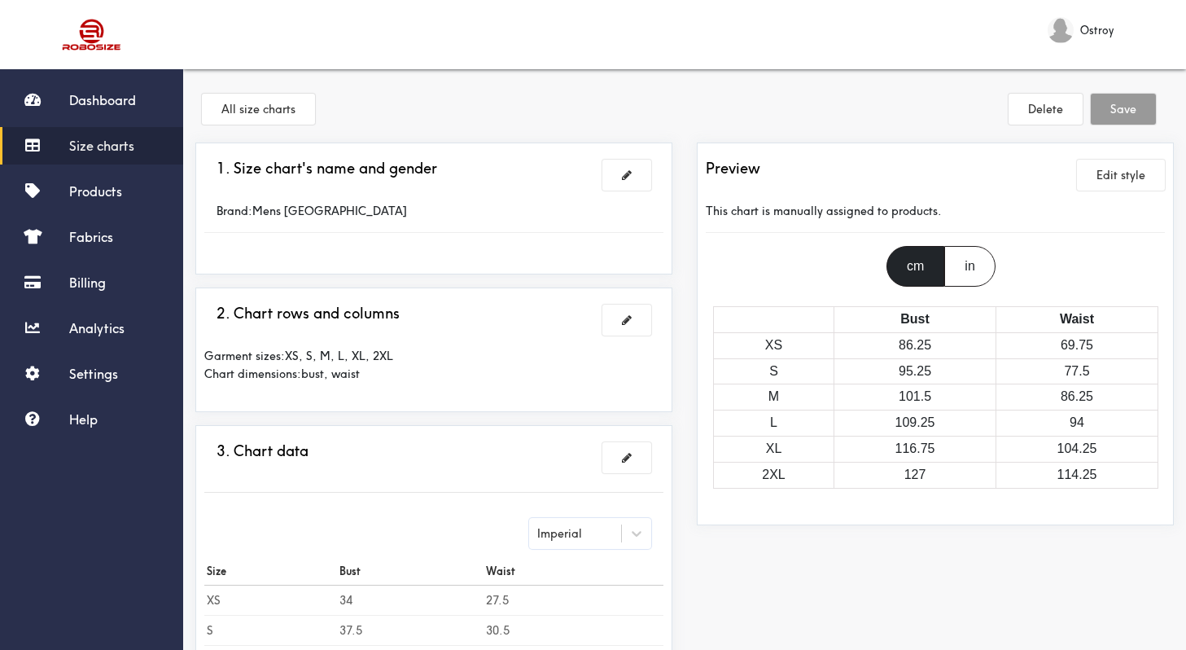
scroll to position [444, 0]
radio input "true"
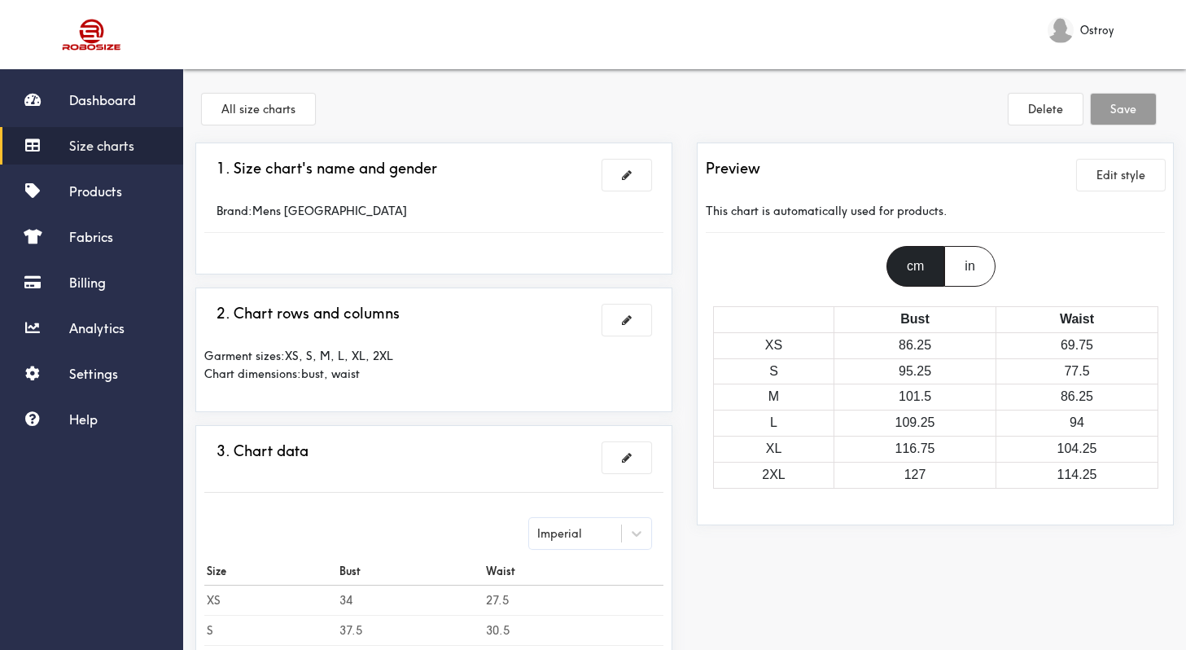
radio input "true"
click at [1147, 109] on button "Save" at bounding box center [1123, 109] width 65 height 31
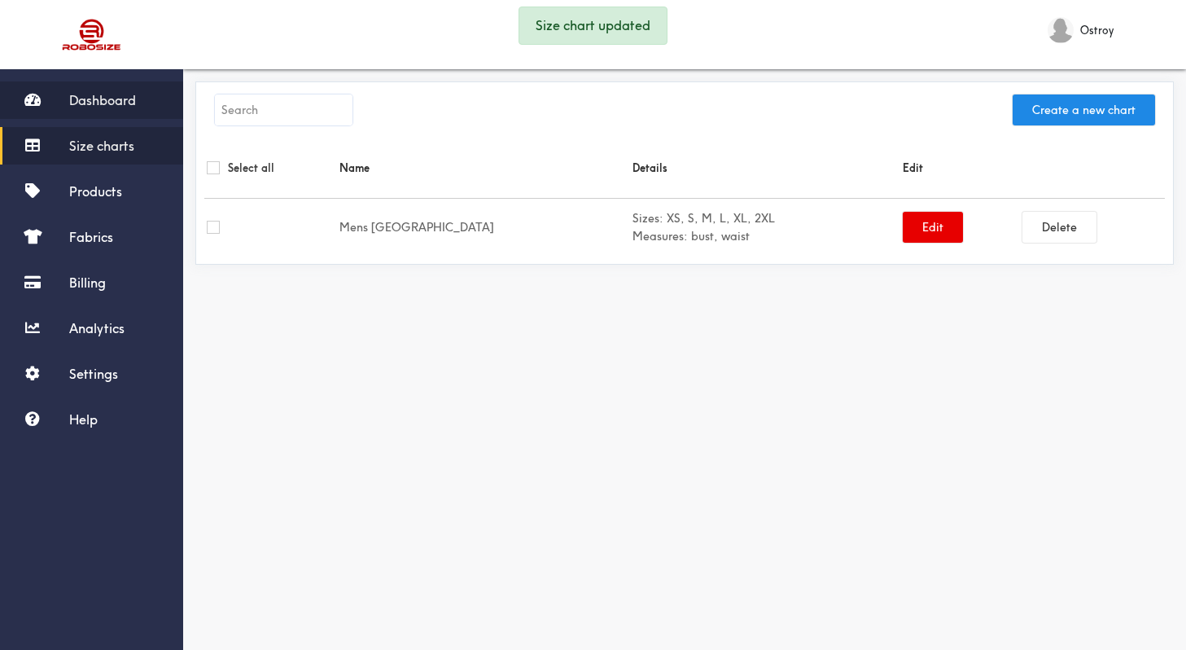
click at [107, 94] on span "Dashboard" at bounding box center [102, 100] width 67 height 16
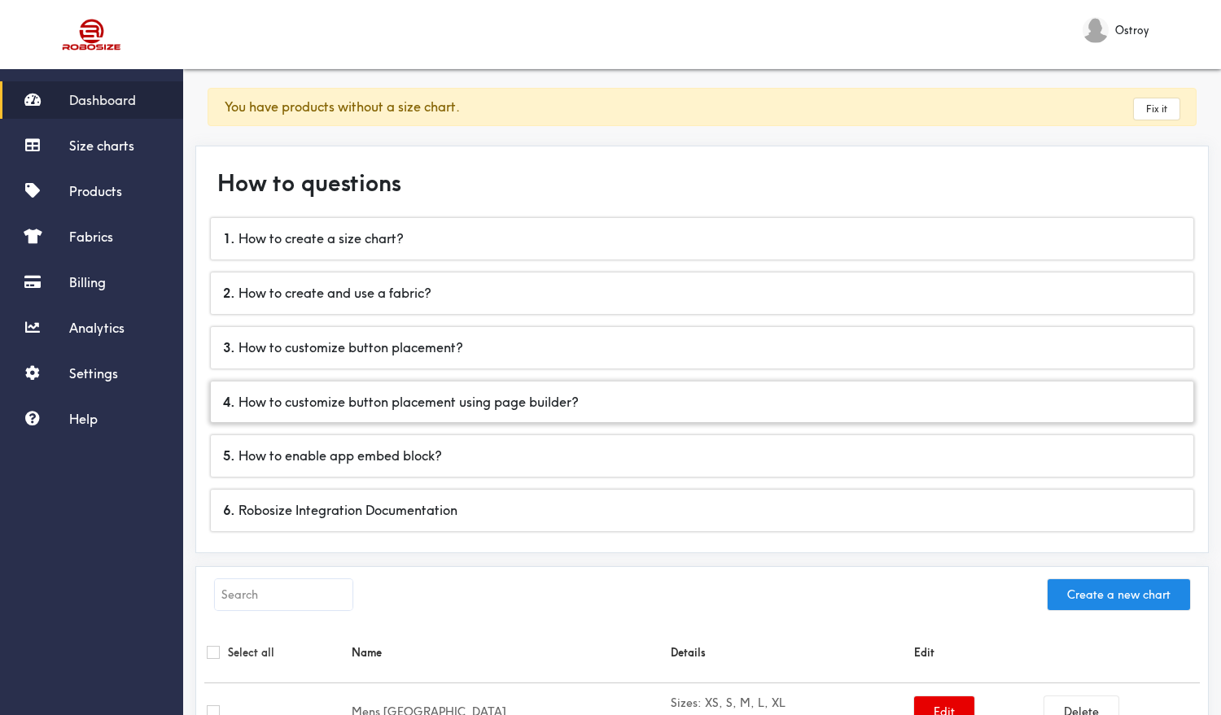
click at [327, 406] on div "4 . How to customize button placement using page builder?" at bounding box center [702, 403] width 982 height 42
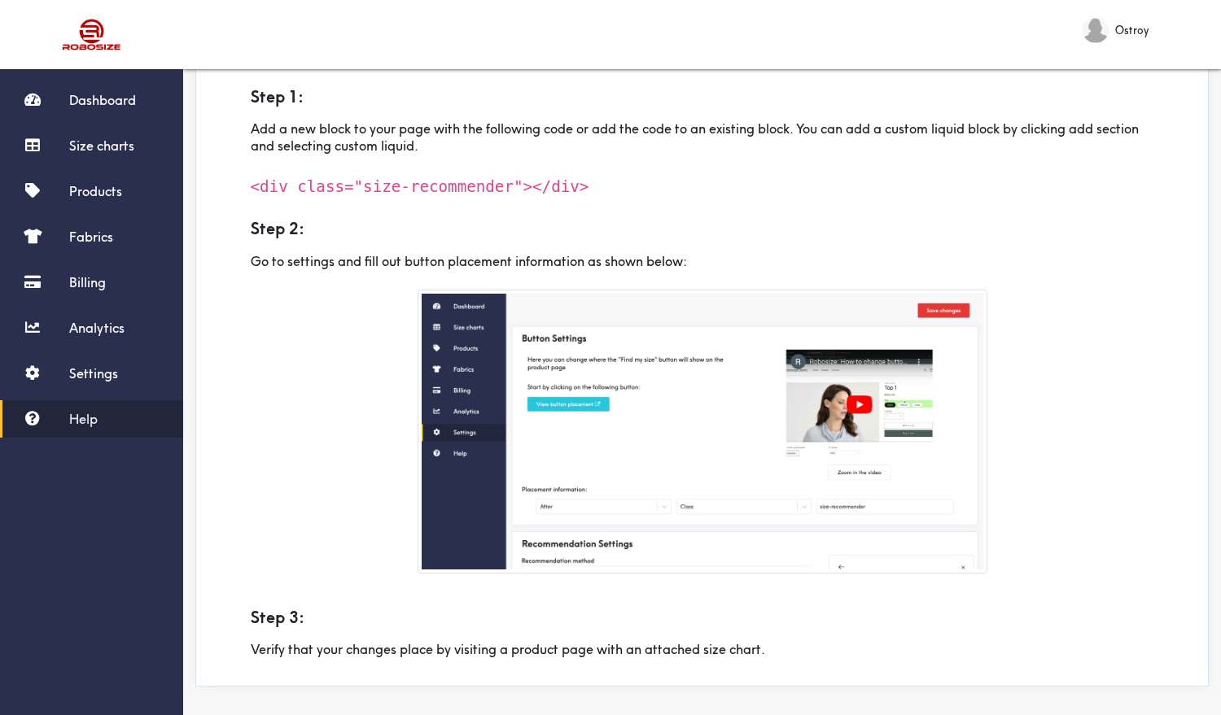
scroll to position [162, 0]
click at [94, 376] on span "Settings" at bounding box center [93, 373] width 49 height 16
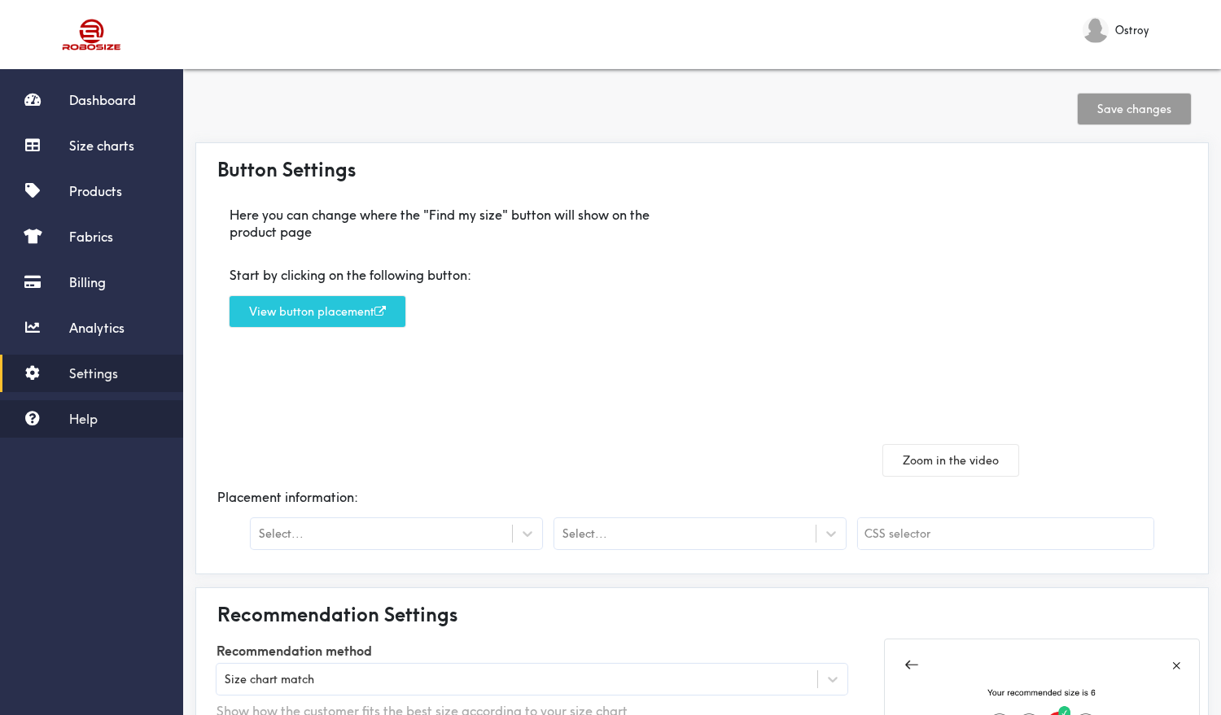
click at [82, 423] on span "Help" at bounding box center [83, 419] width 28 height 16
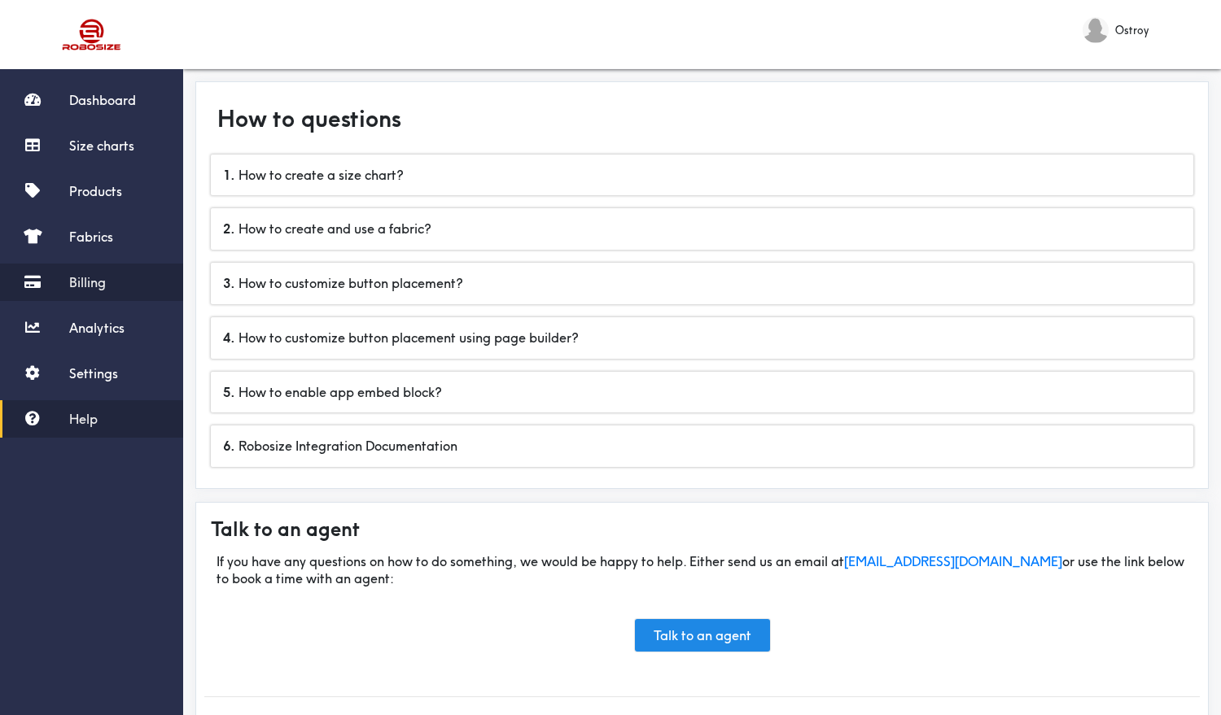
click at [96, 285] on span "Billing" at bounding box center [87, 282] width 37 height 16
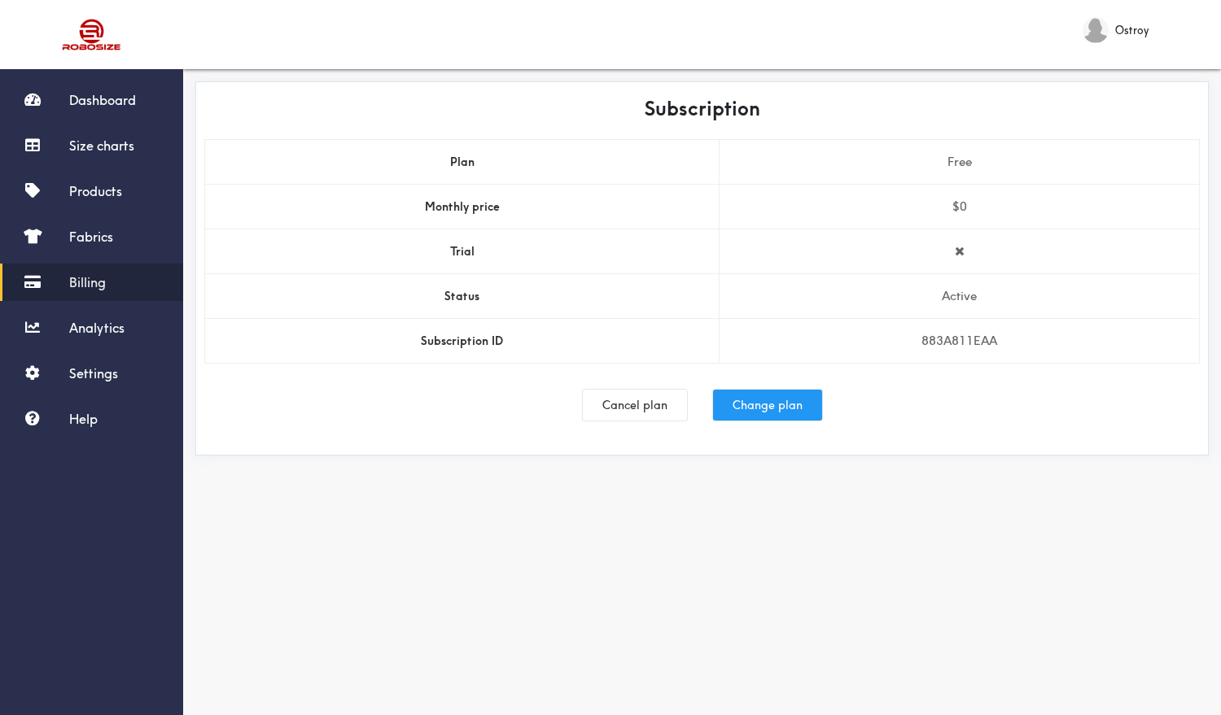
click at [754, 410] on button "Change plan" at bounding box center [767, 405] width 109 height 31
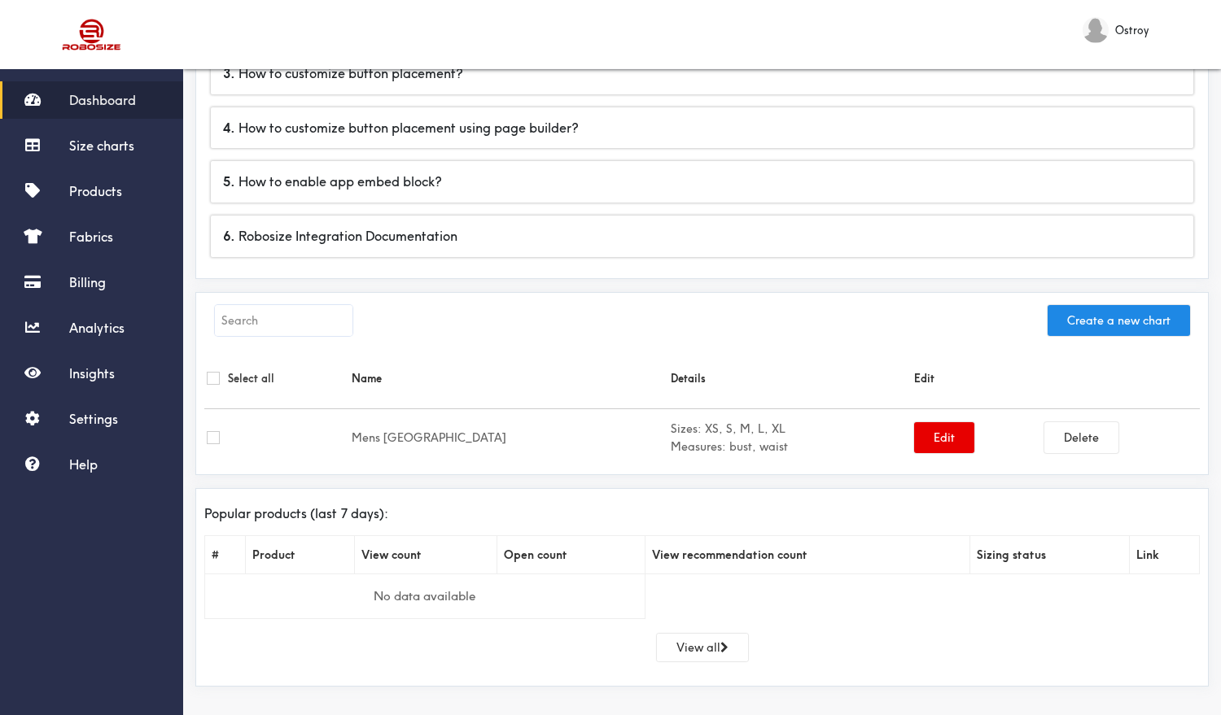
scroll to position [273, 0]
click at [914, 432] on button "Edit" at bounding box center [944, 438] width 60 height 31
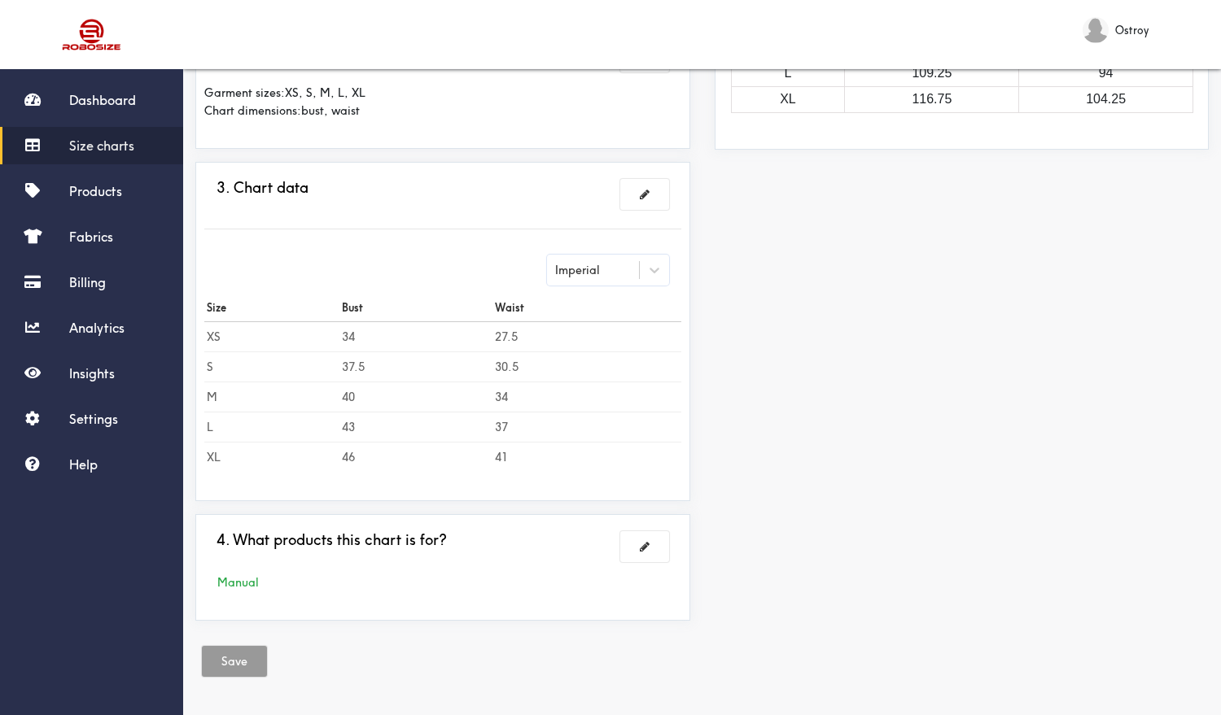
scroll to position [349, 0]
click at [658, 195] on button at bounding box center [644, 194] width 49 height 31
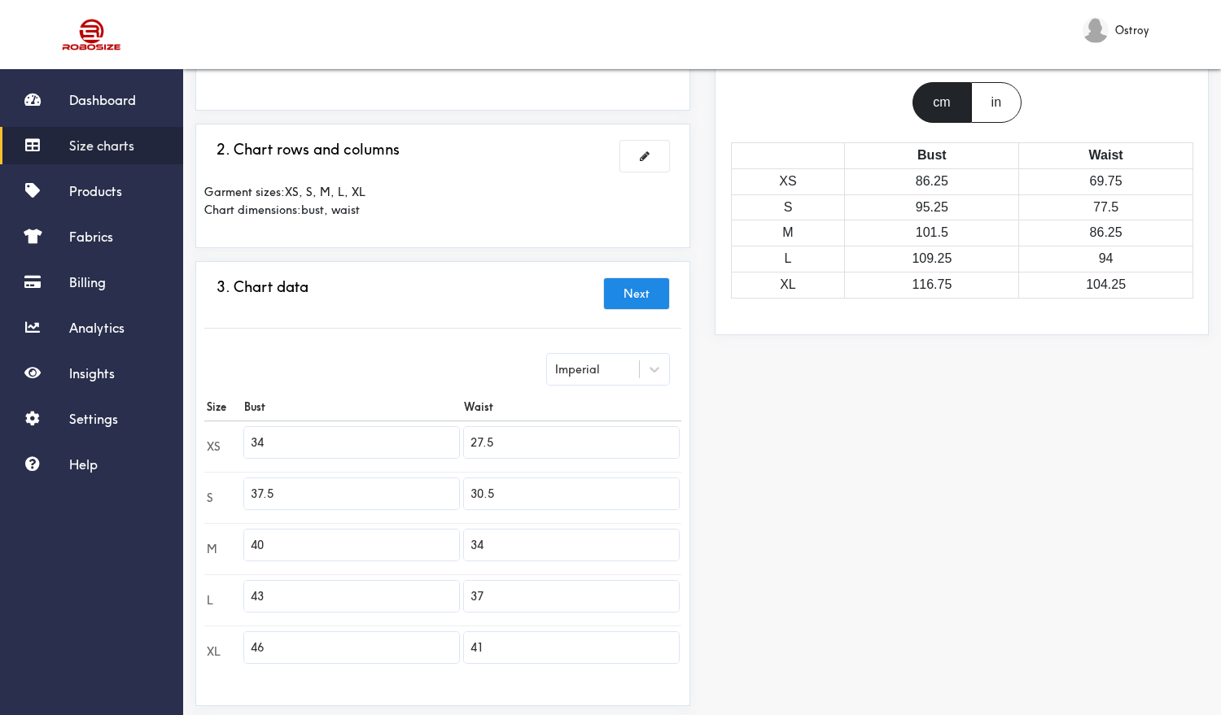
scroll to position [162, 0]
click at [643, 161] on span at bounding box center [645, 157] width 10 height 11
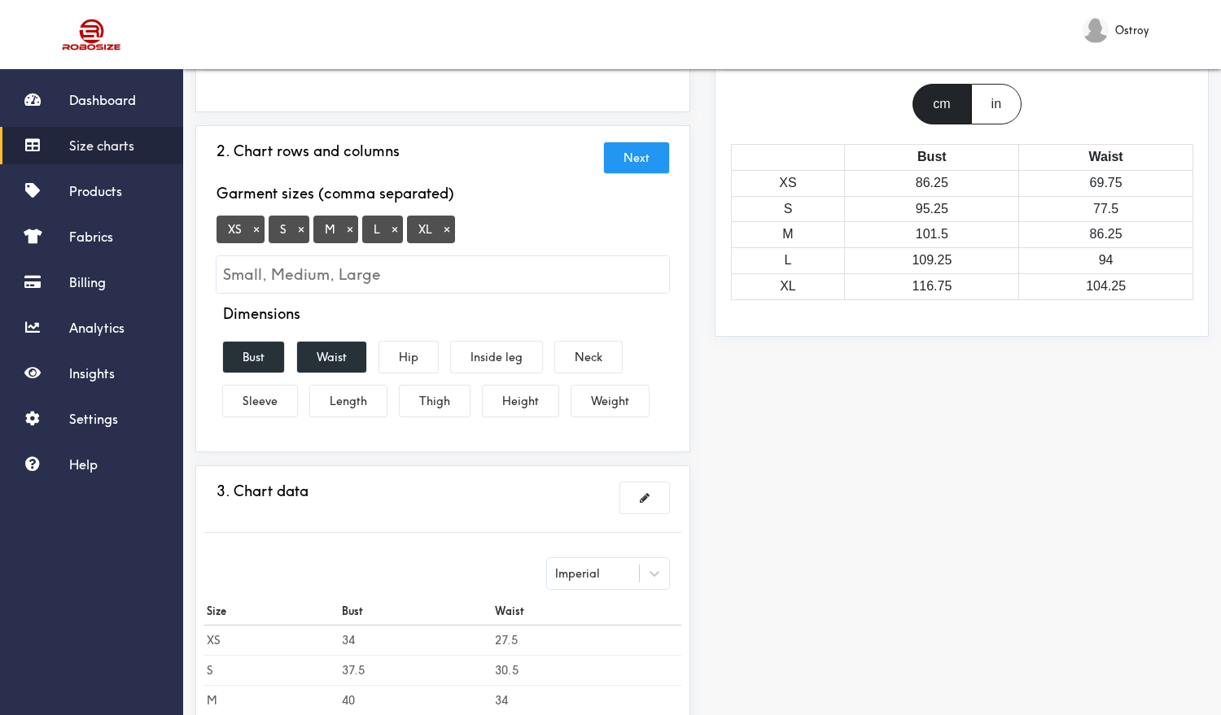
click at [482, 230] on div "XS × S × M × L × XL ×" at bounding box center [443, 254] width 453 height 78
click at [388, 264] on input "Small, Medium, Large" at bounding box center [443, 274] width 453 height 37
type input "2XL"
click at [224, 273] on input "2XL" at bounding box center [443, 274] width 453 height 37
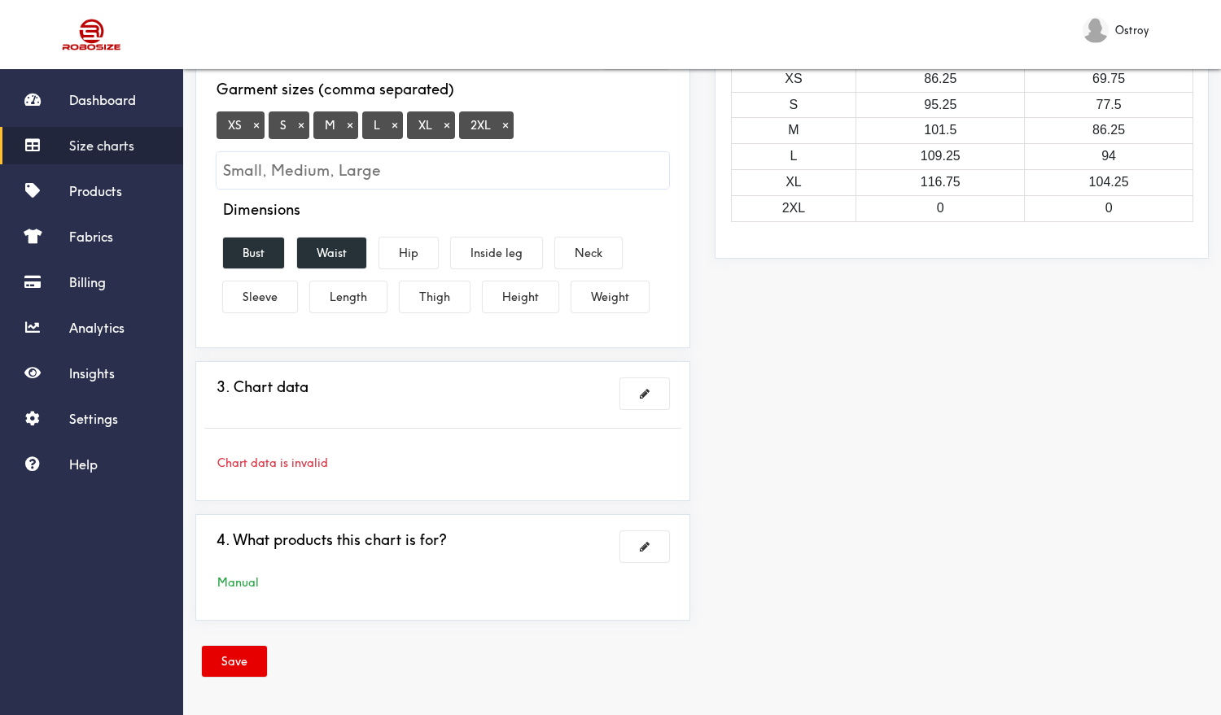
scroll to position [266, 0]
click at [640, 400] on span at bounding box center [645, 393] width 10 height 11
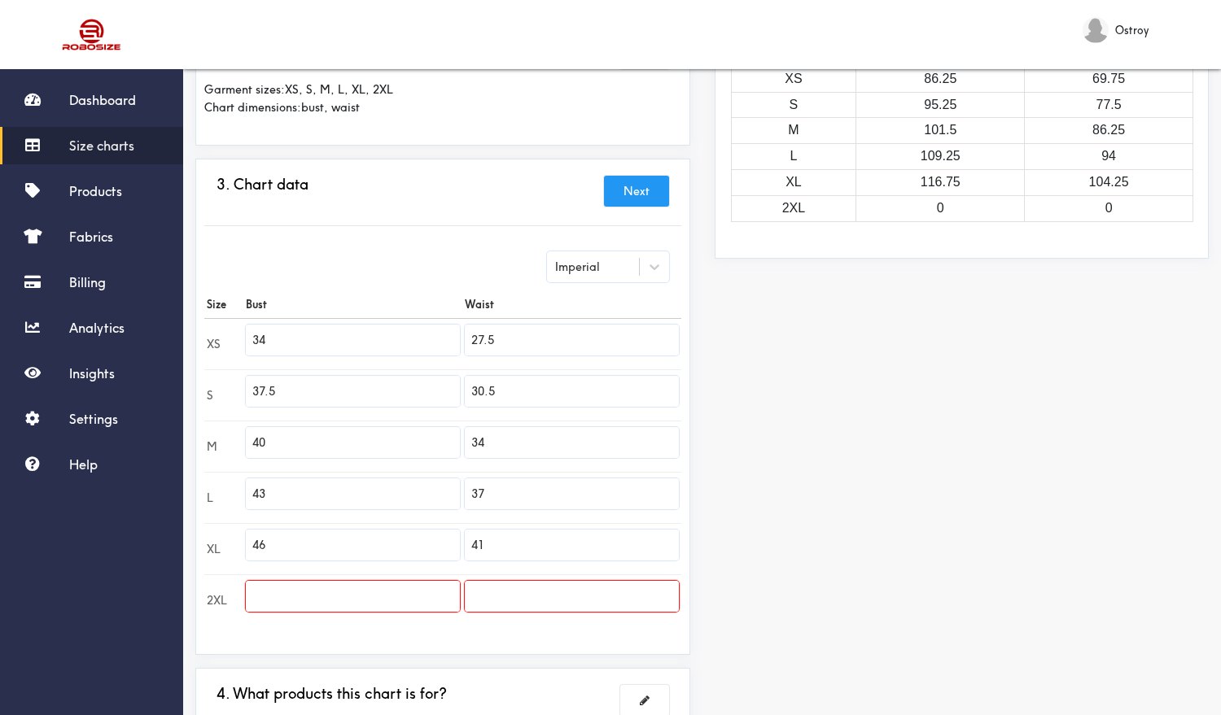
click at [305, 599] on input "text" at bounding box center [353, 596] width 214 height 31
type input "50"
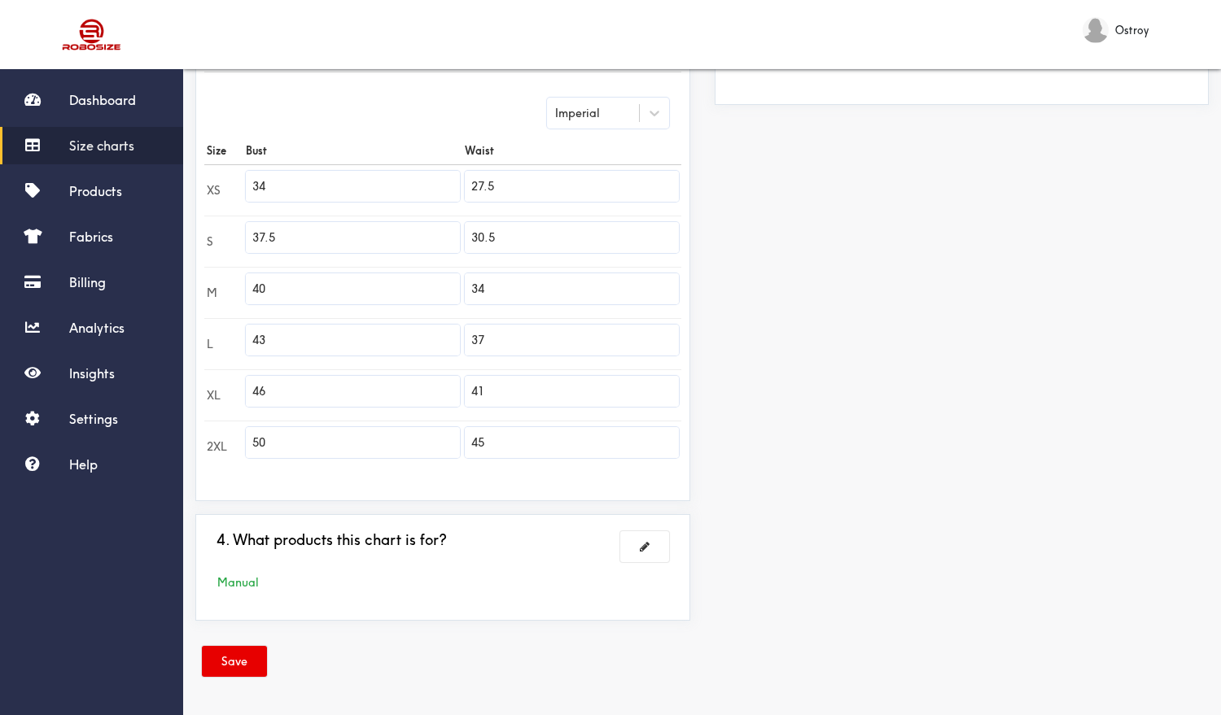
scroll to position [420, 0]
type input "45"
click at [245, 649] on button "Save" at bounding box center [234, 661] width 65 height 31
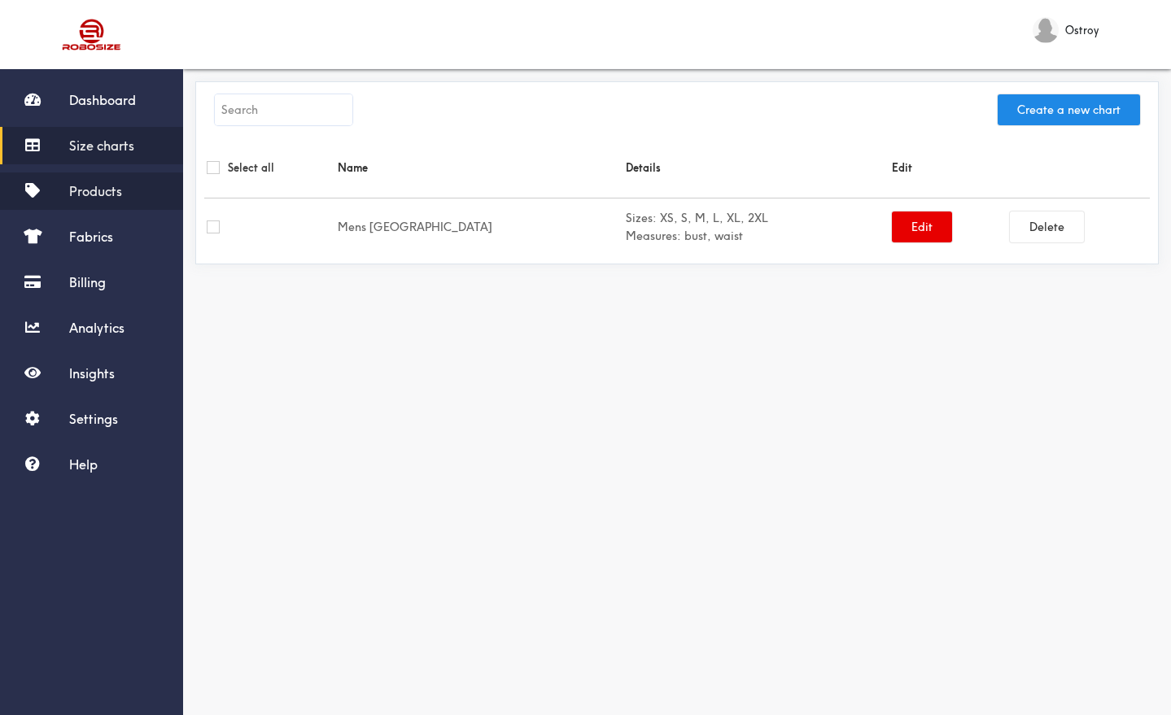
click at [87, 196] on span "Products" at bounding box center [95, 191] width 53 height 16
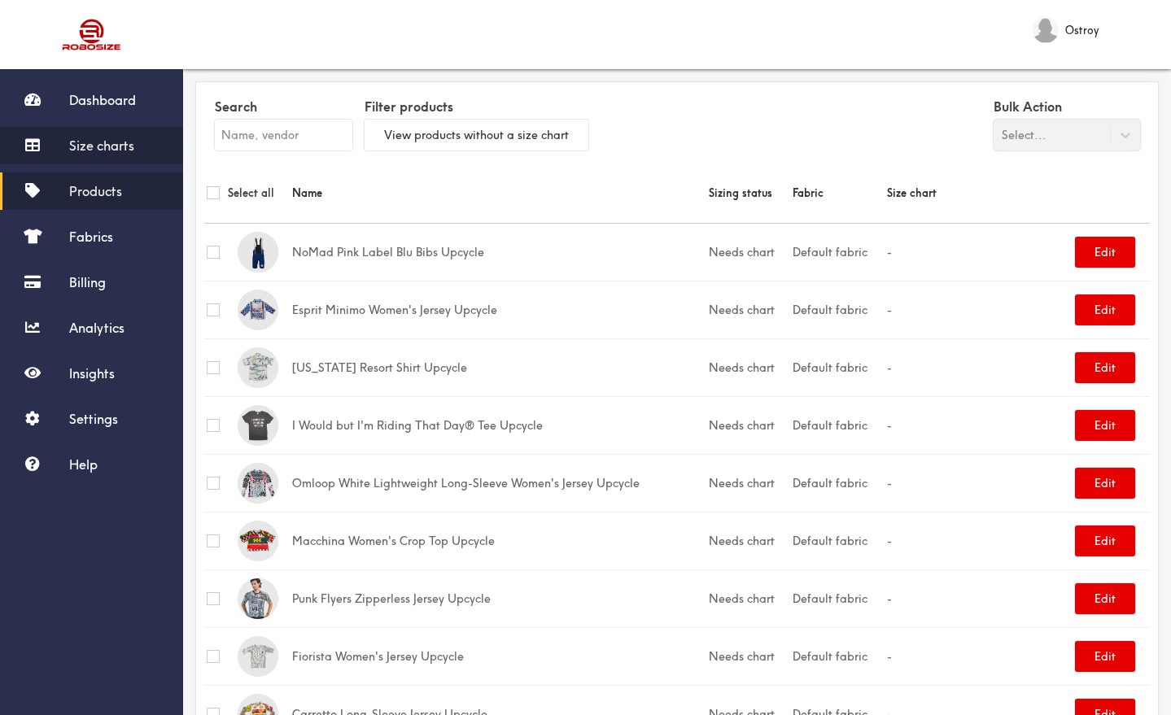
click at [94, 144] on span "Size charts" at bounding box center [101, 146] width 65 height 16
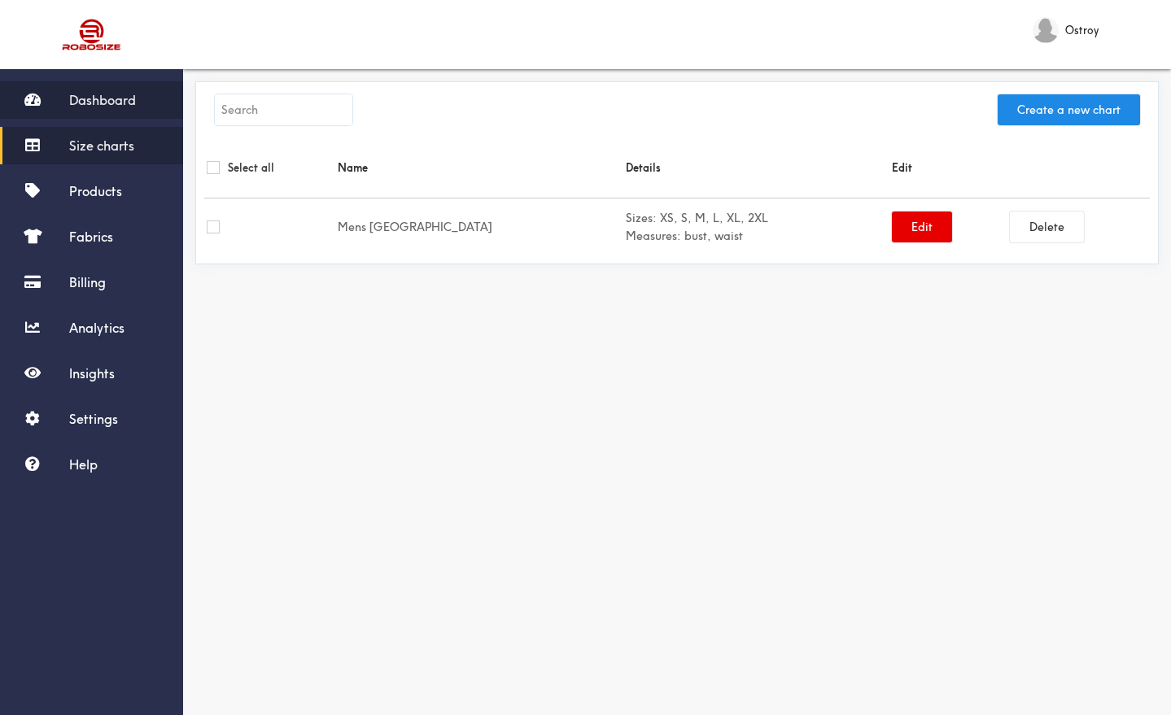
click at [110, 109] on link "Dashboard" at bounding box center [91, 99] width 183 height 37
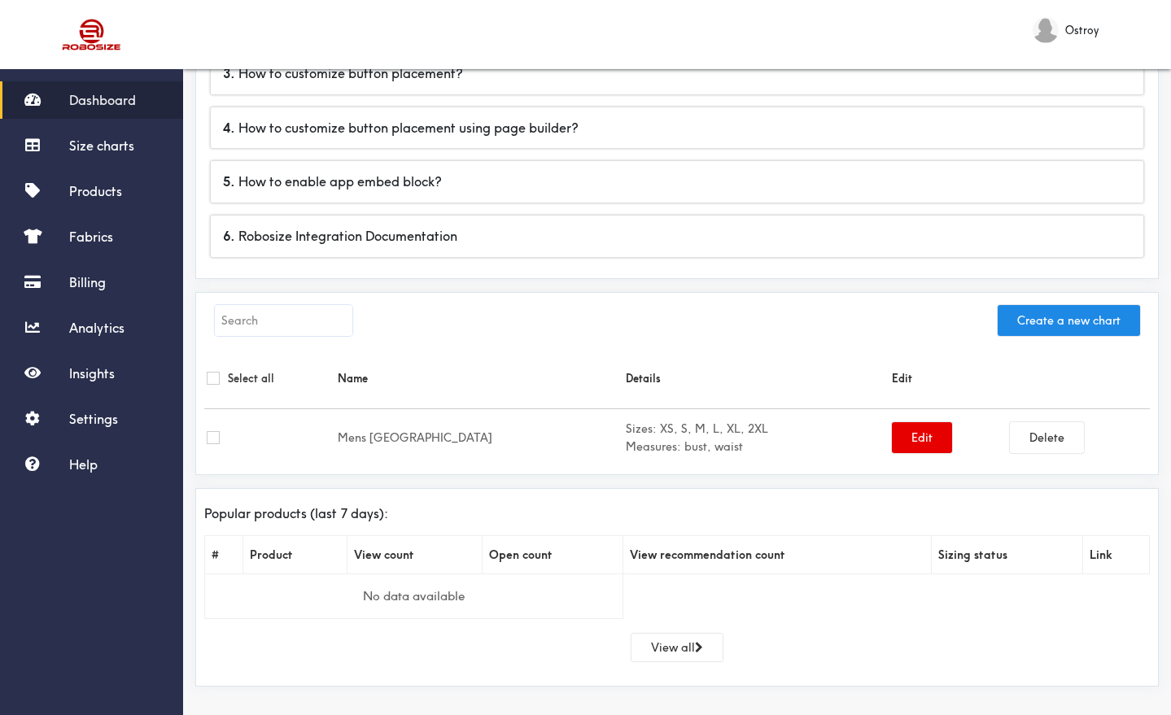
scroll to position [273, 0]
click at [77, 148] on span "Size charts" at bounding box center [101, 146] width 65 height 16
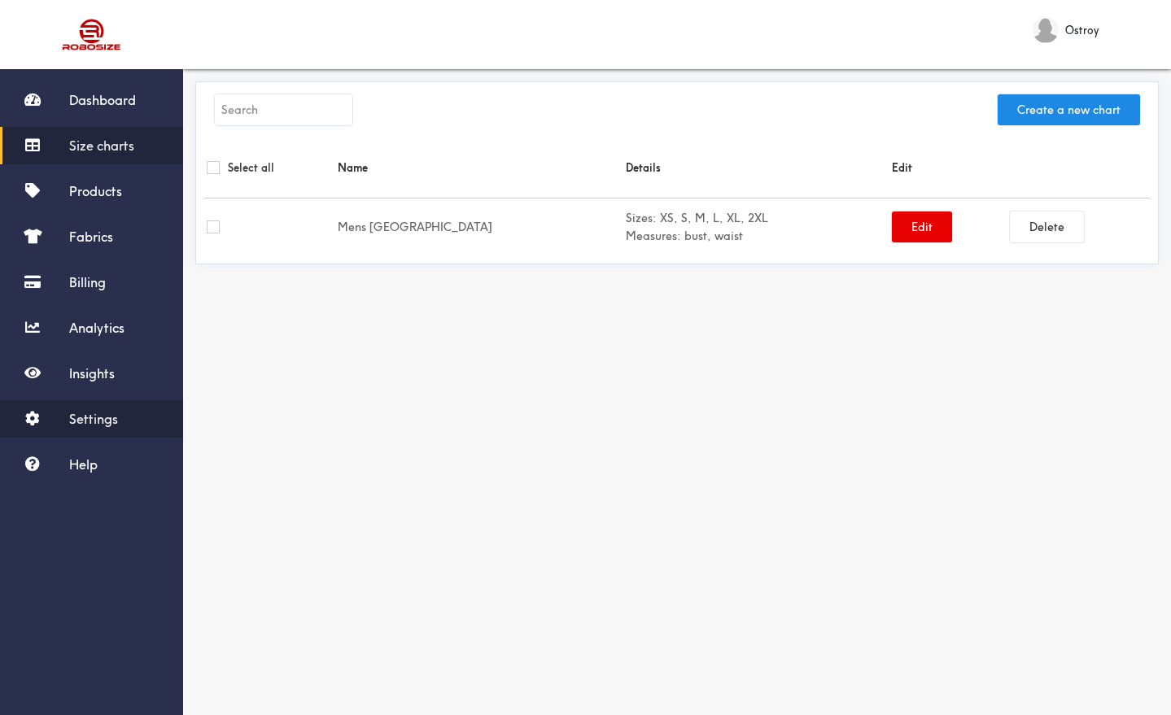
click at [78, 415] on span "Settings" at bounding box center [93, 419] width 49 height 16
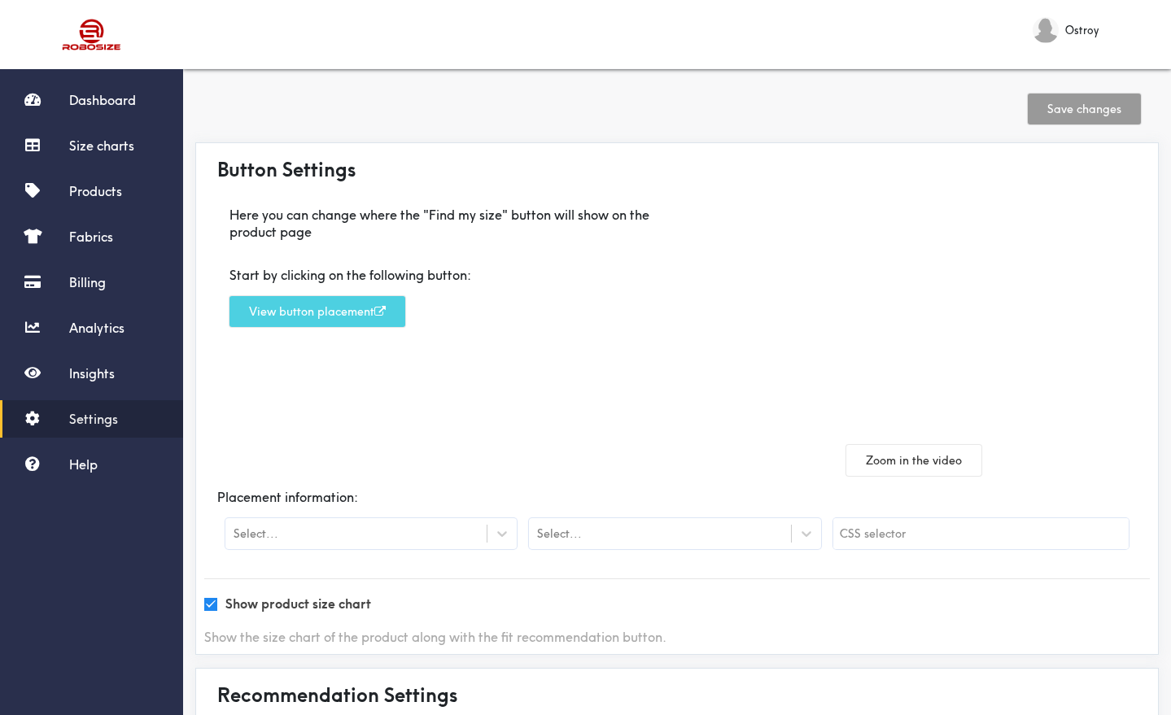
click at [328, 313] on button "View button placement" at bounding box center [318, 311] width 176 height 31
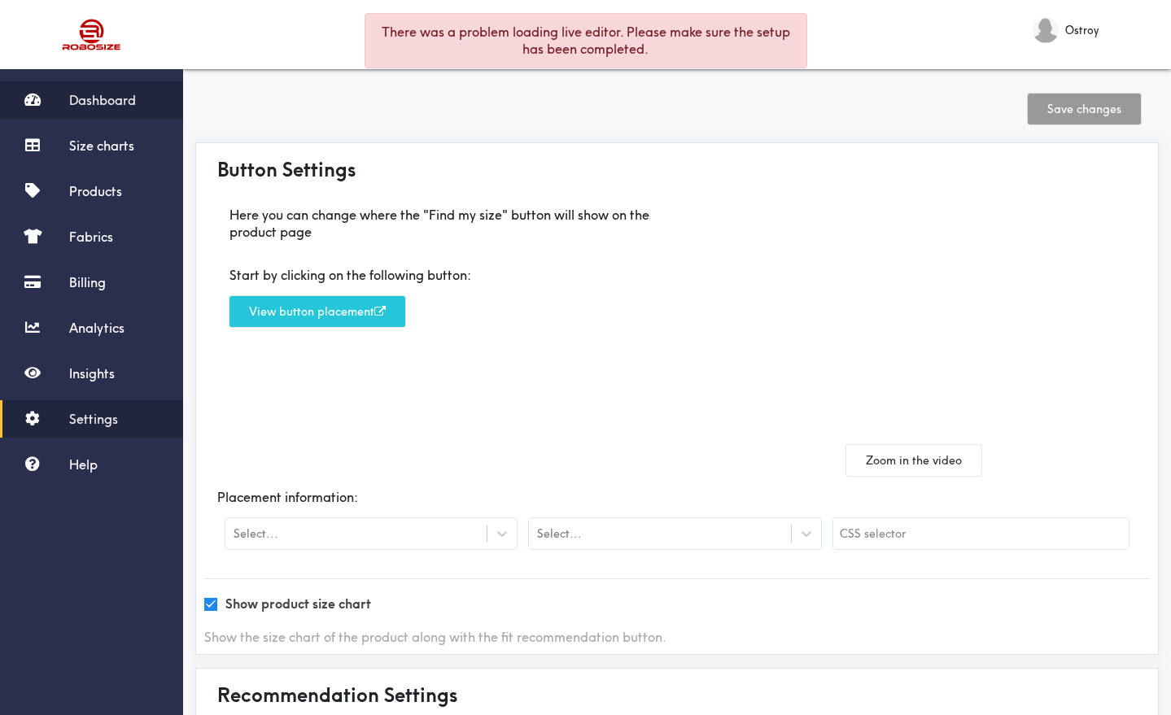
click at [97, 94] on span "Dashboard" at bounding box center [102, 100] width 67 height 16
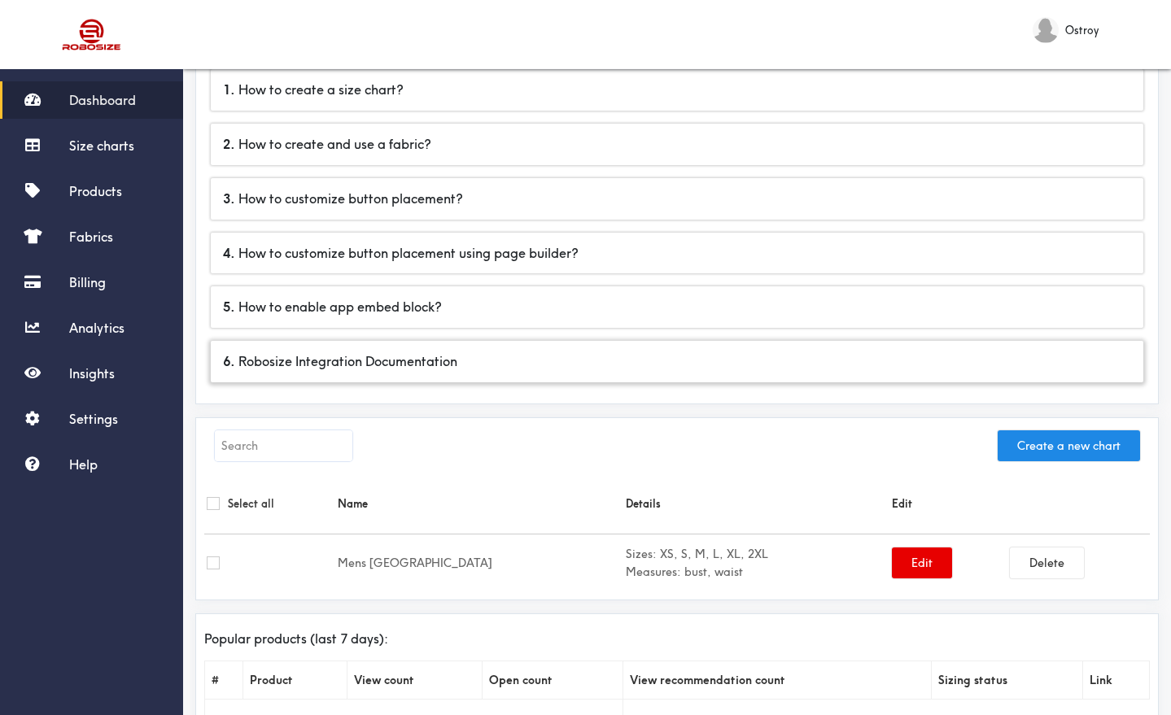
scroll to position [149, 0]
click at [434, 358] on div "6 . Robosize Integration Documentation" at bounding box center [677, 362] width 933 height 42
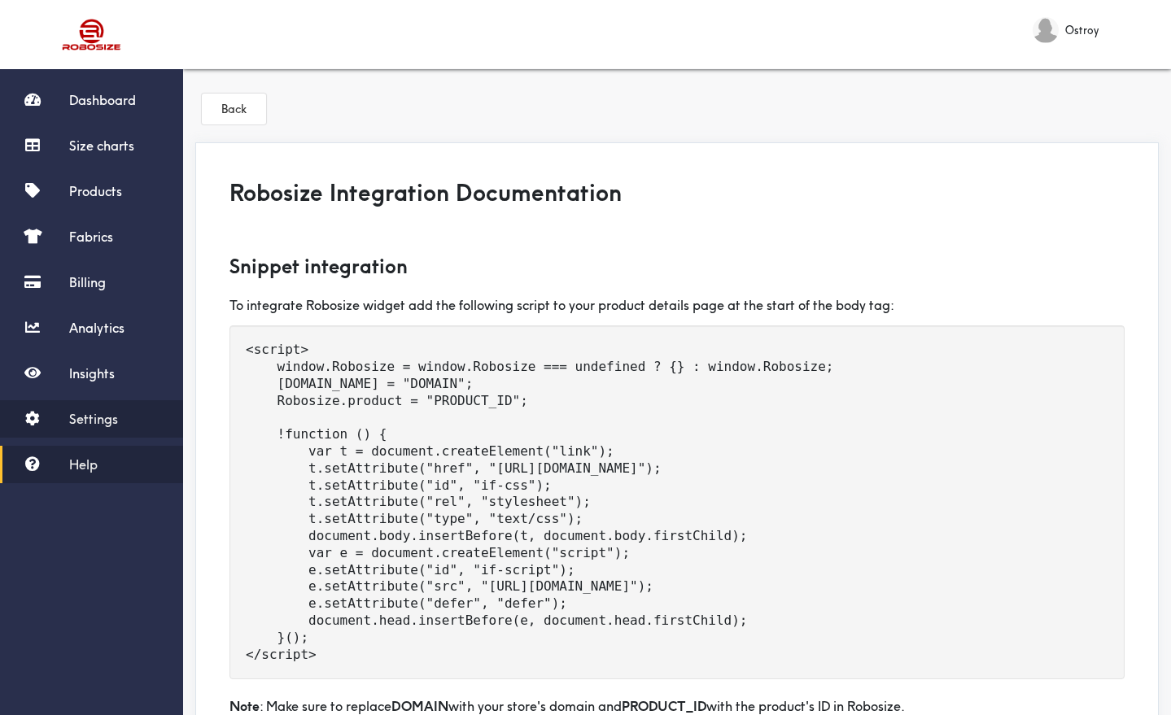
click at [102, 425] on span "Settings" at bounding box center [93, 419] width 49 height 16
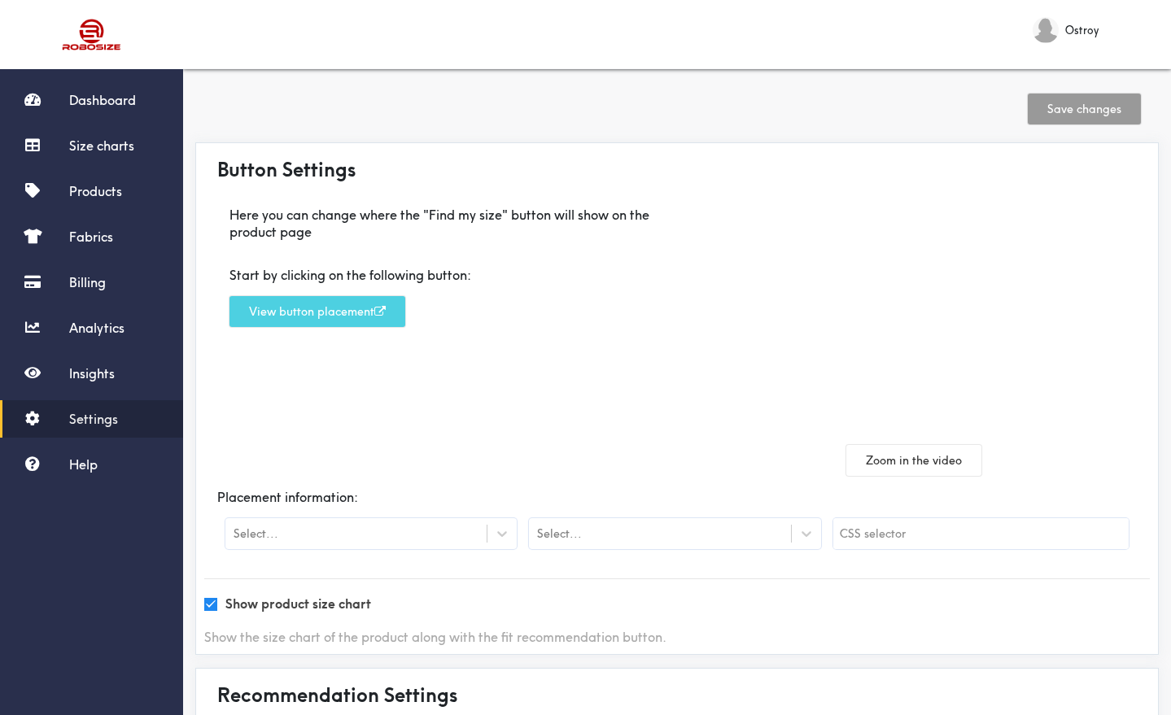
click at [311, 307] on button "View button placement" at bounding box center [318, 311] width 176 height 31
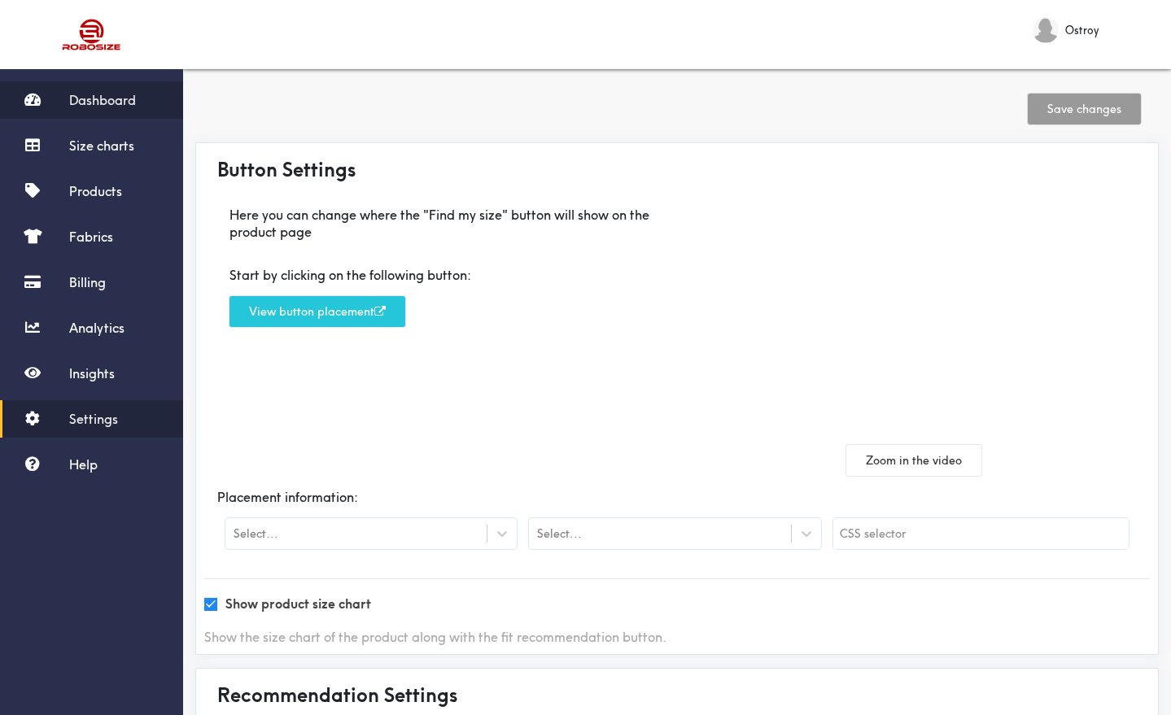
click at [85, 98] on span "Dashboard" at bounding box center [102, 100] width 67 height 16
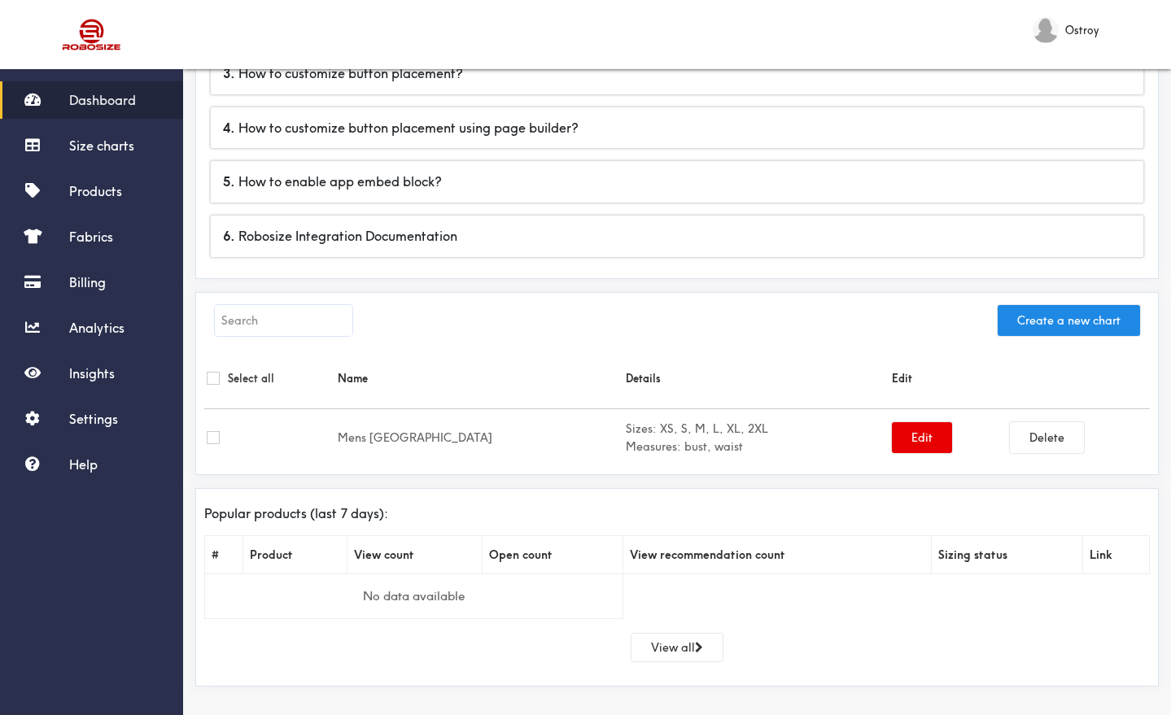
scroll to position [273, 0]
click at [94, 470] on span "Help" at bounding box center [83, 465] width 28 height 16
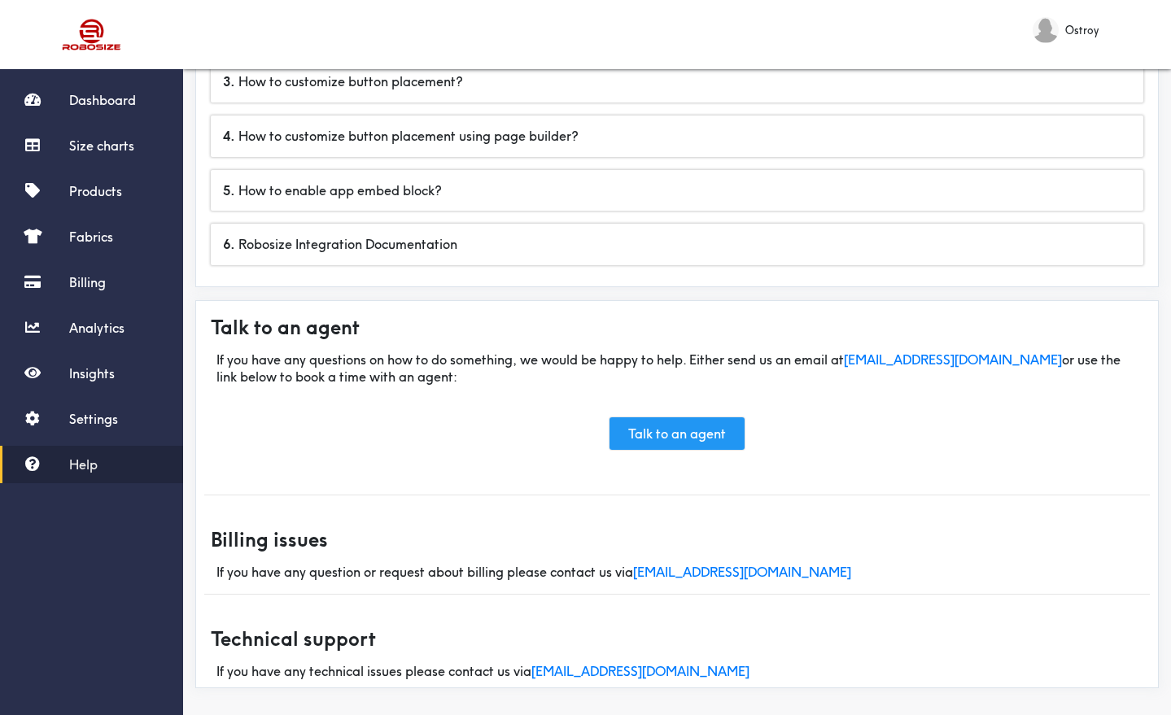
click at [700, 421] on link "Talk to an agent" at bounding box center [677, 434] width 135 height 33
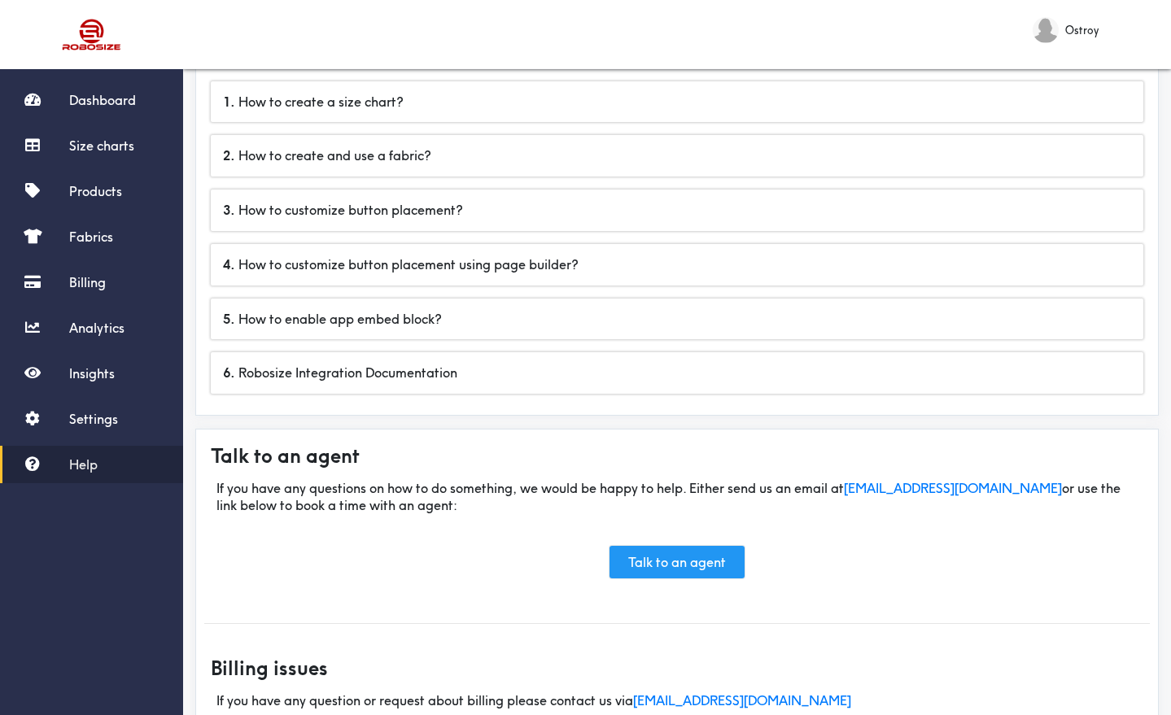
scroll to position [75, 0]
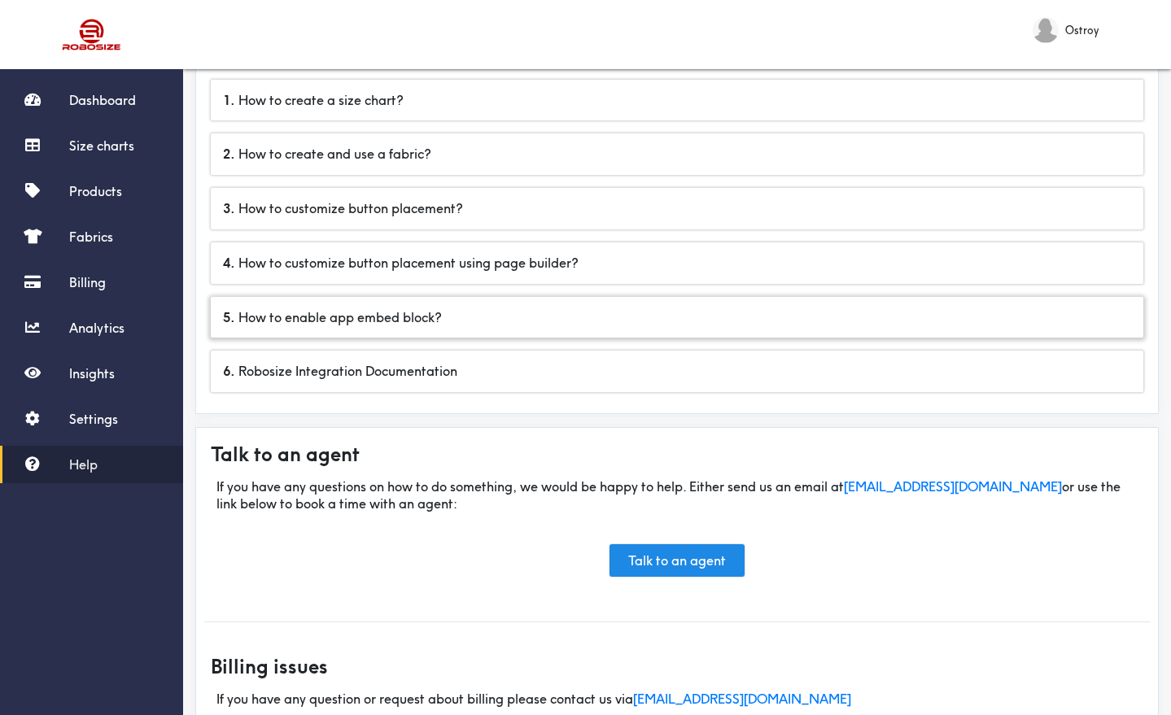
click at [344, 325] on div "5 . How to enable app embed block?" at bounding box center [677, 318] width 933 height 42
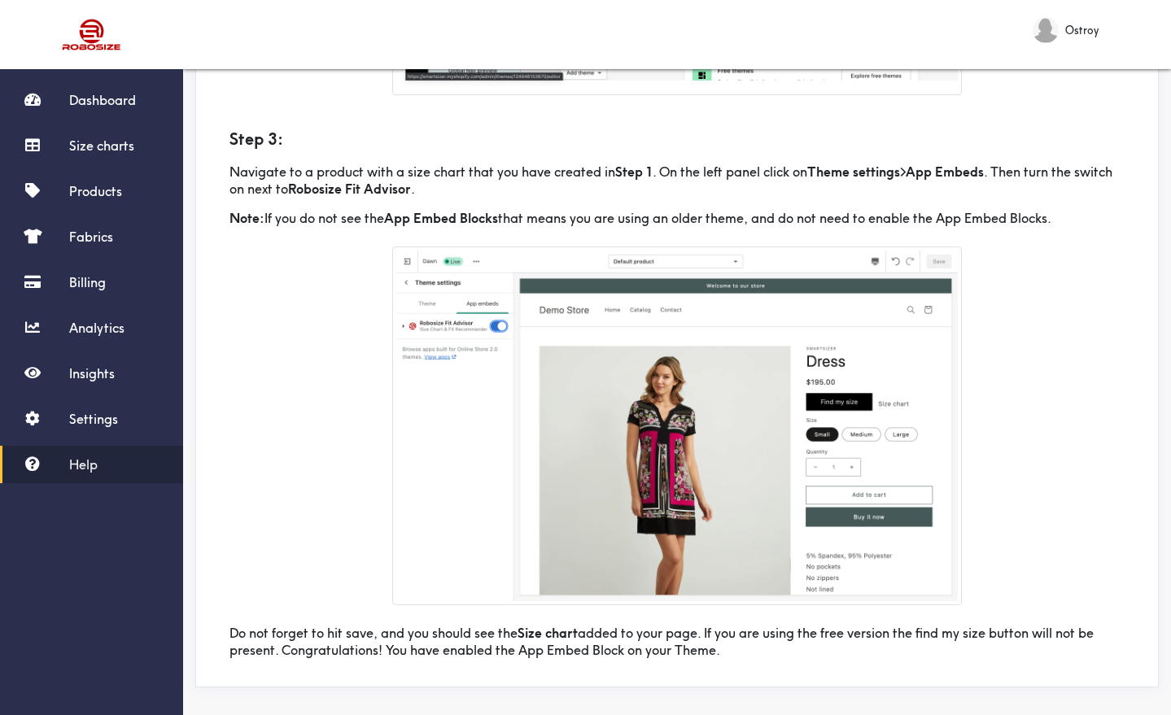
scroll to position [696, 0]
click at [81, 465] on span "Help" at bounding box center [83, 465] width 28 height 16
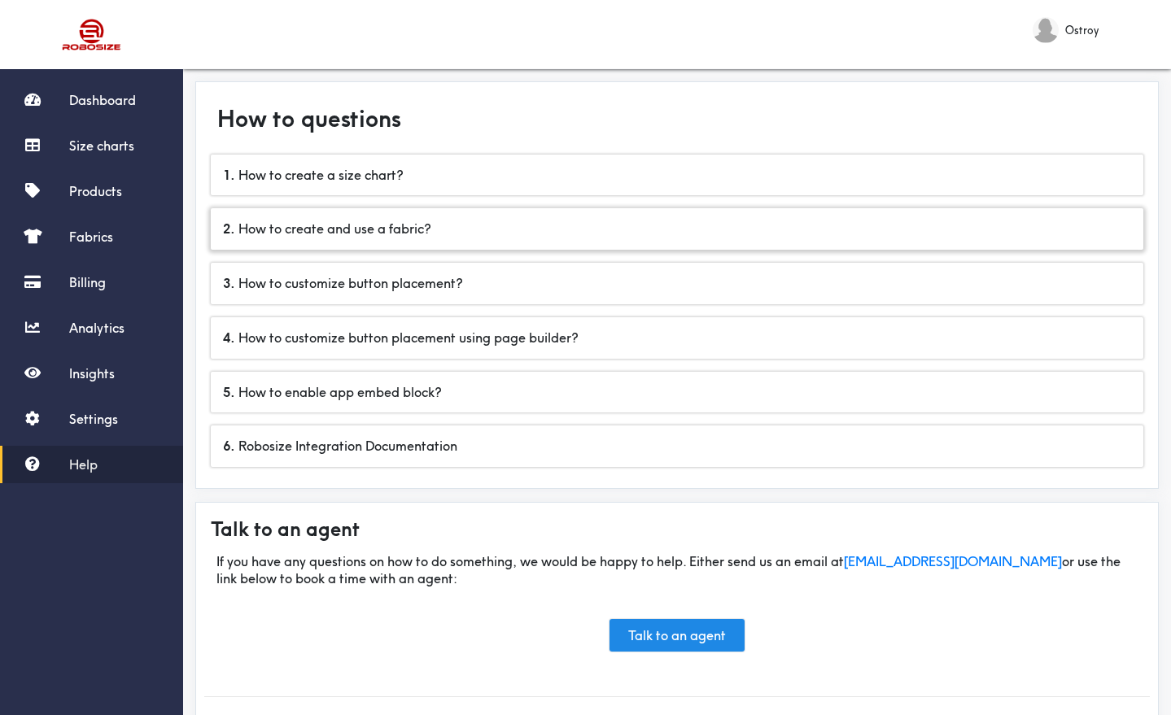
click at [329, 232] on div "2 . How to create and use a fabric?" at bounding box center [677, 229] width 933 height 42
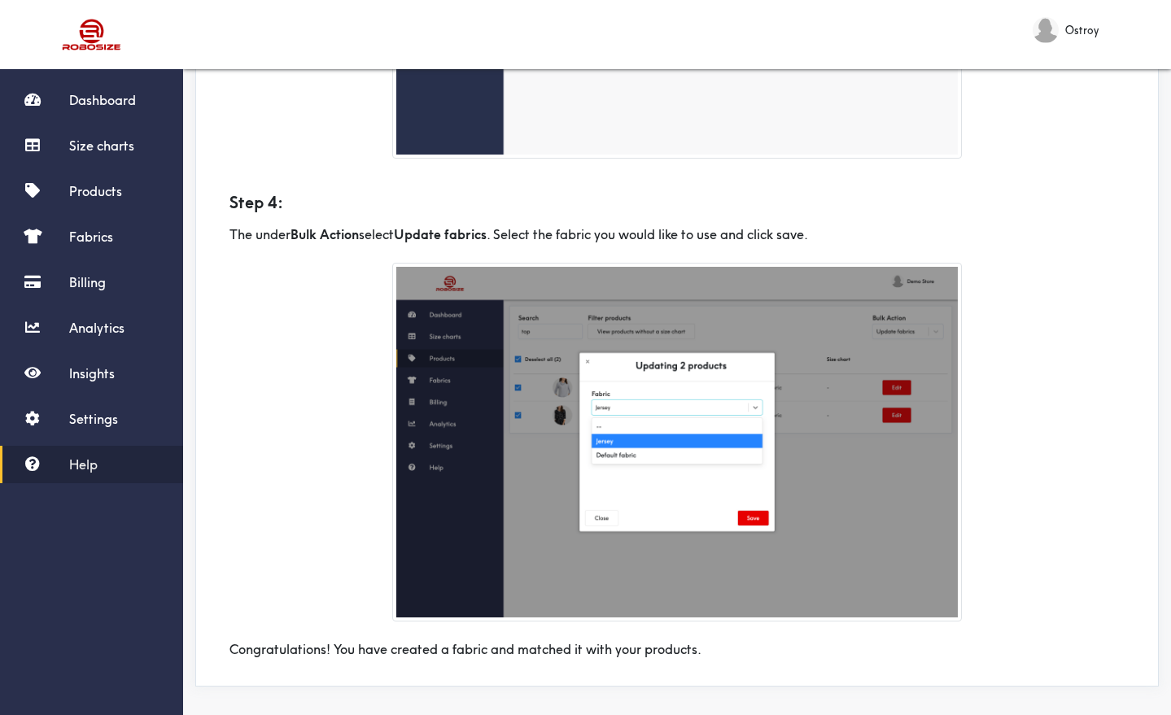
scroll to position [1509, 0]
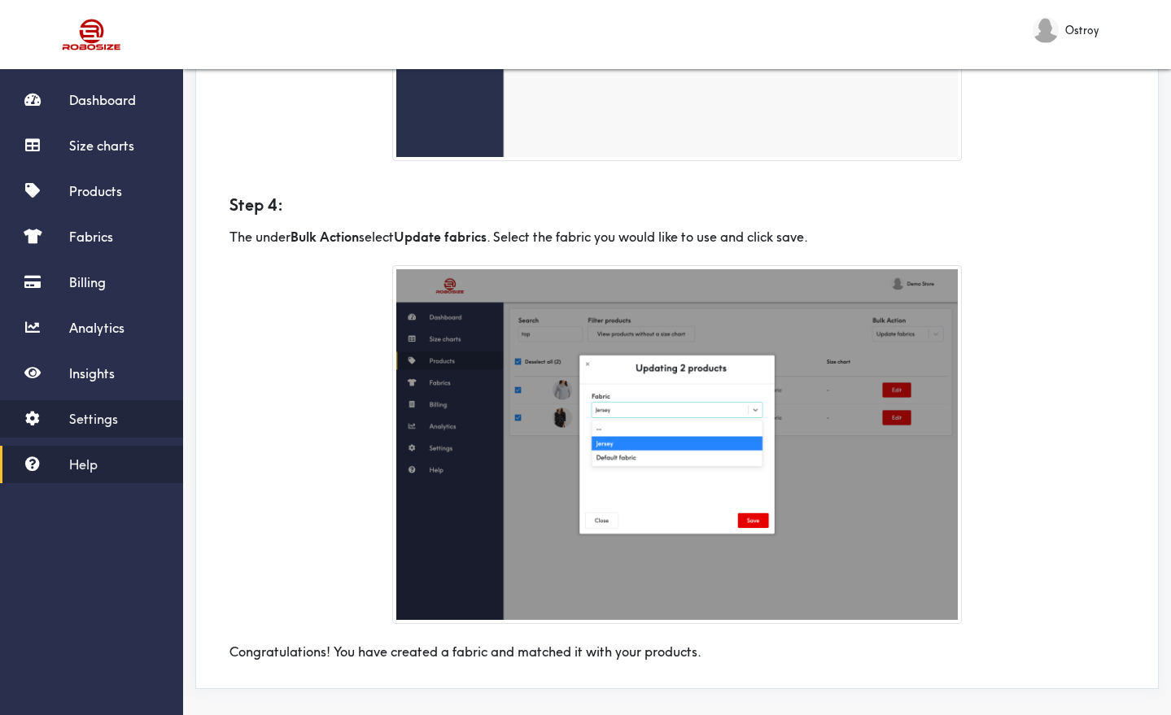
click at [82, 421] on span "Settings" at bounding box center [93, 419] width 49 height 16
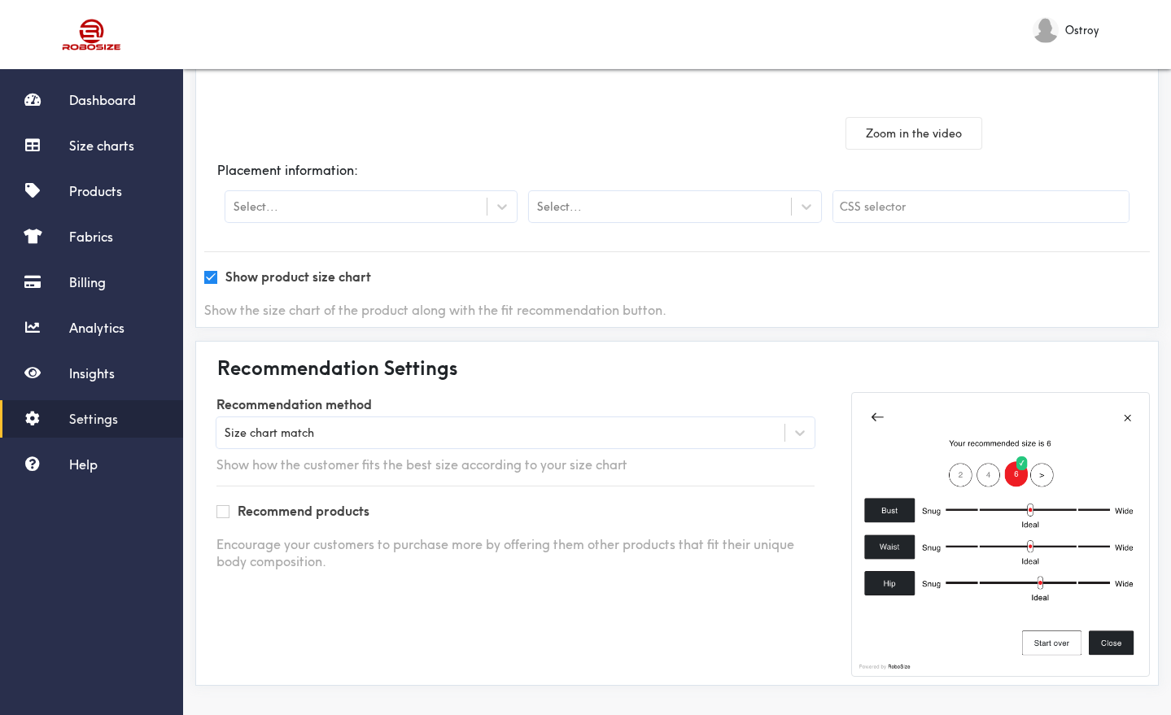
scroll to position [327, 0]
click at [80, 474] on link "Help" at bounding box center [91, 464] width 183 height 37
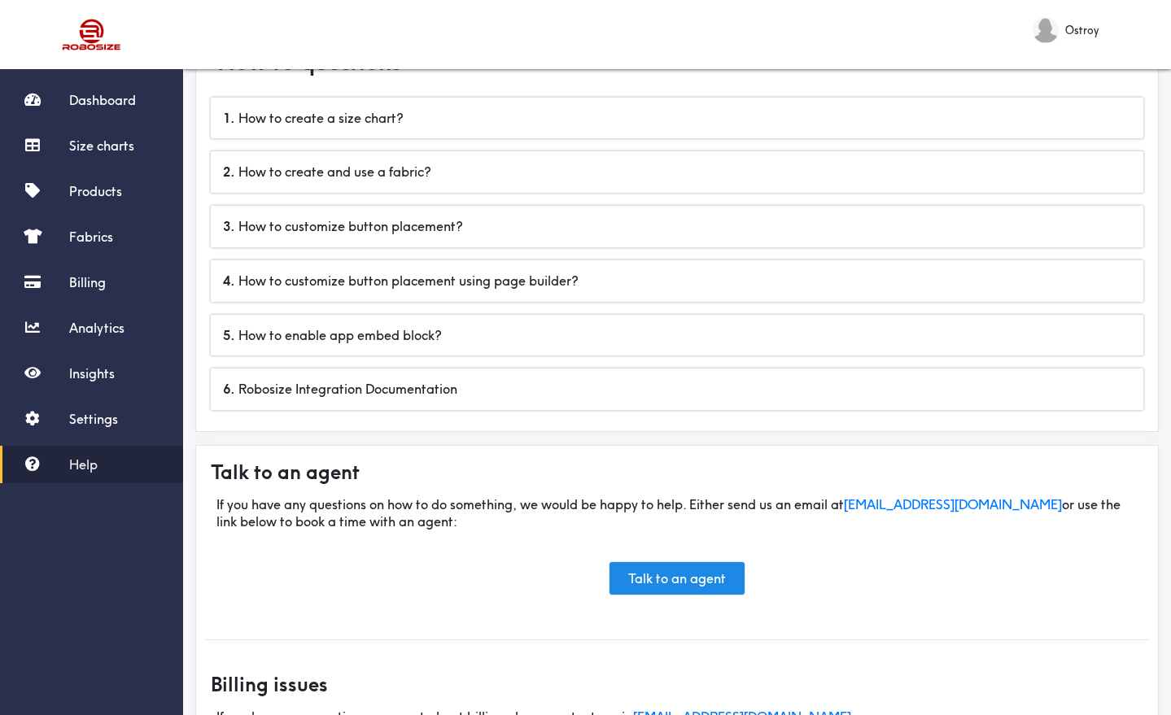
scroll to position [56, 0]
click at [322, 391] on div "6 . Robosize Integration Documentation" at bounding box center [677, 391] width 933 height 42
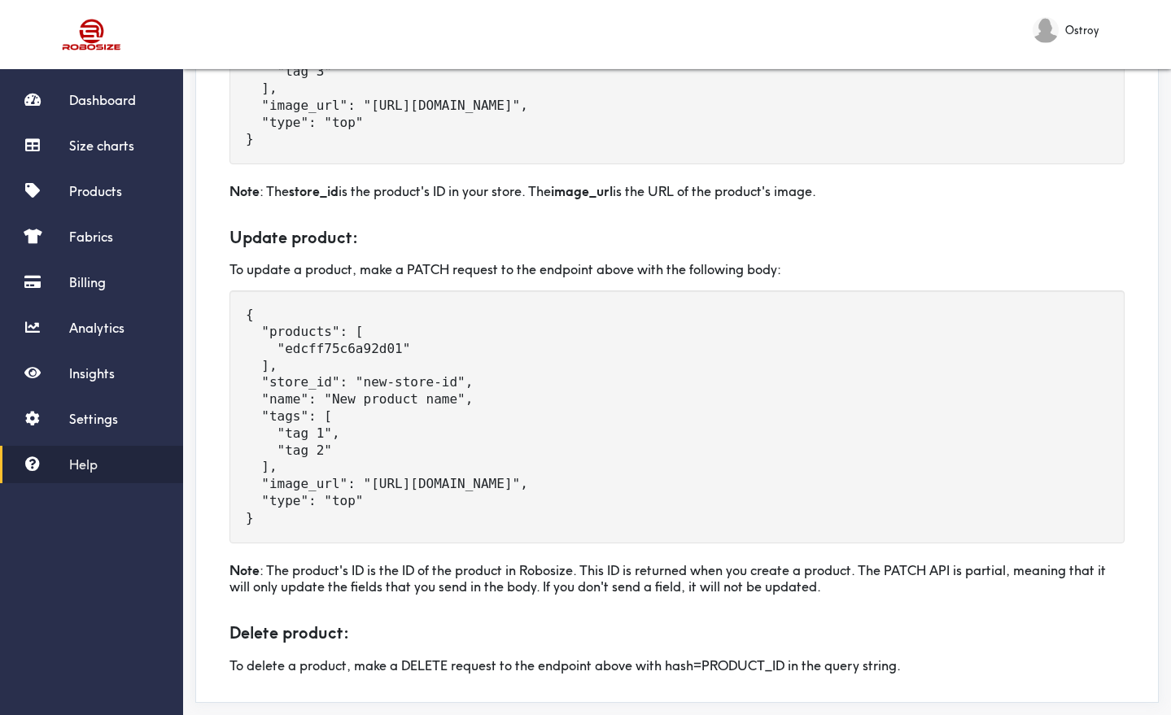
click at [94, 466] on span "Help" at bounding box center [83, 465] width 28 height 16
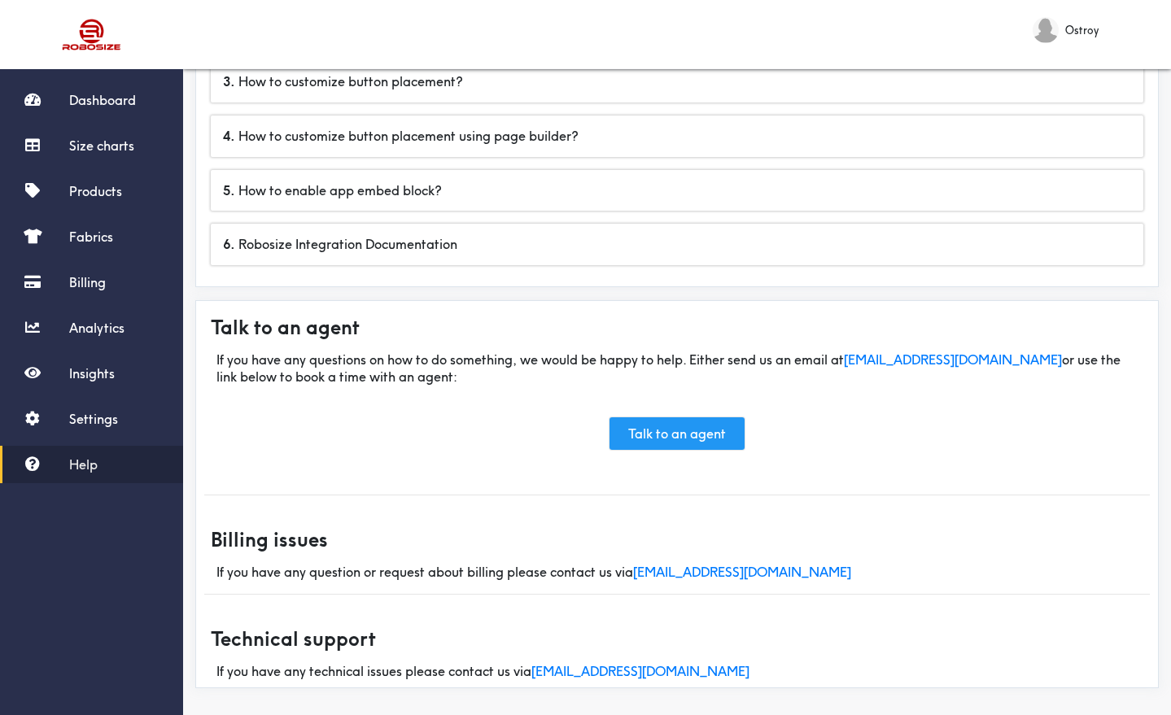
click at [645, 434] on link "Talk to an agent" at bounding box center [677, 434] width 135 height 33
click at [93, 334] on span "Analytics" at bounding box center [96, 328] width 55 height 16
